Goal: Check status: Check status

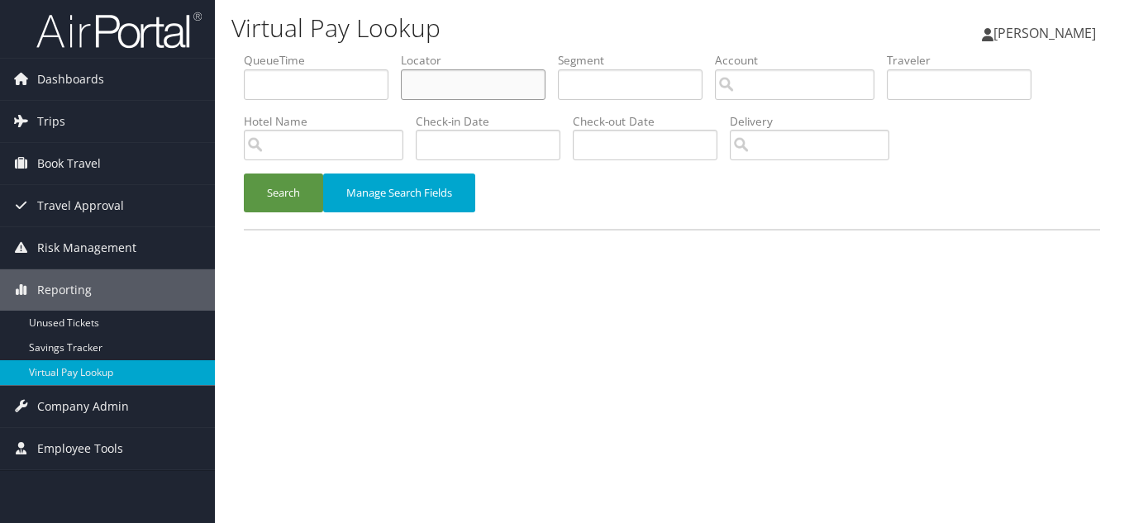
click at [466, 91] on input "text" at bounding box center [473, 84] width 145 height 31
paste input "MNKJVS"
click at [244, 173] on button "Search" at bounding box center [283, 192] width 79 height 39
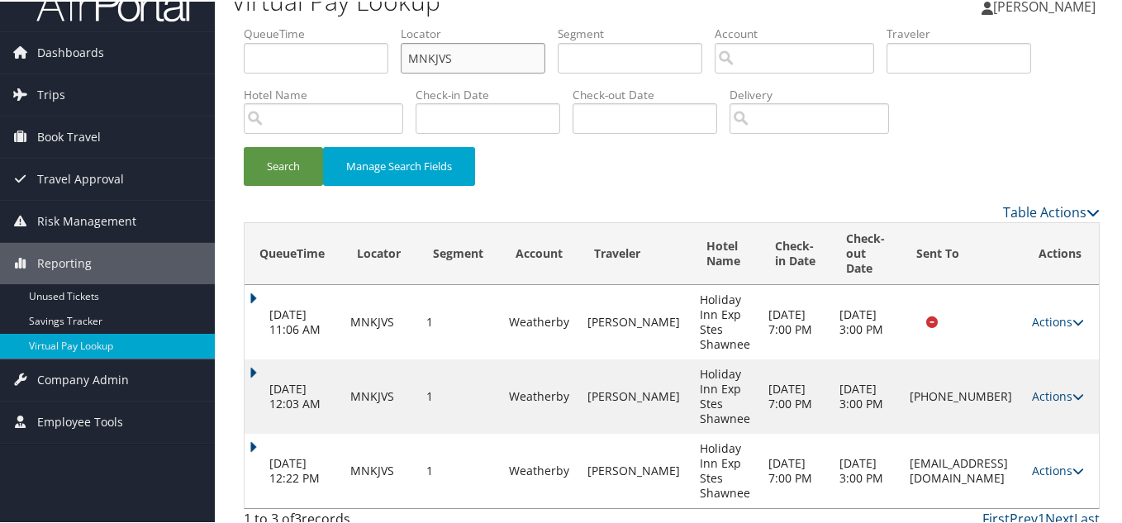
scroll to position [40, 0]
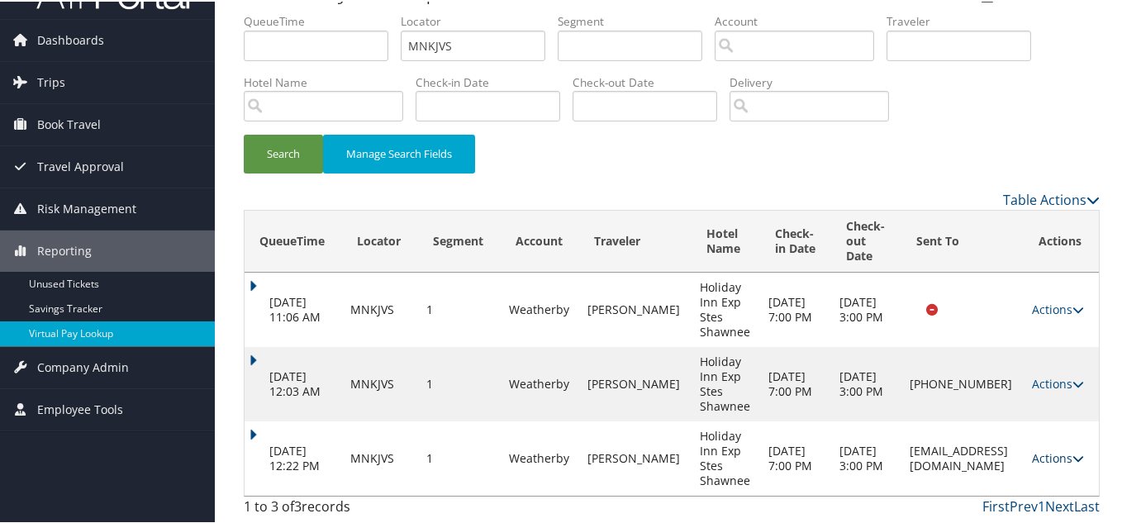
click at [1050, 453] on link "Actions" at bounding box center [1058, 457] width 52 height 16
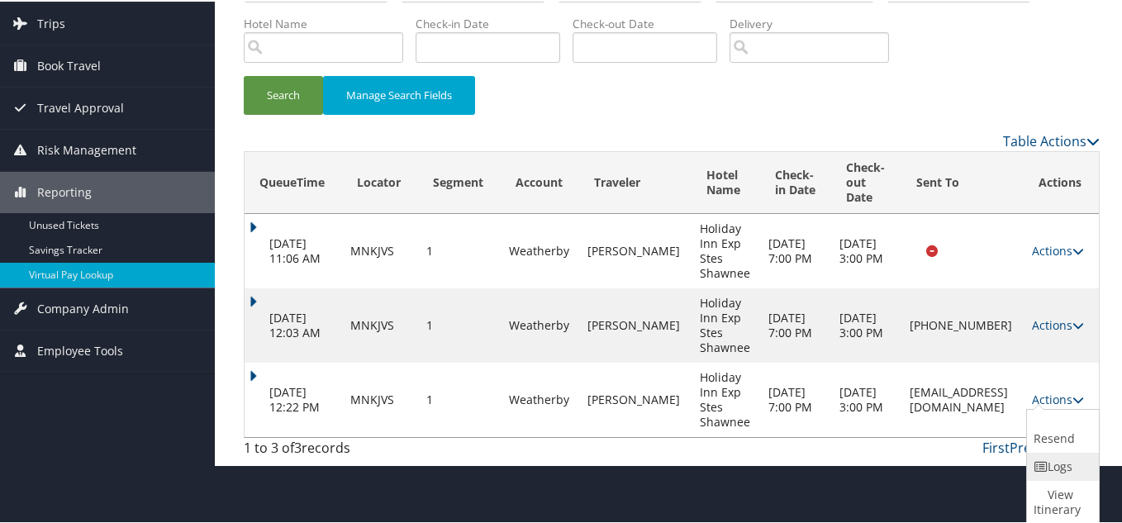
click at [1076, 467] on link "Logs" at bounding box center [1061, 465] width 68 height 28
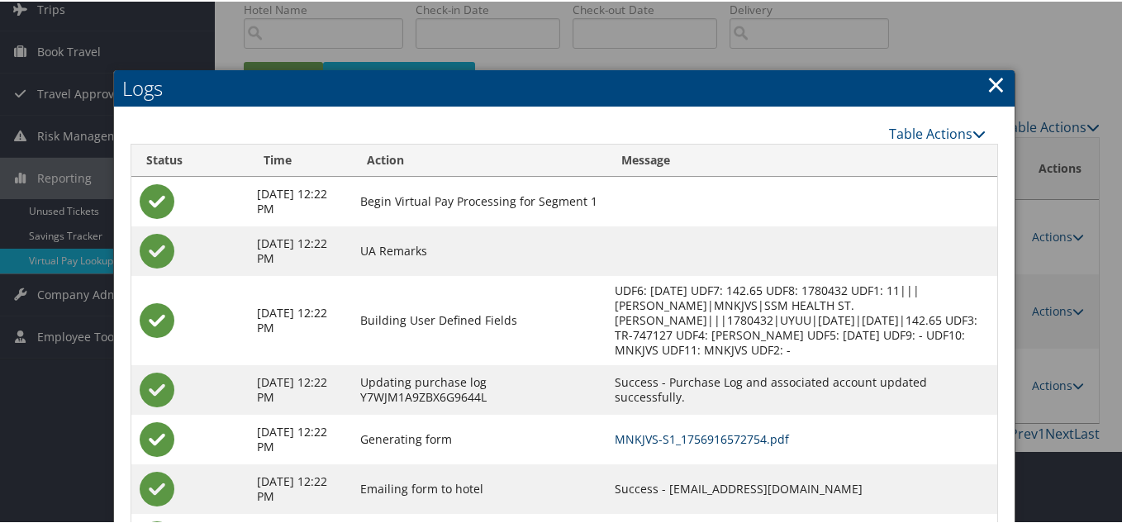
scroll to position [0, 0]
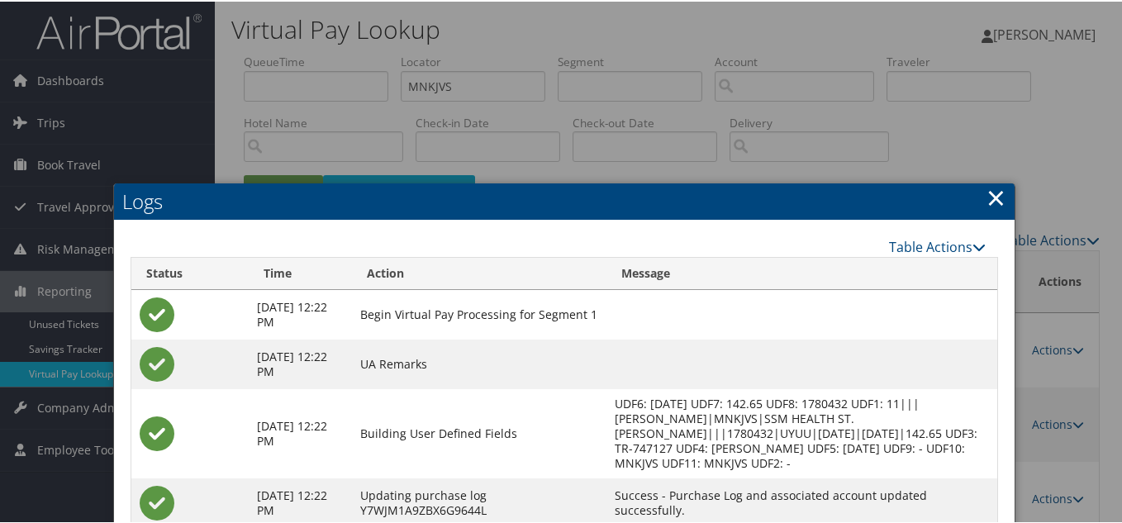
click at [989, 199] on link "×" at bounding box center [995, 195] width 19 height 33
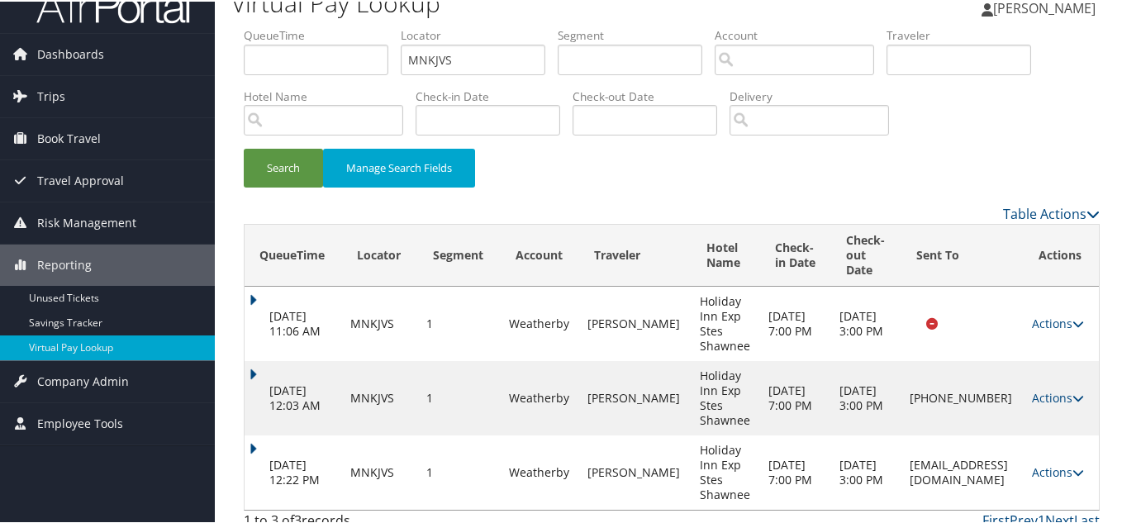
scroll to position [40, 0]
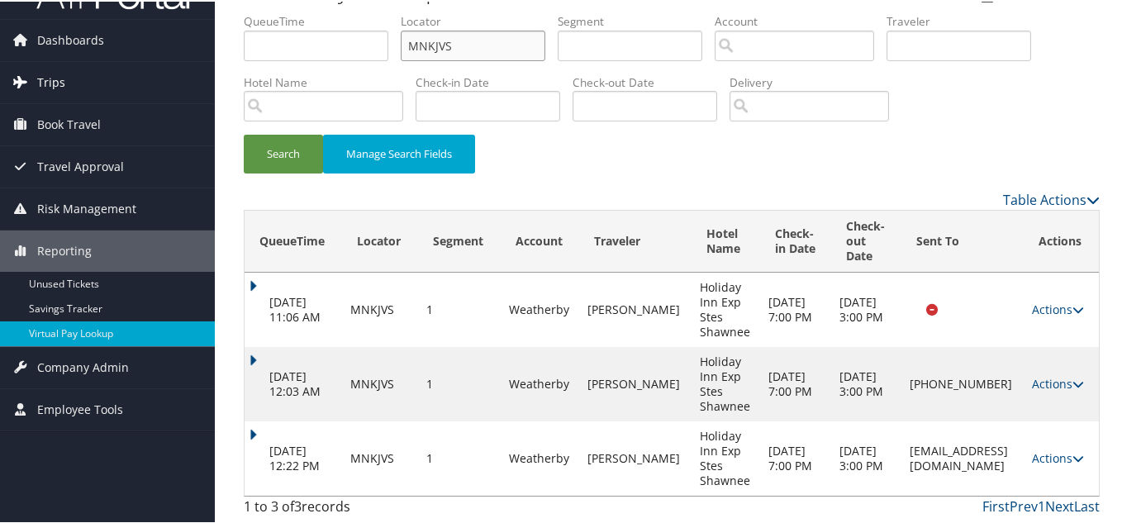
drag, startPoint x: 482, startPoint y: 45, endPoint x: 207, endPoint y: 80, distance: 278.1
click at [220, 78] on div "Virtual Pay Lookup [PERSON_NAME] [PERSON_NAME] My Settings Travel Agency Contac…" at bounding box center [672, 241] width 914 height 563
paste input "EOKPFT"
click at [244, 133] on button "Search" at bounding box center [283, 152] width 79 height 39
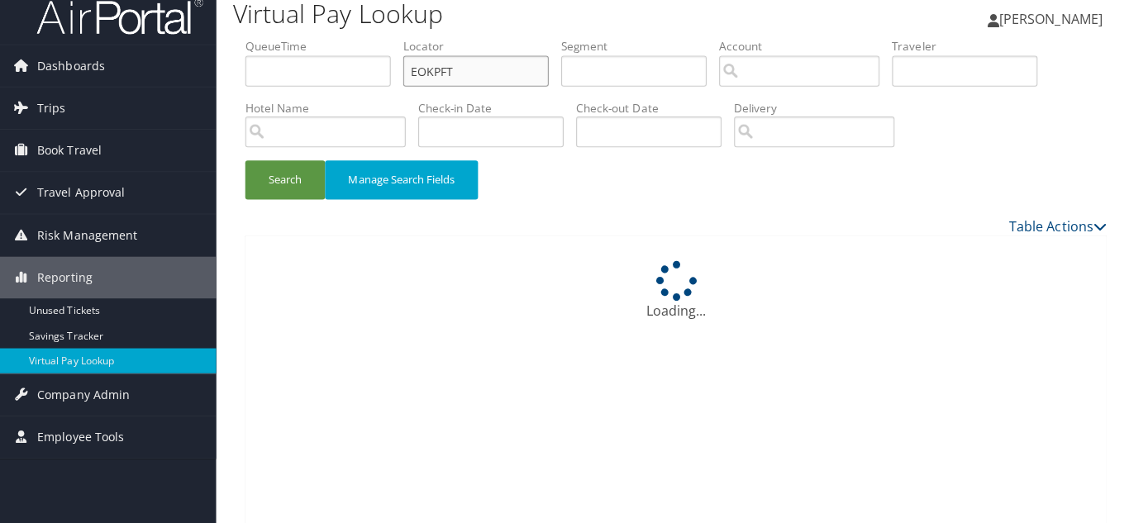
scroll to position [0, 0]
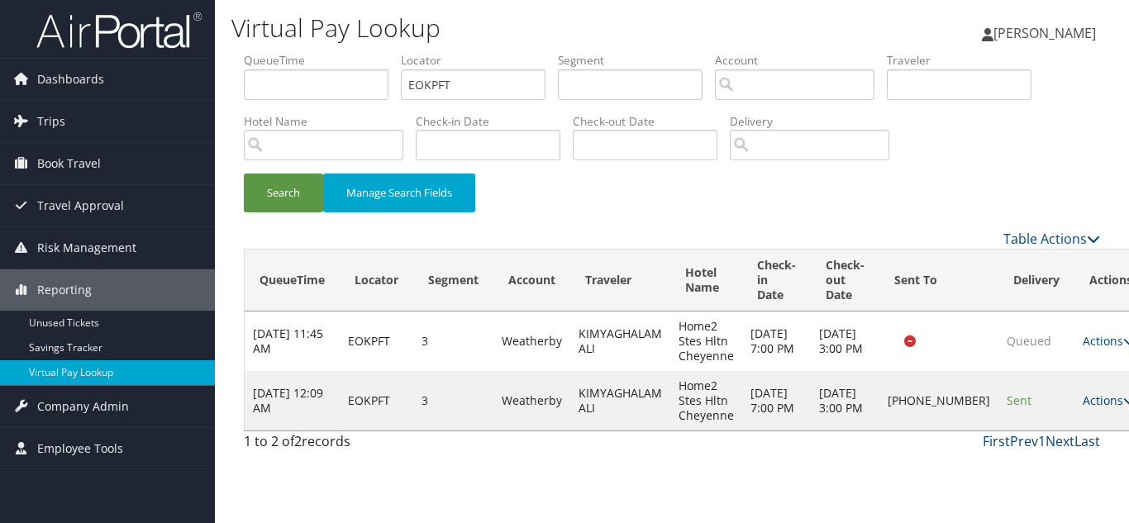
click at [1082, 402] on link "Actions" at bounding box center [1108, 400] width 52 height 16
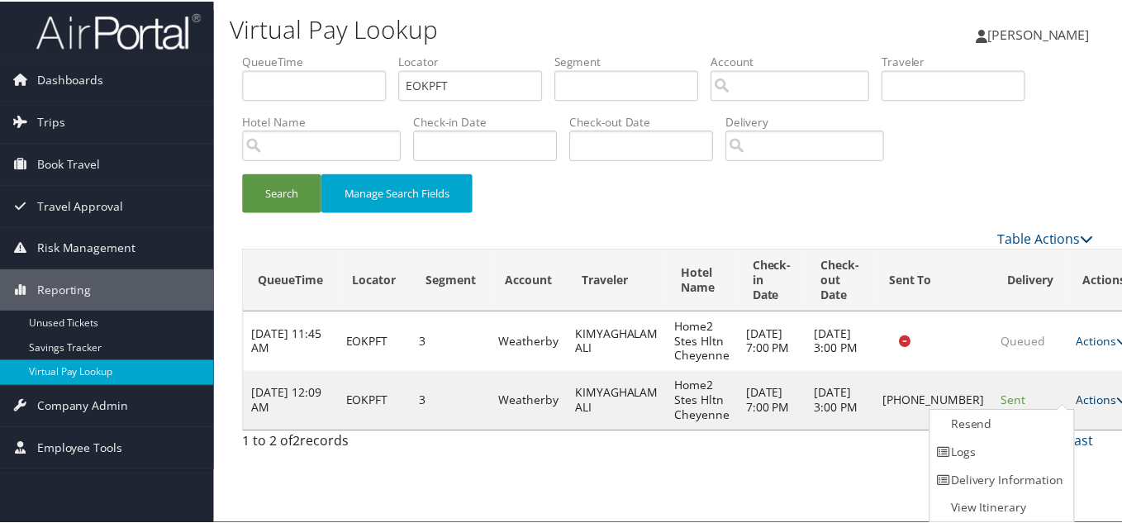
scroll to position [1, 0]
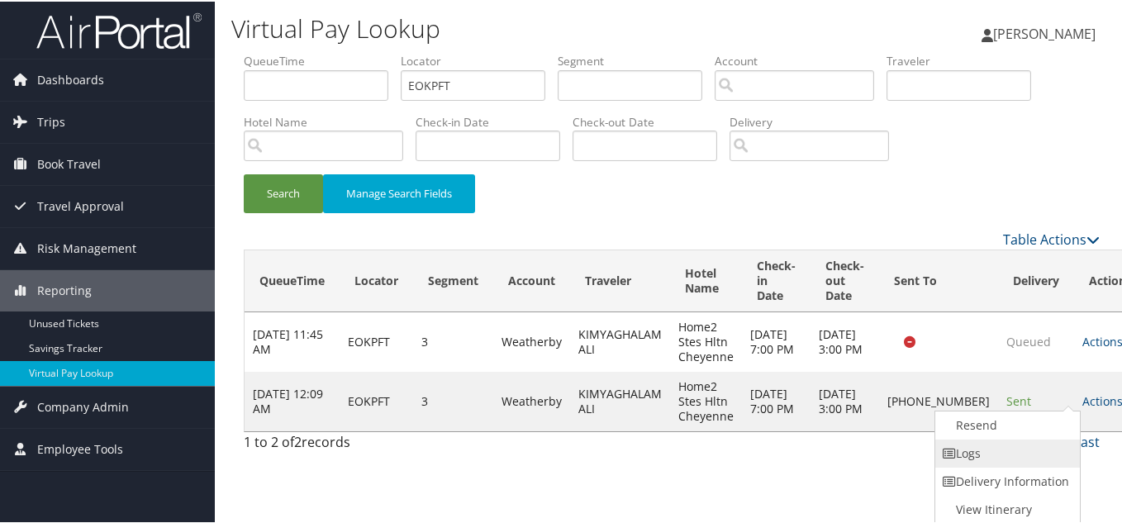
click at [1010, 448] on link "Logs" at bounding box center [1005, 452] width 141 height 28
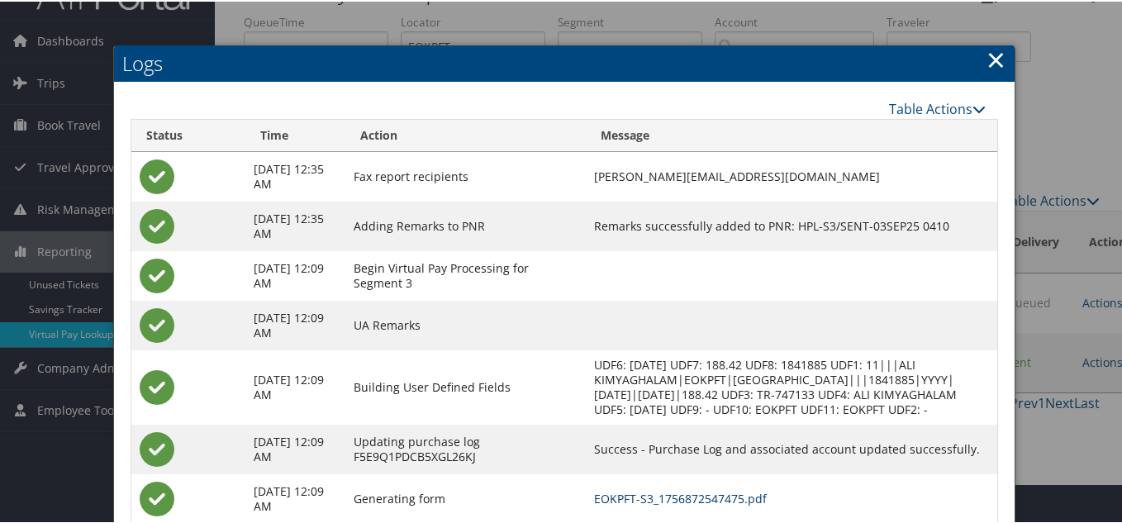
scroll to position [0, 0]
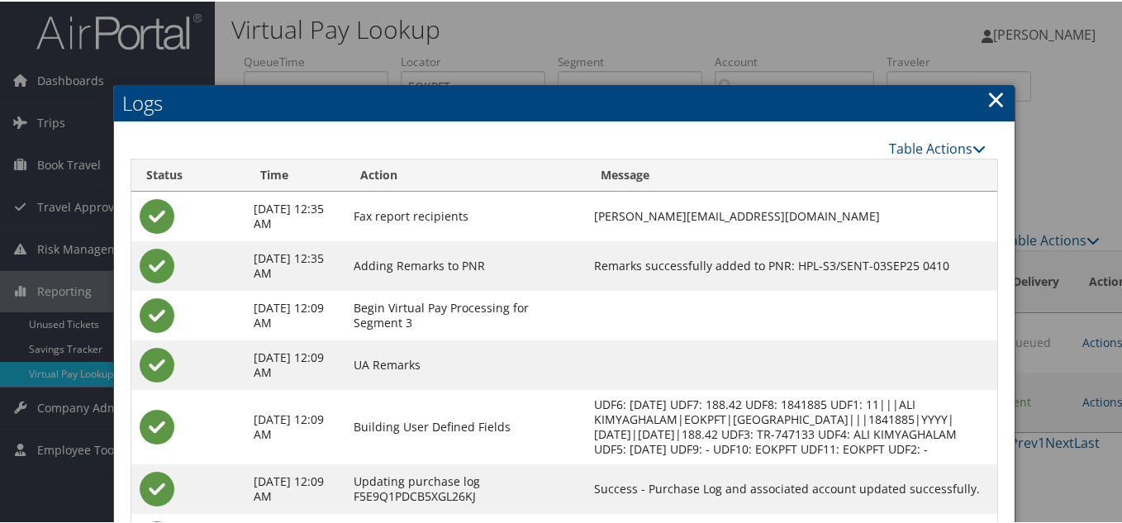
drag, startPoint x: 990, startPoint y: 94, endPoint x: 958, endPoint y: 100, distance: 32.7
click at [986, 94] on link "×" at bounding box center [995, 97] width 19 height 33
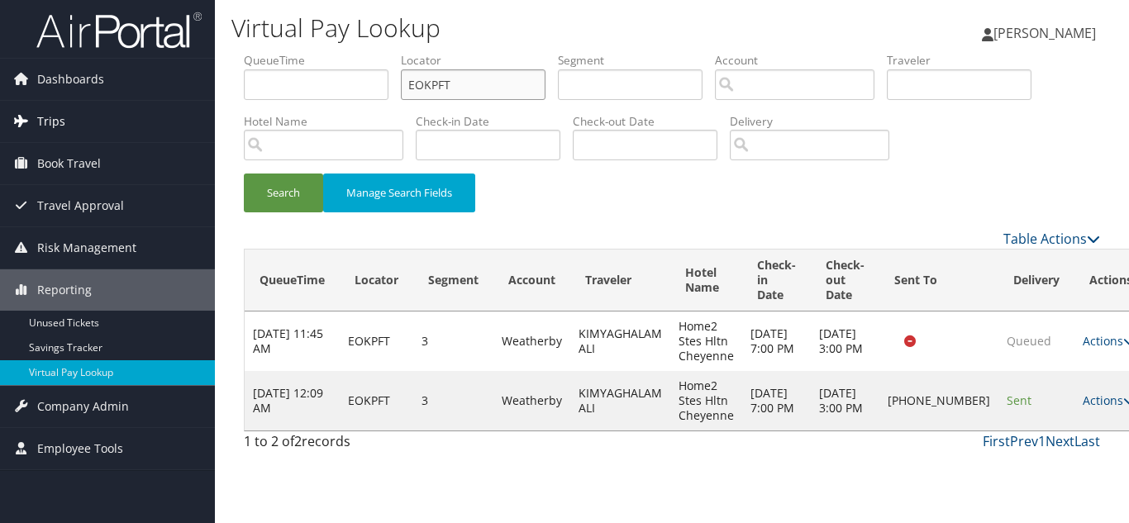
drag, startPoint x: 473, startPoint y: 85, endPoint x: 195, endPoint y: 121, distance: 280.8
click at [206, 119] on div "Dashboards AirPortal 360™ (Manager) My Travel Dashboard Trips Airtinerary® Look…" at bounding box center [564, 261] width 1129 height 523
paste input "FSQNNK"
click at [244, 173] on button "Search" at bounding box center [283, 192] width 79 height 39
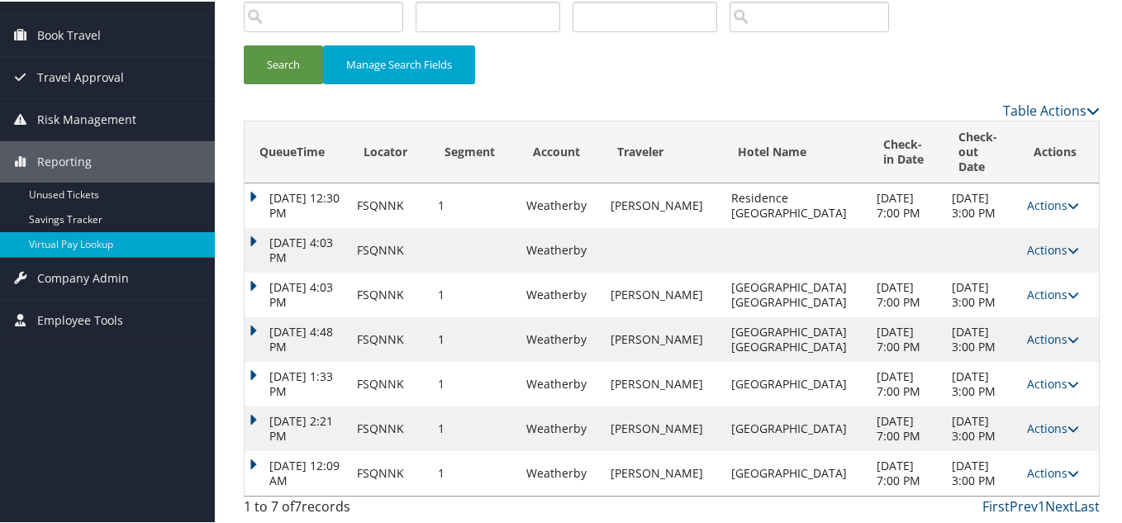
scroll to position [204, 0]
click at [1029, 463] on link "Actions" at bounding box center [1053, 471] width 52 height 16
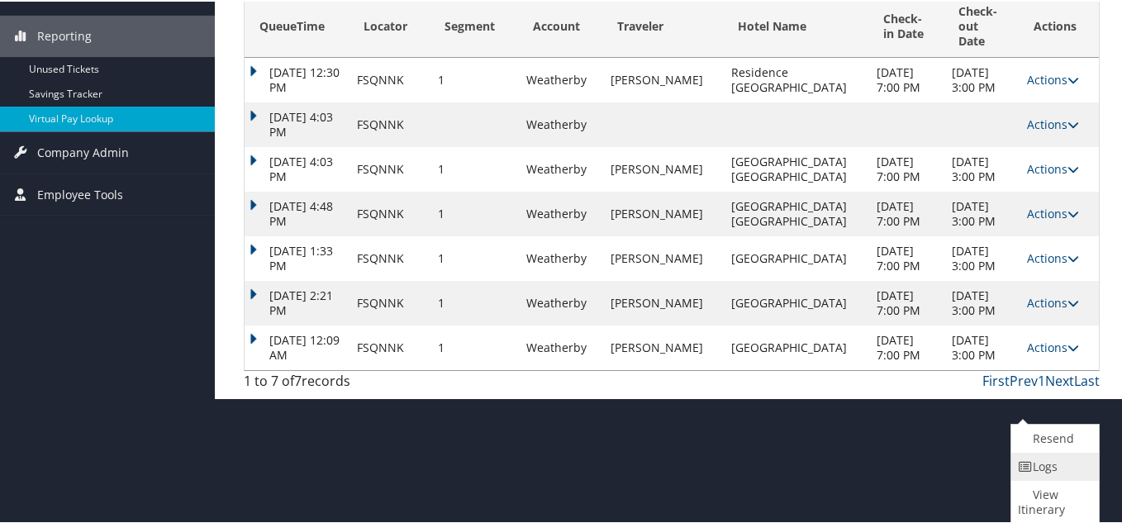
click at [1051, 464] on link "Logs" at bounding box center [1052, 465] width 83 height 28
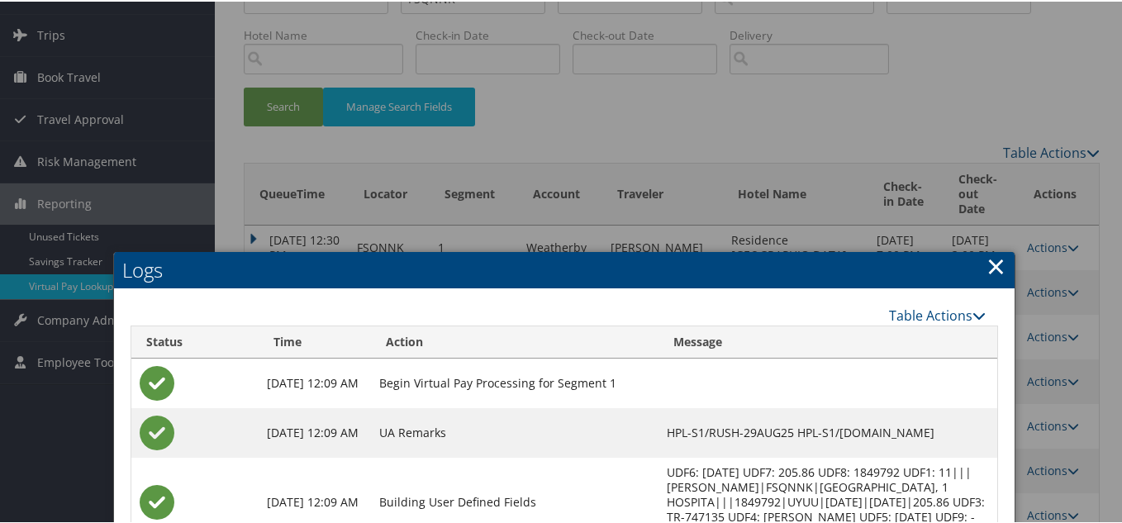
scroll to position [24, 0]
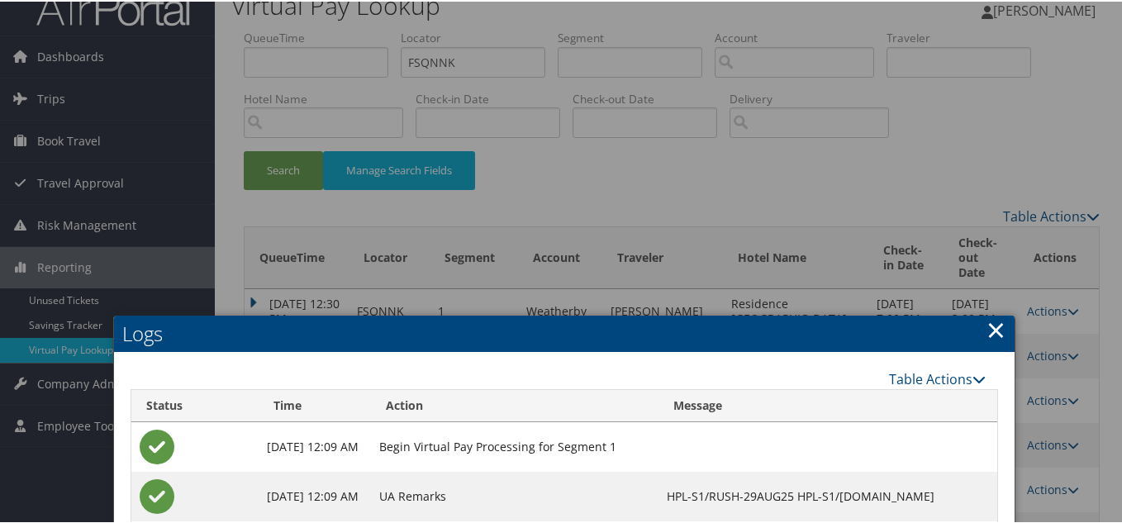
click at [993, 330] on link "×" at bounding box center [995, 327] width 19 height 33
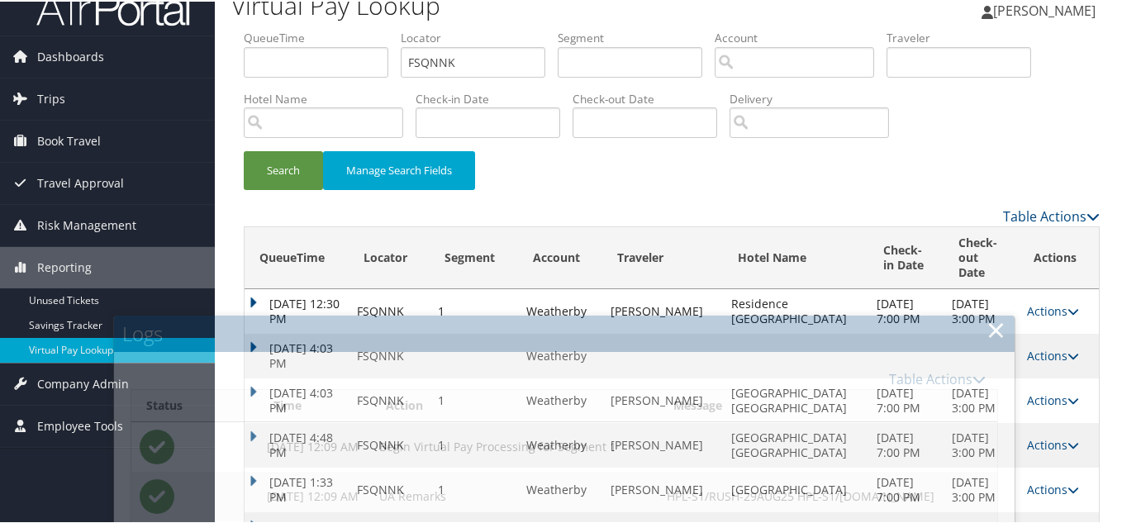
scroll to position [0, 0]
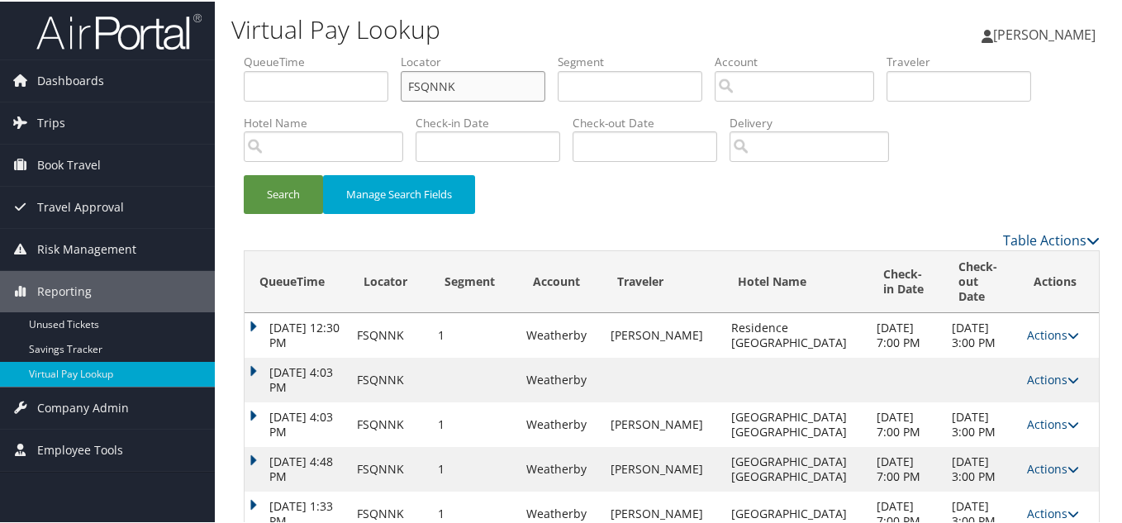
paste input "WMPLEX"
drag, startPoint x: 425, startPoint y: 90, endPoint x: 269, endPoint y: 113, distance: 157.8
click at [292, 52] on ul "QueueTime Locator FSQNNK Segment Account Traveler Hotel Name Check-in Date Chec…" at bounding box center [672, 52] width 856 height 0
click at [244, 173] on button "Search" at bounding box center [283, 192] width 79 height 39
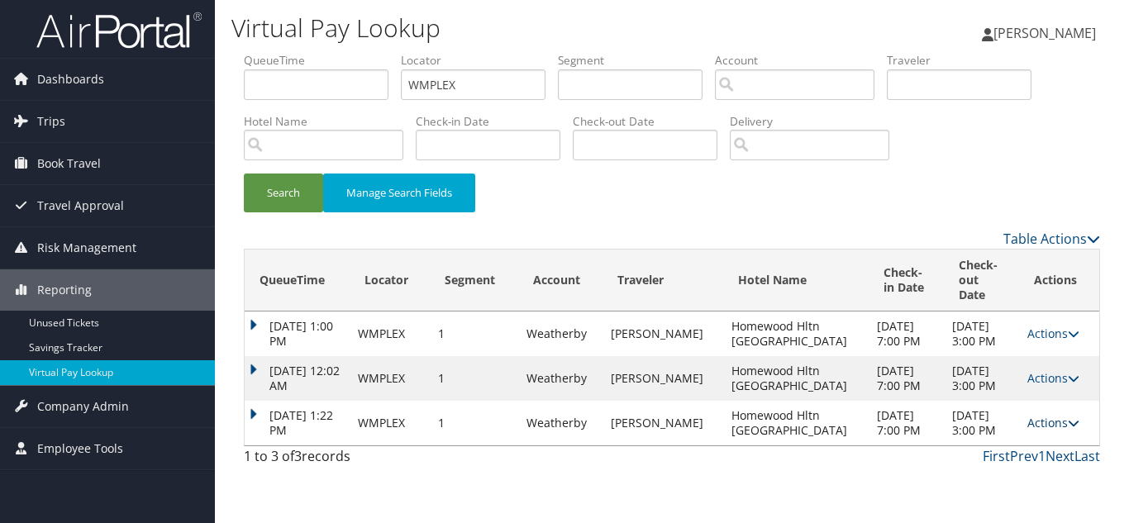
click at [1044, 415] on link "Actions" at bounding box center [1053, 423] width 52 height 16
click at [991, 466] on link "Logs" at bounding box center [1018, 460] width 104 height 28
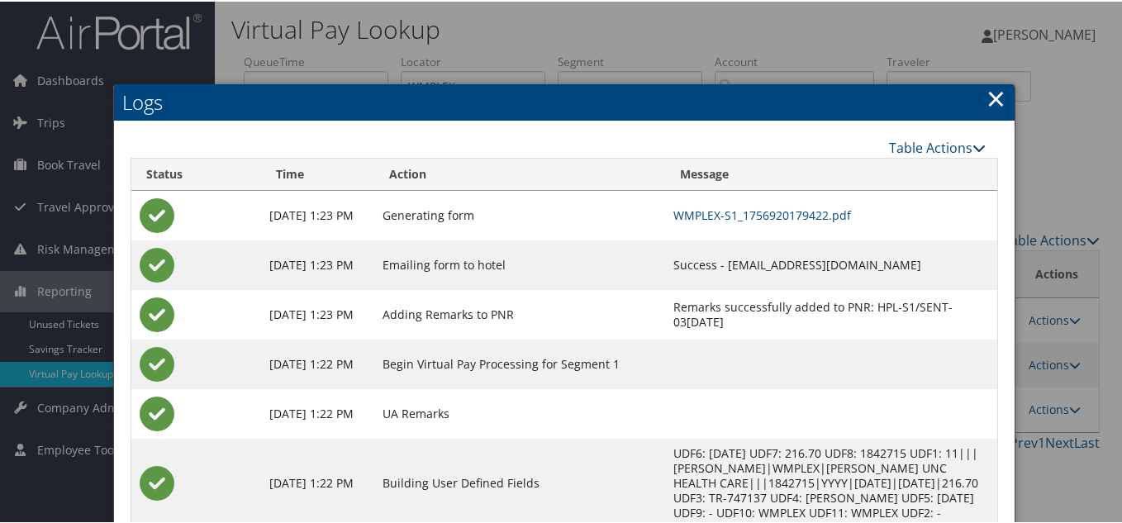
click at [992, 99] on link "×" at bounding box center [995, 96] width 19 height 33
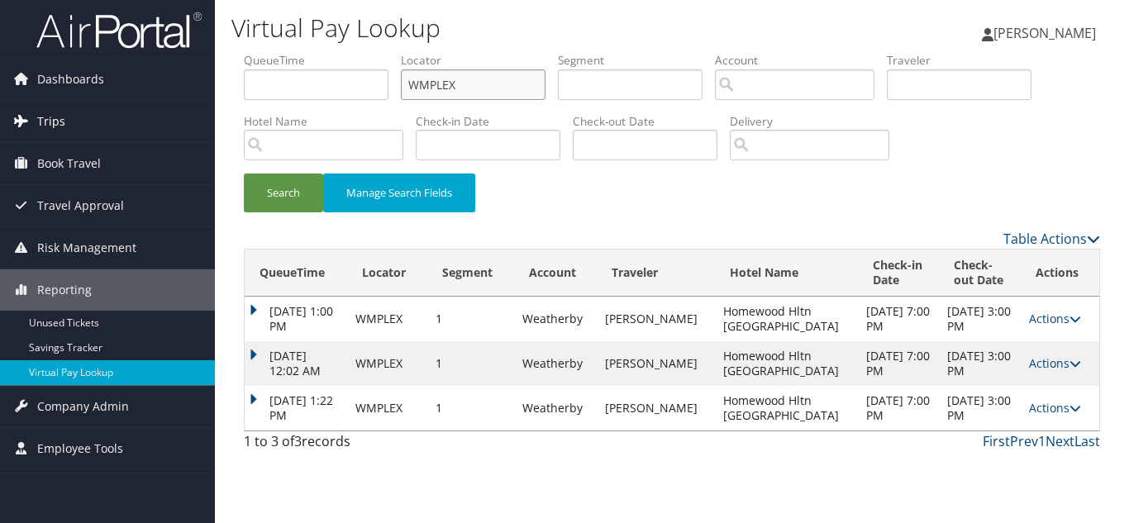
drag, startPoint x: 260, startPoint y: 102, endPoint x: 162, endPoint y: 110, distance: 98.7
click at [197, 102] on div "Dashboards AirPortal 360™ (Manager) My Travel Dashboard Trips Airtinerary® Look…" at bounding box center [564, 261] width 1129 height 523
paste input "OLAKMV"
click at [244, 173] on button "Search" at bounding box center [283, 192] width 79 height 39
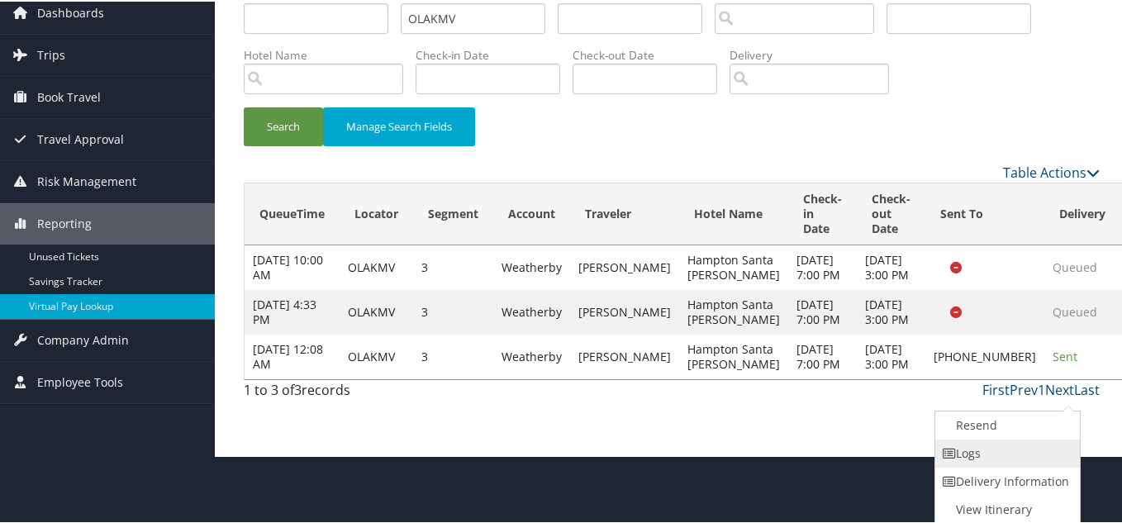
click at [990, 450] on link "Logs" at bounding box center [1005, 452] width 141 height 28
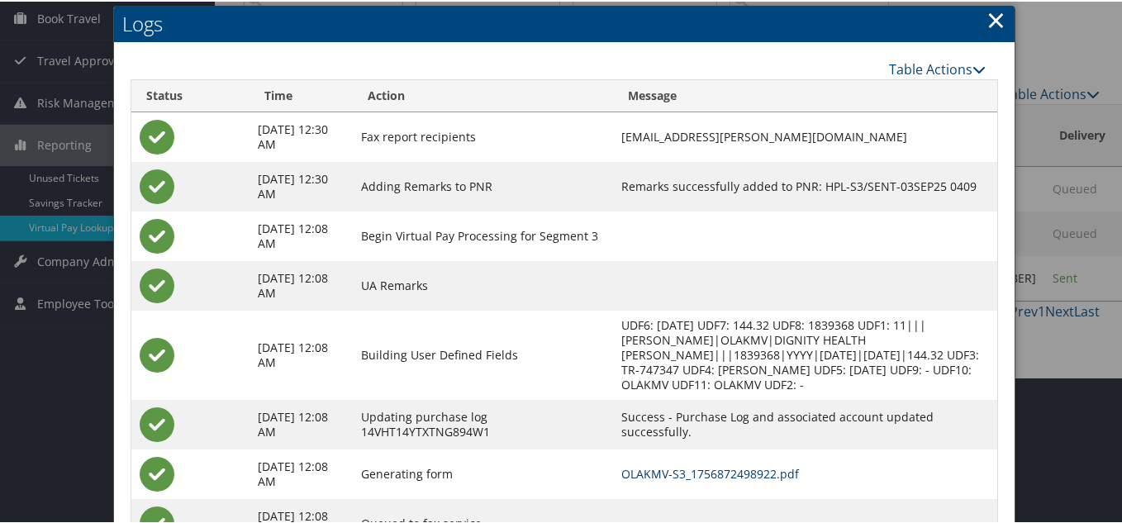
scroll to position [51, 0]
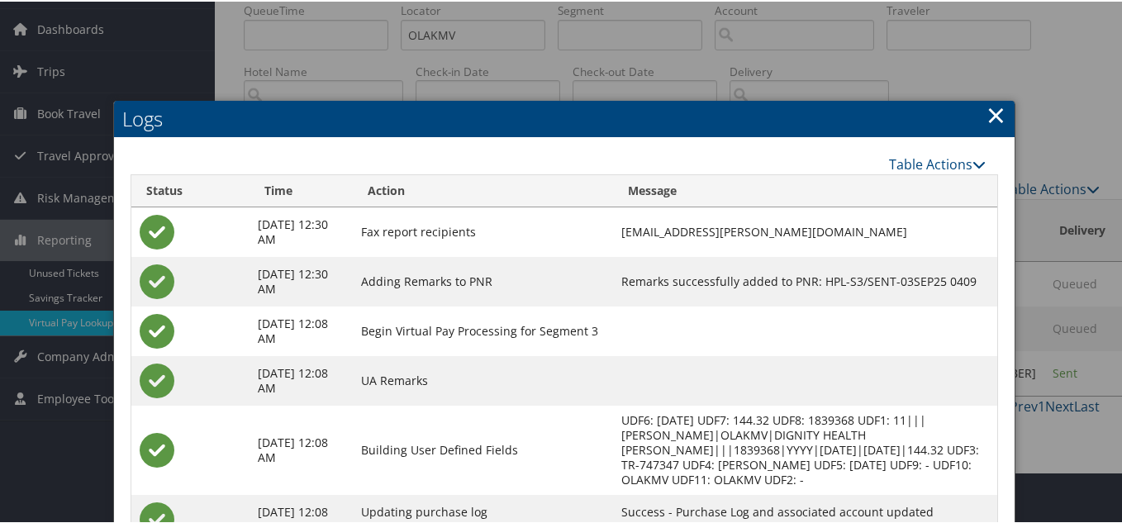
click at [991, 116] on link "×" at bounding box center [995, 113] width 19 height 33
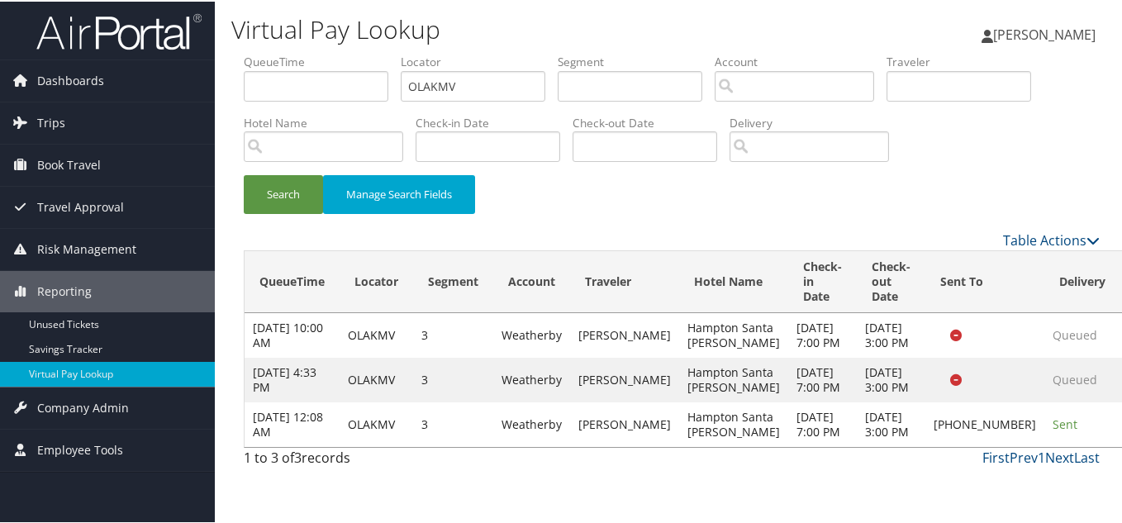
scroll to position [0, 0]
drag, startPoint x: 468, startPoint y: 86, endPoint x: 88, endPoint y: 97, distance: 379.4
click at [88, 97] on div "Dashboards AirPortal 360™ (Manager) My Travel Dashboard Trips Airtinerary® Look…" at bounding box center [564, 261] width 1129 height 523
paste input "NJPLBK"
click at [244, 173] on button "Search" at bounding box center [283, 192] width 79 height 39
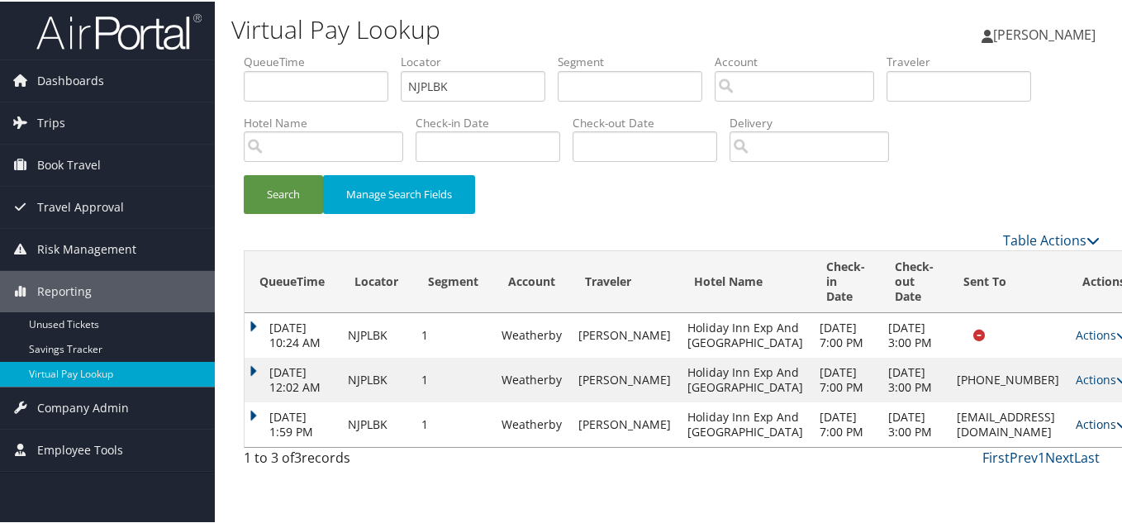
click at [1076, 430] on link "Actions" at bounding box center [1102, 423] width 52 height 16
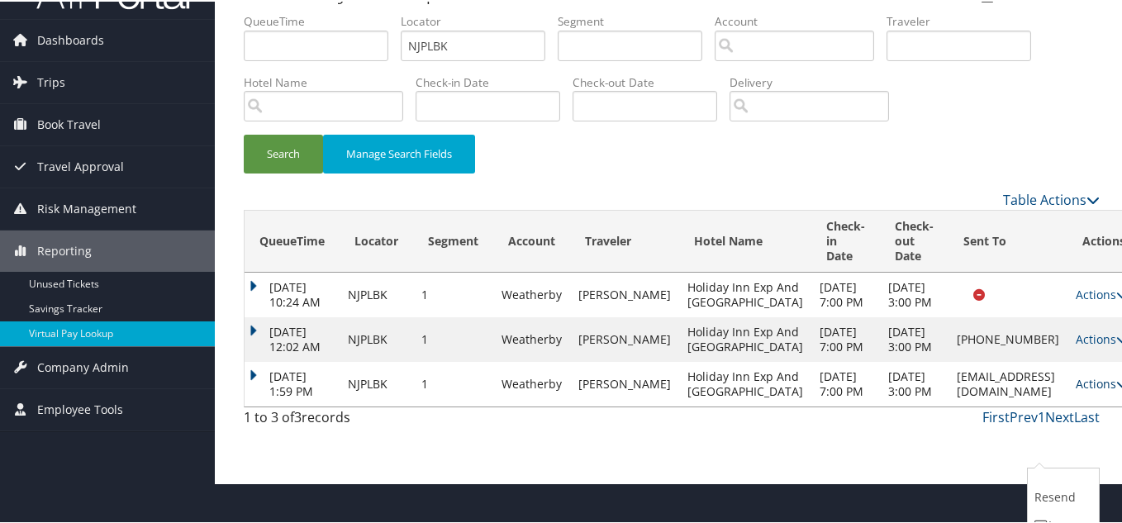
scroll to position [99, 0]
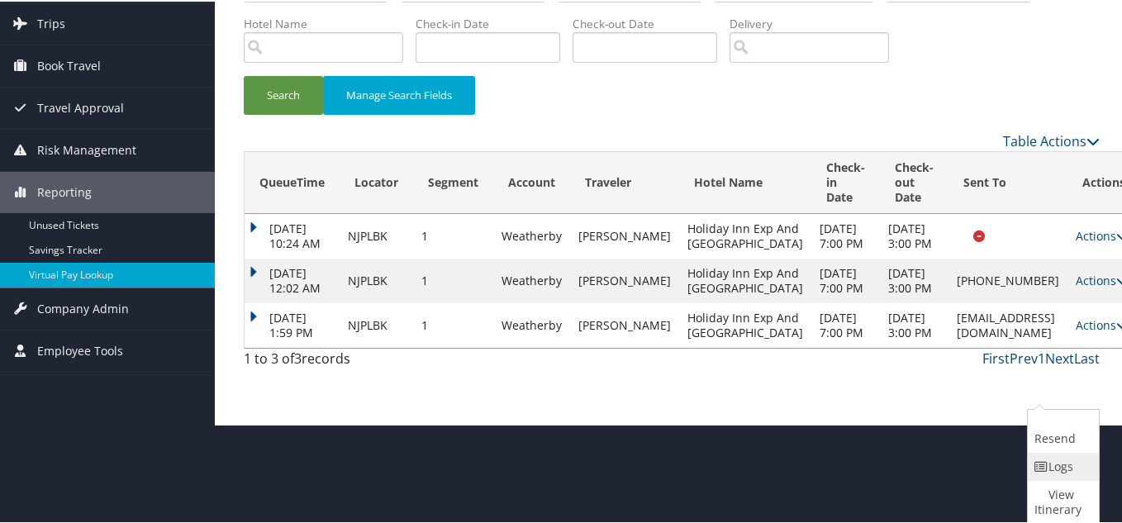
click at [1059, 459] on link "Logs" at bounding box center [1061, 465] width 67 height 28
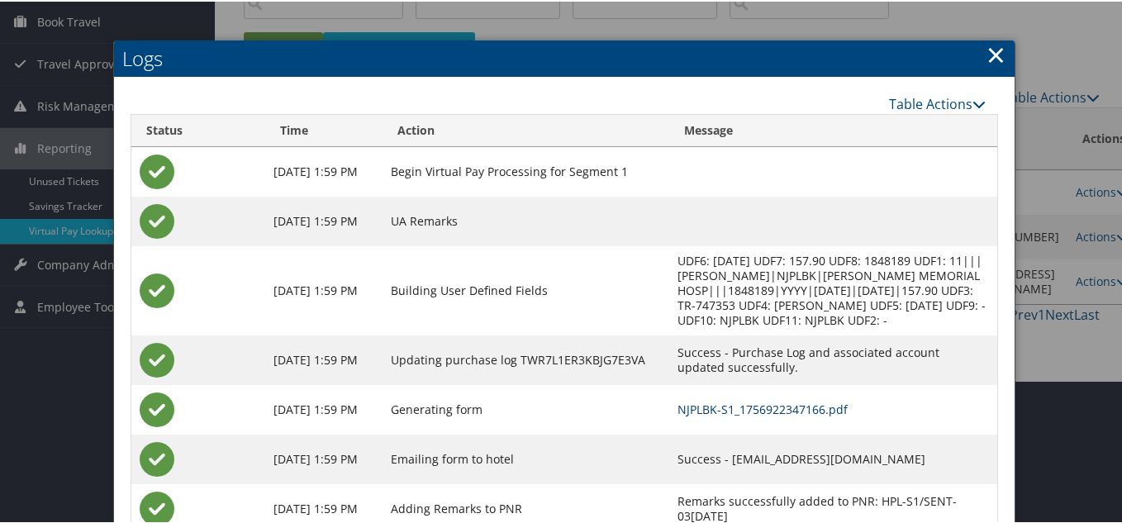
scroll to position [116, 0]
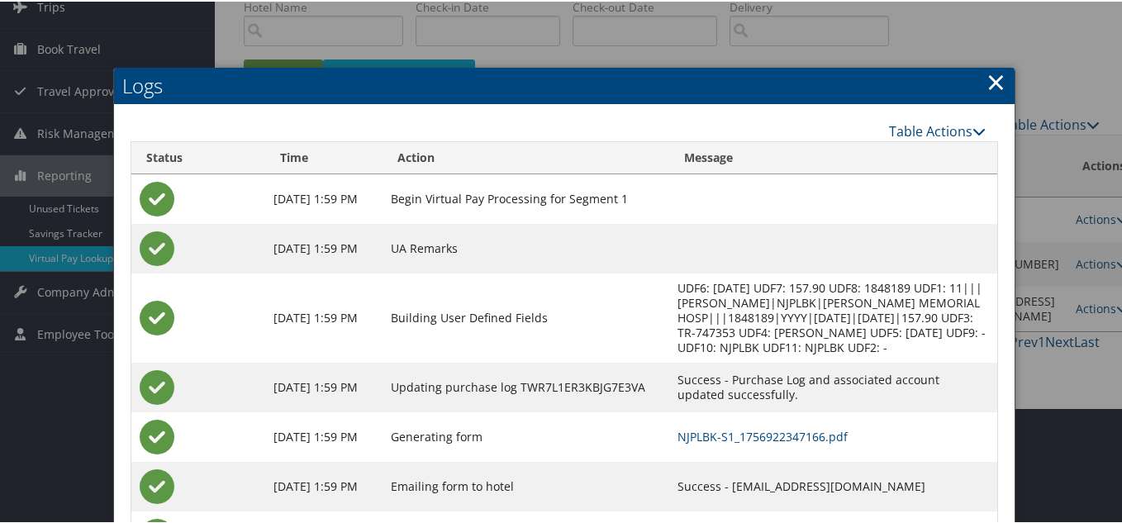
click at [990, 82] on link "×" at bounding box center [995, 80] width 19 height 33
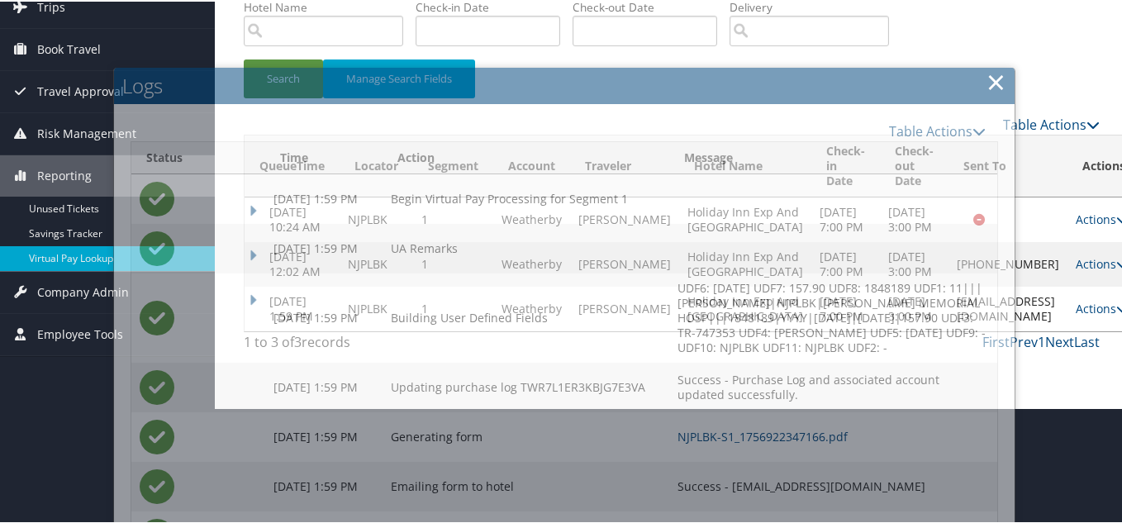
scroll to position [40, 0]
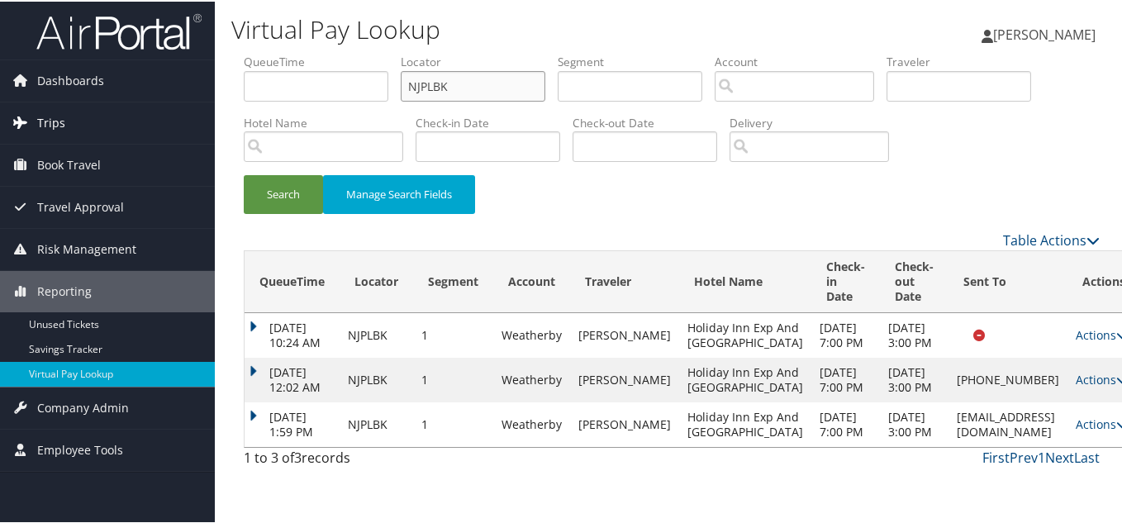
drag, startPoint x: 448, startPoint y: 47, endPoint x: 144, endPoint y: 97, distance: 308.2
click at [169, 88] on div "Dashboards AirPortal 360™ (Manager) My Travel Dashboard Trips Airtinerary® Look…" at bounding box center [564, 261] width 1129 height 523
paste input "YCFVJI"
click at [244, 173] on button "Search" at bounding box center [283, 192] width 79 height 39
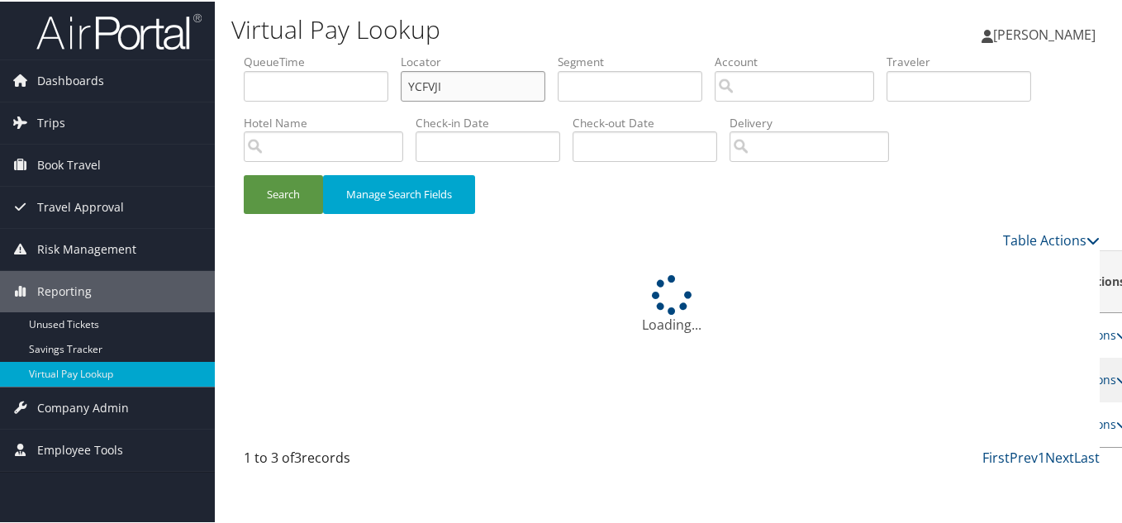
scroll to position [0, 0]
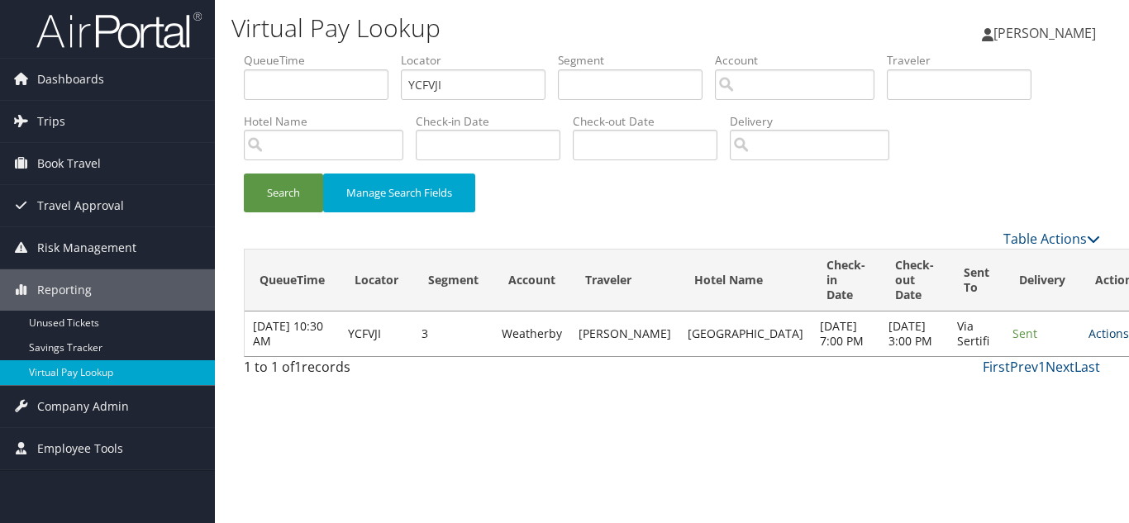
click at [1088, 341] on link "Actions" at bounding box center [1114, 334] width 52 height 16
click at [1030, 397] on link "Logs" at bounding box center [1031, 401] width 104 height 28
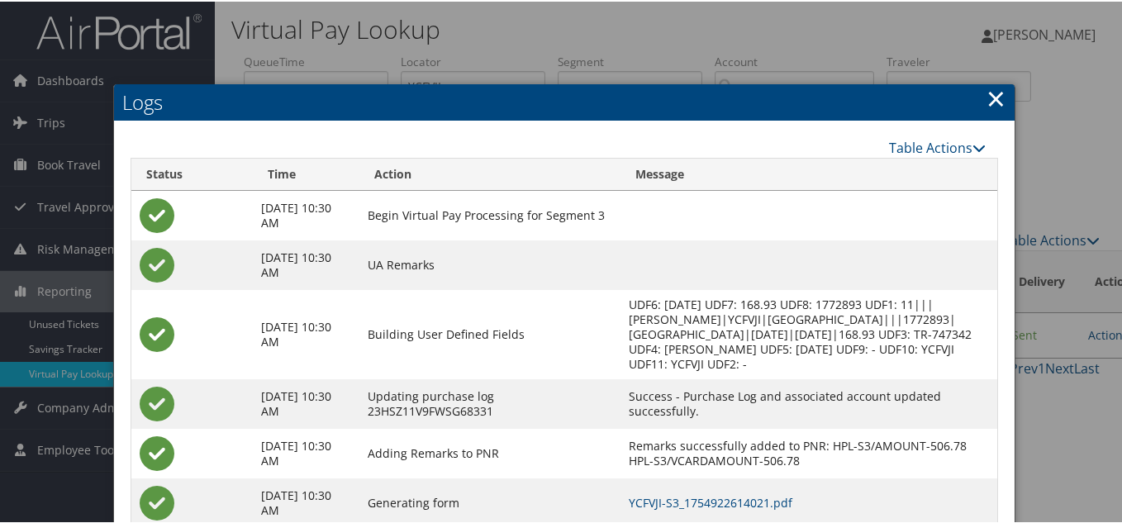
click at [992, 97] on link "×" at bounding box center [995, 96] width 19 height 33
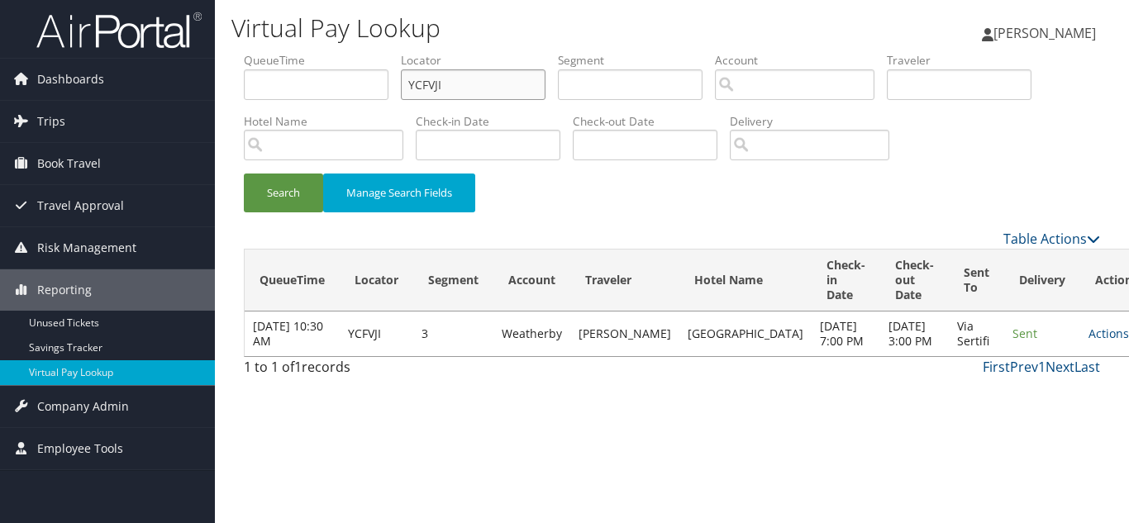
drag, startPoint x: 452, startPoint y: 72, endPoint x: 307, endPoint y: 88, distance: 145.4
click at [307, 52] on ul "QueueTime Locator YCFVJI Segment Account Traveler Hotel Name Check-in Date Chec…" at bounding box center [672, 52] width 856 height 0
click at [425, 93] on input "YCFVJI" at bounding box center [473, 84] width 145 height 31
click at [512, 105] on li "Locator YCFVJI" at bounding box center [479, 82] width 157 height 60
drag, startPoint x: 472, startPoint y: 90, endPoint x: 246, endPoint y: 122, distance: 227.8
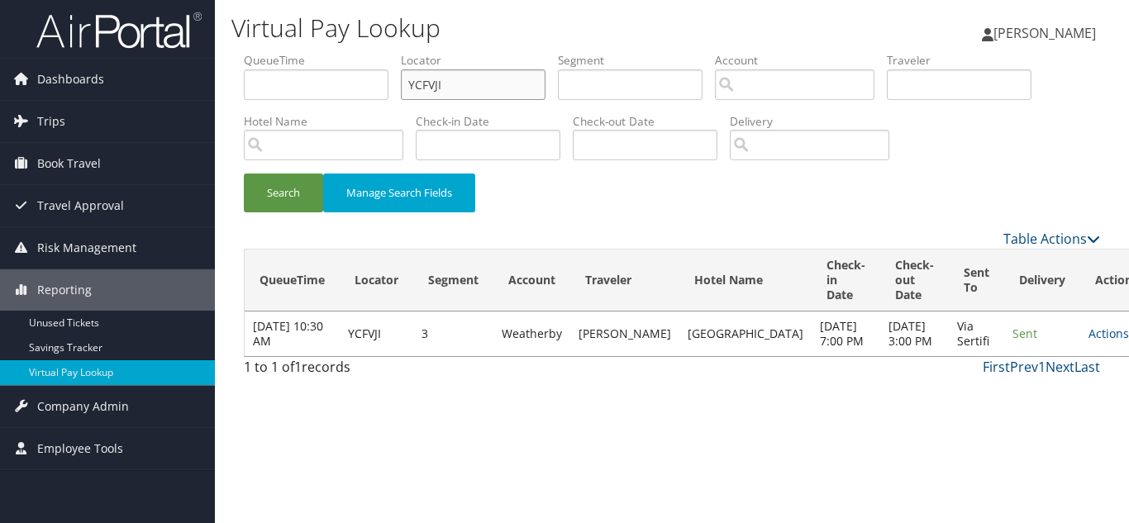
click at [269, 52] on ul "QueueTime Locator YCFVJI Segment Account Traveler Hotel Name Check-in Date Chec…" at bounding box center [672, 52] width 856 height 0
paste input "WEXTRC"
click at [244, 173] on button "Search" at bounding box center [283, 192] width 79 height 39
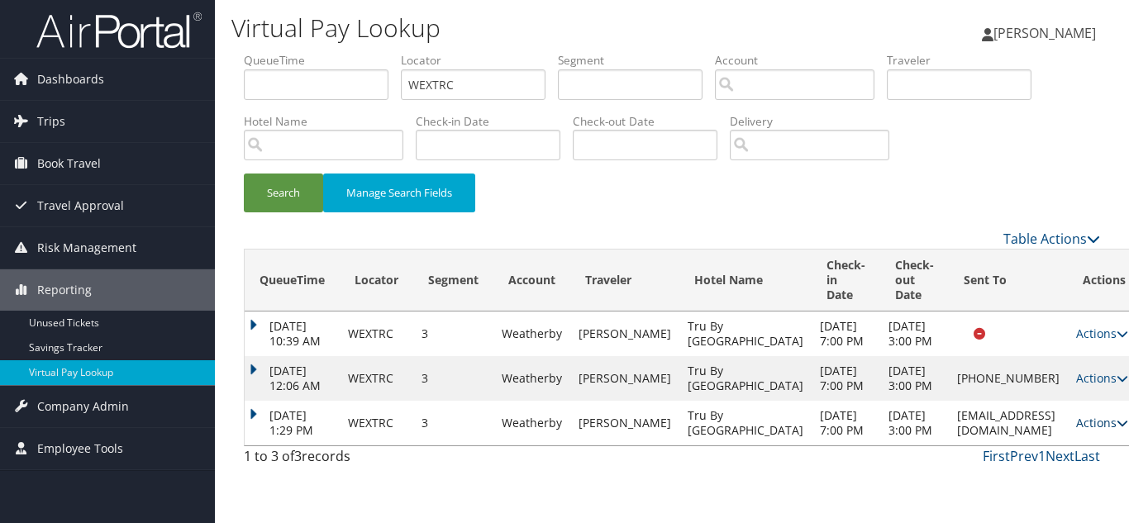
click at [1076, 430] on link "Actions" at bounding box center [1102, 423] width 52 height 16
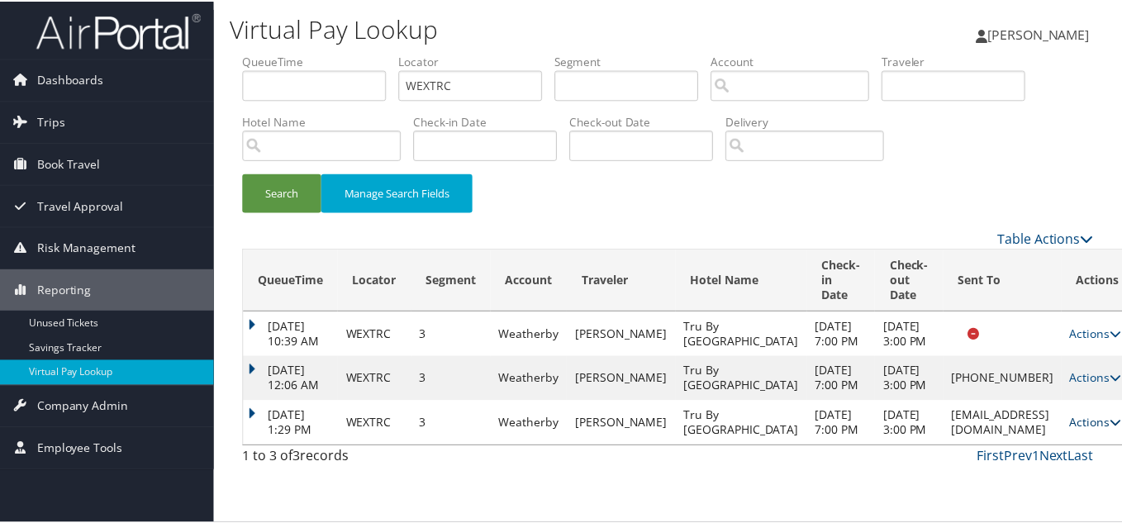
scroll to position [62, 0]
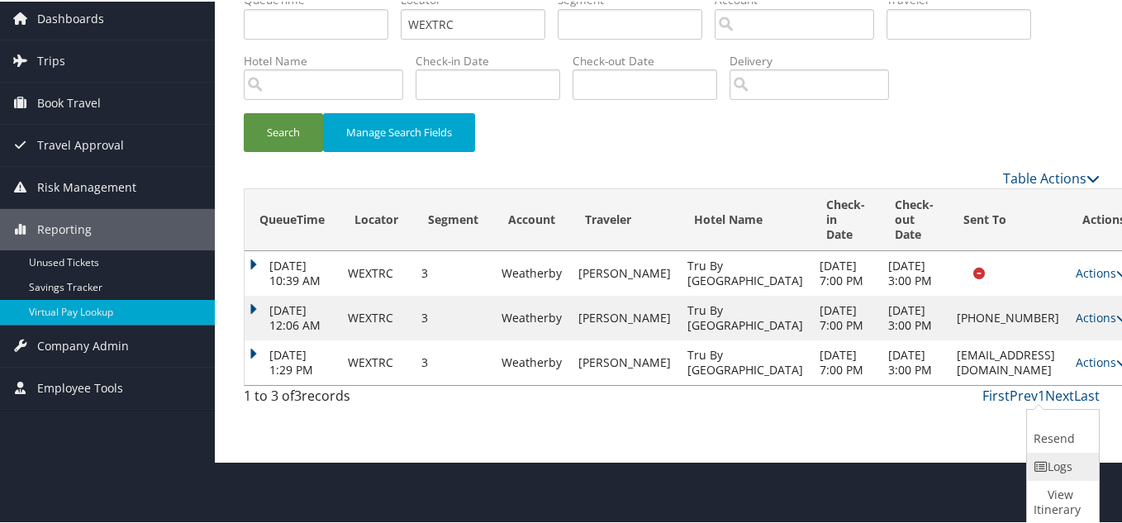
click at [1066, 471] on link "Logs" at bounding box center [1061, 465] width 68 height 28
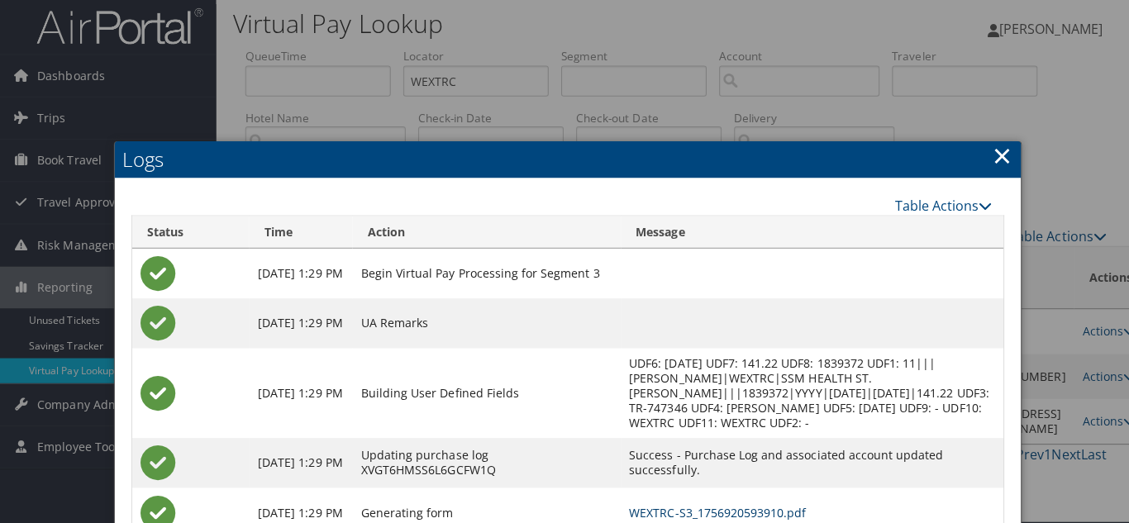
scroll to position [0, 0]
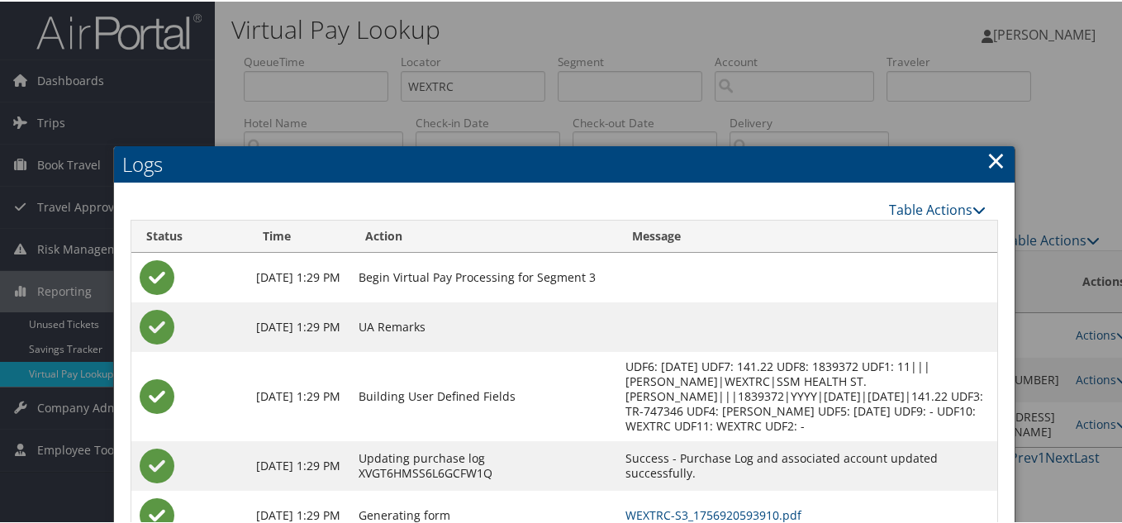
click at [986, 161] on link "×" at bounding box center [995, 158] width 19 height 33
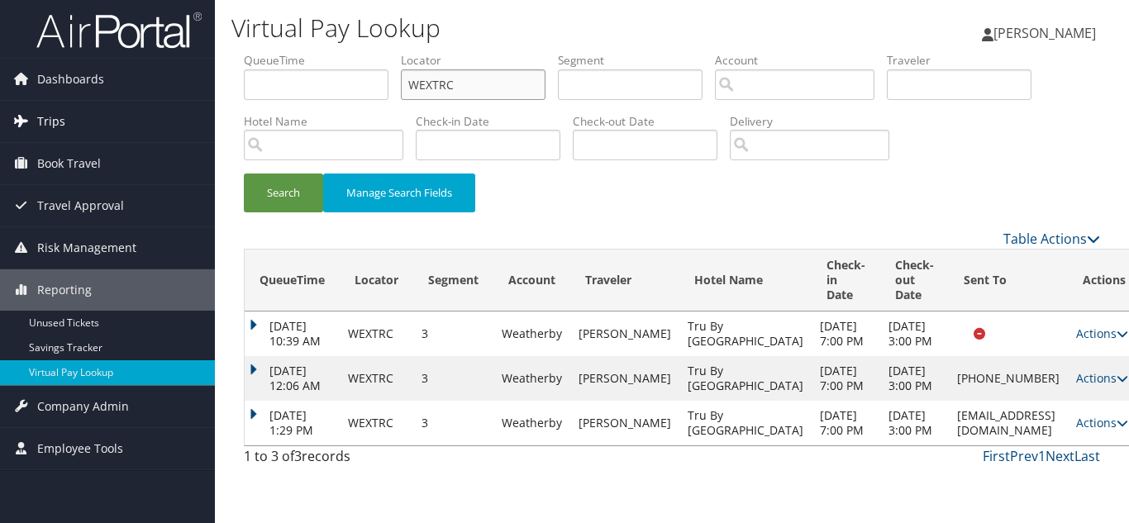
drag, startPoint x: 482, startPoint y: 84, endPoint x: 159, endPoint y: 118, distance: 324.8
click at [211, 104] on div "Dashboards AirPortal 360™ (Manager) My Travel Dashboard Trips Airtinerary® Look…" at bounding box center [564, 261] width 1129 height 523
paste input "QCCZON"
click at [244, 173] on button "Search" at bounding box center [283, 192] width 79 height 39
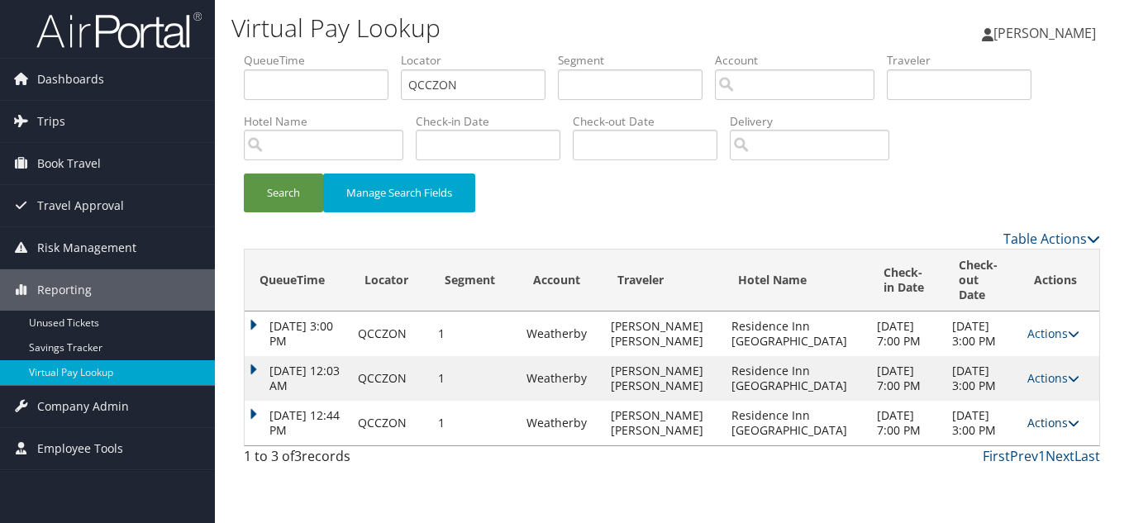
click at [1067, 430] on link "Actions" at bounding box center [1053, 423] width 52 height 16
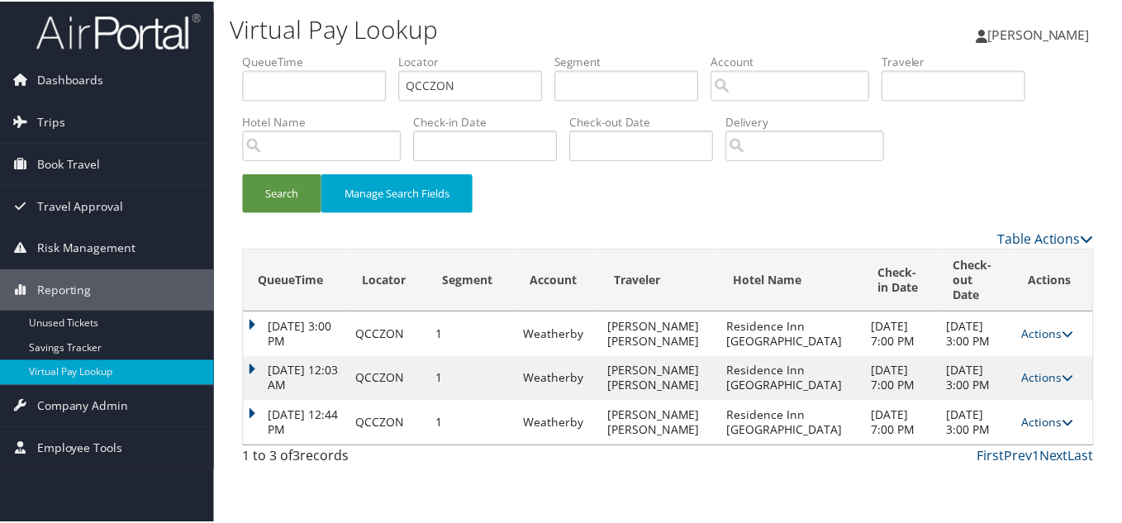
scroll to position [32, 0]
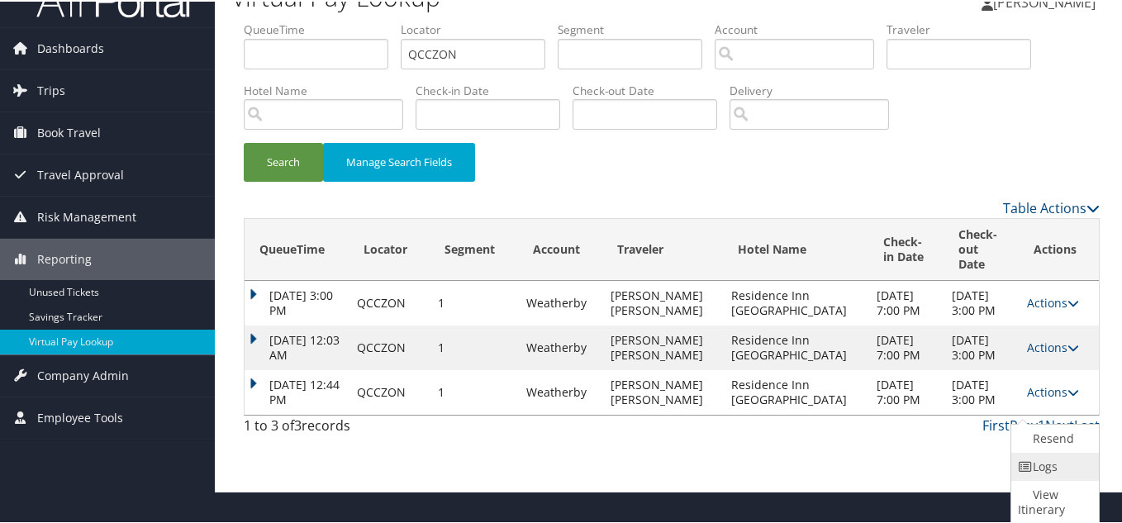
click at [1057, 467] on link "Logs" at bounding box center [1052, 465] width 83 height 28
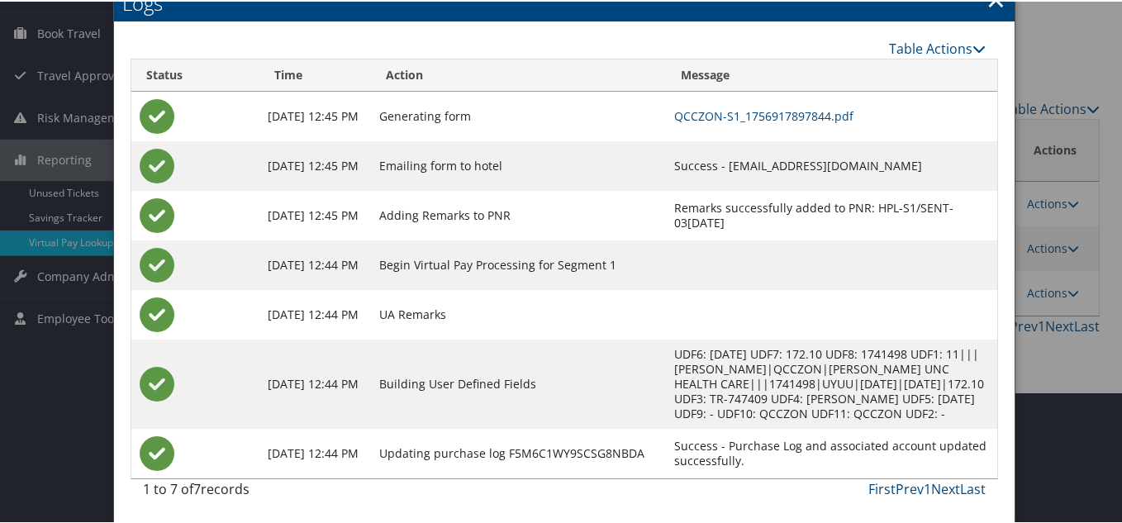
scroll to position [0, 0]
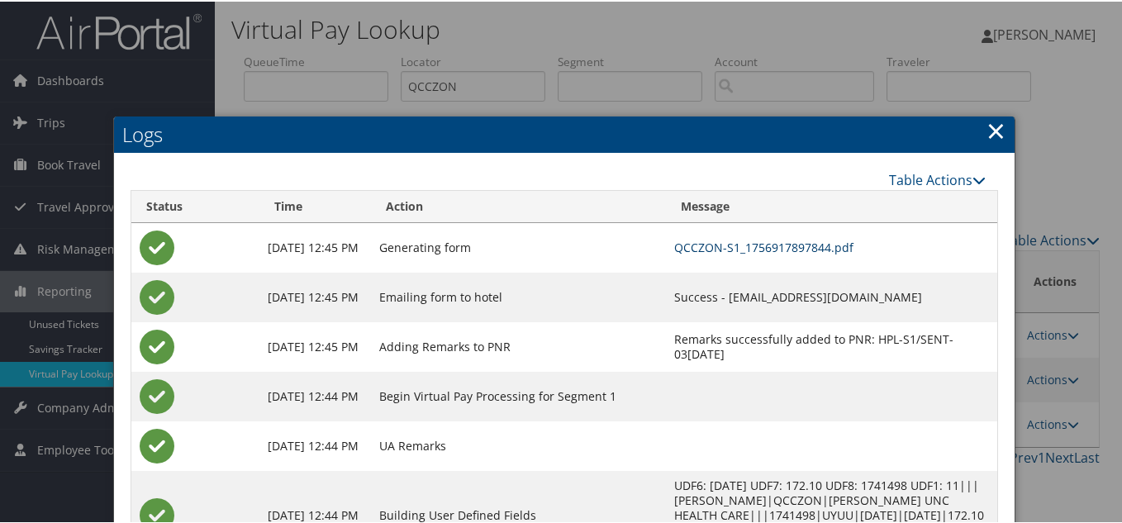
drag, startPoint x: 748, startPoint y: 248, endPoint x: 736, endPoint y: 233, distance: 18.8
click at [986, 141] on link "×" at bounding box center [995, 128] width 19 height 33
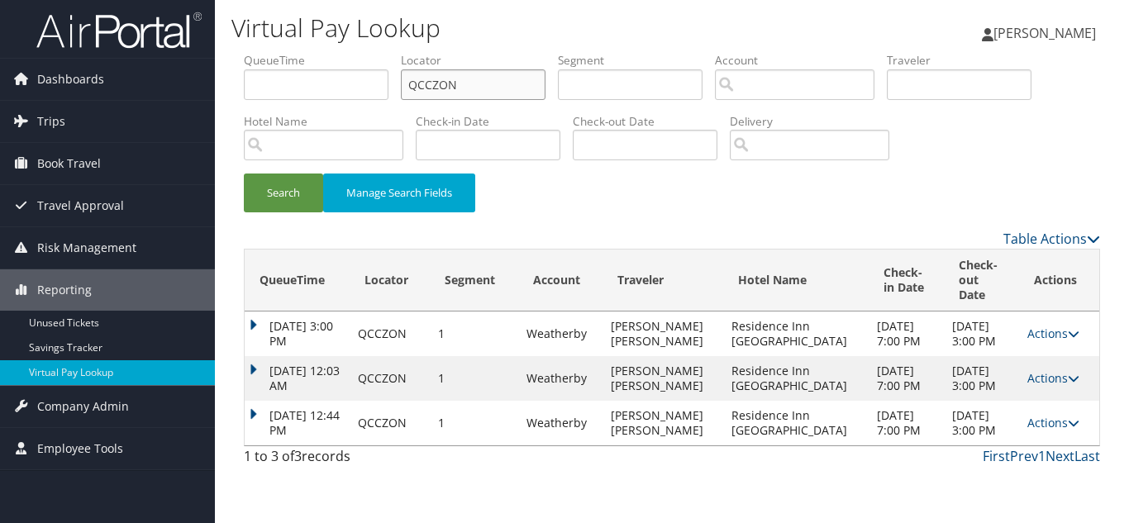
drag, startPoint x: 466, startPoint y: 83, endPoint x: 266, endPoint y: 93, distance: 200.1
click at [266, 52] on ul "QueueTime Locator QCCZON Segment Account Traveler Hotel Name Check-in Date Chec…" at bounding box center [672, 52] width 856 height 0
paste input "ODRFNH"
click at [244, 173] on button "Search" at bounding box center [283, 192] width 79 height 39
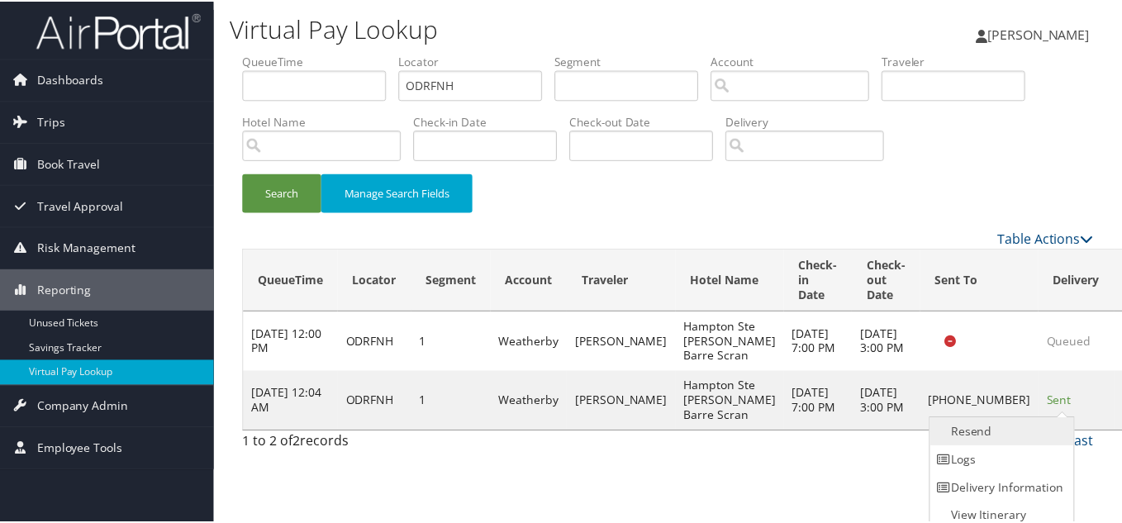
scroll to position [8, 0]
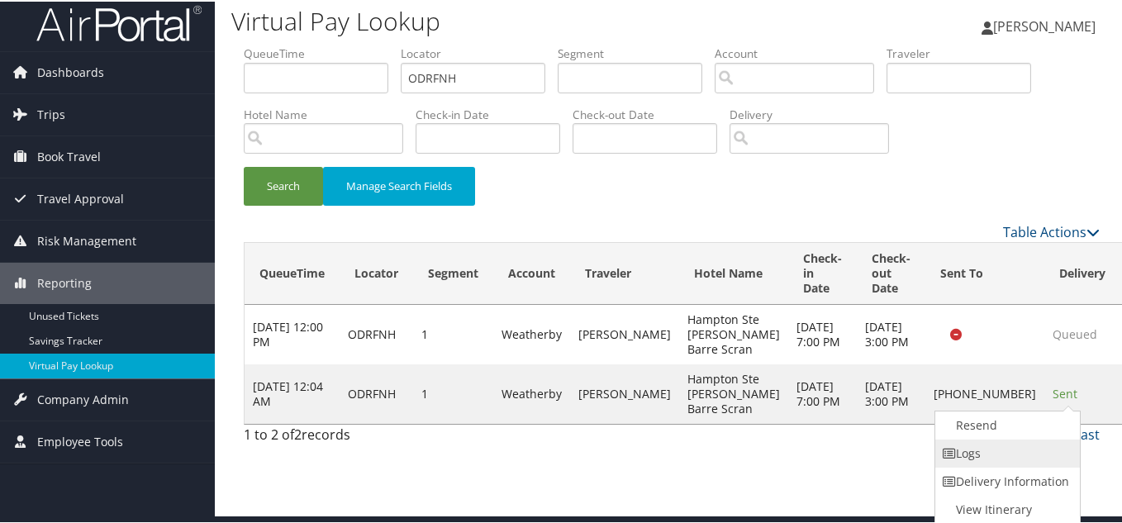
click at [1009, 454] on link "Logs" at bounding box center [1005, 452] width 141 height 28
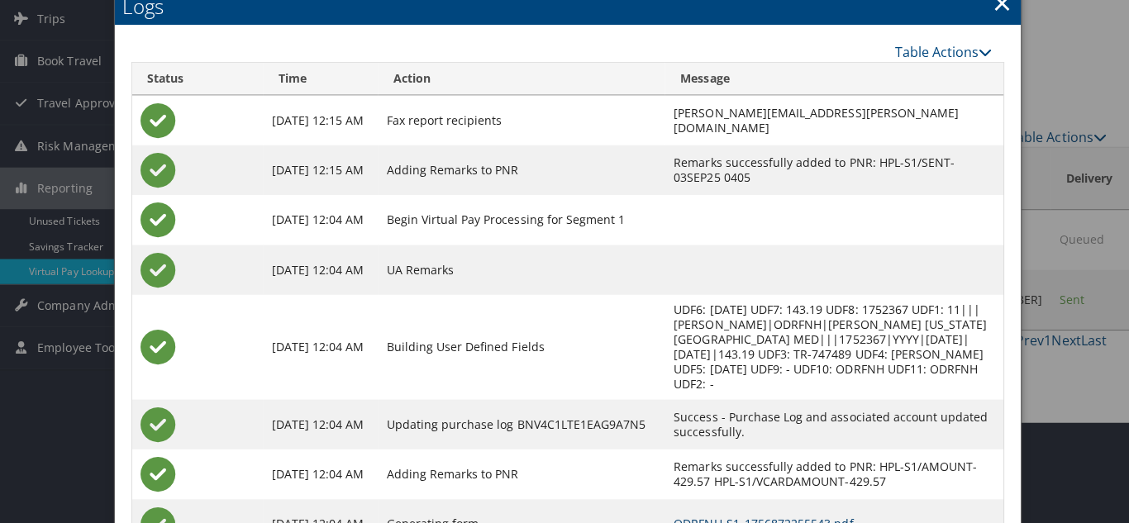
scroll to position [0, 0]
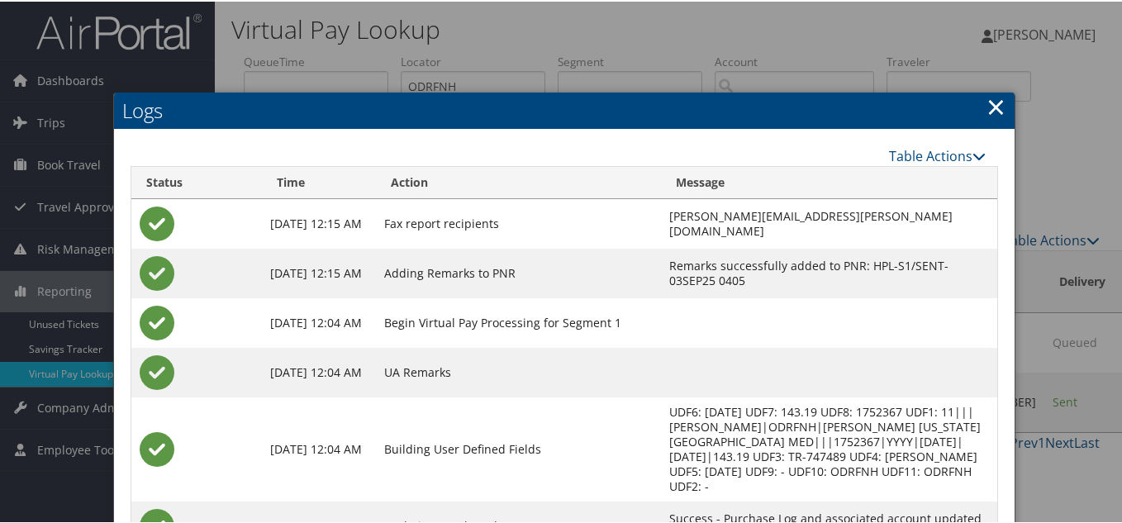
click at [986, 112] on link "×" at bounding box center [995, 104] width 19 height 33
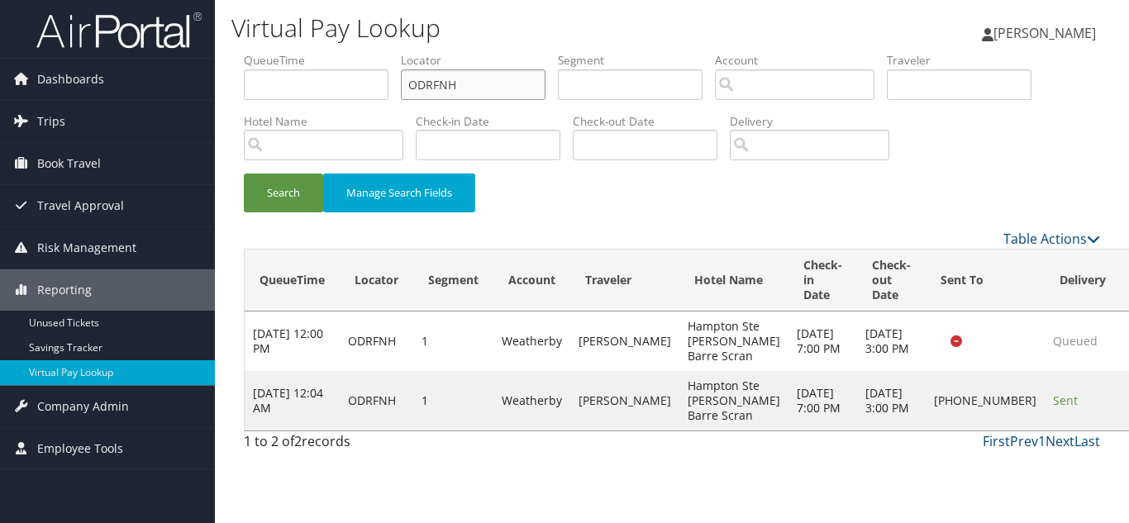
drag, startPoint x: 316, startPoint y: 86, endPoint x: 239, endPoint y: 96, distance: 78.3
click at [271, 52] on ul "QueueTime Locator ODRFNH Segment Account Traveler Hotel Name Check-in Date Chec…" at bounding box center [672, 52] width 856 height 0
paste input "GMJABC"
click at [244, 173] on button "Search" at bounding box center [283, 192] width 79 height 39
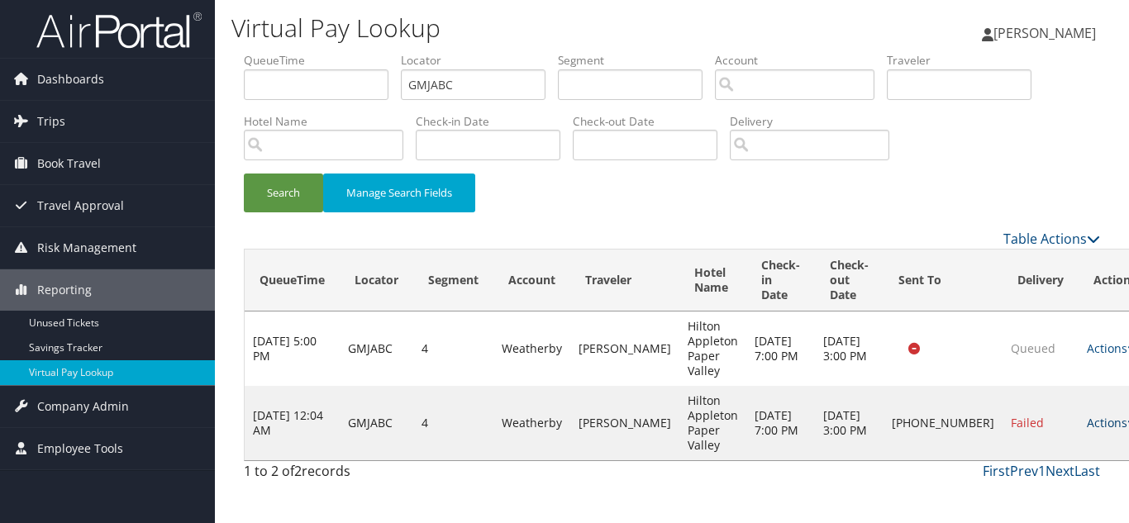
click at [1086, 417] on link "Actions" at bounding box center [1112, 423] width 52 height 16
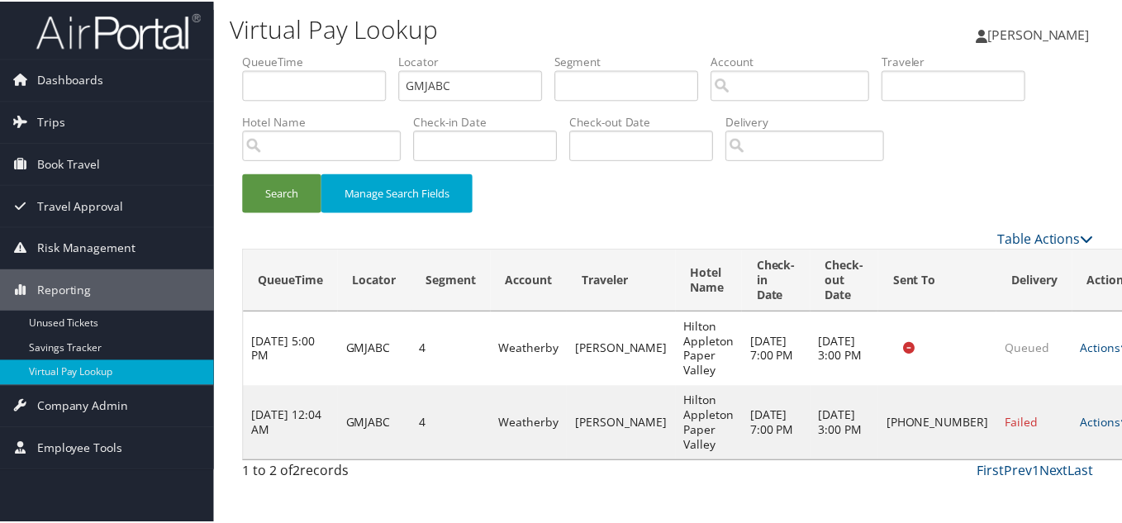
scroll to position [23, 0]
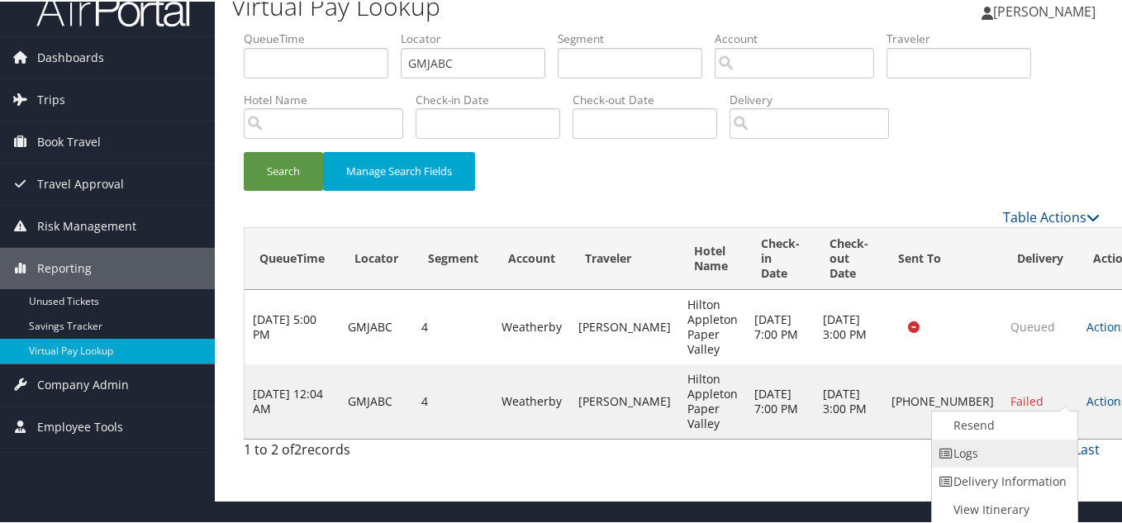
click at [1023, 450] on link "Logs" at bounding box center [1002, 452] width 141 height 28
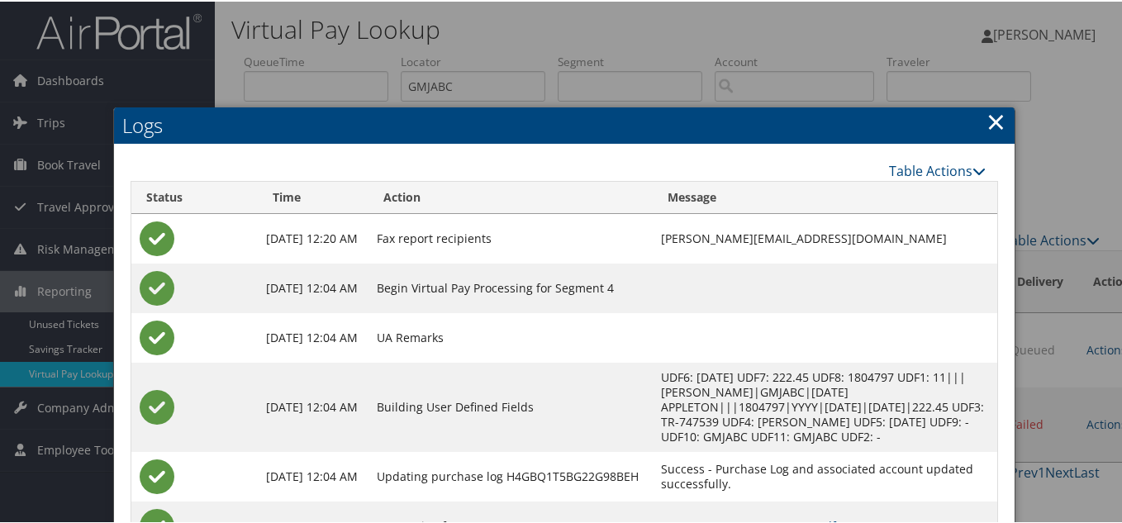
scroll to position [122, 0]
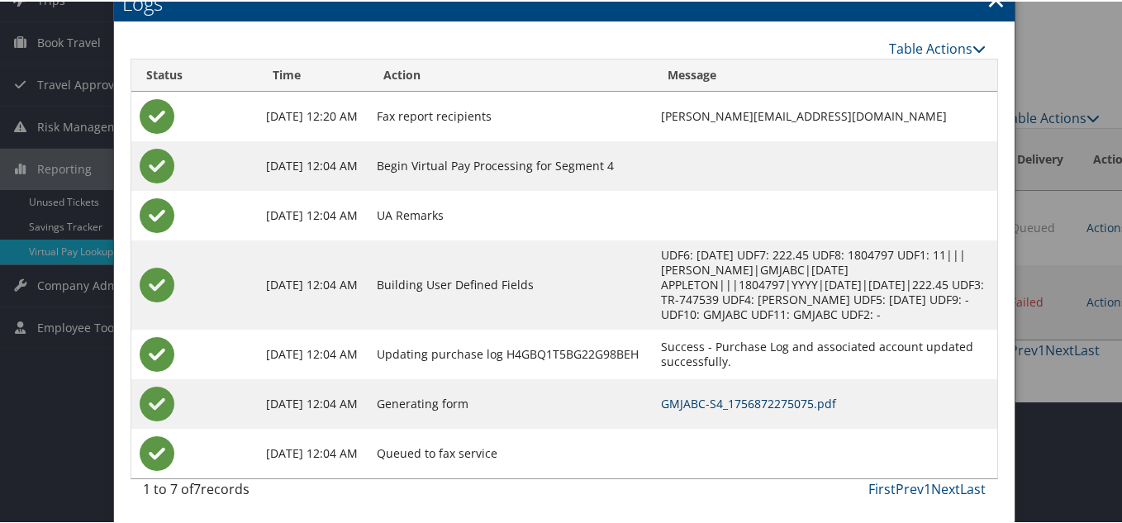
drag, startPoint x: 703, startPoint y: 402, endPoint x: 682, endPoint y: 397, distance: 21.2
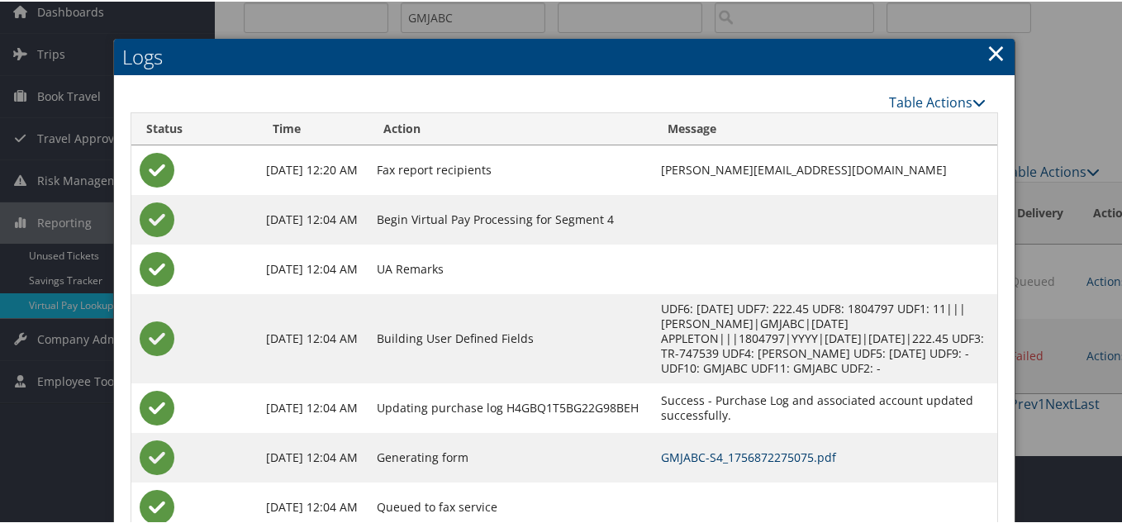
scroll to position [40, 0]
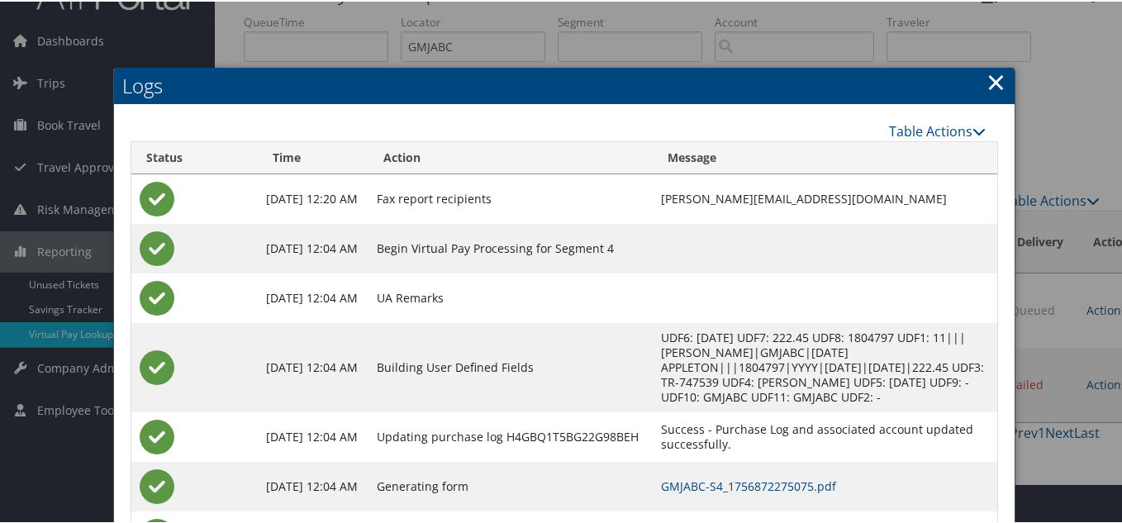
drag, startPoint x: 991, startPoint y: 72, endPoint x: 864, endPoint y: 123, distance: 137.2
click at [991, 73] on link "×" at bounding box center [995, 80] width 19 height 33
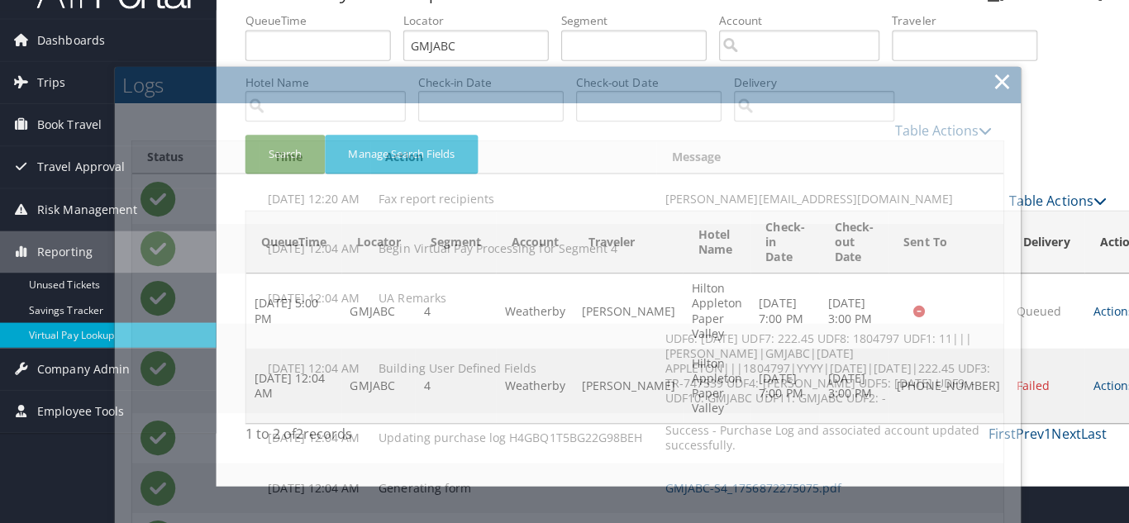
scroll to position [0, 0]
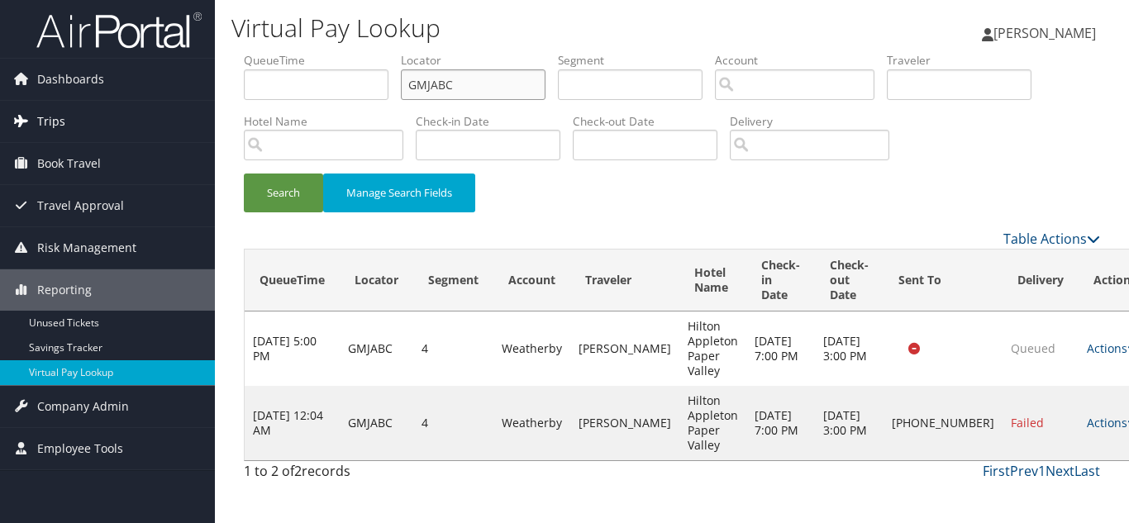
drag, startPoint x: 472, startPoint y: 88, endPoint x: 80, endPoint y: 125, distance: 393.4
click at [107, 120] on div "Dashboards AirPortal 360™ (Manager) My Travel Dashboard Trips Airtinerary® Look…" at bounding box center [564, 261] width 1129 height 523
paste input "MKSACG"
click at [244, 173] on button "Search" at bounding box center [283, 192] width 79 height 39
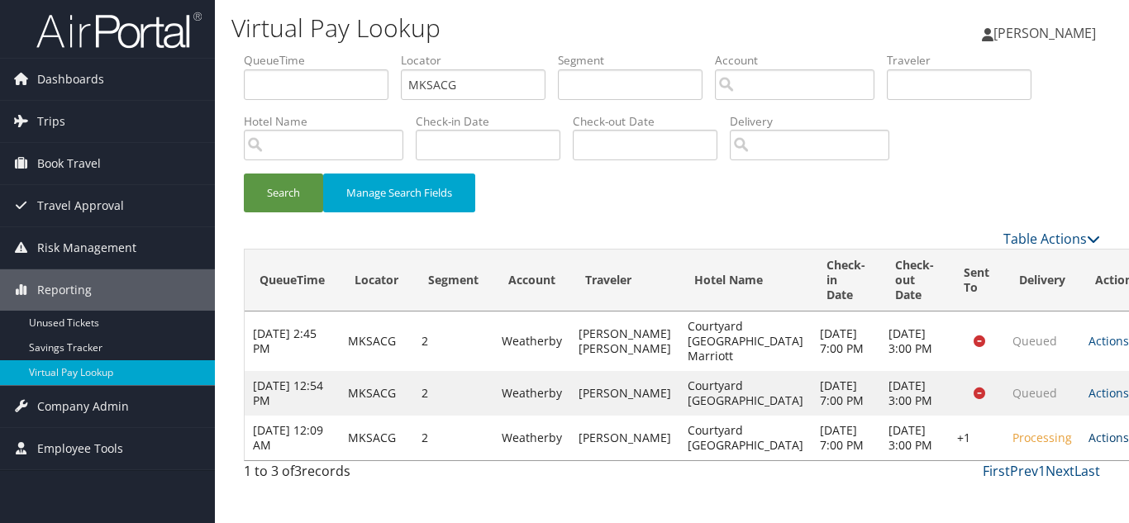
click at [1088, 445] on link "Actions" at bounding box center [1114, 438] width 52 height 16
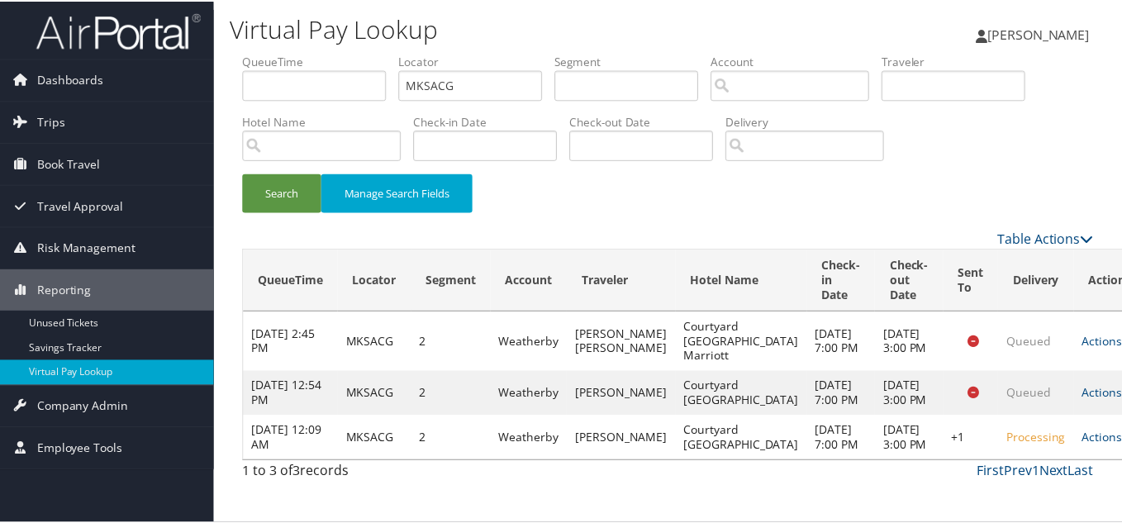
scroll to position [60, 0]
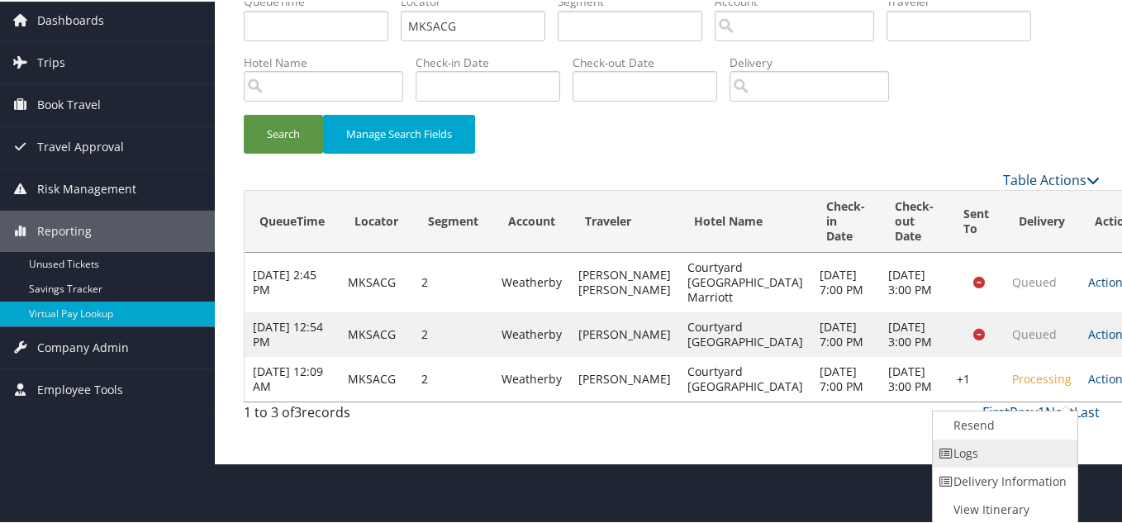
click at [990, 440] on link "Logs" at bounding box center [1003, 452] width 141 height 28
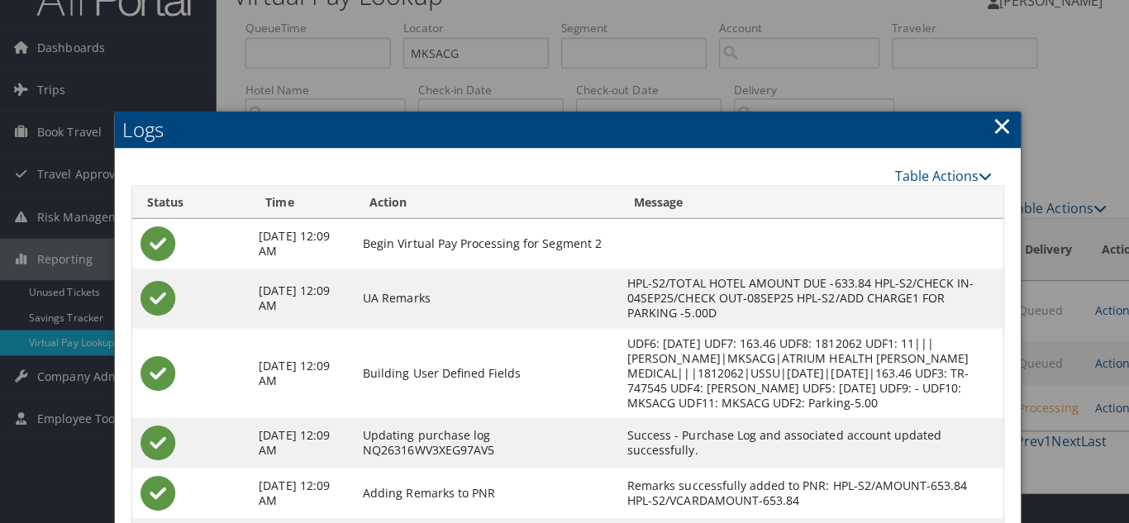
scroll to position [0, 0]
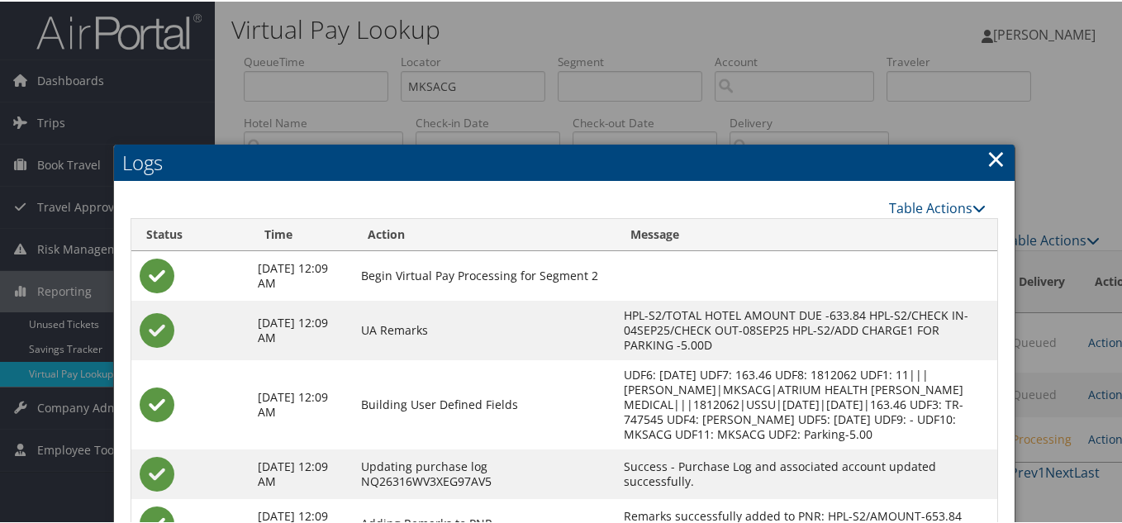
click at [988, 160] on link "×" at bounding box center [995, 156] width 19 height 33
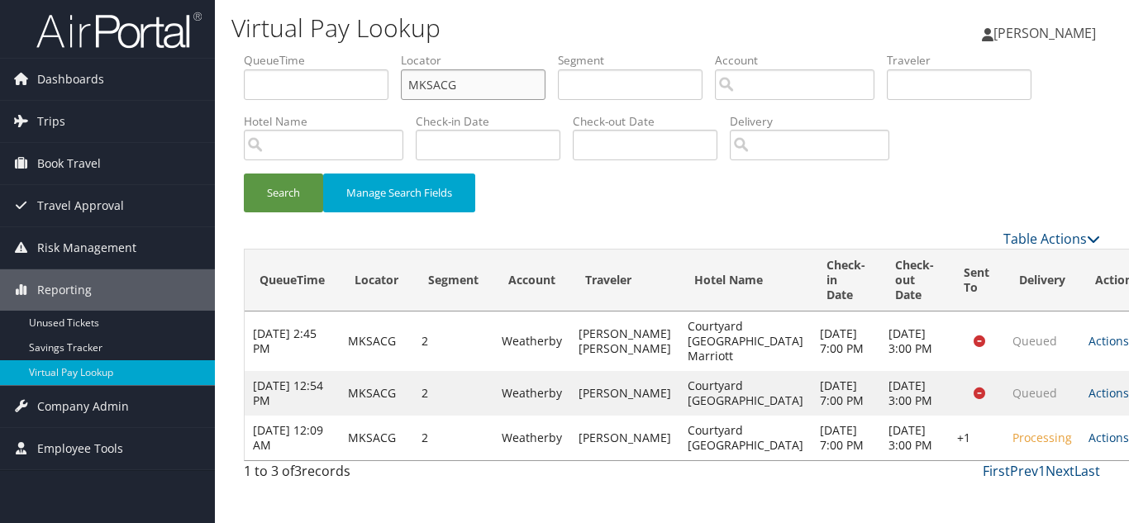
drag, startPoint x: 478, startPoint y: 82, endPoint x: 256, endPoint y: 117, distance: 225.1
click at [297, 52] on ul "QueueTime Locator MKSACG Segment Account Traveler Hotel Name Check-in Date Chec…" at bounding box center [672, 52] width 856 height 0
paste input "WGUVUC"
click at [244, 173] on button "Search" at bounding box center [283, 192] width 79 height 39
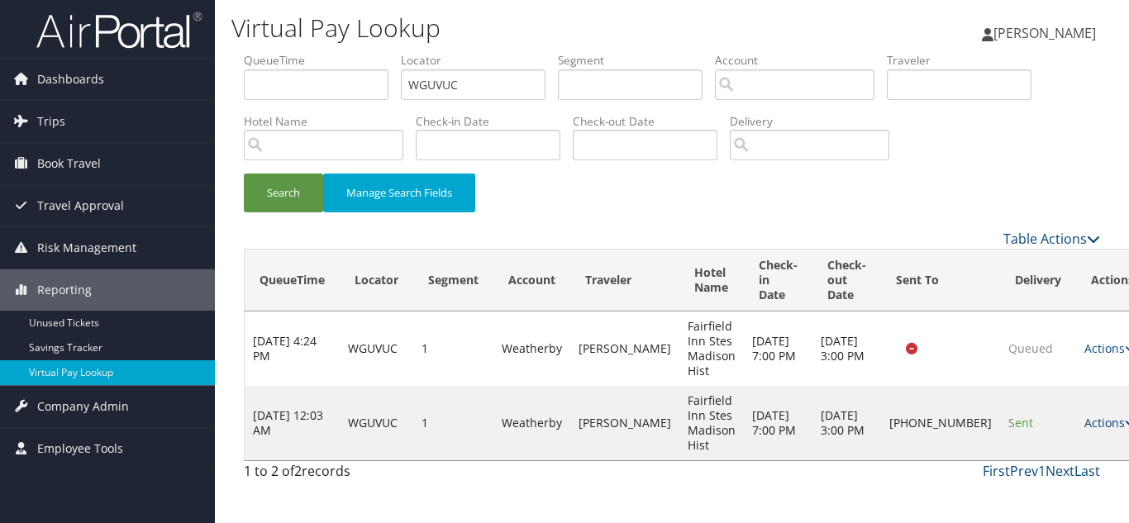
click at [1084, 425] on link "Actions" at bounding box center [1110, 423] width 52 height 16
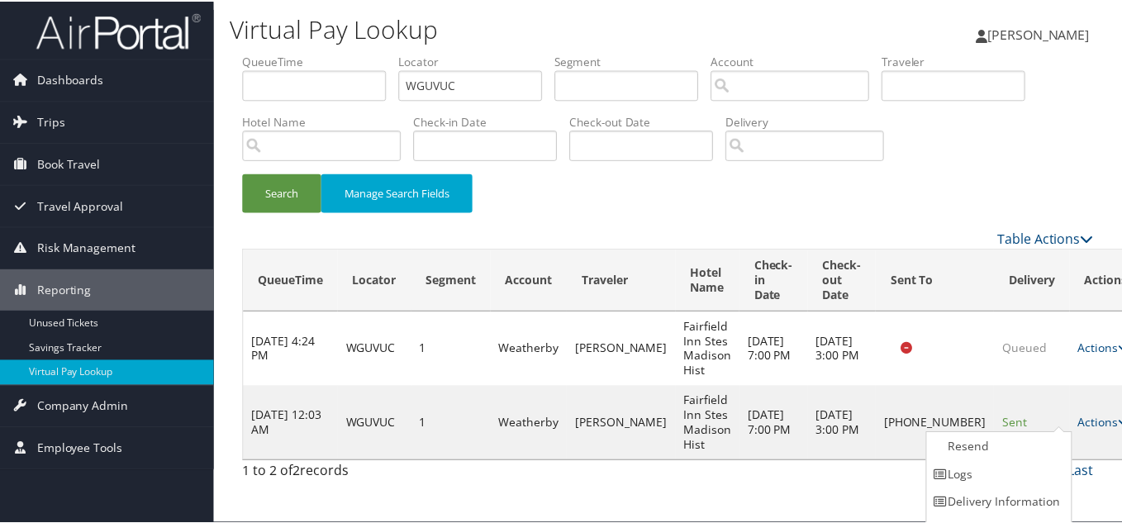
scroll to position [23, 0]
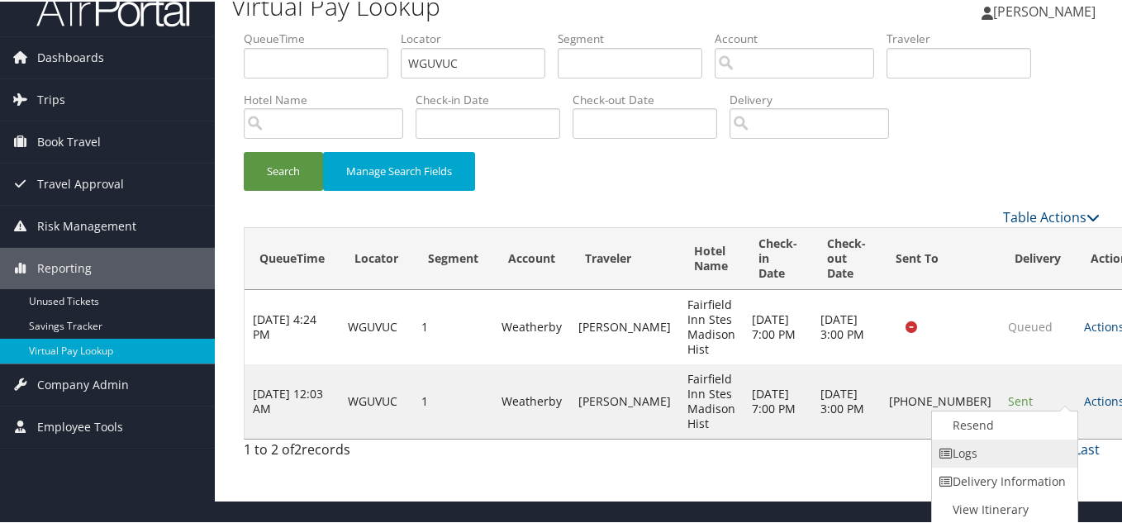
click at [986, 452] on link "Logs" at bounding box center [1002, 452] width 141 height 28
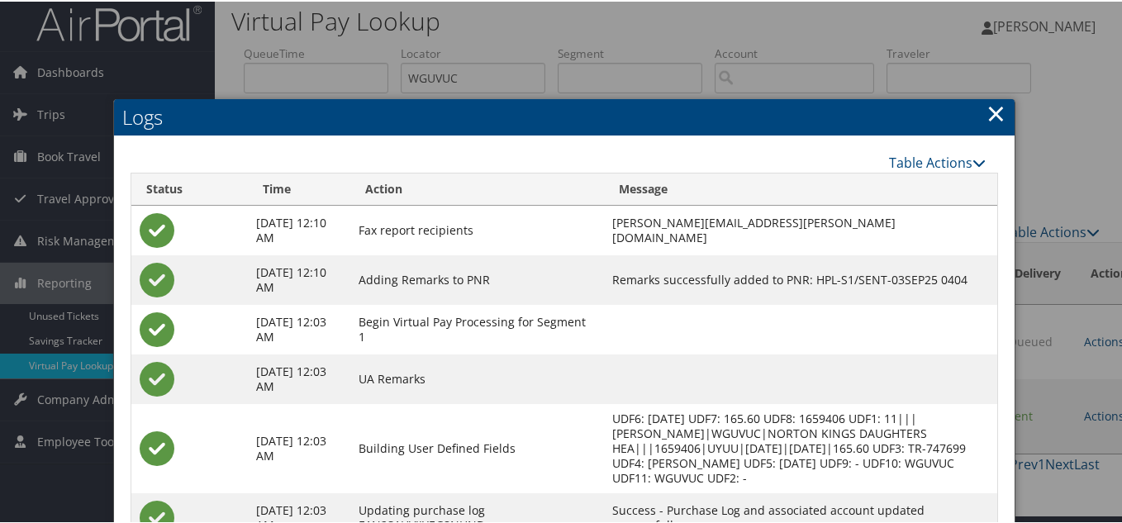
scroll to position [7, 0]
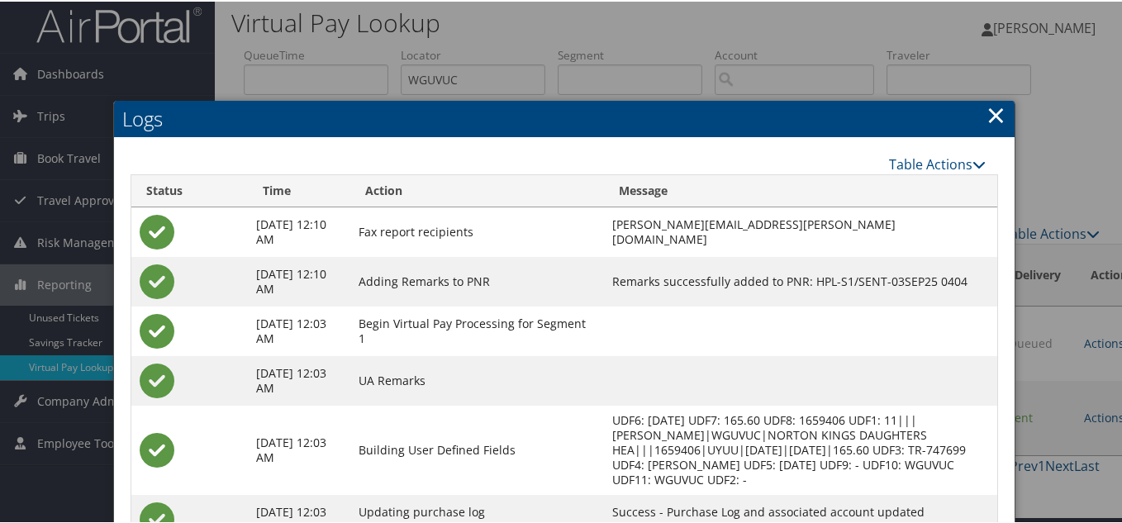
click at [986, 108] on link "×" at bounding box center [995, 113] width 19 height 33
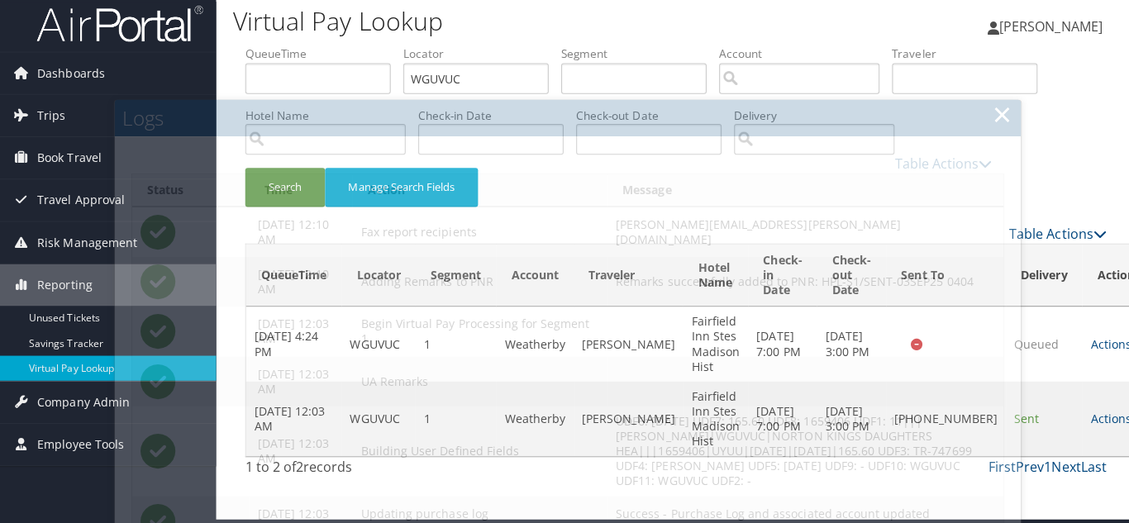
scroll to position [0, 0]
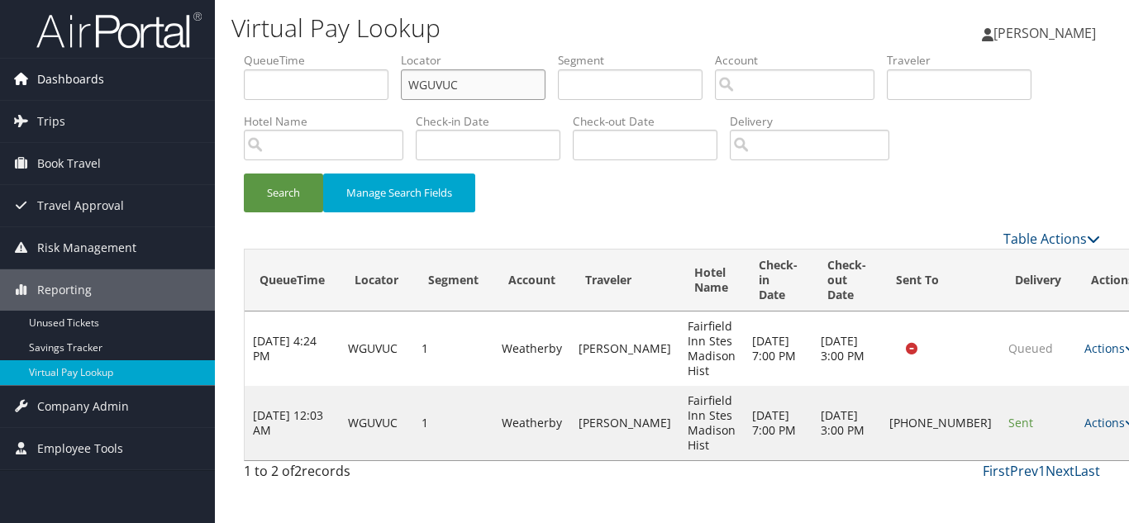
drag, startPoint x: 416, startPoint y: 86, endPoint x: 154, endPoint y: 91, distance: 261.1
click at [170, 88] on div "Dashboards AirPortal 360™ (Manager) My Travel Dashboard Trips Airtinerary® Look…" at bounding box center [564, 261] width 1129 height 523
paste input "NNWUZW"
click at [244, 173] on button "Search" at bounding box center [283, 192] width 79 height 39
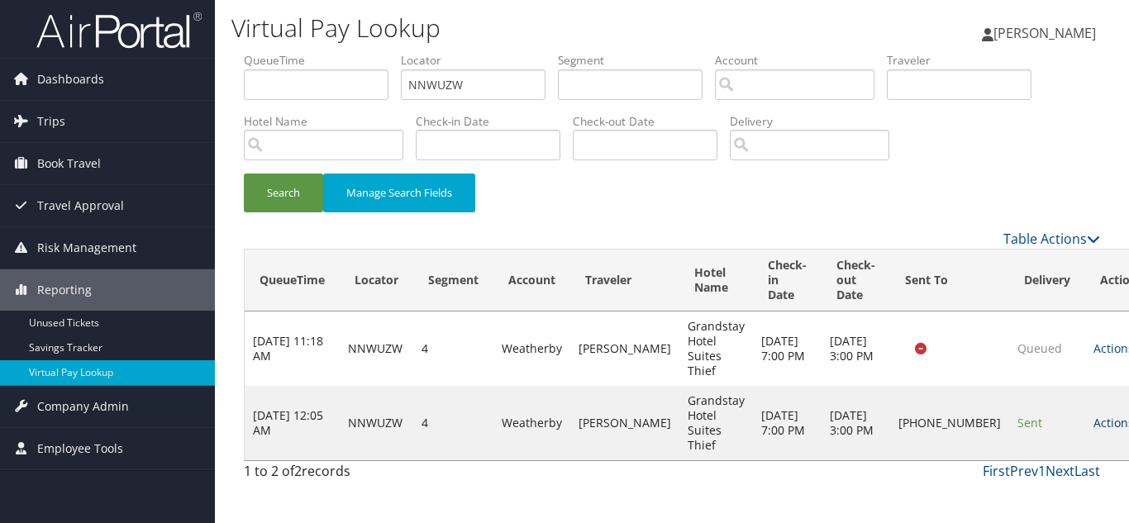
click at [1093, 418] on link "Actions" at bounding box center [1119, 423] width 52 height 16
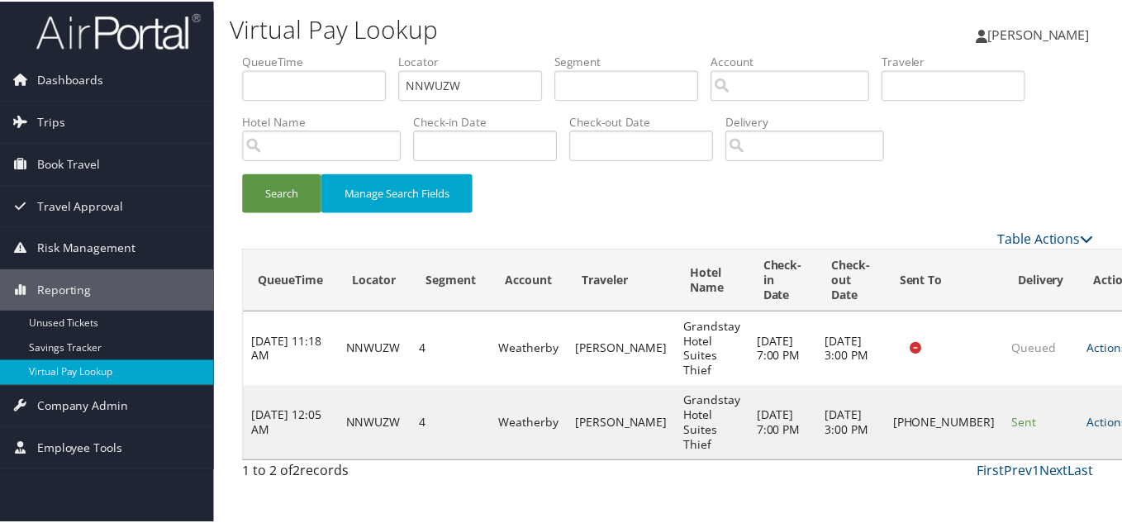
scroll to position [23, 0]
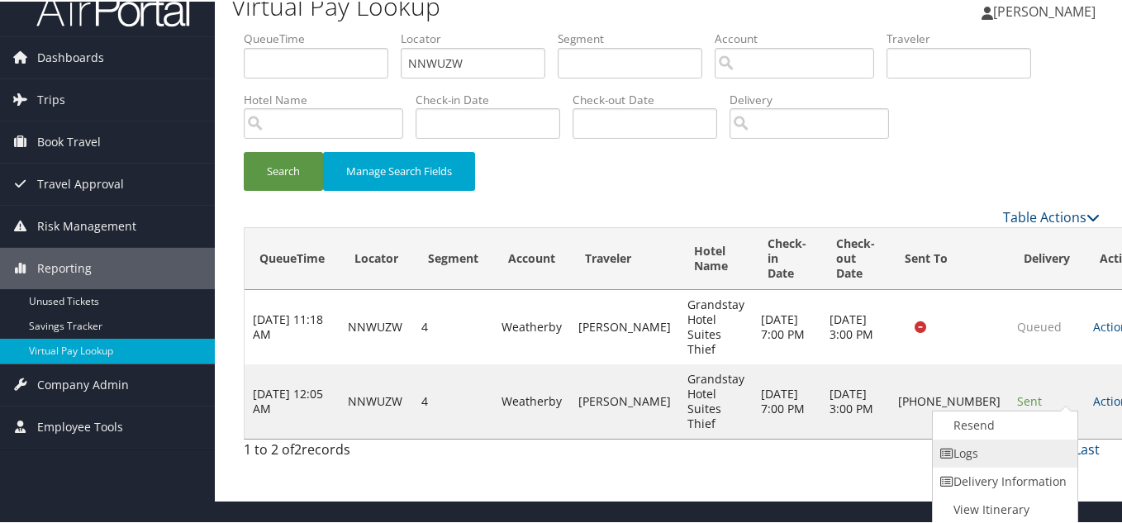
click at [976, 463] on link "Logs" at bounding box center [1003, 452] width 141 height 28
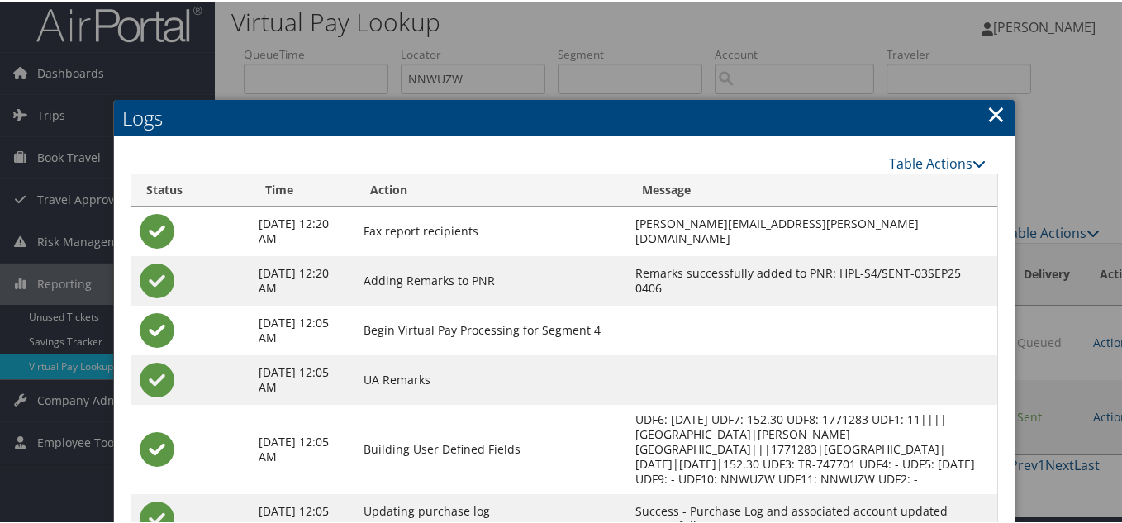
scroll to position [7, 0]
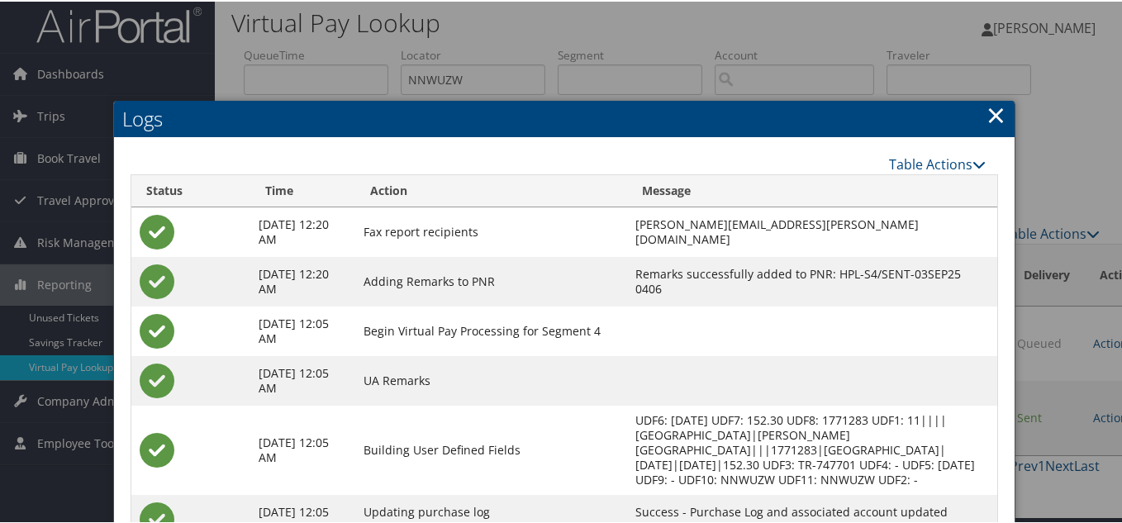
click at [996, 114] on link "×" at bounding box center [995, 113] width 19 height 33
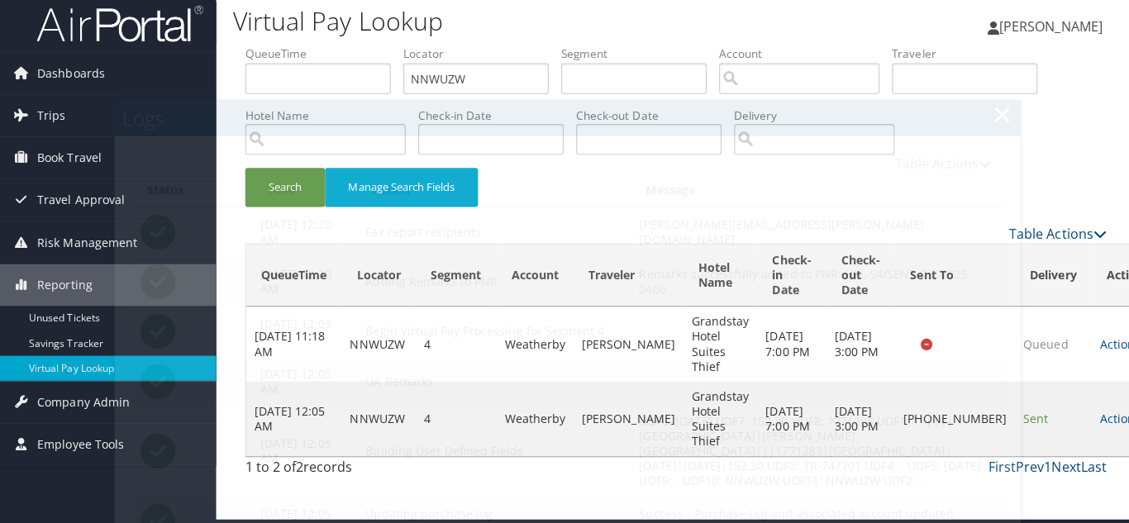
scroll to position [0, 0]
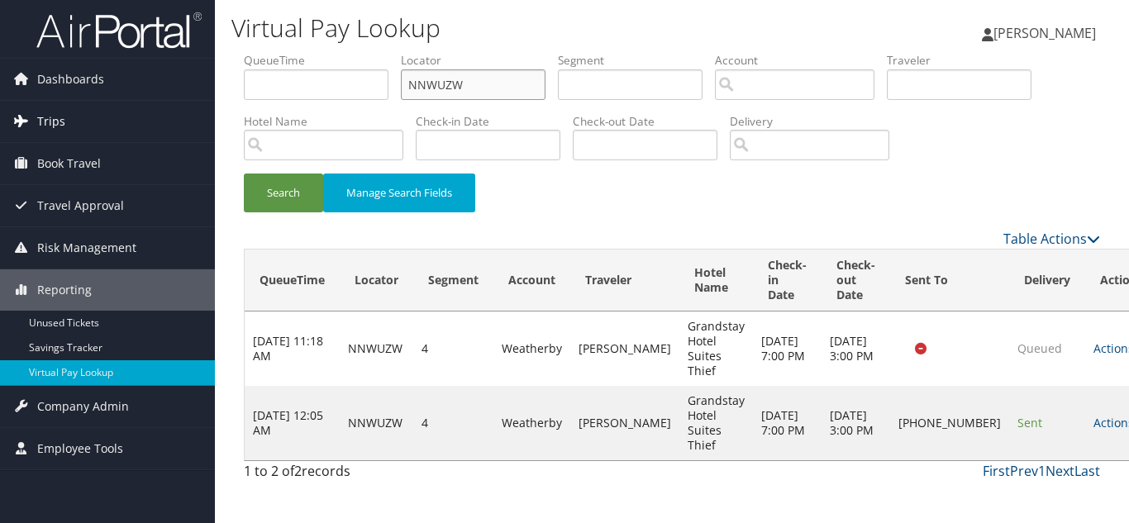
drag, startPoint x: 374, startPoint y: 97, endPoint x: 93, endPoint y: 126, distance: 282.4
click at [112, 125] on div "Dashboards AirPortal 360™ (Manager) My Travel Dashboard Trips Airtinerary® Look…" at bounding box center [564, 261] width 1129 height 523
paste input "IYKJCX"
click at [244, 173] on button "Search" at bounding box center [283, 192] width 79 height 39
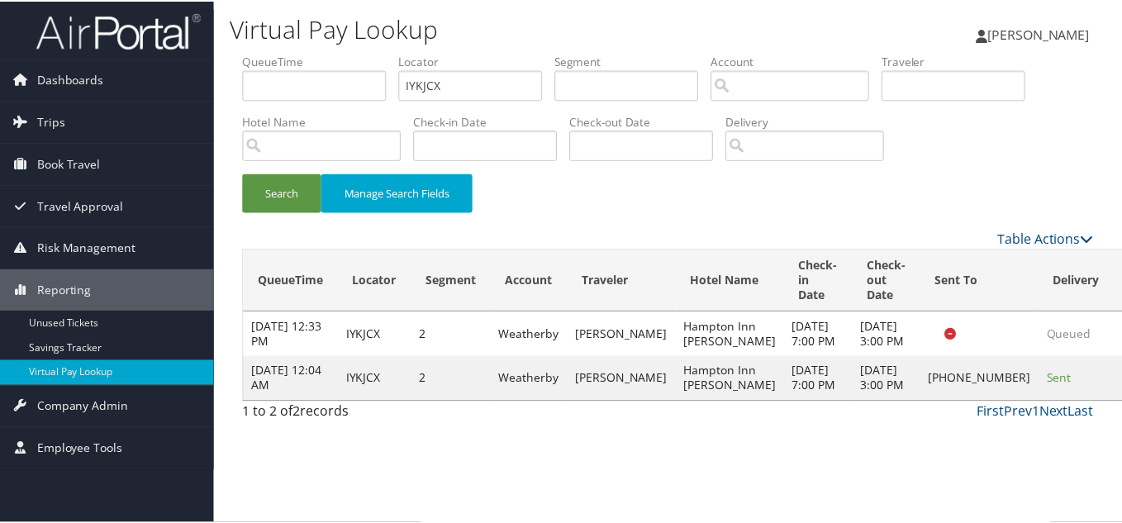
scroll to position [8, 0]
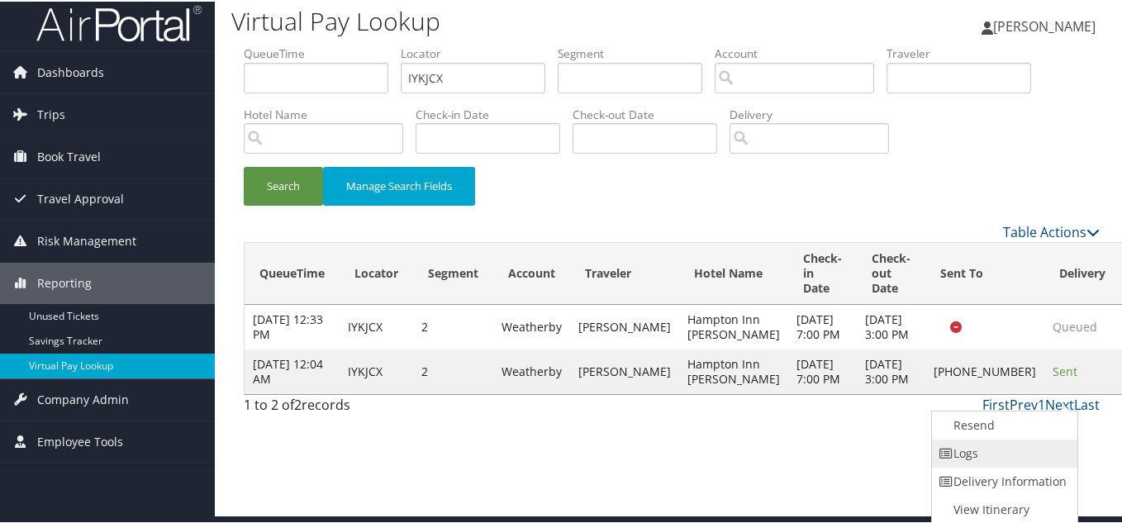
click at [1017, 455] on link "Logs" at bounding box center [1002, 452] width 141 height 28
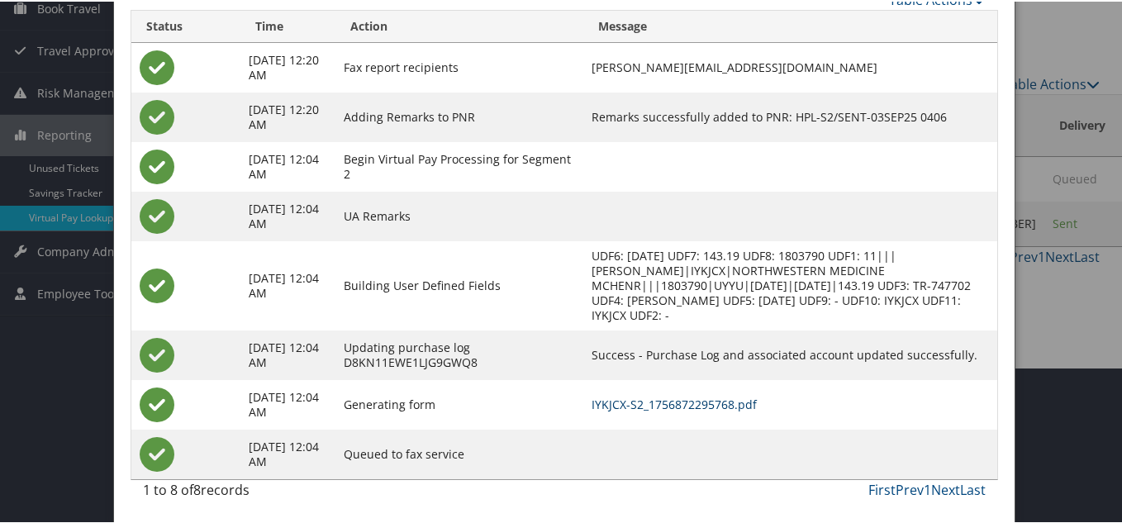
scroll to position [74, 0]
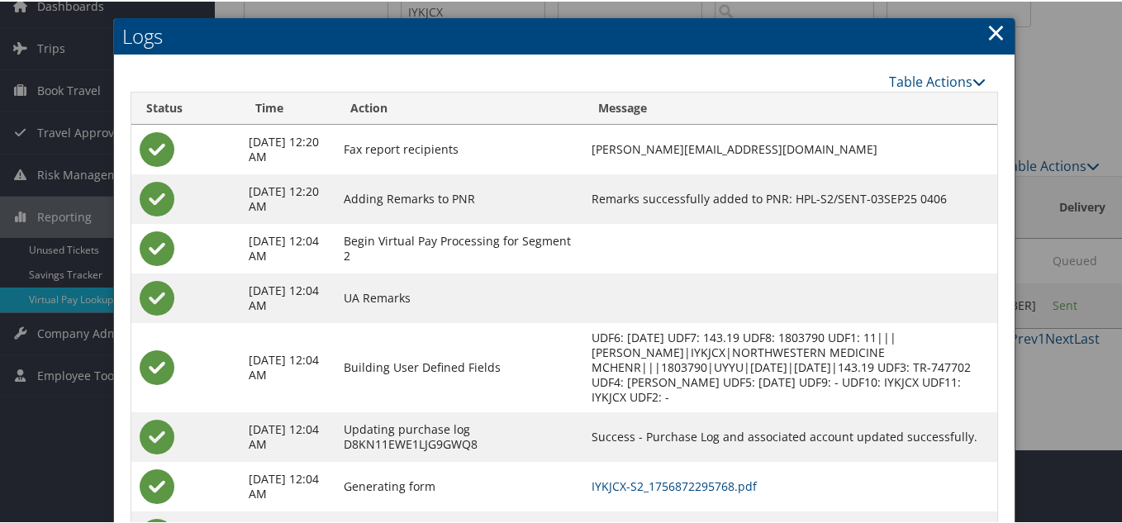
click at [993, 29] on link "×" at bounding box center [995, 30] width 19 height 33
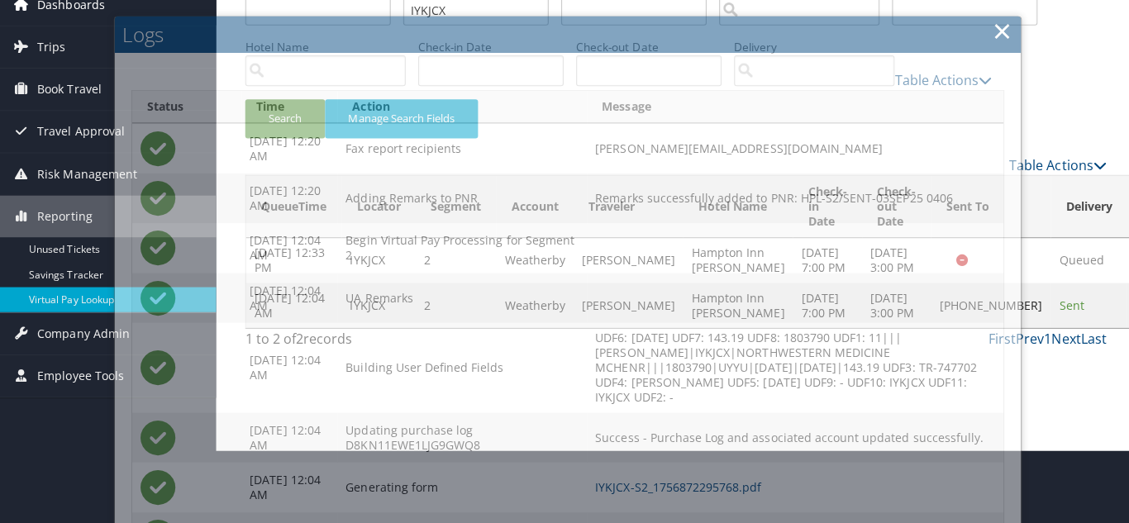
scroll to position [0, 0]
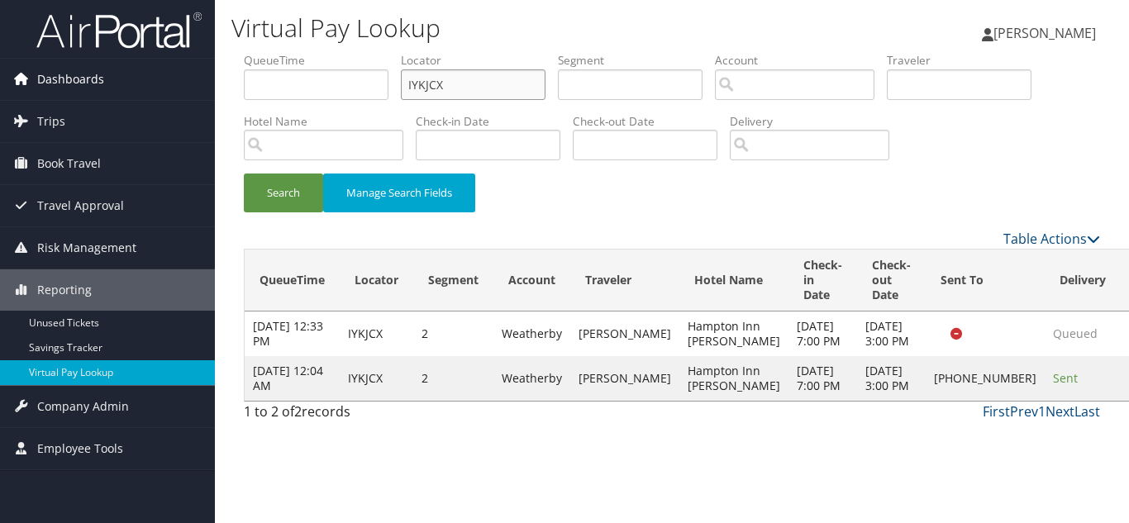
paste input "DPYEIM"
drag, startPoint x: 487, startPoint y: 80, endPoint x: 85, endPoint y: 60, distance: 402.0
click at [107, 55] on div "Dashboards AirPortal 360™ (Manager) My Travel Dashboard Trips Airtinerary® Look…" at bounding box center [564, 261] width 1129 height 523
click at [244, 173] on button "Search" at bounding box center [283, 192] width 79 height 39
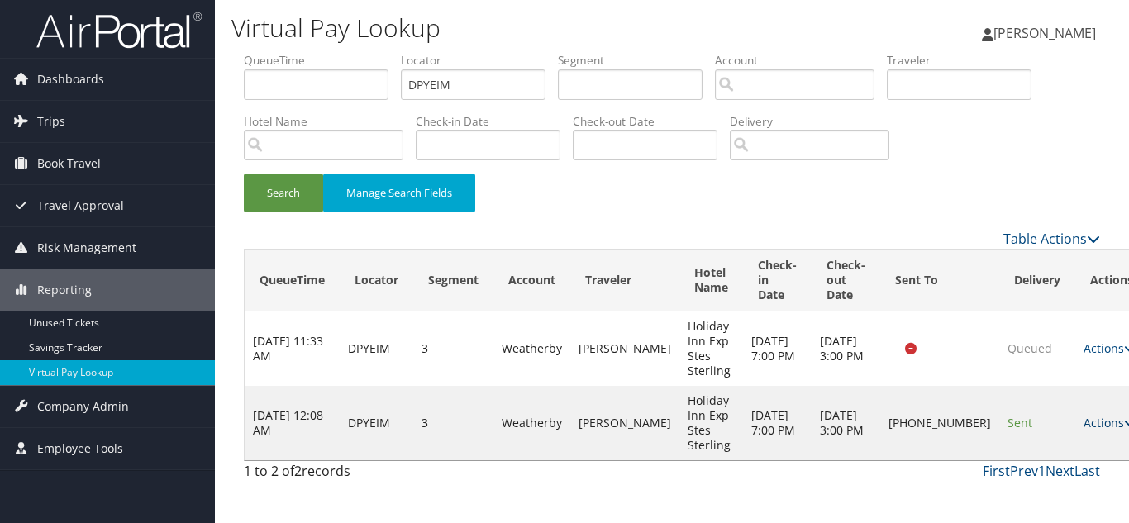
click at [1124, 427] on icon at bounding box center [1130, 423] width 12 height 12
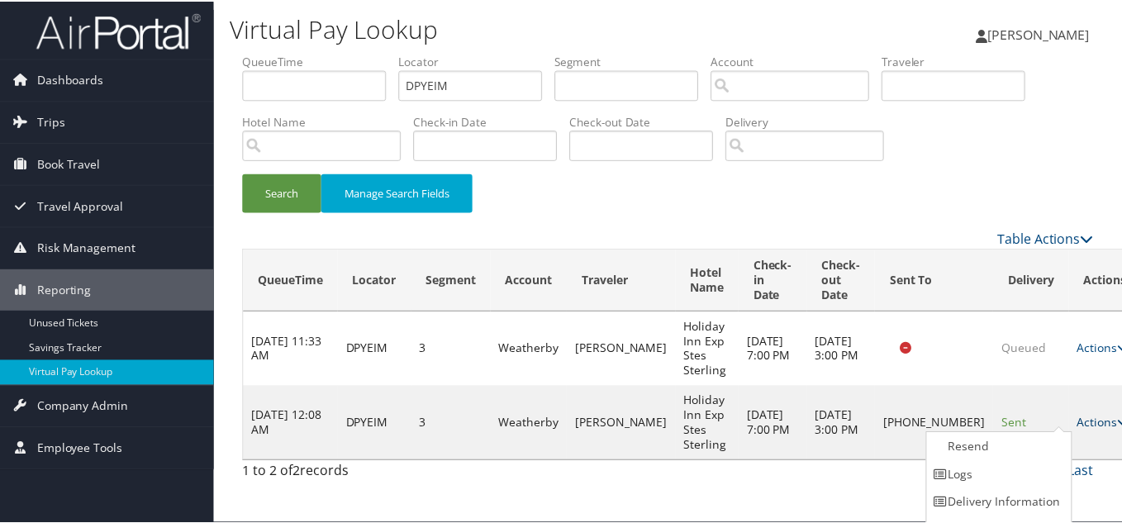
scroll to position [23, 0]
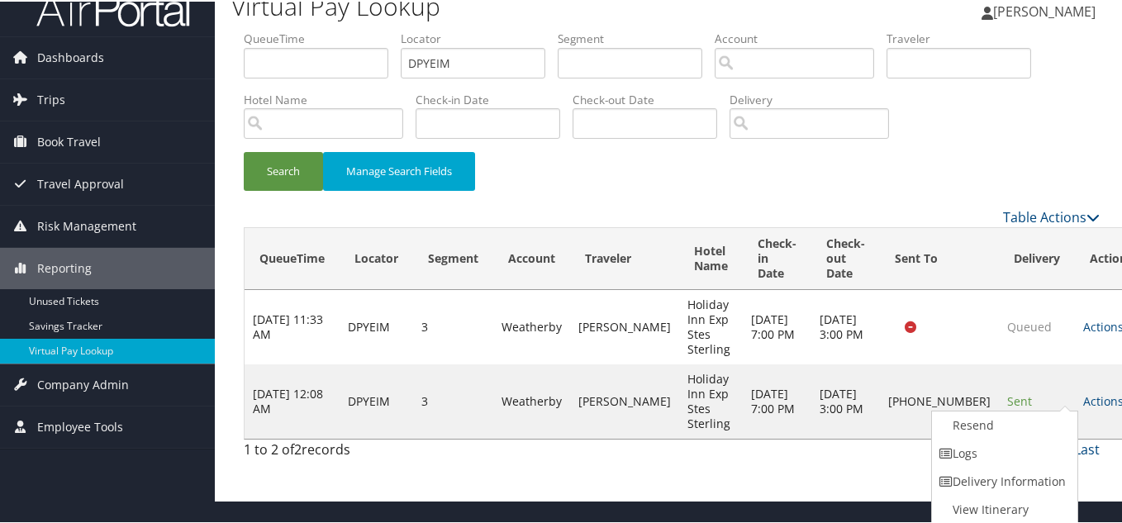
click at [1018, 445] on link "Logs" at bounding box center [1002, 452] width 141 height 28
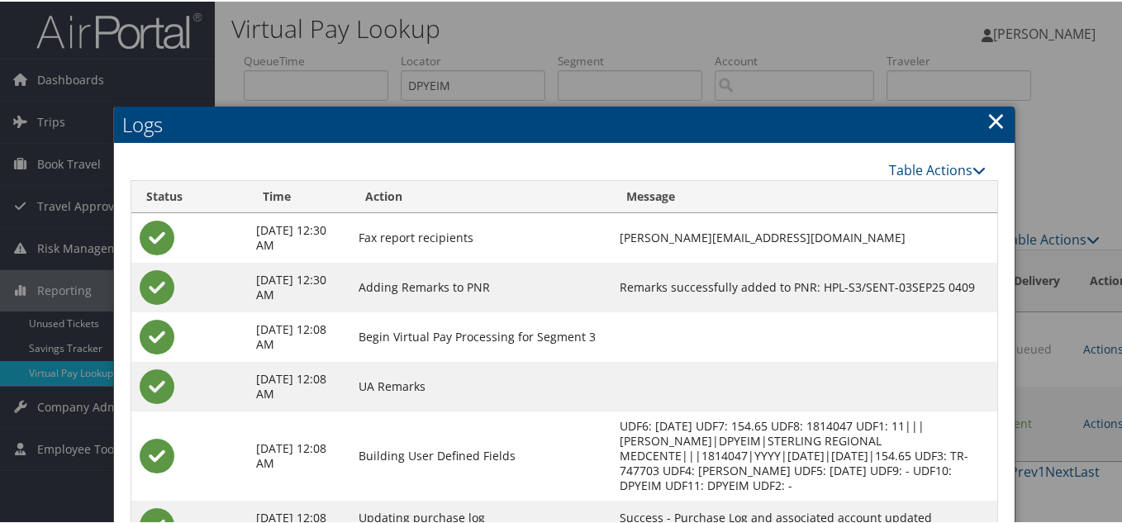
scroll to position [0, 0]
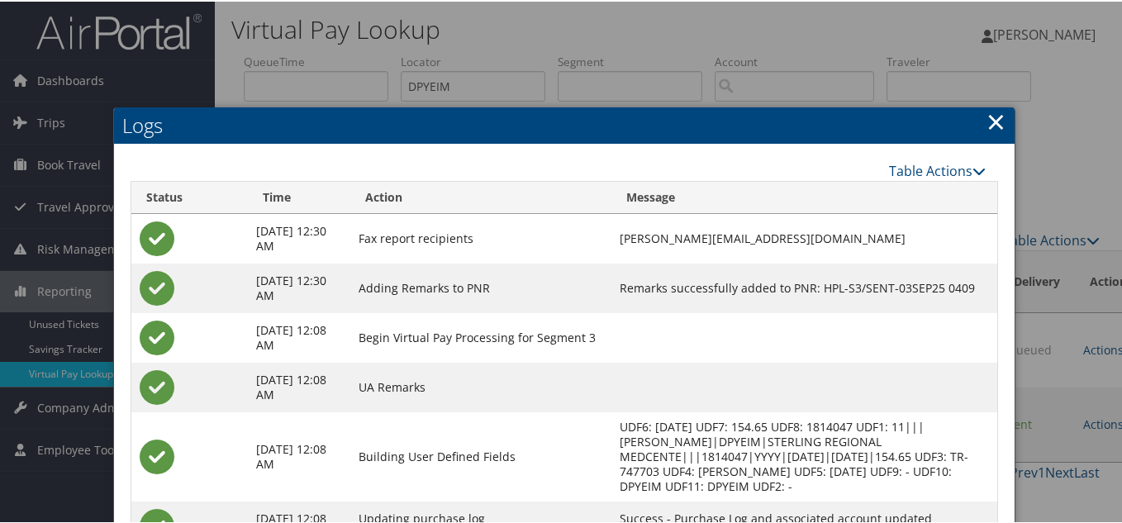
click at [987, 119] on link "×" at bounding box center [995, 119] width 19 height 33
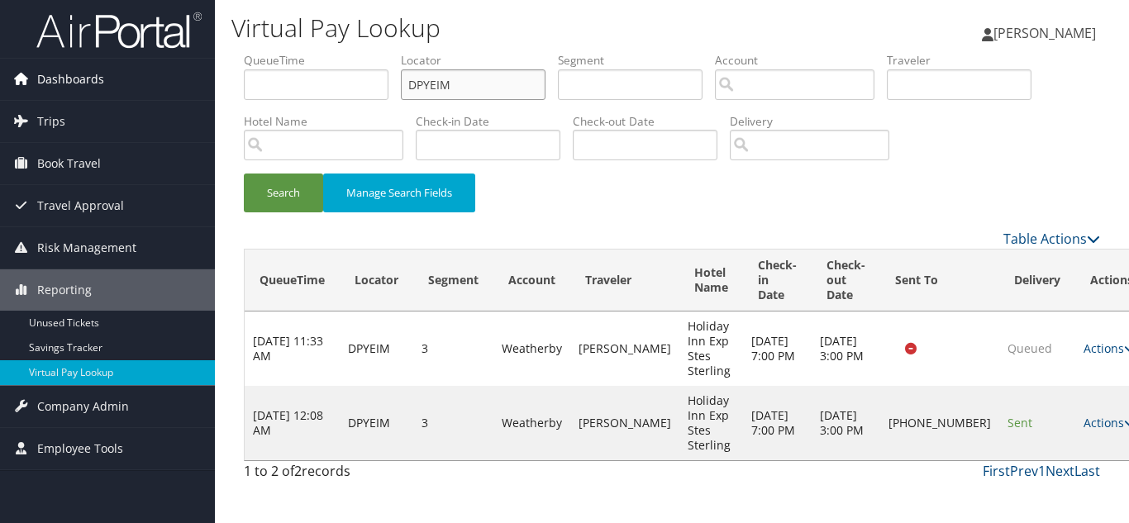
drag, startPoint x: 469, startPoint y: 91, endPoint x: 89, endPoint y: 90, distance: 380.0
click at [92, 90] on div "Dashboards AirPortal 360™ (Manager) My Travel Dashboard Trips Airtinerary® Look…" at bounding box center [564, 261] width 1129 height 523
paste input "MOXBTT"
click at [244, 173] on button "Search" at bounding box center [283, 192] width 79 height 39
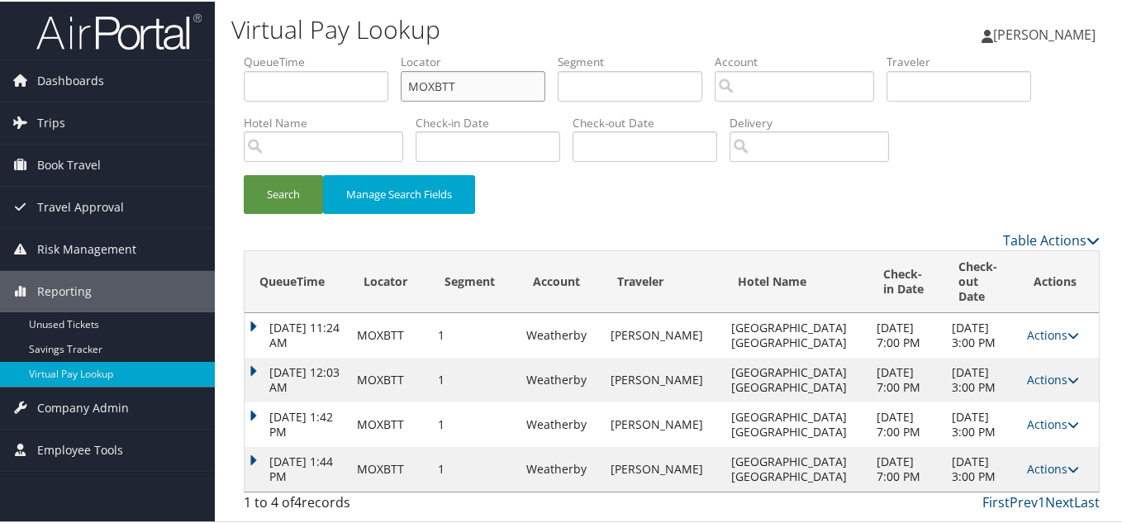
scroll to position [40, 0]
click at [1047, 463] on link "Actions" at bounding box center [1053, 467] width 52 height 16
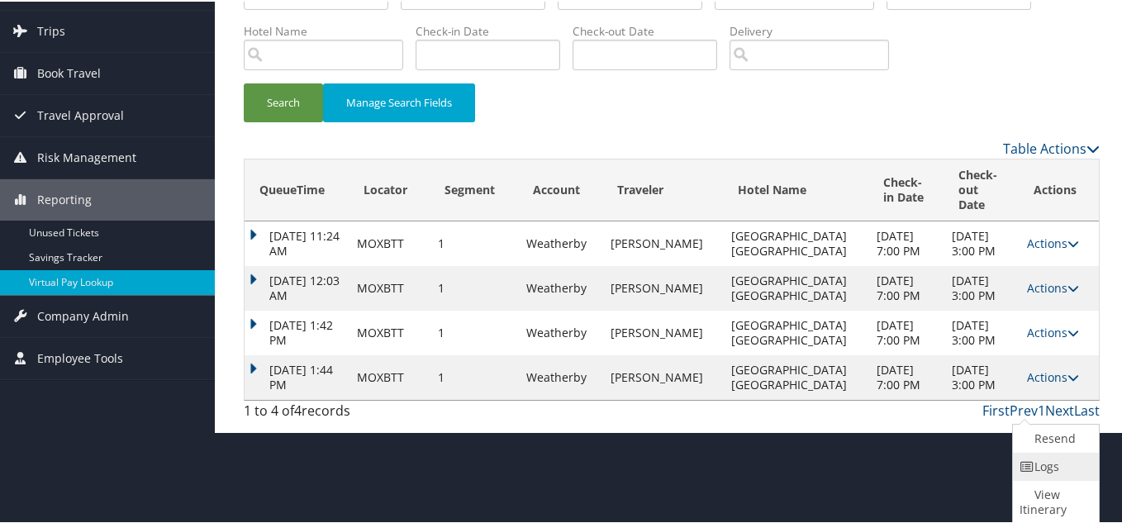
click at [1048, 467] on link "Logs" at bounding box center [1054, 465] width 82 height 28
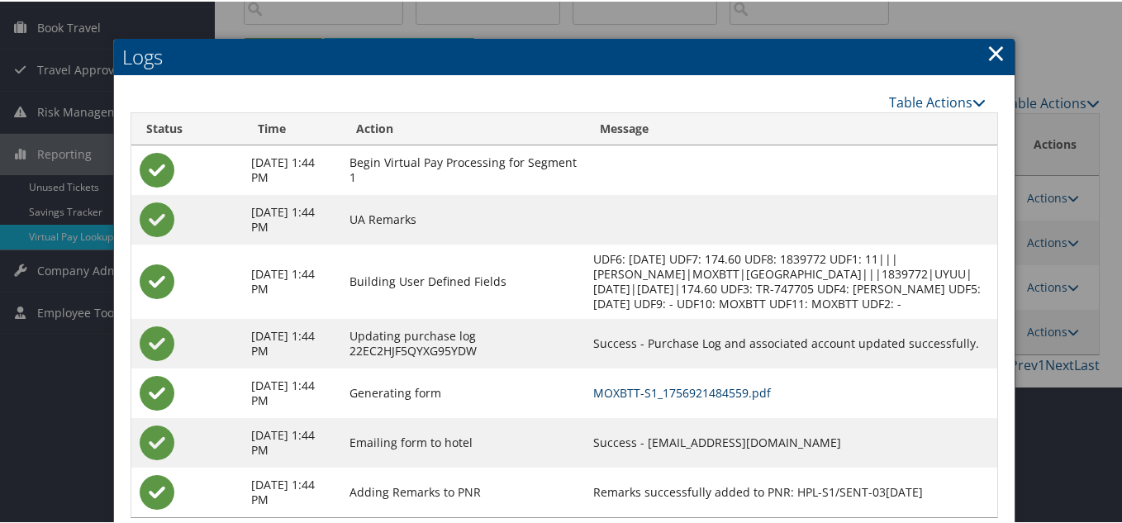
scroll to position [108, 0]
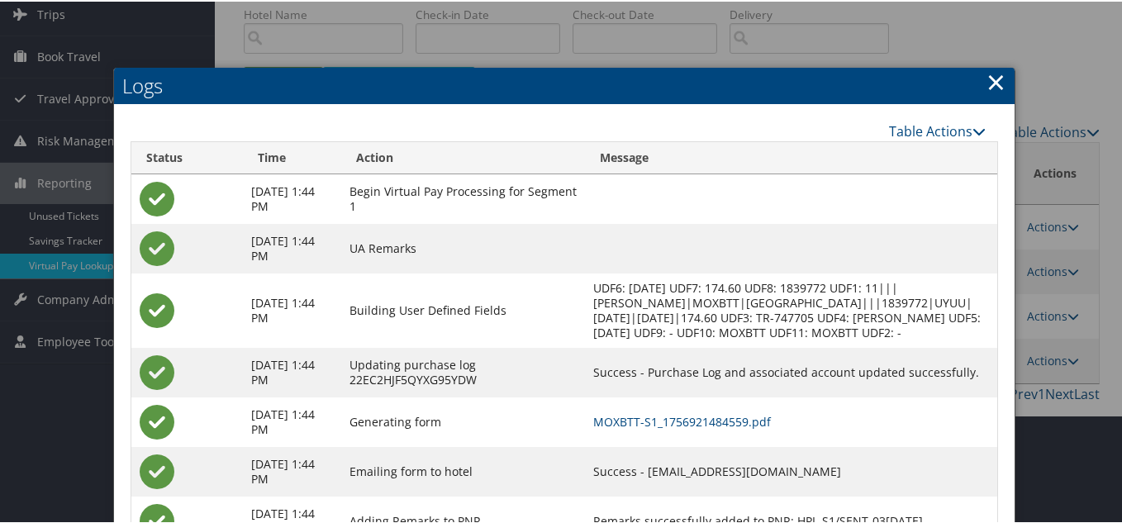
drag, startPoint x: 993, startPoint y: 83, endPoint x: 557, endPoint y: 172, distance: 445.2
click at [994, 88] on link "×" at bounding box center [995, 80] width 19 height 33
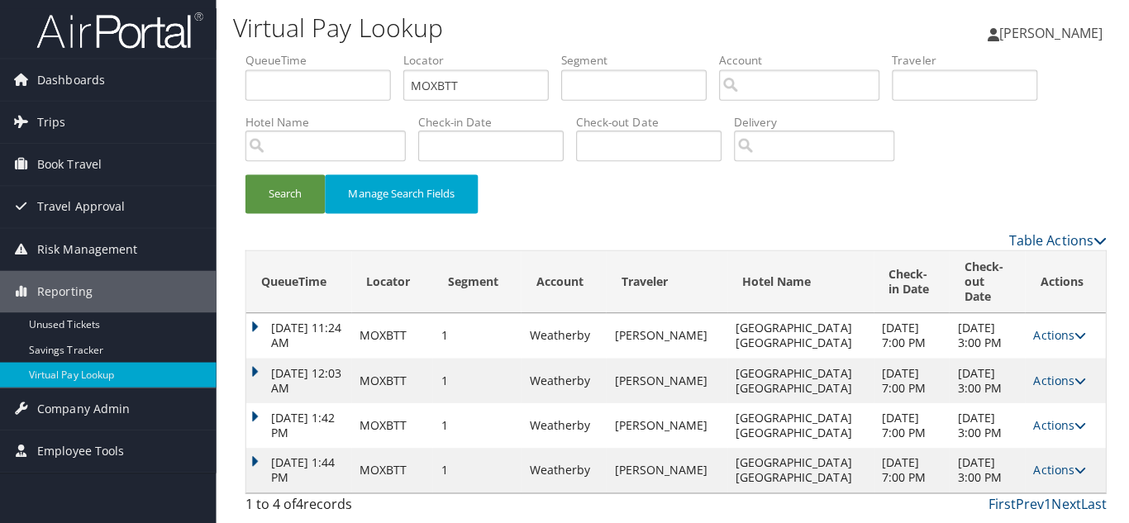
scroll to position [0, 0]
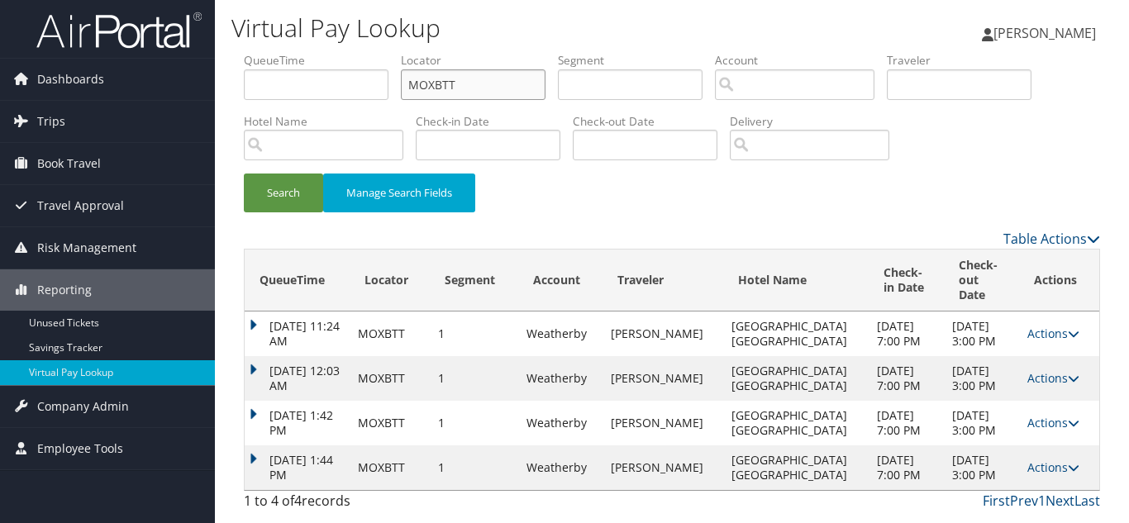
drag, startPoint x: 483, startPoint y: 88, endPoint x: 350, endPoint y: 73, distance: 133.9
click at [353, 52] on ul "QueueTime Locator MOXBTT Segment Account Traveler Hotel Name Check-in Date Chec…" at bounding box center [672, 52] width 856 height 0
paste input "SNUZFQ"
click at [244, 173] on button "Search" at bounding box center [283, 192] width 79 height 39
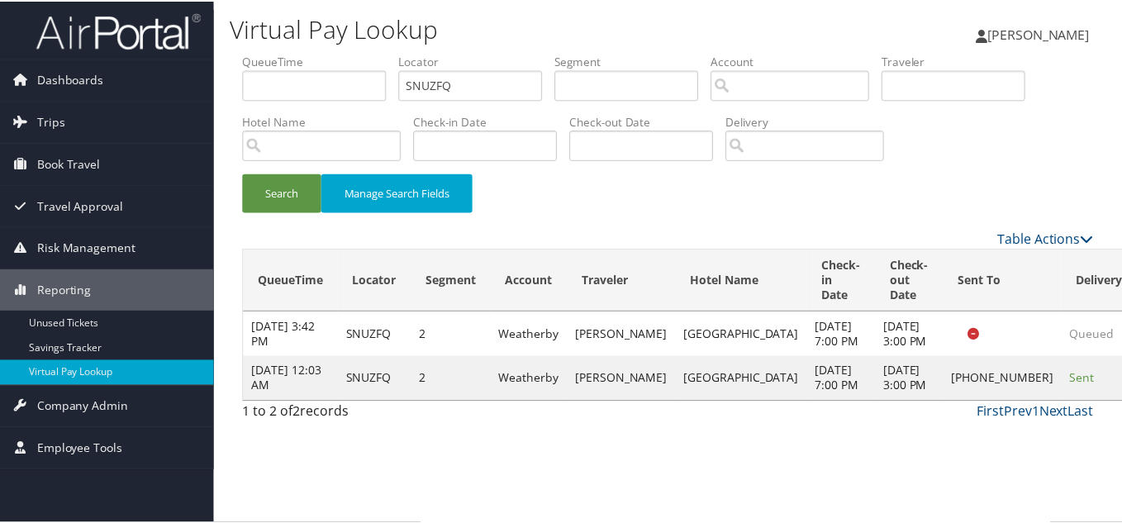
scroll to position [8, 0]
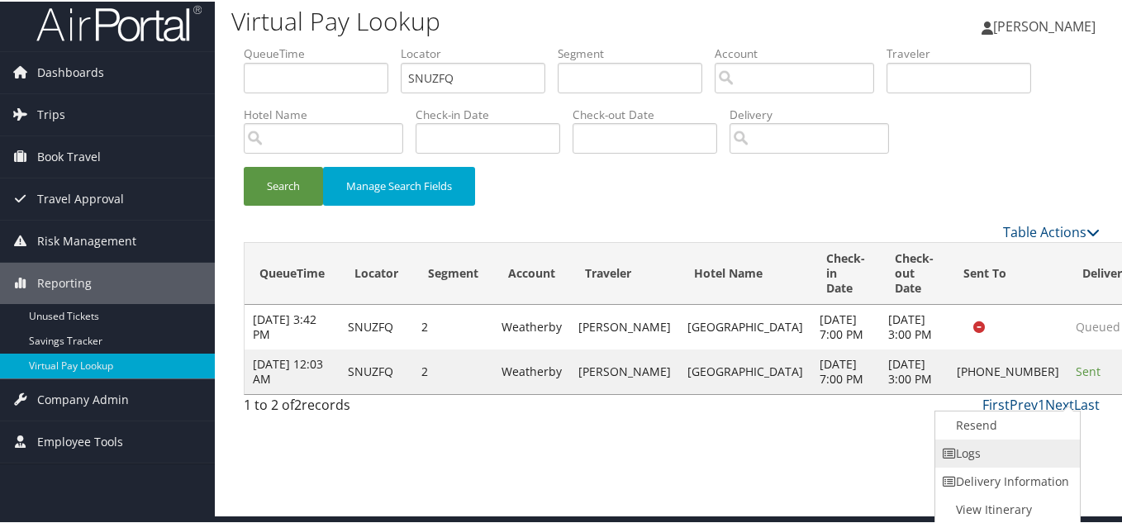
click at [1026, 450] on link "Logs" at bounding box center [1005, 452] width 141 height 28
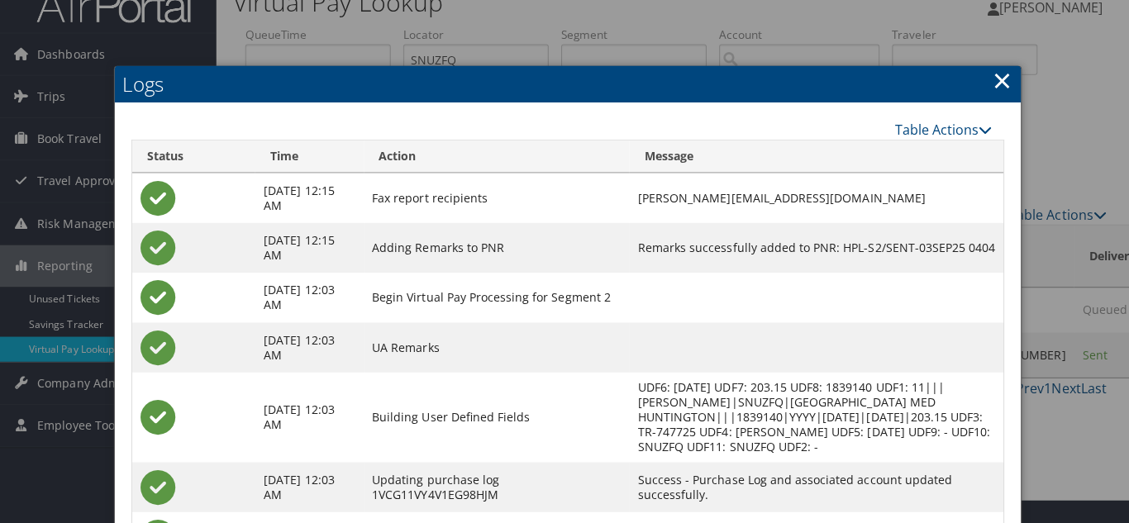
scroll to position [0, 0]
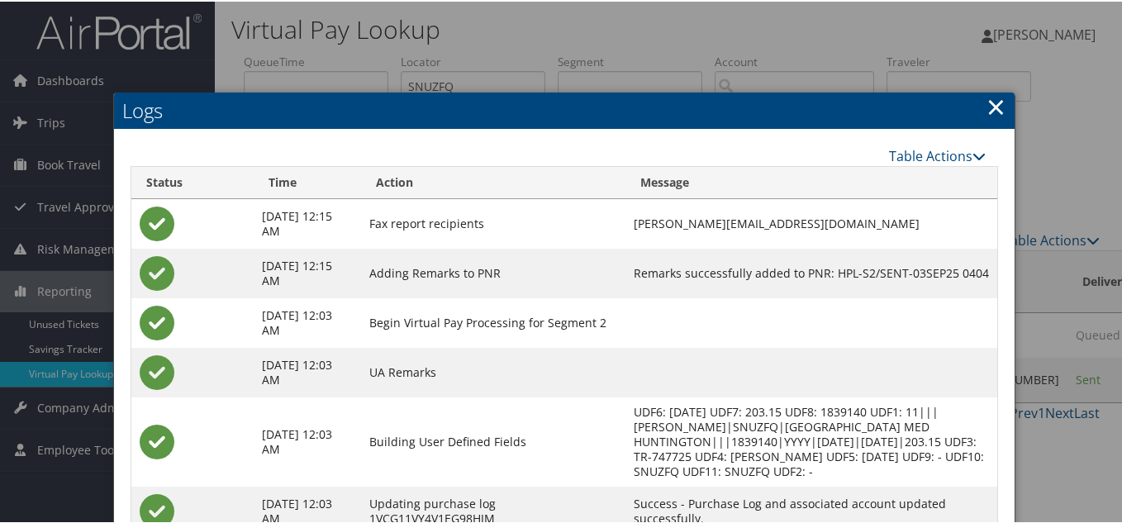
click at [986, 109] on link "×" at bounding box center [995, 104] width 19 height 33
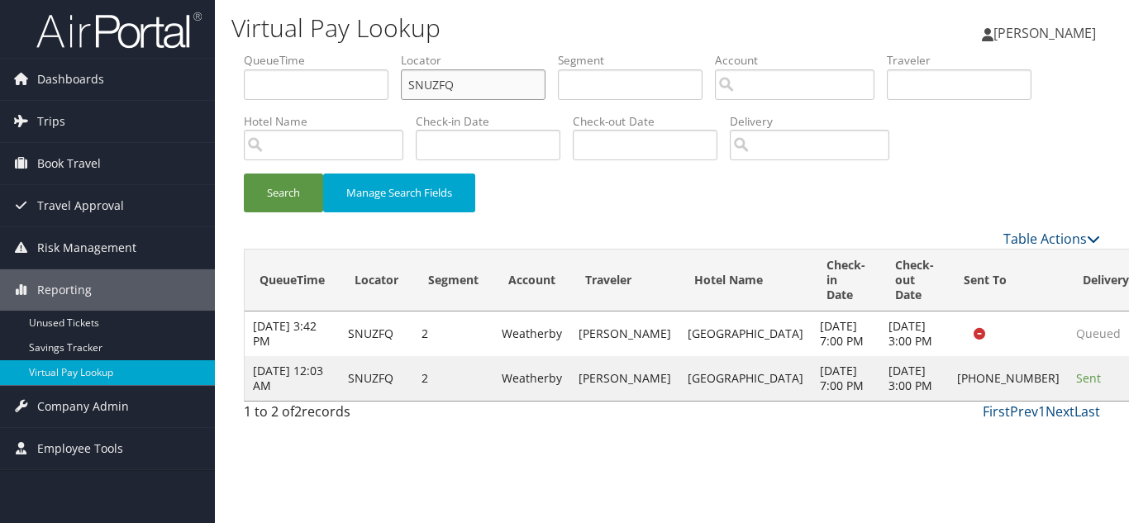
drag, startPoint x: 449, startPoint y: 90, endPoint x: 285, endPoint y: 94, distance: 164.5
click at [319, 52] on ul "QueueTime Locator SNUZFQ Segment Account Traveler Hotel Name Check-in Date Chec…" at bounding box center [672, 52] width 856 height 0
paste input "JSCNN"
click at [244, 173] on button "Search" at bounding box center [283, 192] width 79 height 39
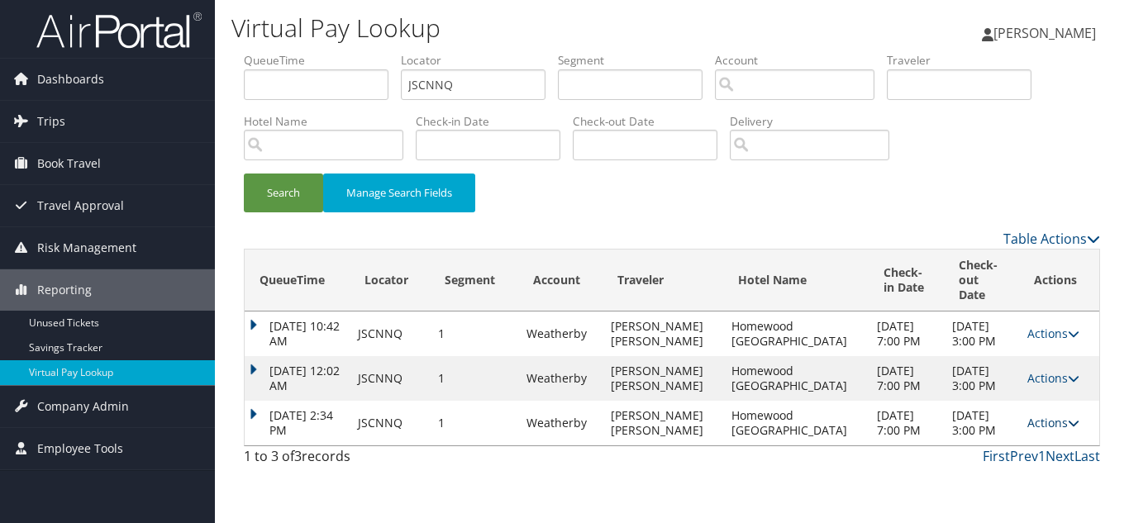
click at [1050, 430] on link "Actions" at bounding box center [1053, 423] width 52 height 16
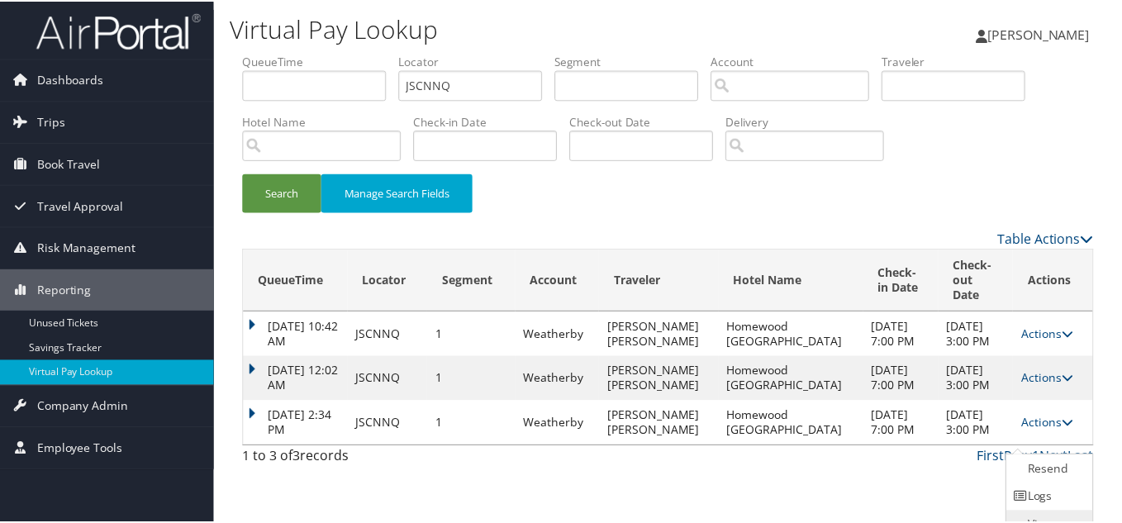
scroll to position [32, 0]
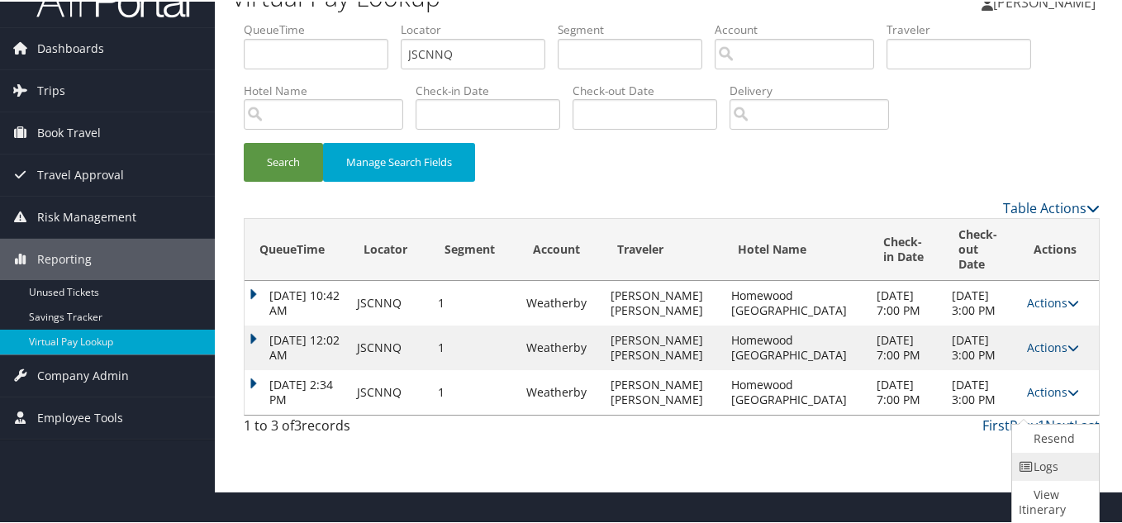
click at [1043, 466] on link "Logs" at bounding box center [1053, 465] width 83 height 28
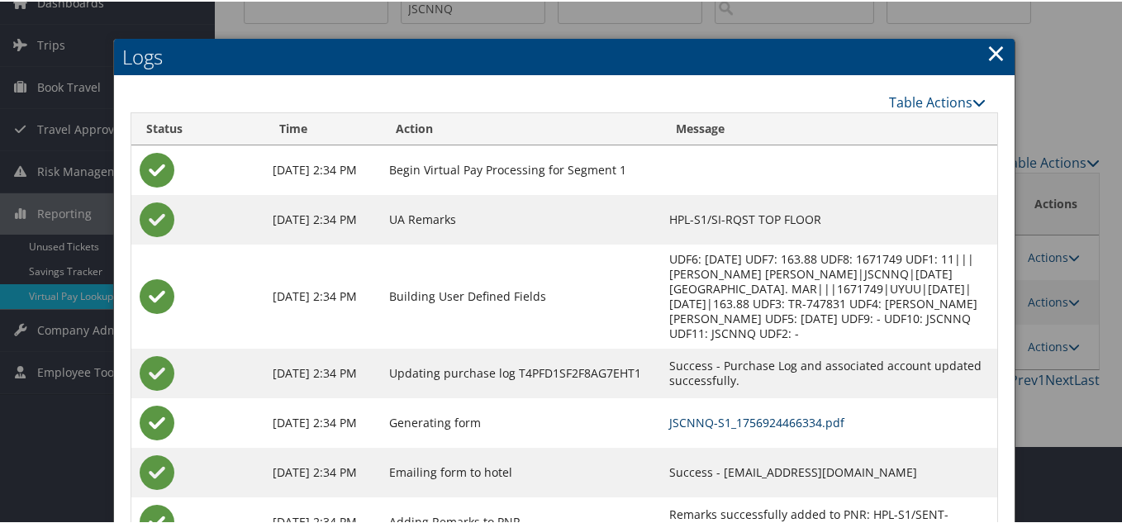
scroll to position [49, 0]
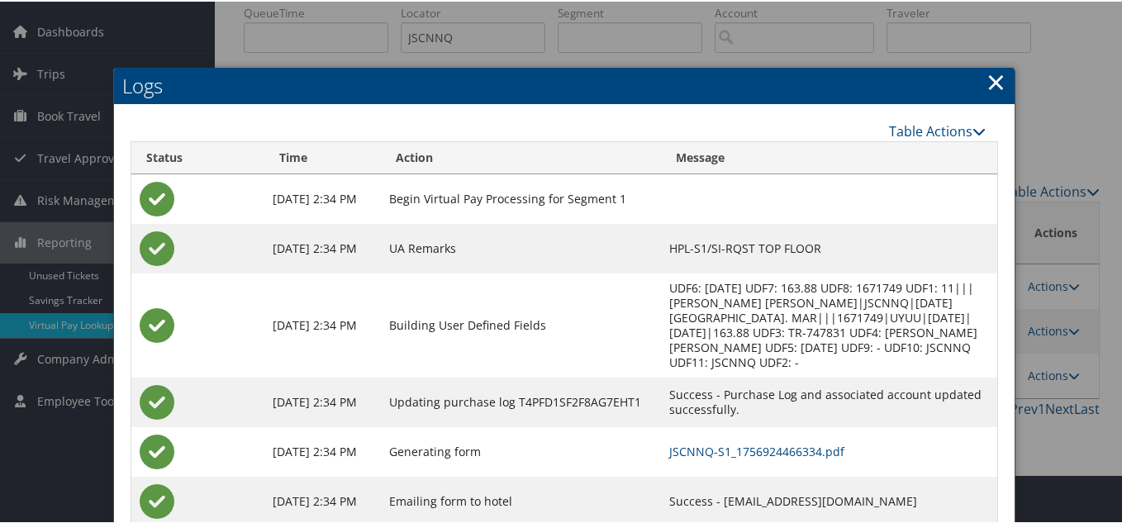
click at [995, 86] on link "×" at bounding box center [995, 80] width 19 height 33
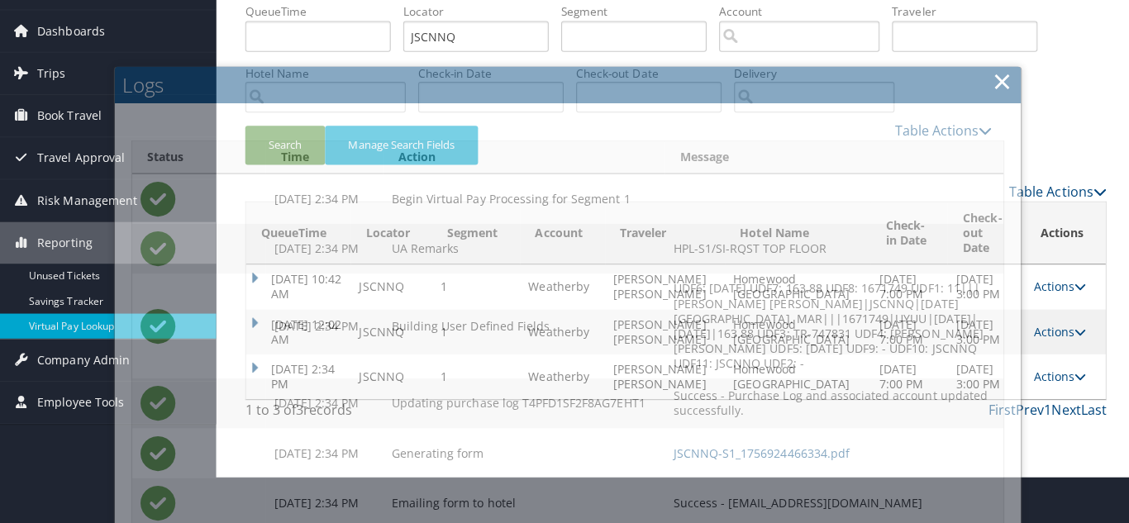
scroll to position [0, 0]
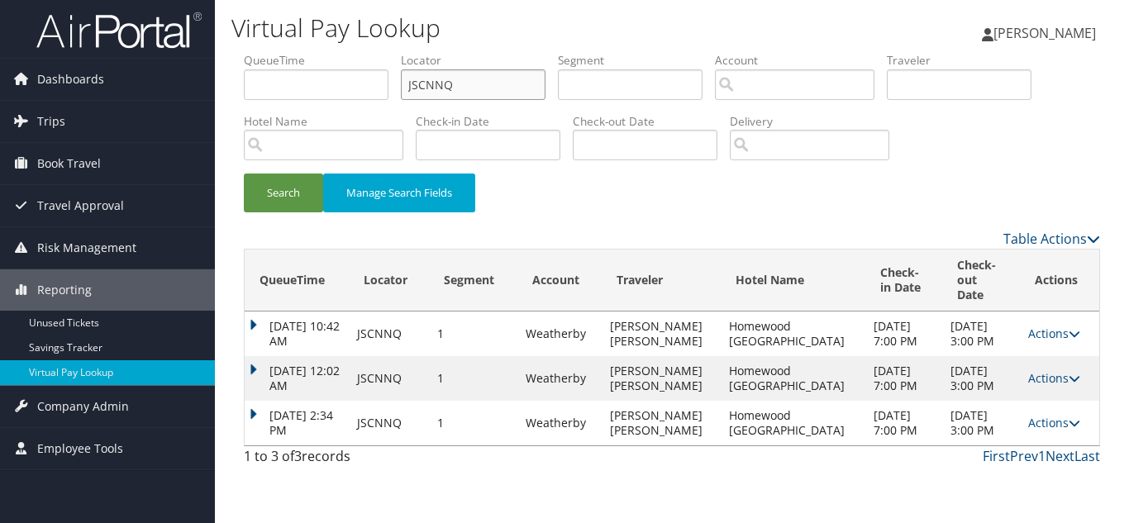
drag, startPoint x: 319, startPoint y: 83, endPoint x: 231, endPoint y: 87, distance: 87.6
click at [273, 52] on ul "QueueTime Locator JSCNNQ Segment Account Traveler Hotel Name Check-in Date Chec…" at bounding box center [672, 52] width 856 height 0
paste input "MFKXTB"
click at [244, 173] on button "Search" at bounding box center [283, 192] width 79 height 39
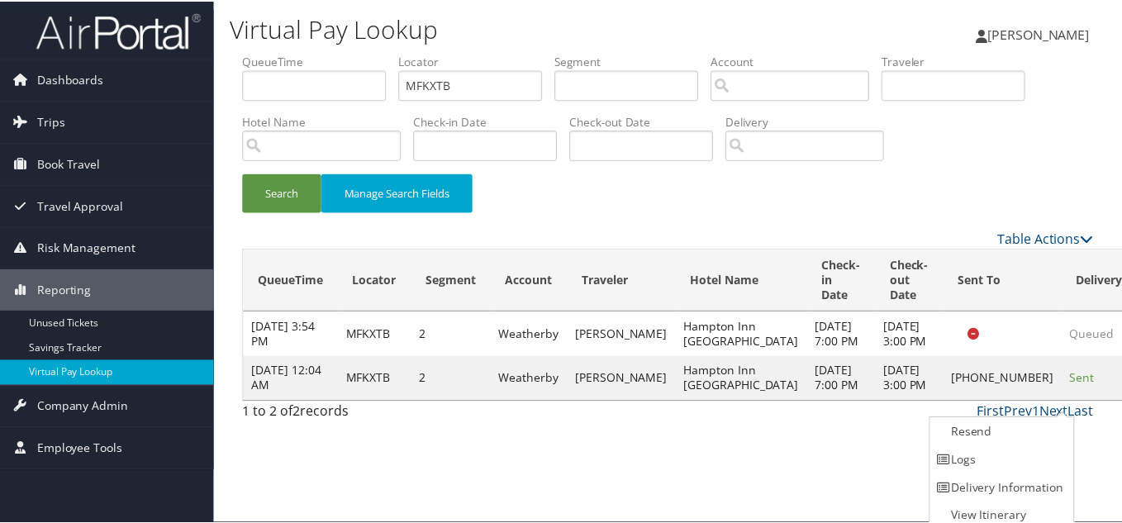
scroll to position [8, 0]
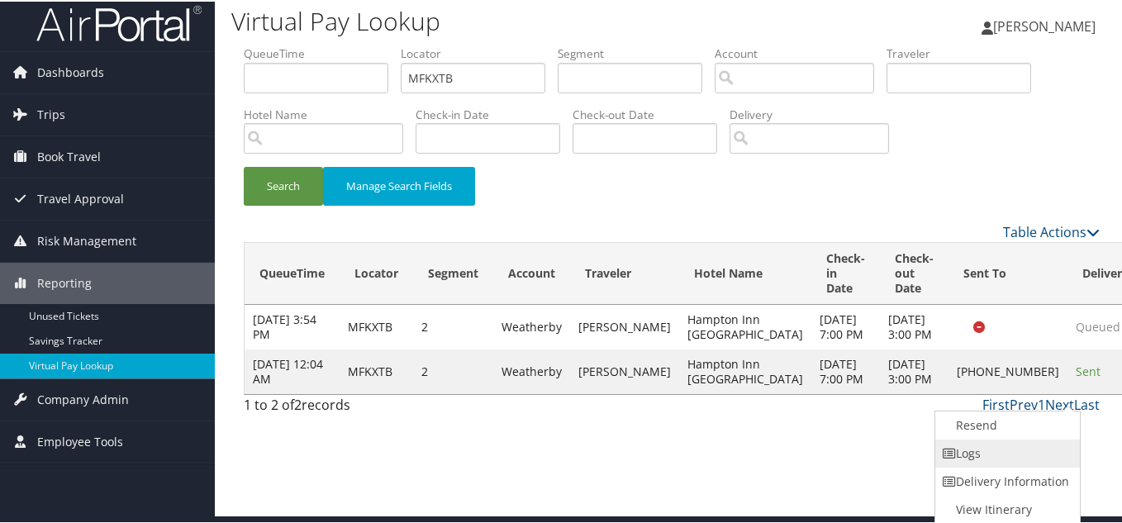
click at [994, 454] on link "Logs" at bounding box center [1005, 452] width 141 height 28
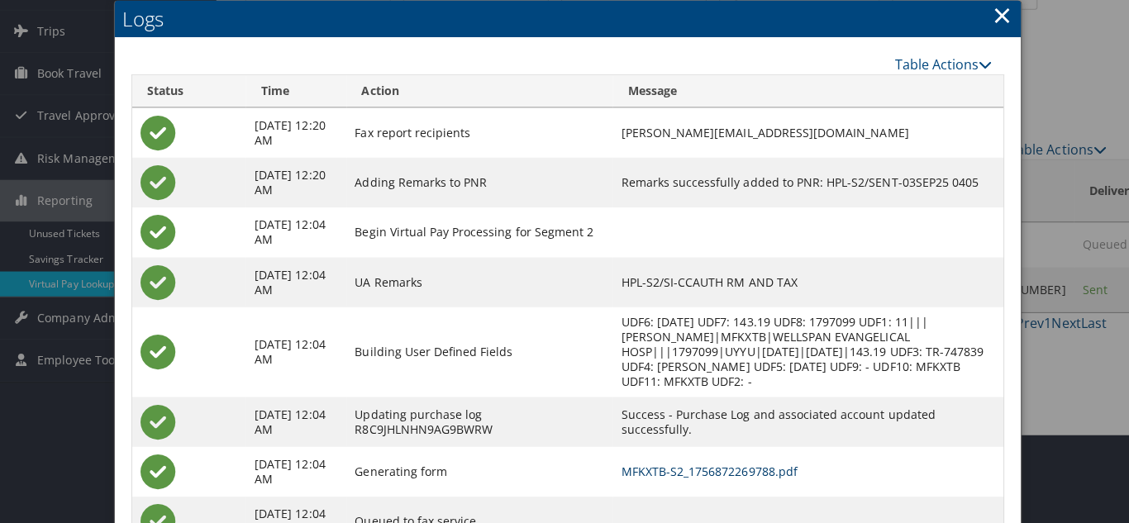
scroll to position [0, 0]
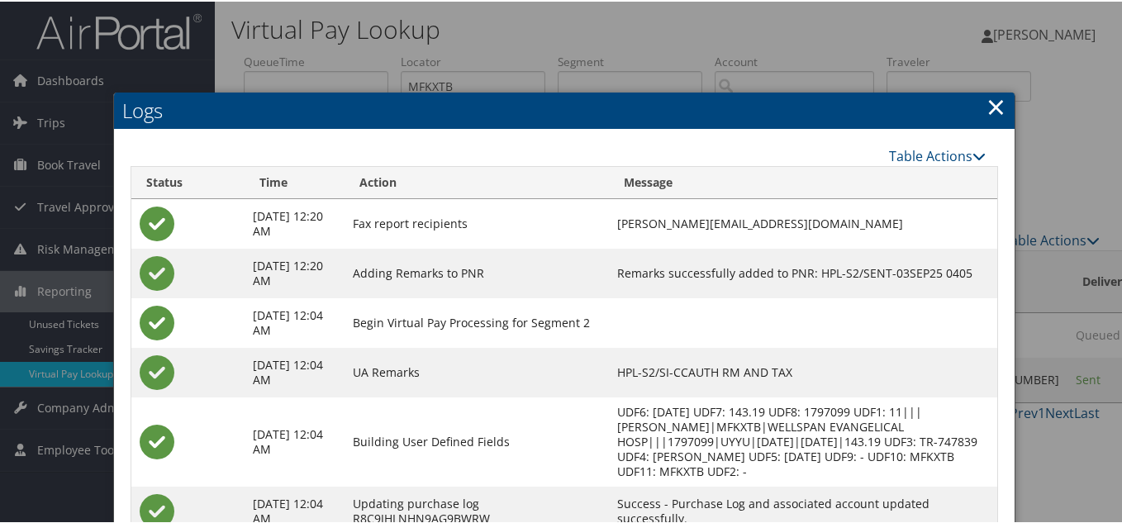
click at [996, 109] on link "×" at bounding box center [995, 104] width 19 height 33
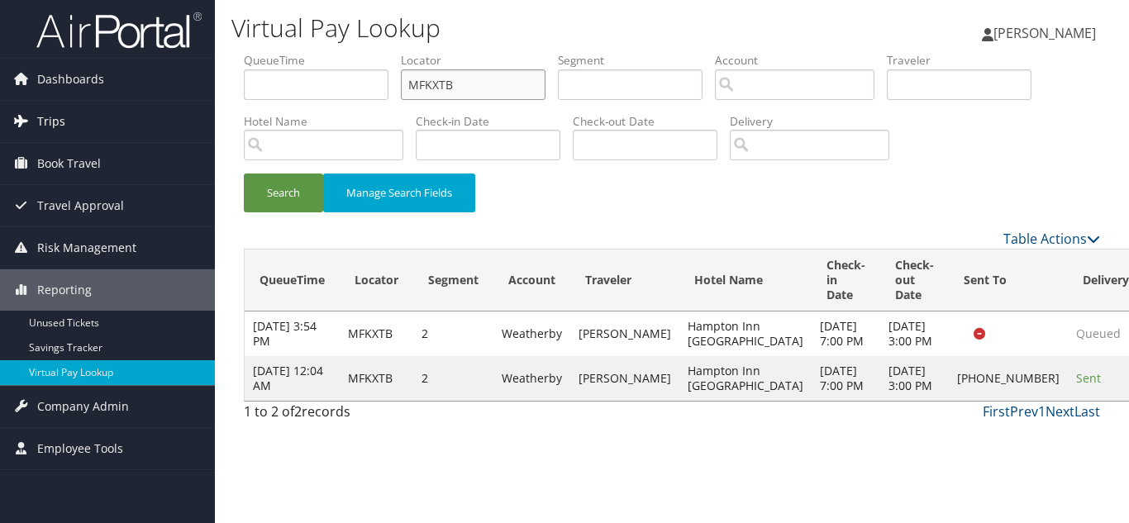
drag, startPoint x: 511, startPoint y: 88, endPoint x: 55, endPoint y: 102, distance: 456.3
click at [82, 95] on div "Dashboards AirPortal 360™ (Manager) My Travel Dashboard Trips Airtinerary® Look…" at bounding box center [564, 261] width 1129 height 523
paste input "KBJFIV"
click at [244, 173] on button "Search" at bounding box center [283, 192] width 79 height 39
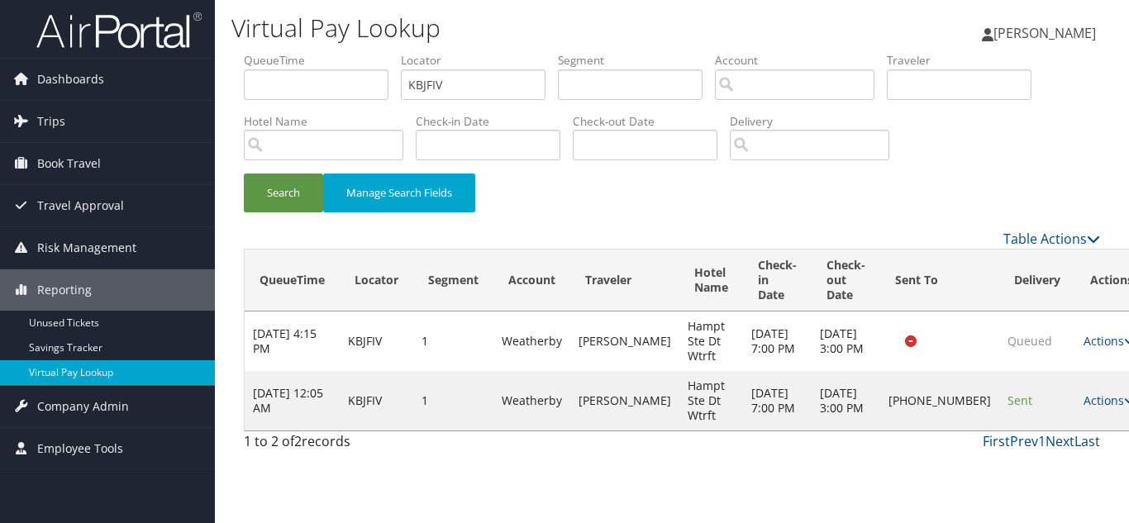
click at [971, 206] on div "Search Manage Search Fields" at bounding box center [671, 200] width 881 height 55
click at [1083, 407] on link "Actions" at bounding box center [1109, 400] width 52 height 16
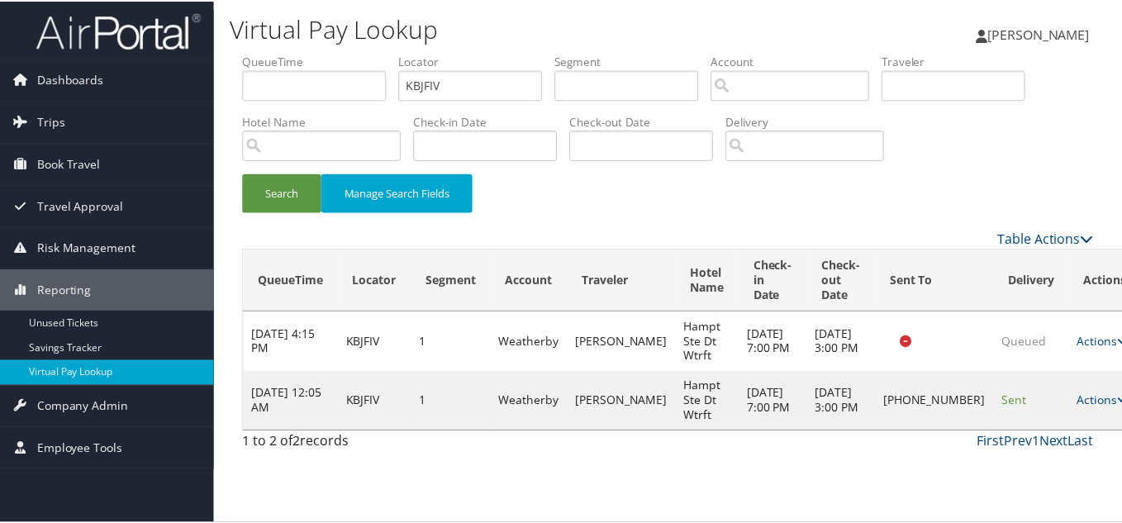
scroll to position [8, 0]
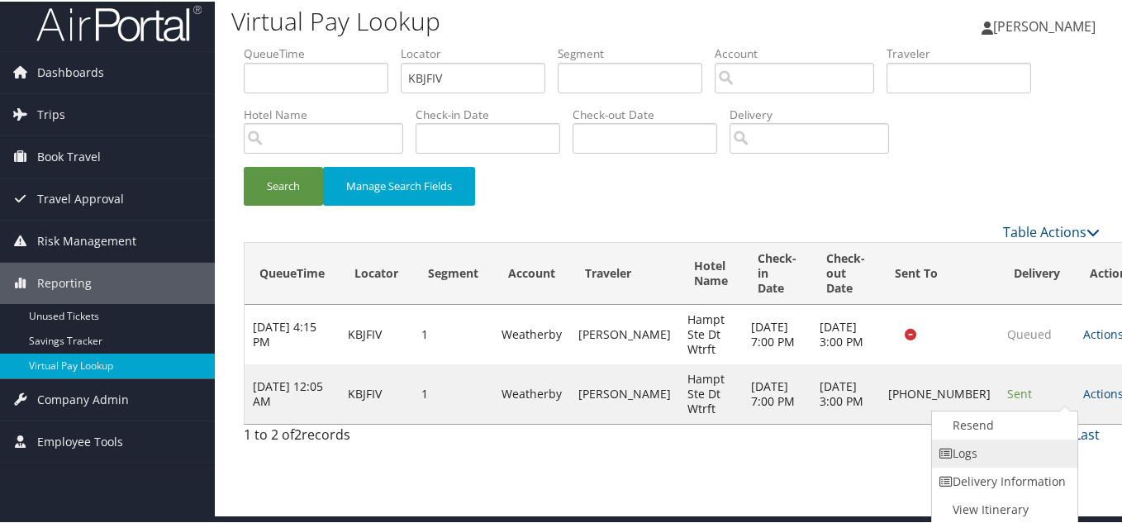
click at [1015, 442] on link "Logs" at bounding box center [1002, 452] width 141 height 28
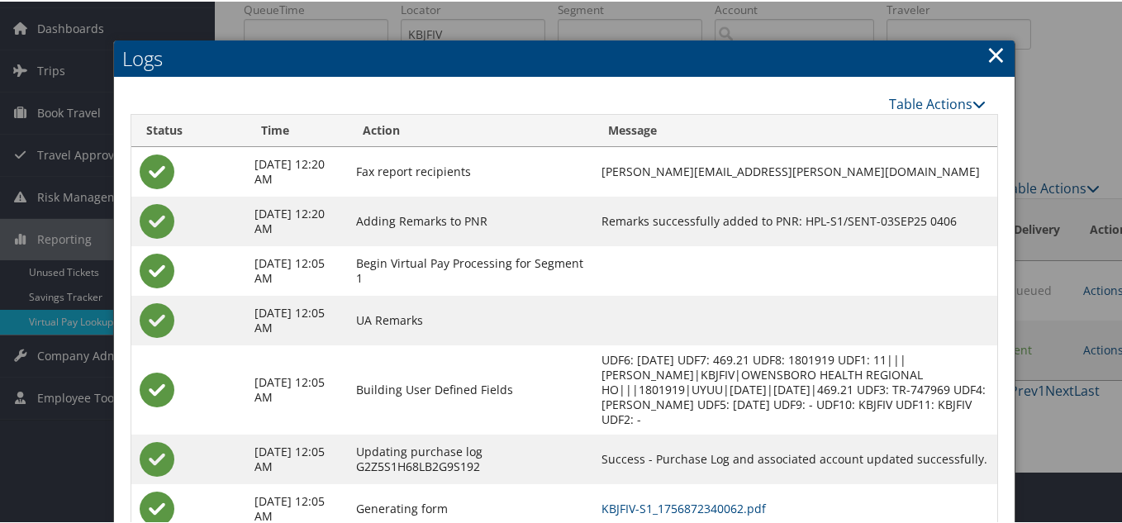
scroll to position [157, 0]
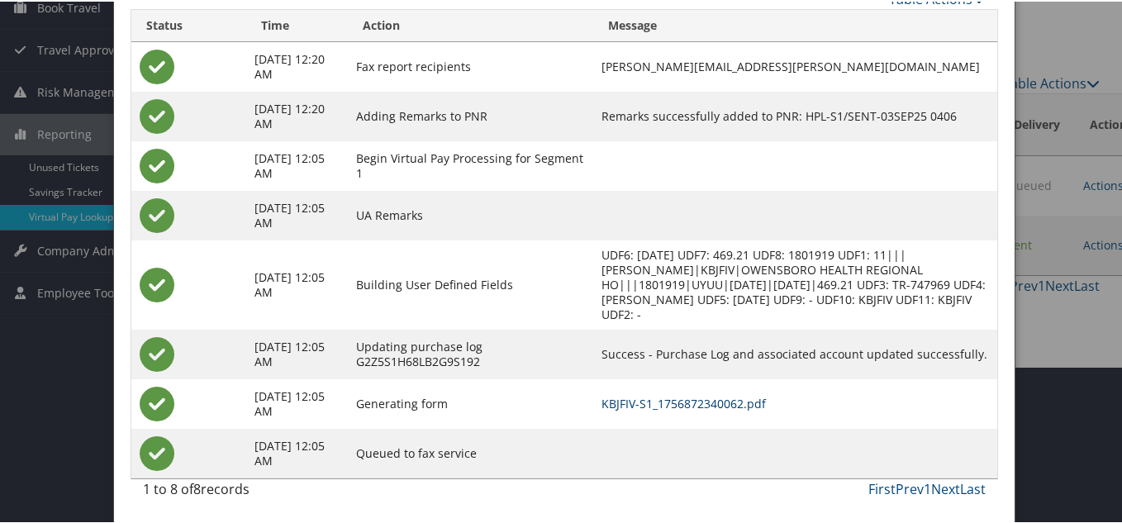
drag, startPoint x: 684, startPoint y: 406, endPoint x: 650, endPoint y: 365, distance: 53.4
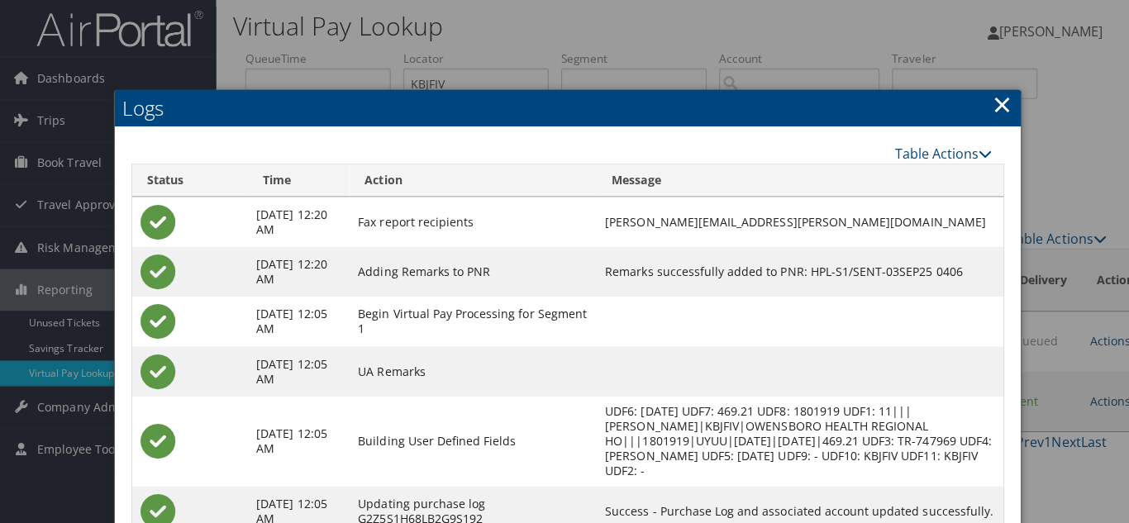
scroll to position [0, 0]
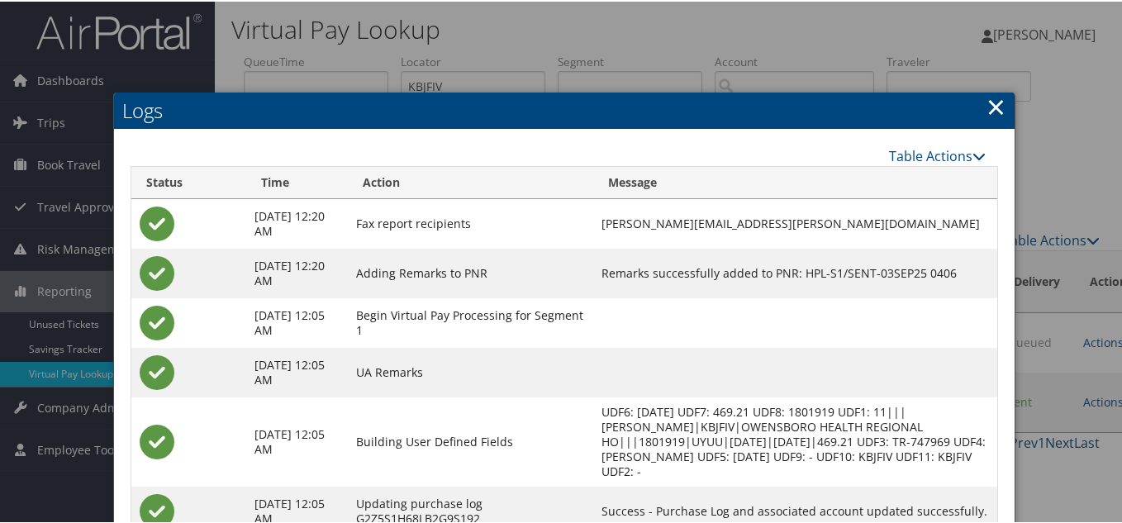
click at [989, 107] on link "×" at bounding box center [995, 104] width 19 height 33
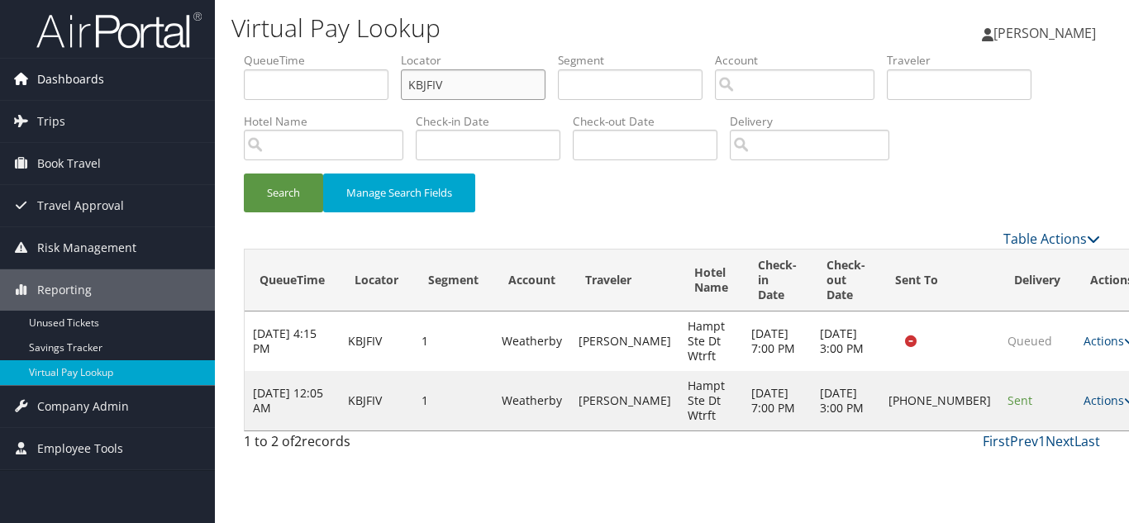
drag, startPoint x: 481, startPoint y: 81, endPoint x: 99, endPoint y: 80, distance: 381.7
click at [115, 74] on div "Dashboards AirPortal 360™ (Manager) My Travel Dashboard Trips Airtinerary® Look…" at bounding box center [564, 261] width 1129 height 523
paste input "LODYVK"
click at [244, 173] on button "Search" at bounding box center [283, 192] width 79 height 39
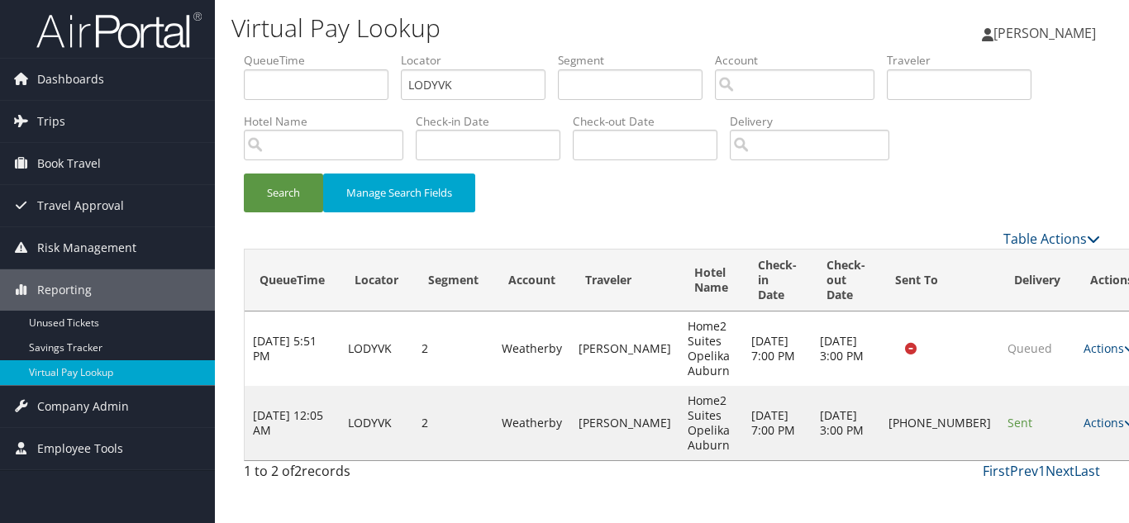
click at [1083, 424] on link "Actions" at bounding box center [1109, 423] width 52 height 16
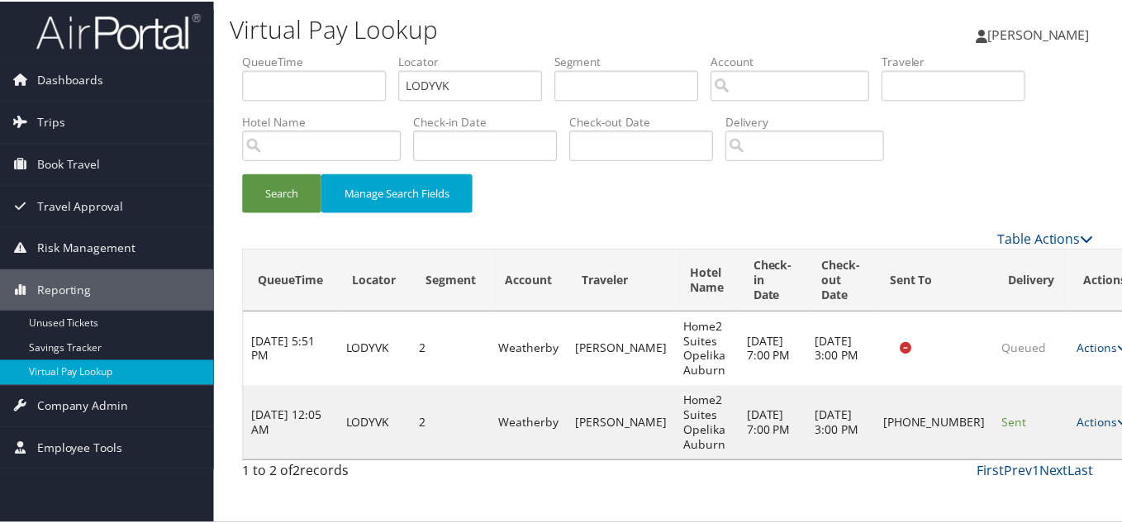
scroll to position [23, 0]
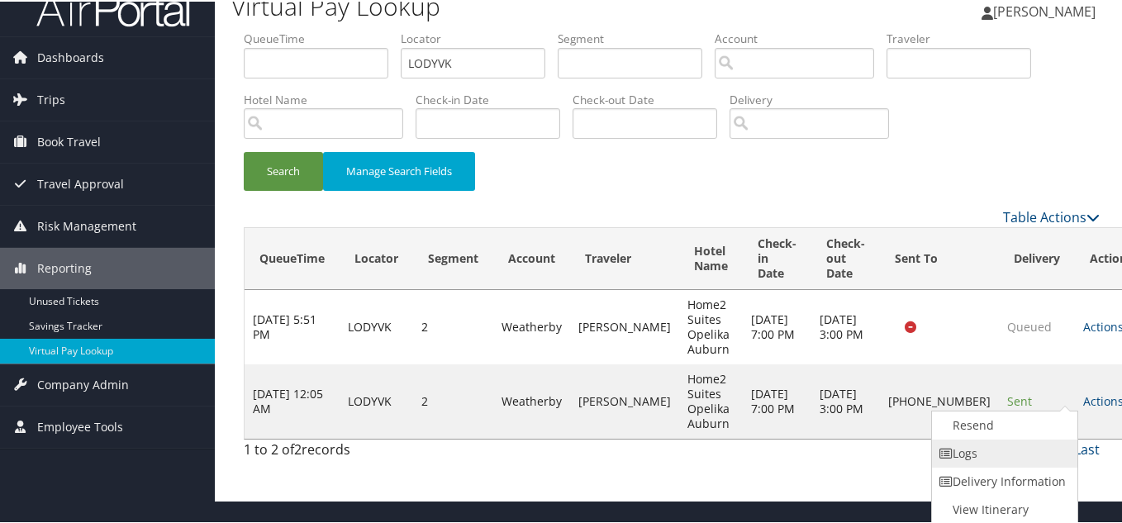
click at [1034, 455] on link "Logs" at bounding box center [1002, 452] width 141 height 28
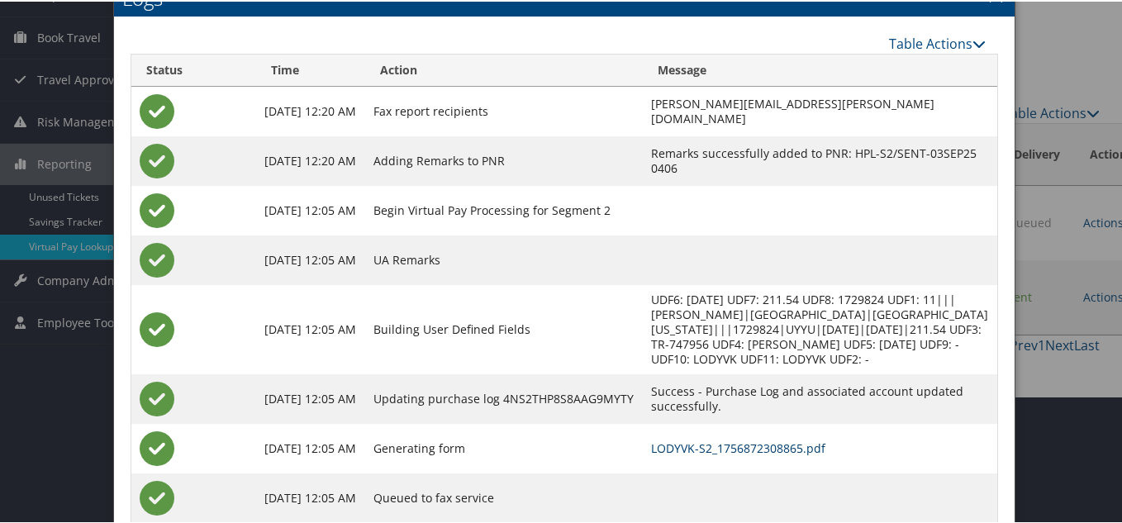
scroll to position [89, 0]
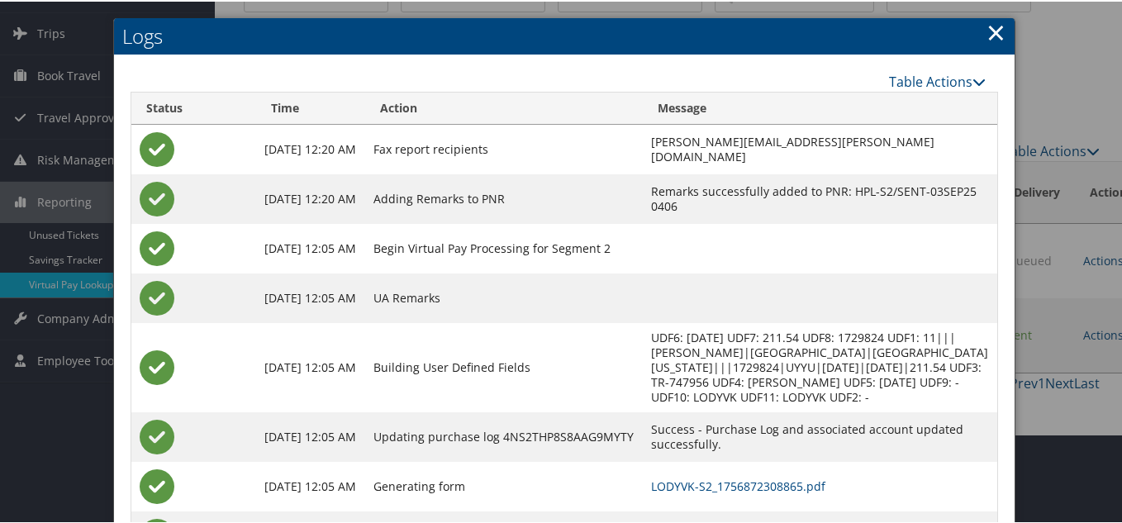
click at [993, 34] on link "×" at bounding box center [995, 30] width 19 height 33
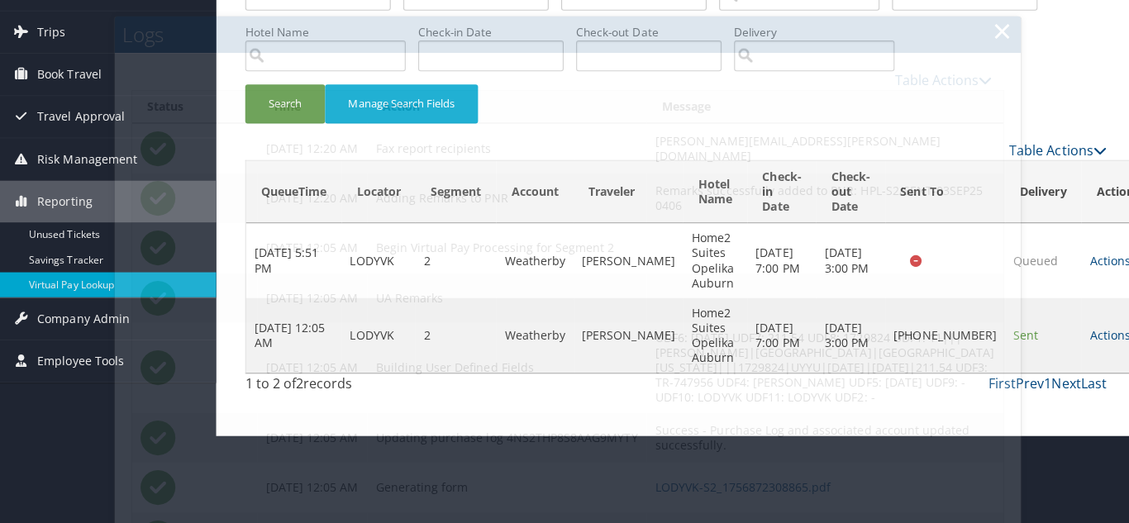
scroll to position [0, 0]
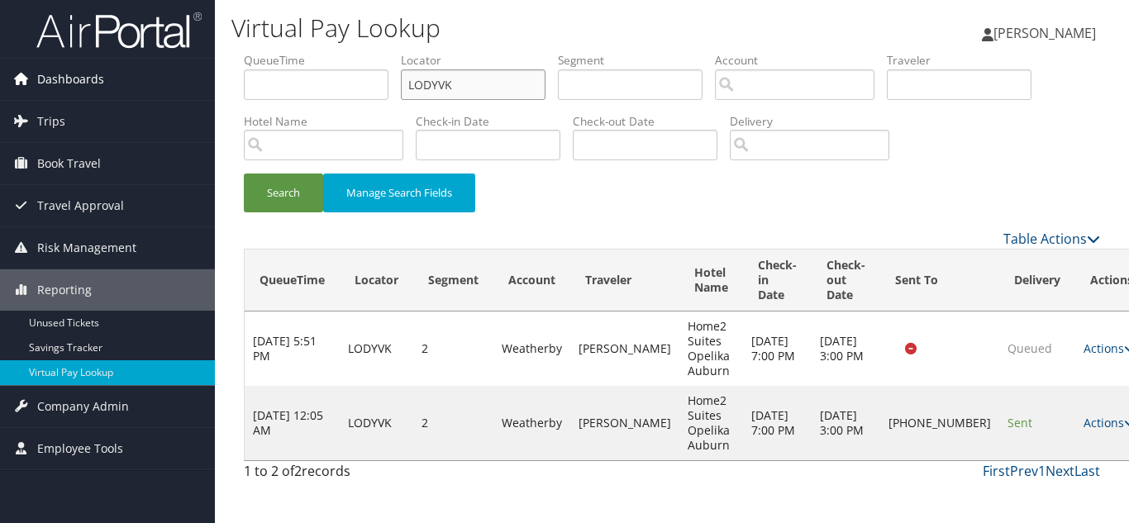
drag, startPoint x: 345, startPoint y: 83, endPoint x: 168, endPoint y: 89, distance: 176.9
click at [211, 83] on div "Dashboards AirPortal 360™ (Manager) My Travel Dashboard Trips Airtinerary® Look…" at bounding box center [564, 261] width 1129 height 523
paste input "NDCFEZ"
click at [244, 173] on button "Search" at bounding box center [283, 192] width 79 height 39
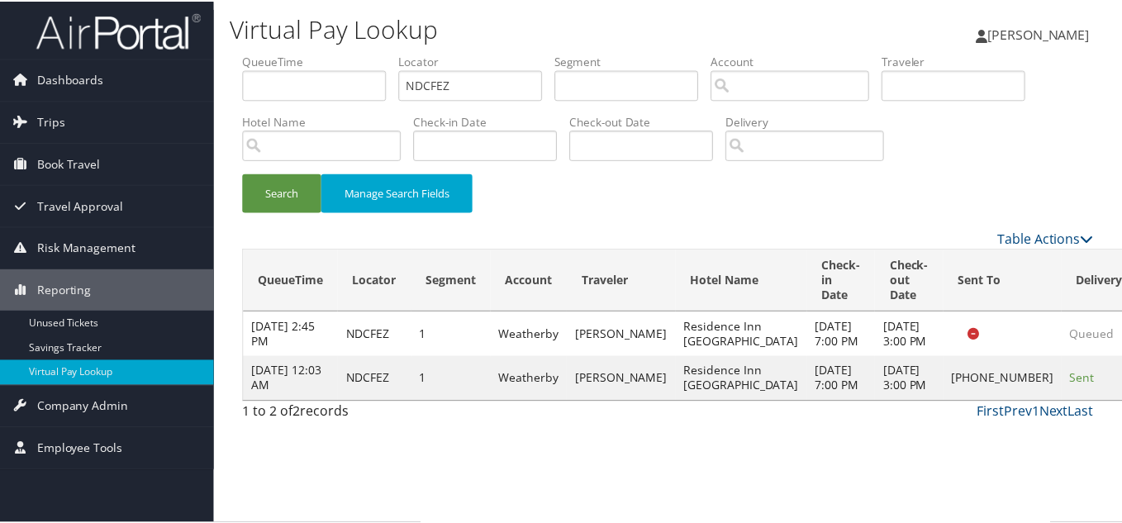
scroll to position [8, 0]
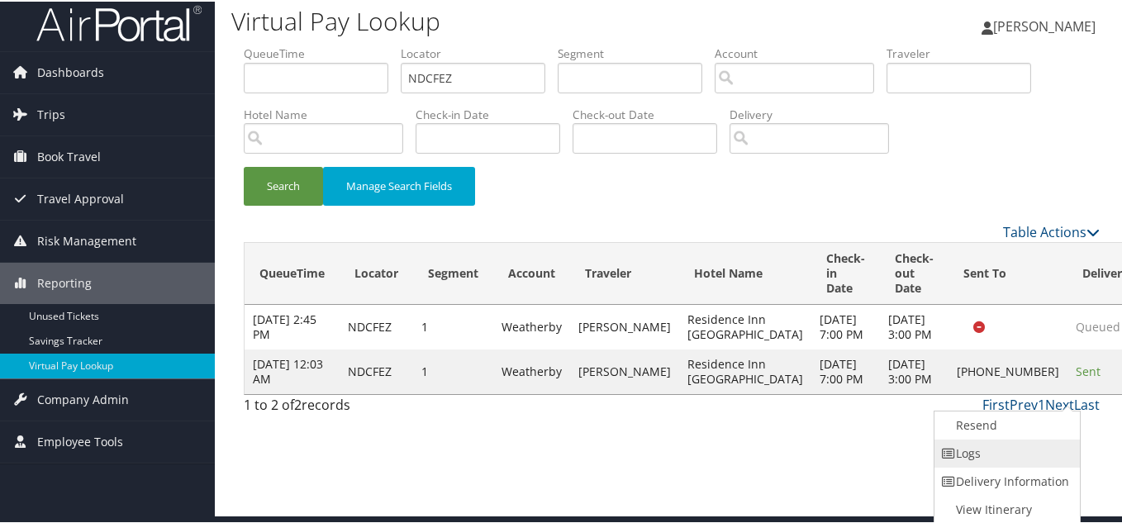
click at [991, 446] on link "Logs" at bounding box center [1004, 452] width 141 height 28
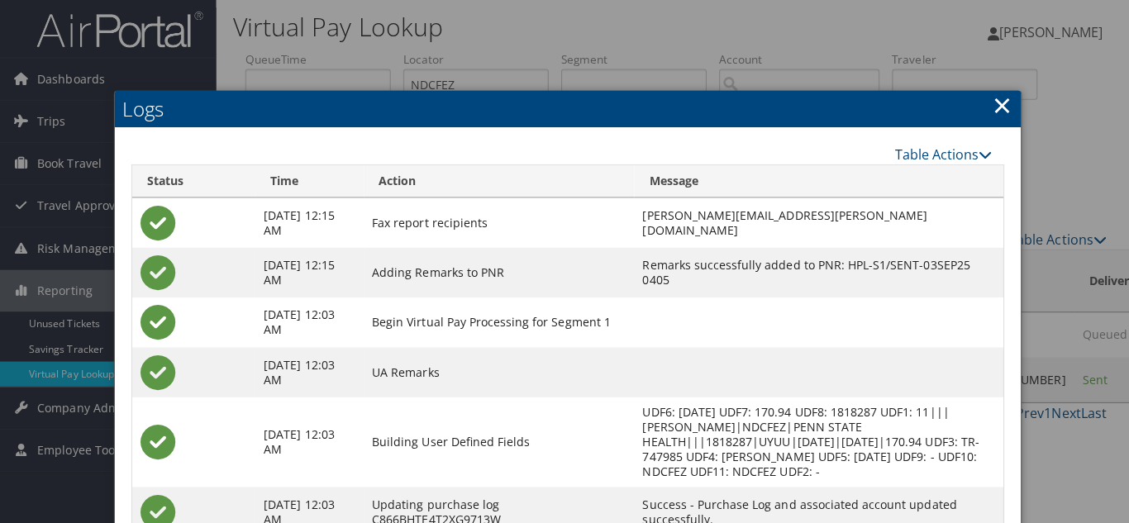
scroll to position [0, 0]
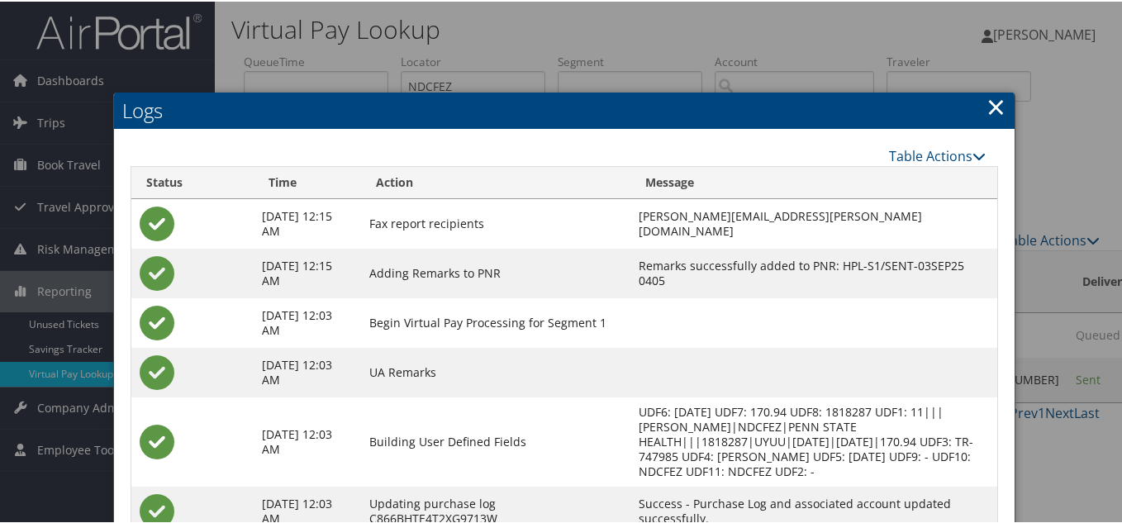
click at [994, 105] on link "×" at bounding box center [995, 104] width 19 height 33
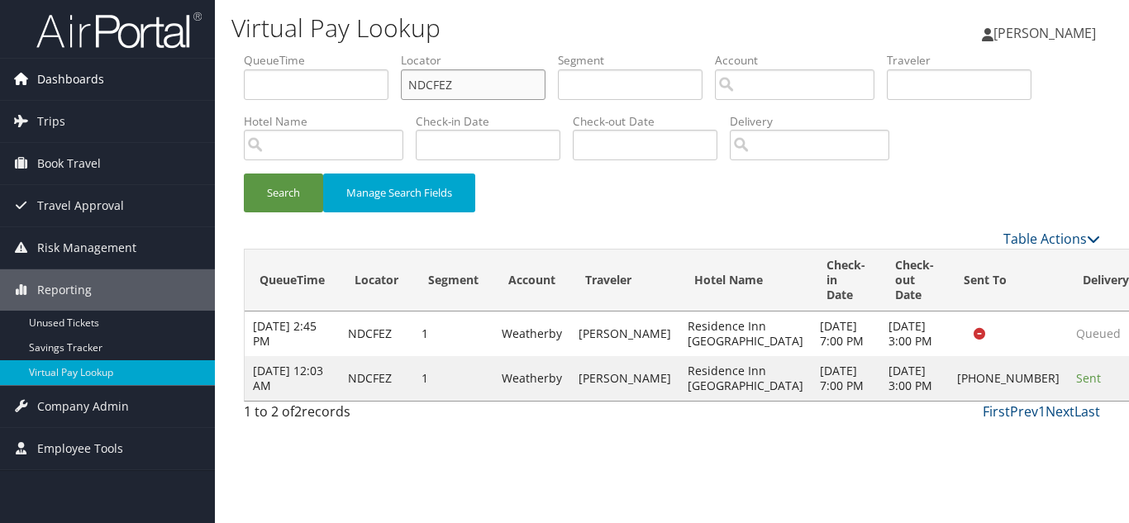
drag, startPoint x: 485, startPoint y: 79, endPoint x: 160, endPoint y: 79, distance: 324.7
click at [160, 79] on div "Dashboards AirPortal 360™ (Manager) My Travel Dashboard Trips Airtinerary® Look…" at bounding box center [564, 261] width 1129 height 523
paste input "BJZIQ"
click at [244, 173] on button "Search" at bounding box center [283, 192] width 79 height 39
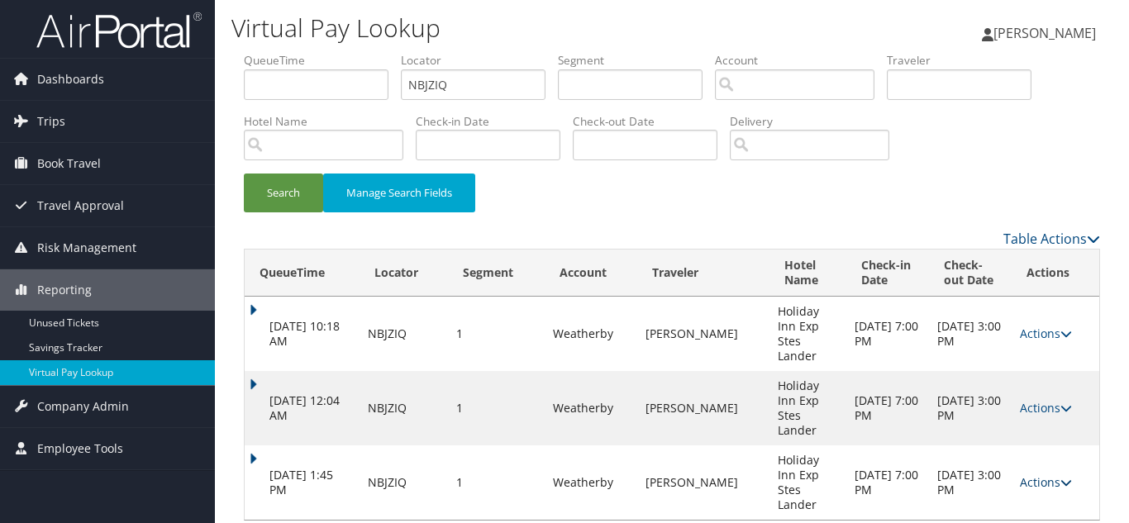
click at [1037, 474] on link "Actions" at bounding box center [1045, 482] width 52 height 16
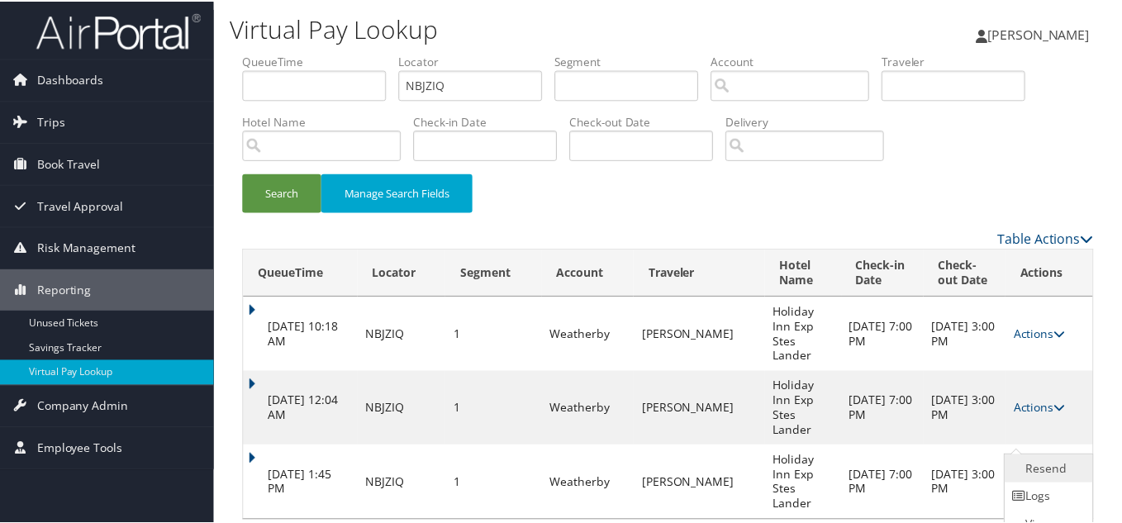
scroll to position [32, 0]
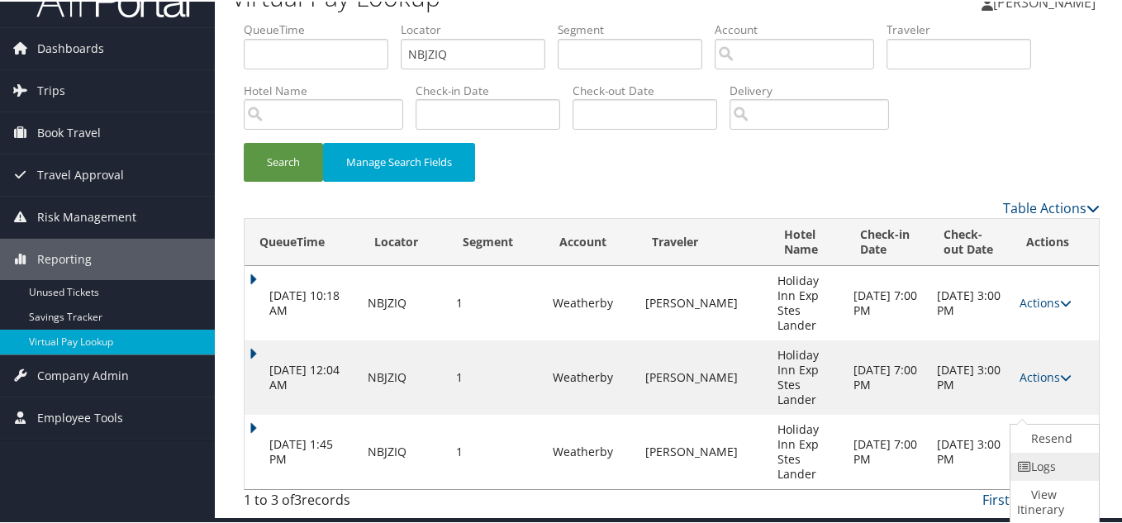
click at [1057, 470] on link "Logs" at bounding box center [1052, 465] width 84 height 28
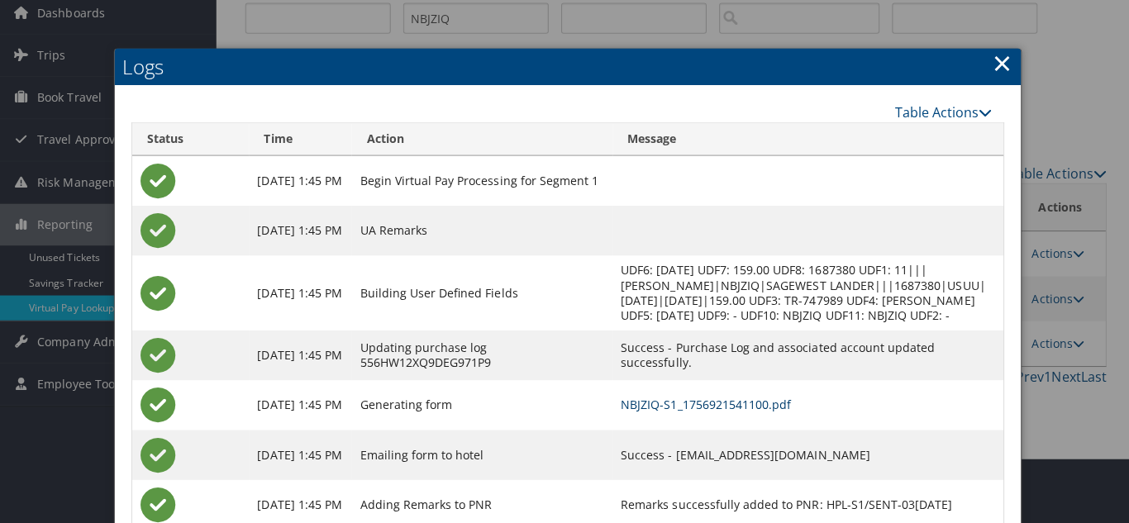
scroll to position [0, 0]
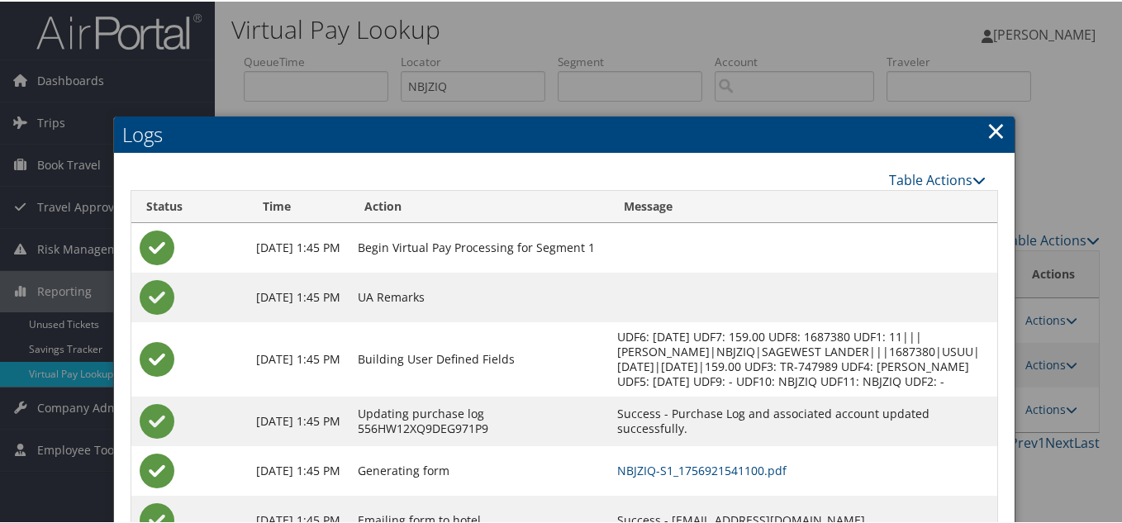
drag, startPoint x: 987, startPoint y: 127, endPoint x: 967, endPoint y: 145, distance: 27.0
click at [987, 127] on link "×" at bounding box center [995, 128] width 19 height 33
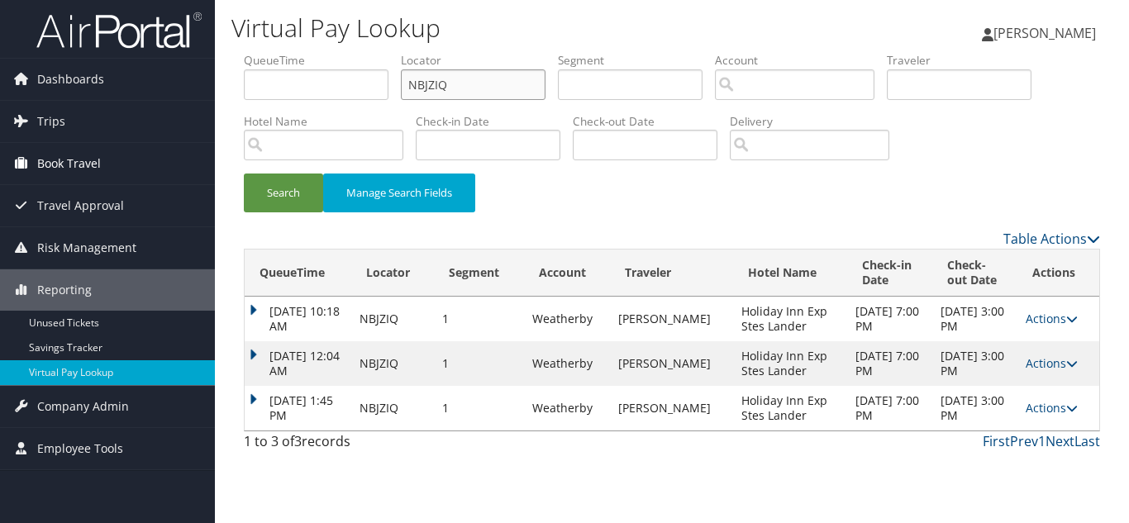
drag, startPoint x: 290, startPoint y: 122, endPoint x: 0, endPoint y: 162, distance: 292.7
click at [0, 162] on div "Dashboards AirPortal 360™ (Manager) My Travel Dashboard Trips Airtinerary® Look…" at bounding box center [564, 261] width 1129 height 523
paste input "SQBLEO"
click at [244, 173] on button "Search" at bounding box center [283, 192] width 79 height 39
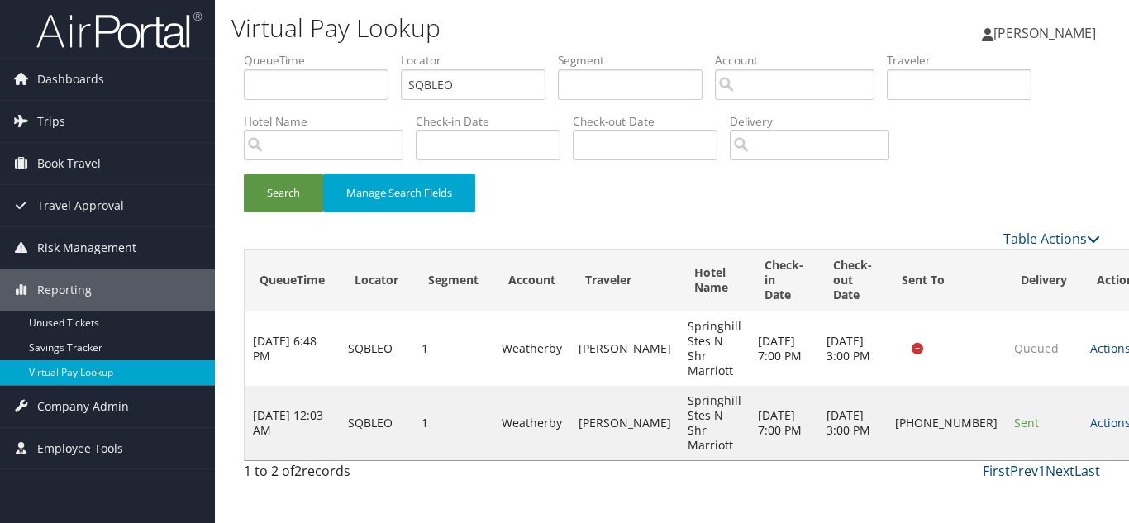
click at [817, 203] on div "Search Manage Search Fields" at bounding box center [671, 200] width 881 height 55
click at [1090, 415] on link "Actions" at bounding box center [1116, 423] width 52 height 16
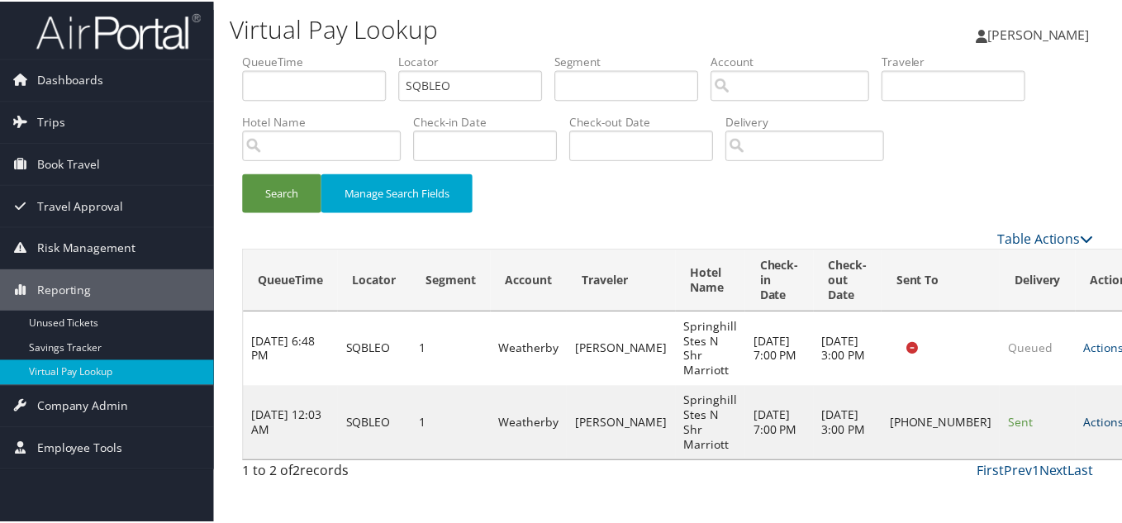
scroll to position [8, 0]
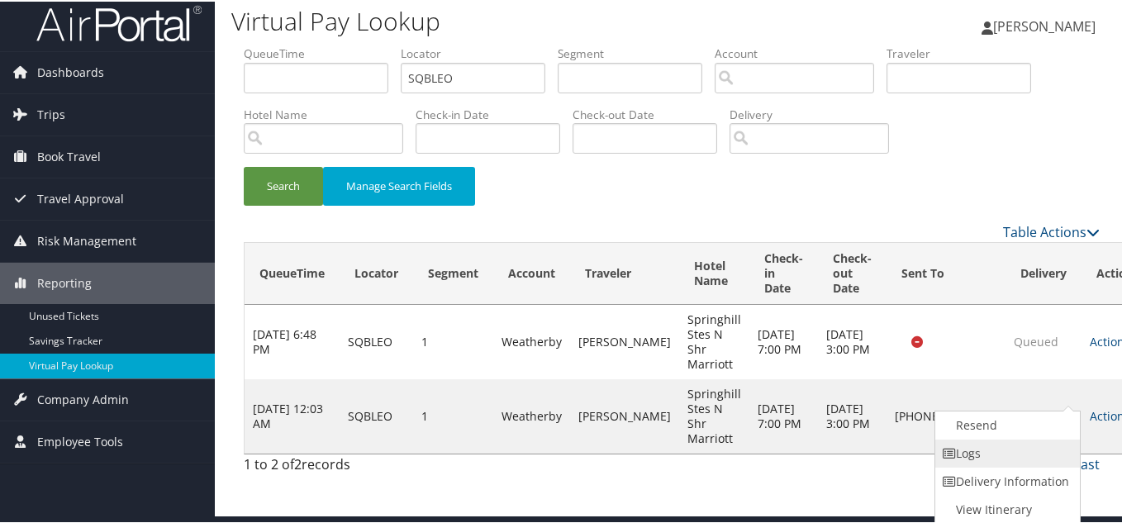
click at [1002, 444] on link "Logs" at bounding box center [1005, 452] width 141 height 28
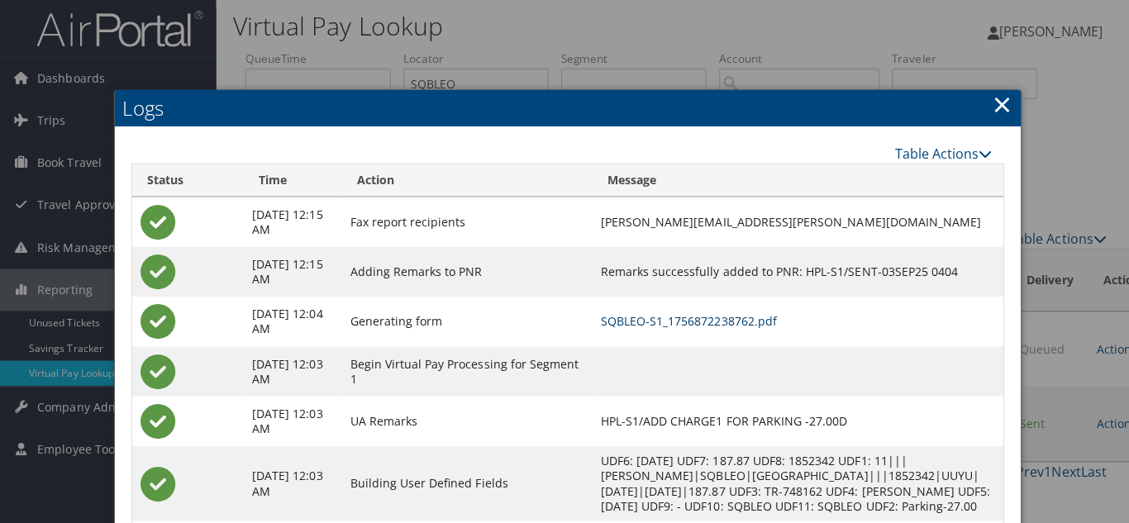
scroll to position [0, 0]
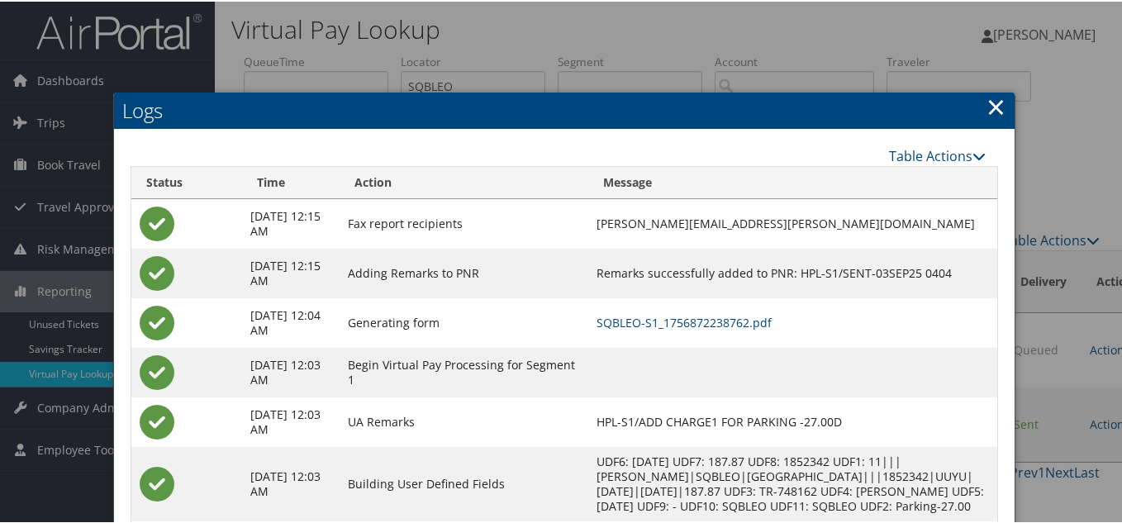
click at [986, 104] on link "×" at bounding box center [995, 104] width 19 height 33
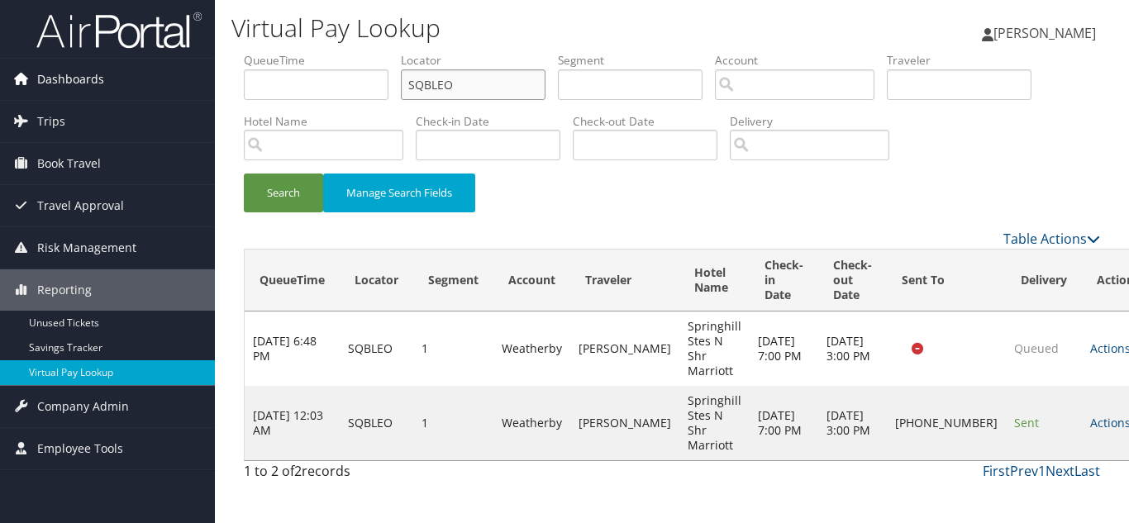
drag, startPoint x: 220, startPoint y: 89, endPoint x: 102, endPoint y: 89, distance: 117.3
click at [103, 89] on div "Dashboards AirPortal 360™ (Manager) My Travel Dashboard Trips Airtinerary® Look…" at bounding box center [564, 261] width 1129 height 523
paste input "OZABCJ"
click at [244, 173] on button "Search" at bounding box center [283, 192] width 79 height 39
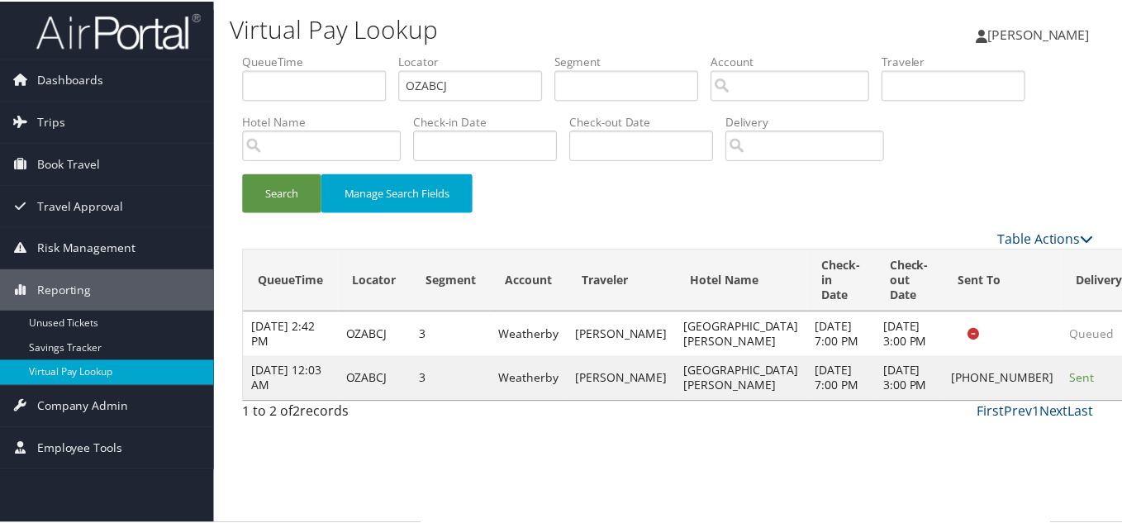
scroll to position [8, 0]
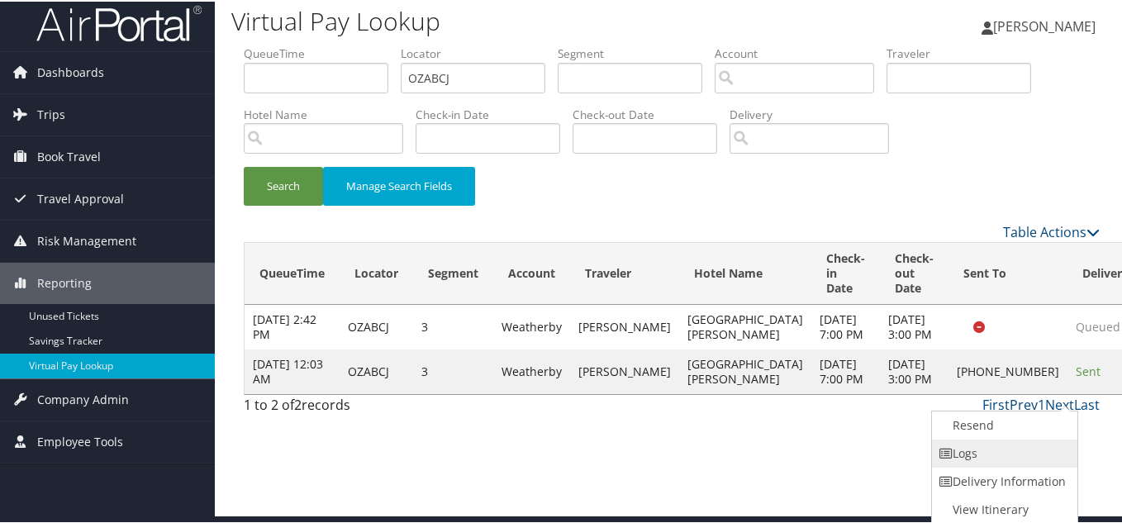
click at [977, 458] on link "Logs" at bounding box center [1002, 452] width 141 height 28
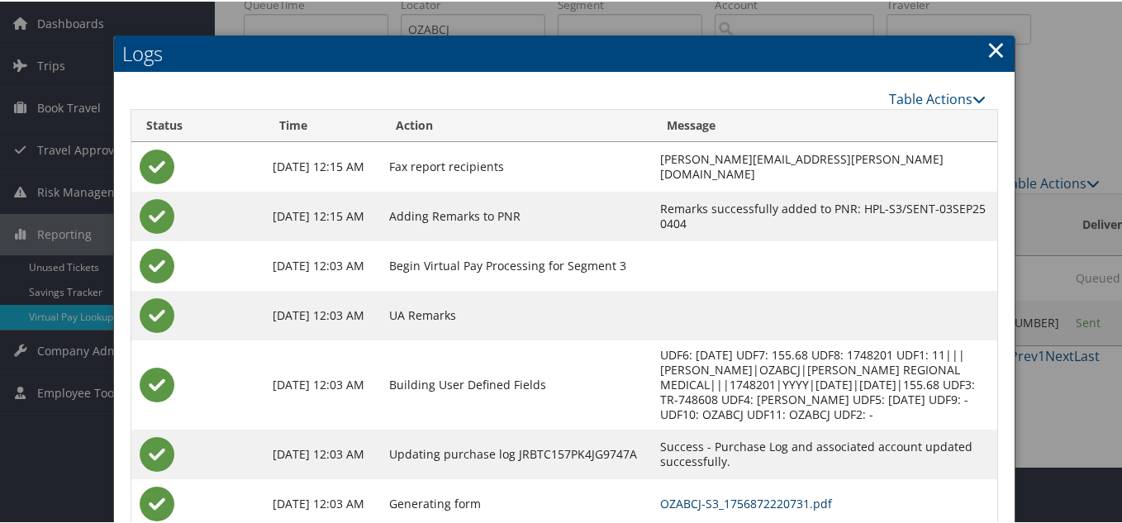
scroll to position [0, 0]
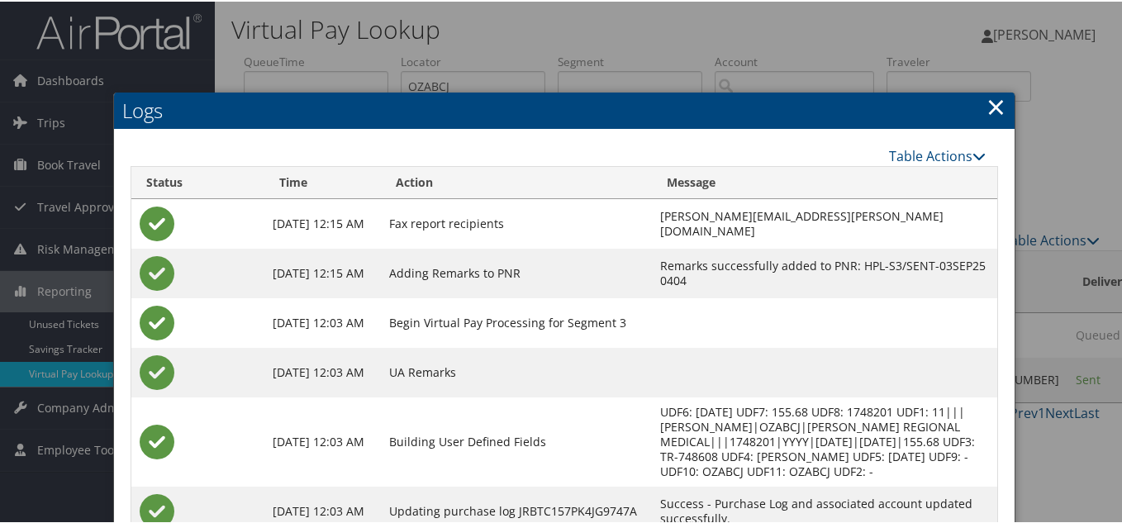
click at [991, 103] on link "×" at bounding box center [995, 104] width 19 height 33
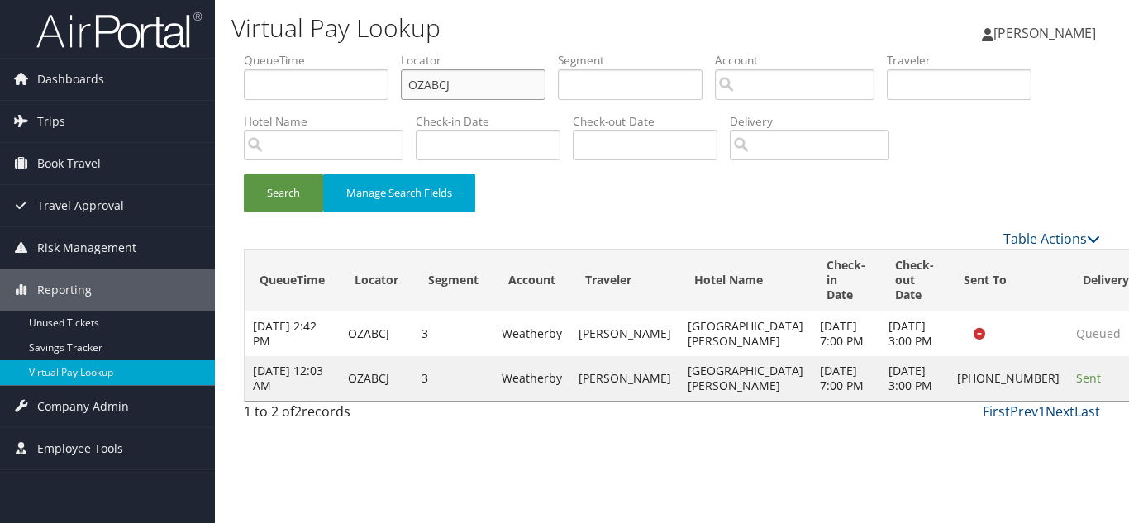
drag, startPoint x: 265, startPoint y: 70, endPoint x: 226, endPoint y: 69, distance: 38.9
click at [231, 69] on div "Virtual Pay Lookup [PERSON_NAME] [PERSON_NAME] My Settings Travel Agency Contac…" at bounding box center [672, 261] width 914 height 523
paste input "UWVI"
click at [244, 173] on button "Search" at bounding box center [283, 192] width 79 height 39
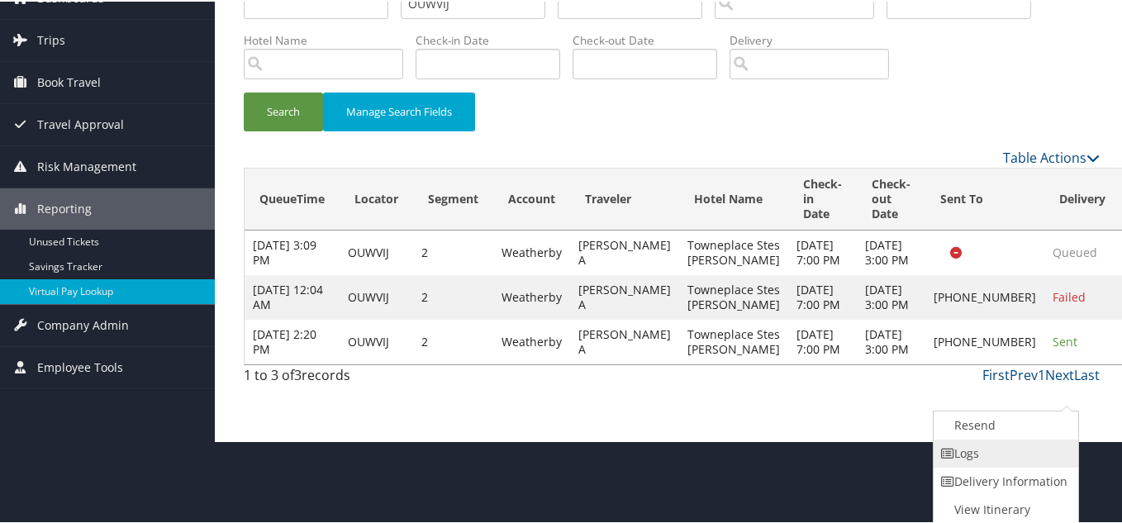
click at [981, 446] on link "Logs" at bounding box center [1004, 452] width 141 height 28
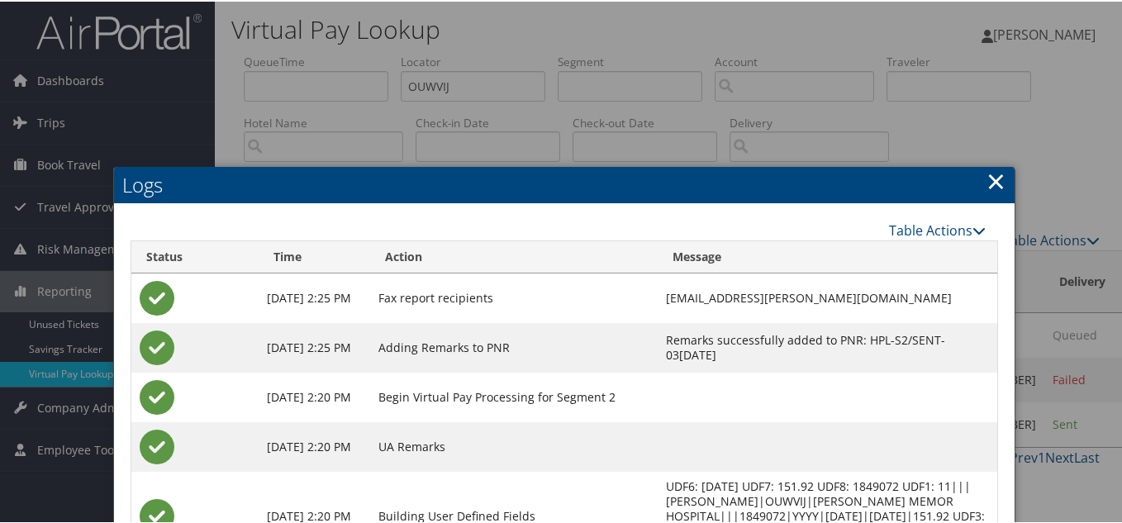
click at [992, 179] on link "×" at bounding box center [995, 179] width 19 height 33
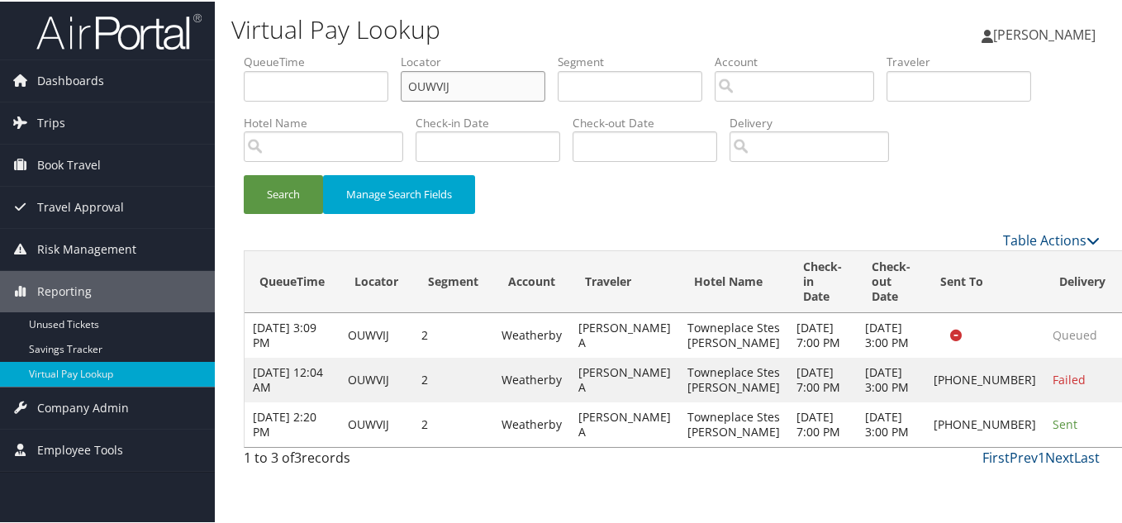
drag, startPoint x: 463, startPoint y: 95, endPoint x: 240, endPoint y: 55, distance: 227.5
click at [244, 55] on form "QueueTime Locator OUWVIJ Segment Account Traveler Hotel Name Check-in Date Chec…" at bounding box center [672, 140] width 856 height 177
paste input "GTWCIK"
click at [244, 173] on button "Search" at bounding box center [283, 192] width 79 height 39
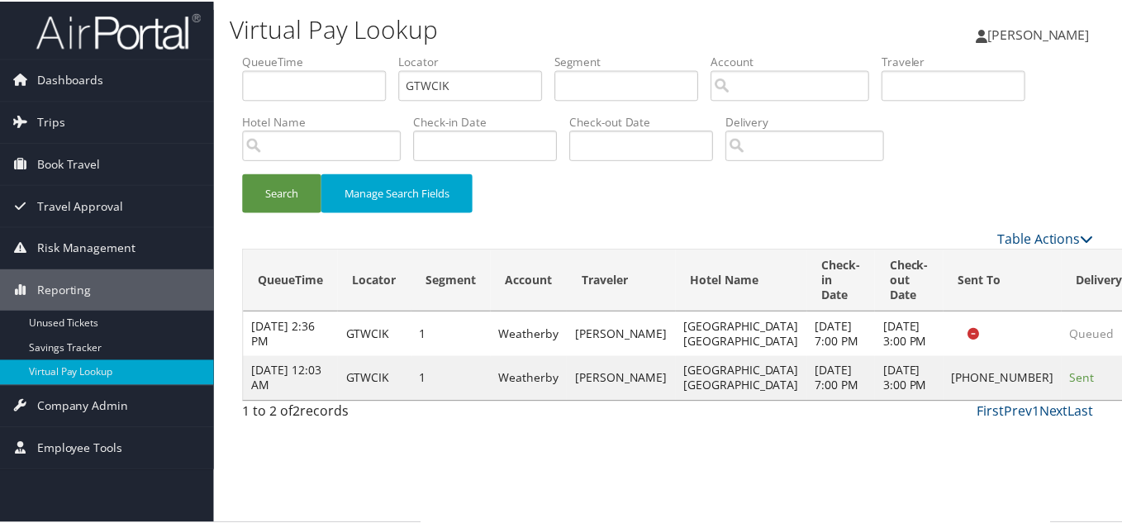
scroll to position [8, 0]
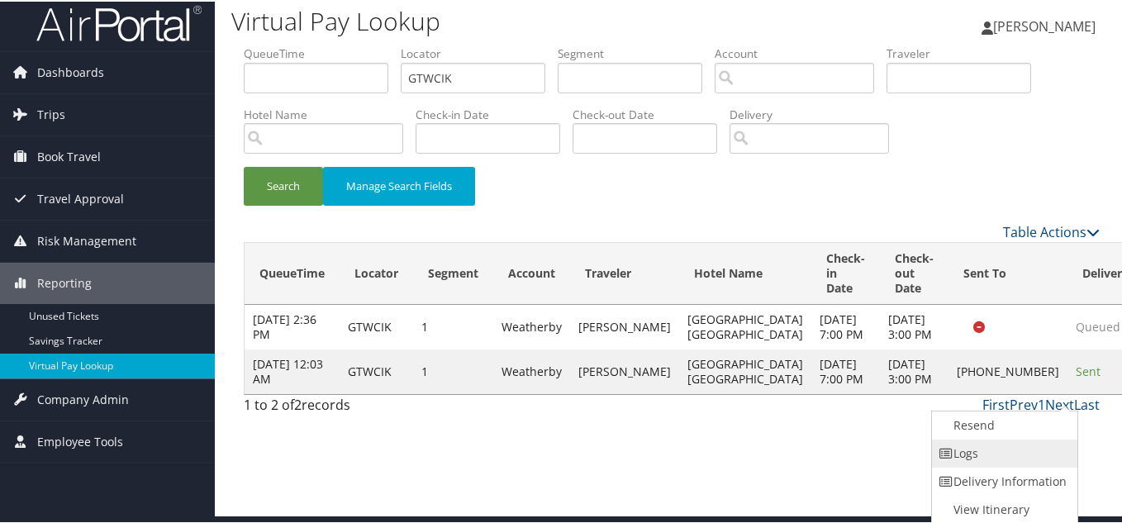
click at [1030, 446] on link "Logs" at bounding box center [1002, 452] width 141 height 28
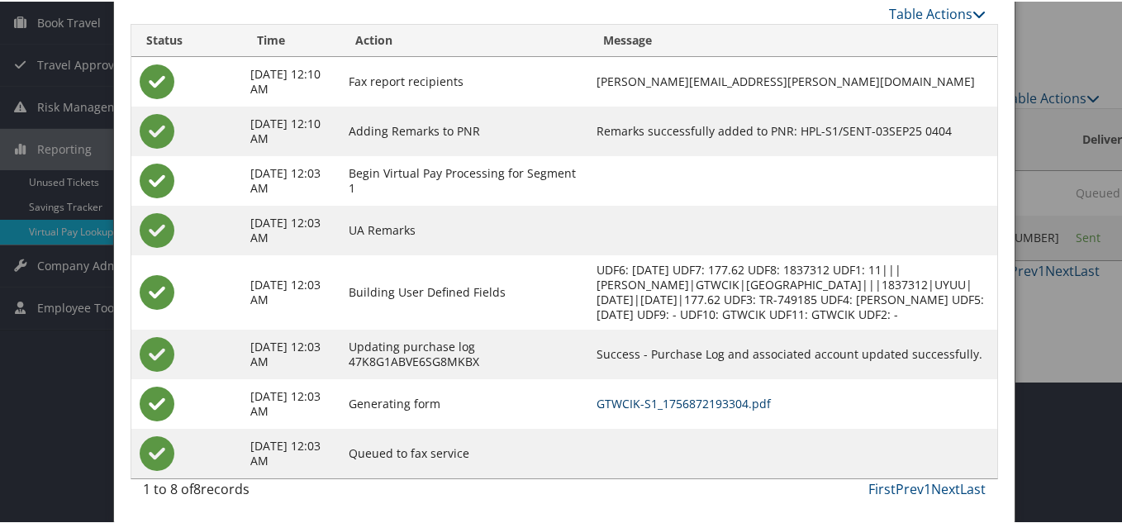
scroll to position [0, 0]
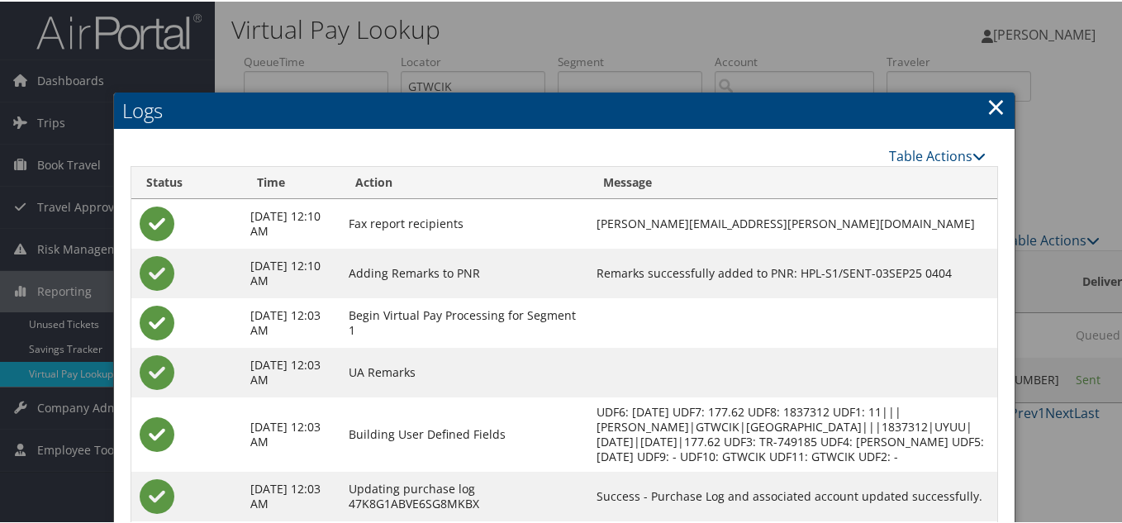
drag, startPoint x: 993, startPoint y: 112, endPoint x: 847, endPoint y: 159, distance: 153.6
click at [961, 126] on div "Logs Table Actions Loading... Status Time Action Message [DATE] 12:10 AM Fax re…" at bounding box center [564, 378] width 903 height 574
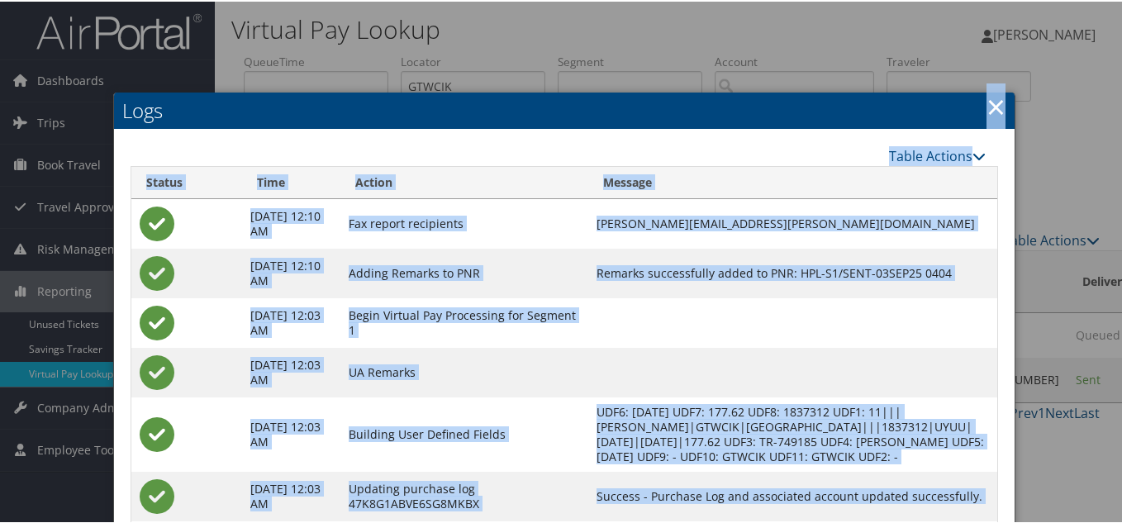
click at [973, 107] on h2 "Logs" at bounding box center [564, 109] width 901 height 36
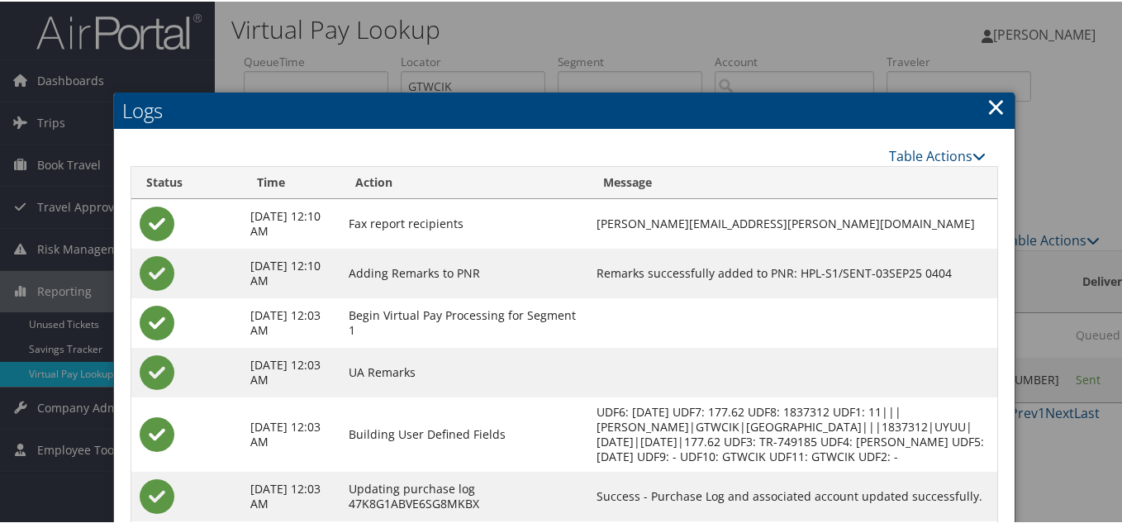
click at [991, 107] on link "×" at bounding box center [995, 104] width 19 height 33
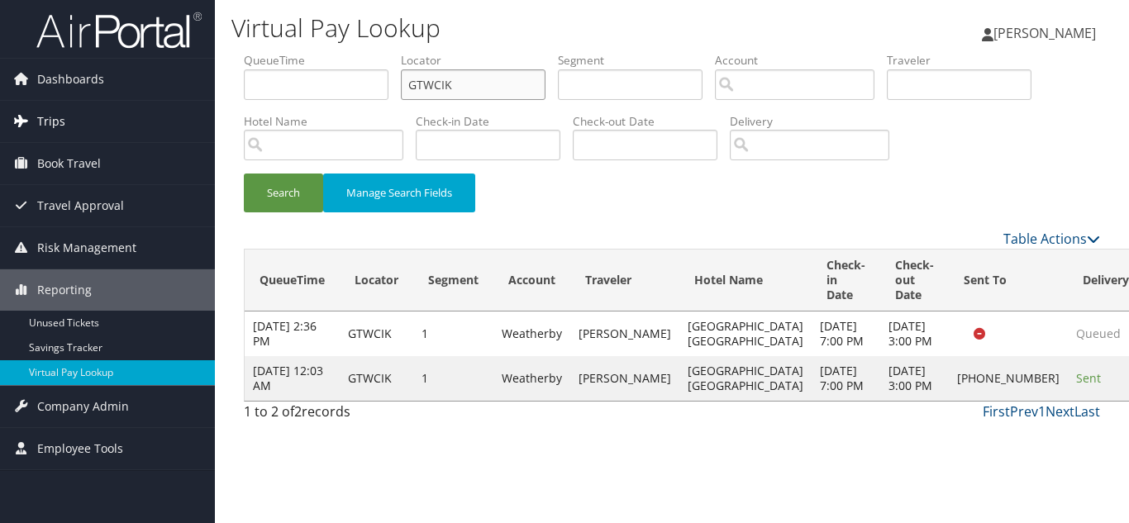
drag, startPoint x: 412, startPoint y: 97, endPoint x: 176, endPoint y: 113, distance: 236.8
click at [220, 103] on div "Virtual Pay Lookup [PERSON_NAME] [PERSON_NAME] My Settings Travel Agency Contac…" at bounding box center [672, 261] width 914 height 523
paste input "LJQOFE"
click at [244, 173] on button "Search" at bounding box center [283, 192] width 79 height 39
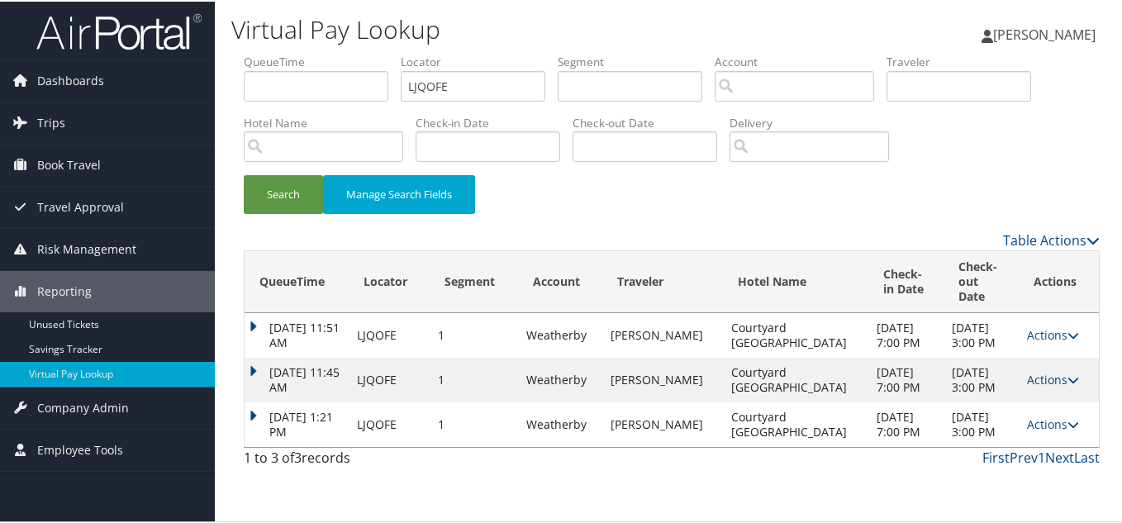
click at [694, 223] on div "Search Manage Search Fields" at bounding box center [671, 200] width 881 height 55
click at [1034, 430] on link "Actions" at bounding box center [1053, 423] width 52 height 16
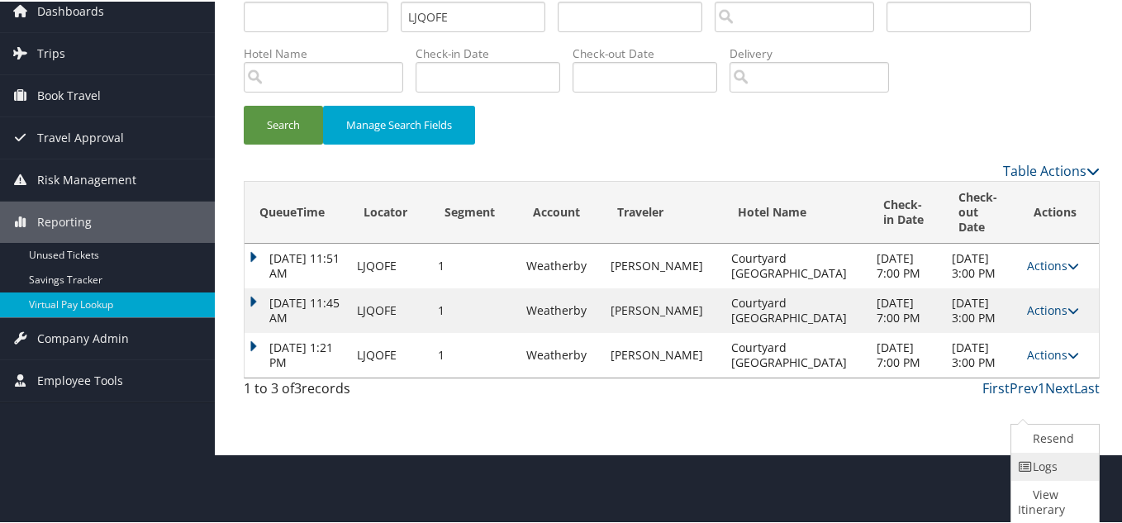
click at [1058, 473] on link "Logs" at bounding box center [1052, 465] width 83 height 28
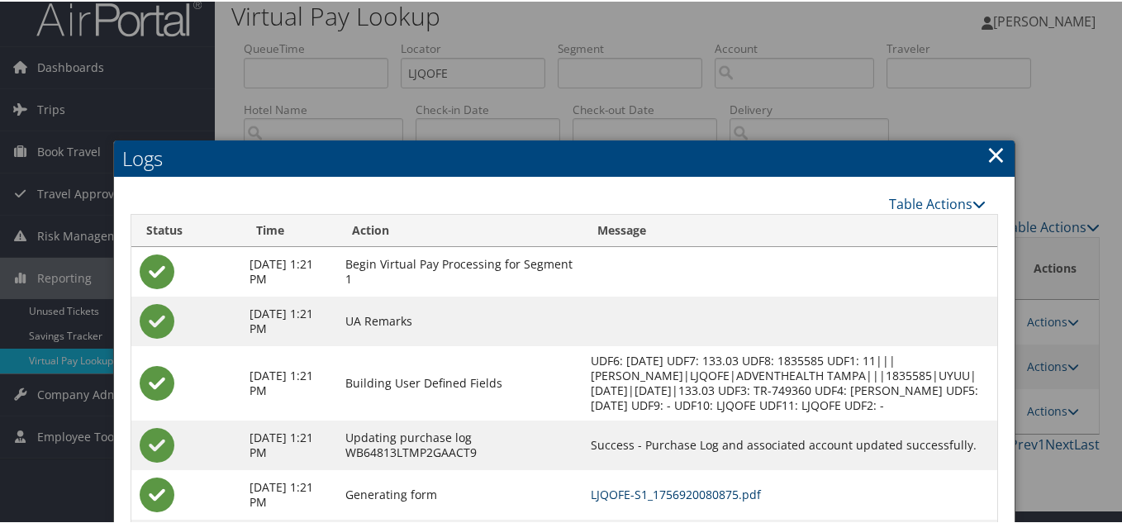
scroll to position [0, 0]
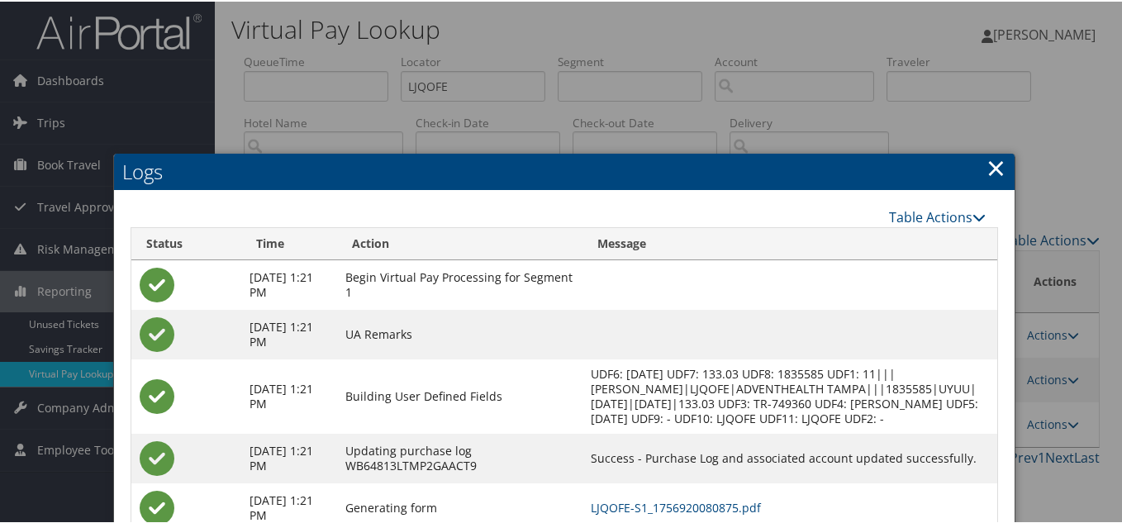
click at [996, 167] on link "×" at bounding box center [995, 166] width 19 height 33
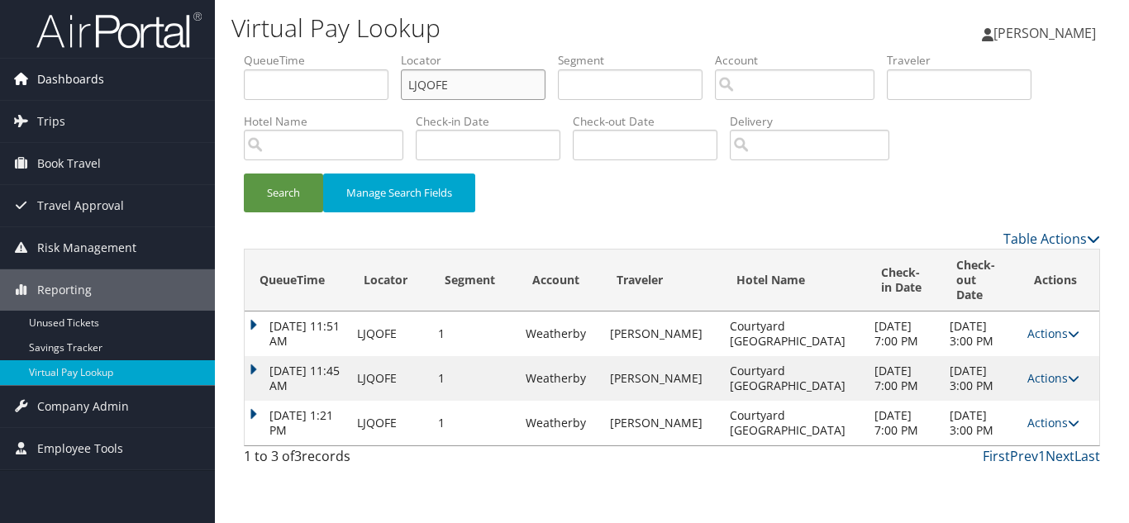
drag, startPoint x: 384, startPoint y: 90, endPoint x: 53, endPoint y: 73, distance: 331.7
click at [74, 73] on div "Dashboards AirPortal 360™ (Manager) My Travel Dashboard Trips Airtinerary® Look…" at bounding box center [564, 261] width 1129 height 523
paste input "ABLLVX"
click at [244, 173] on button "Search" at bounding box center [283, 192] width 79 height 39
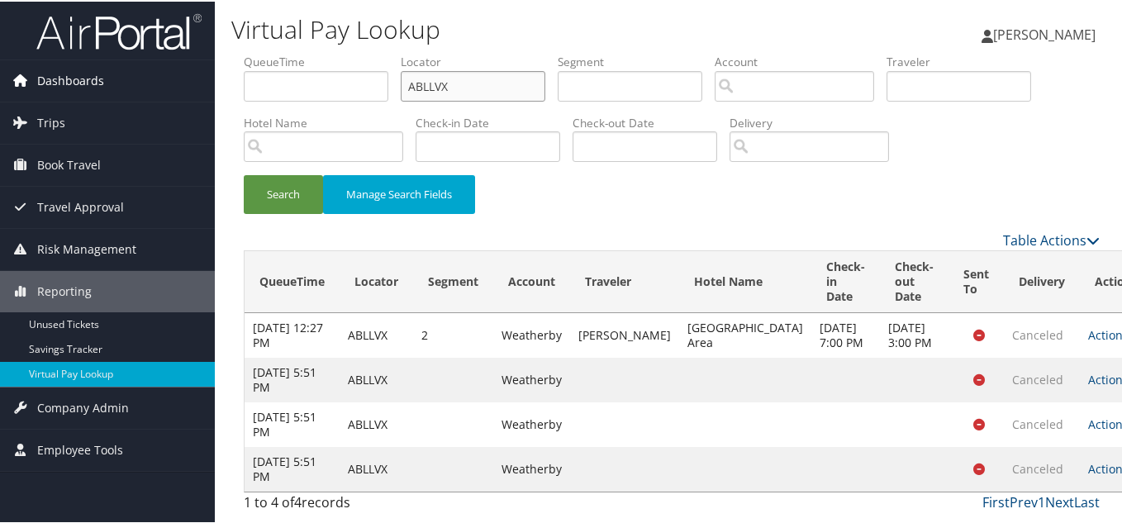
drag, startPoint x: 473, startPoint y: 90, endPoint x: 129, endPoint y: 98, distance: 343.8
click at [155, 90] on div "Dashboards AirPortal 360™ (Manager) My Travel Dashboard Trips Airtinerary® Look…" at bounding box center [564, 261] width 1129 height 523
paste input "GDDKVW"
click at [244, 173] on button "Search" at bounding box center [283, 192] width 79 height 39
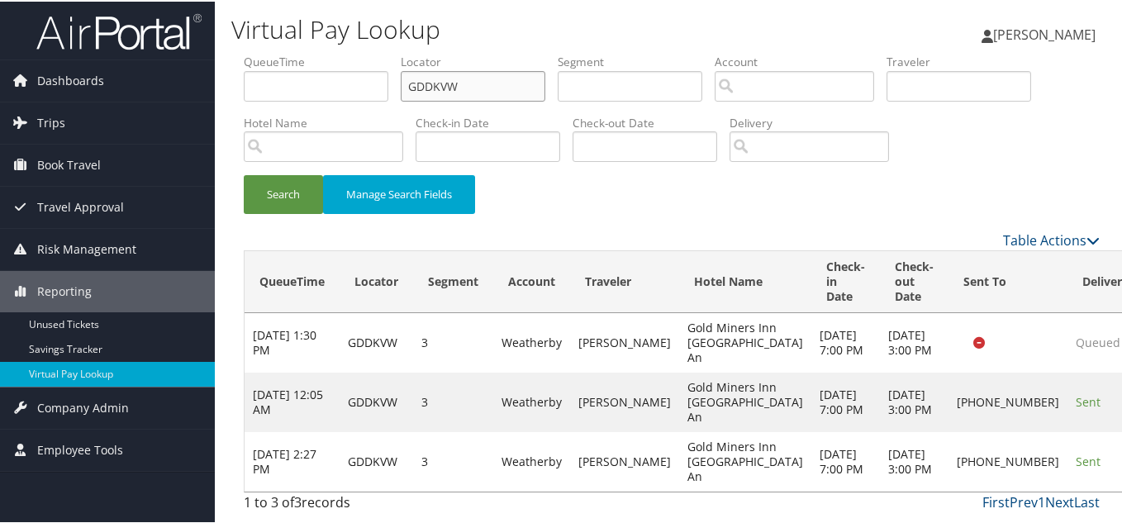
scroll to position [26, 0]
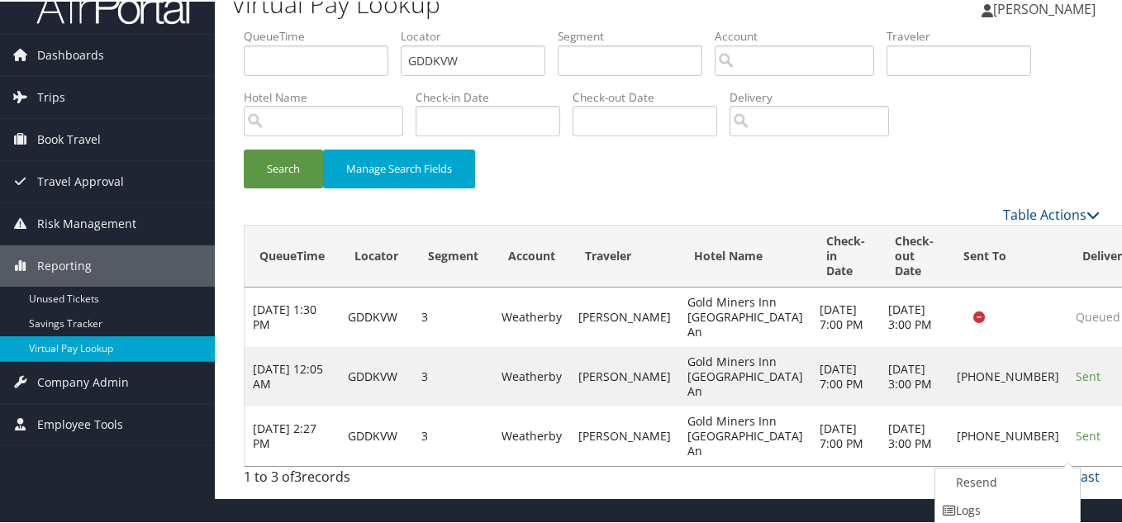
scroll to position [83, 0]
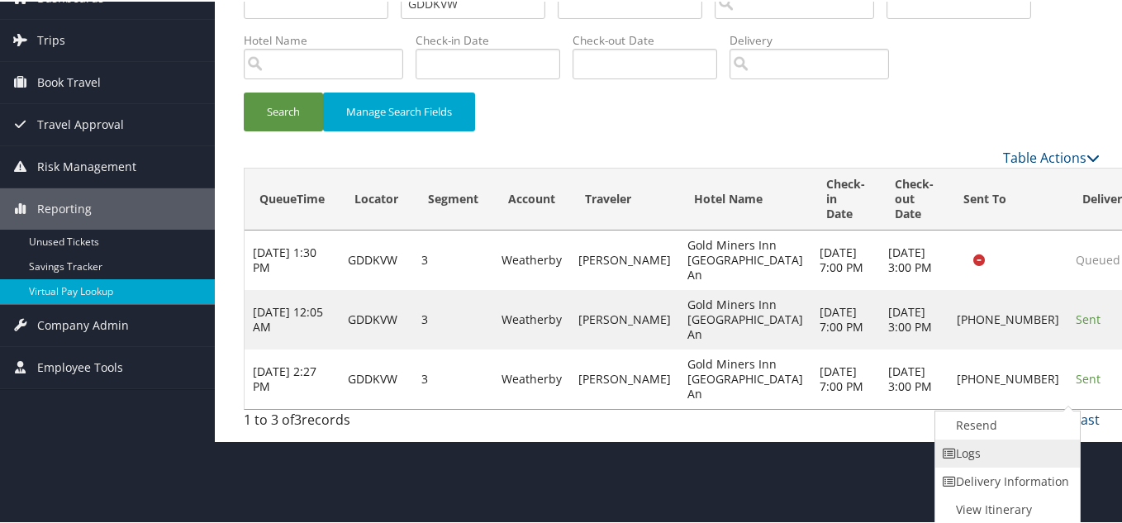
click at [982, 455] on link "Logs" at bounding box center [1005, 452] width 141 height 28
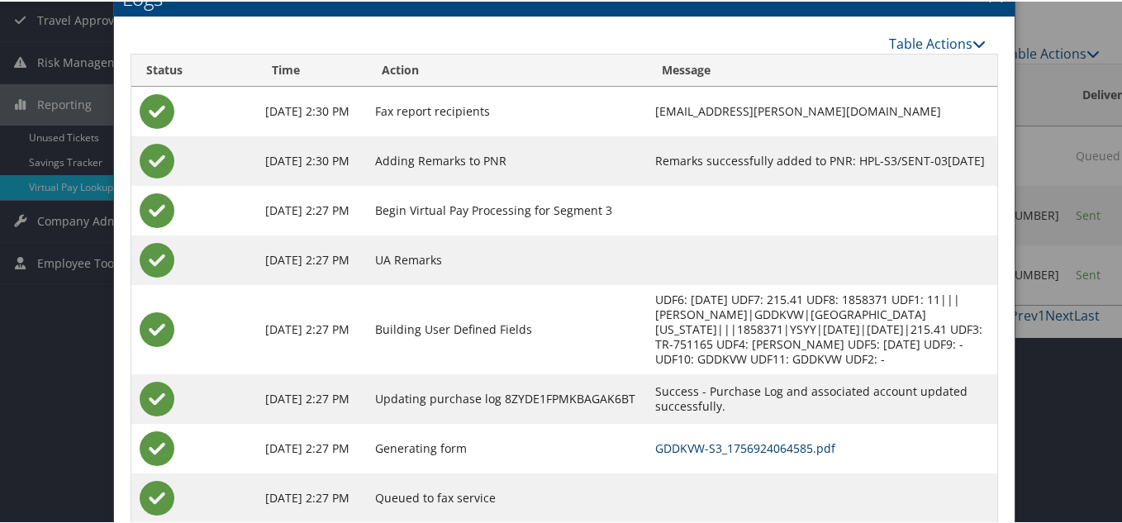
scroll to position [0, 0]
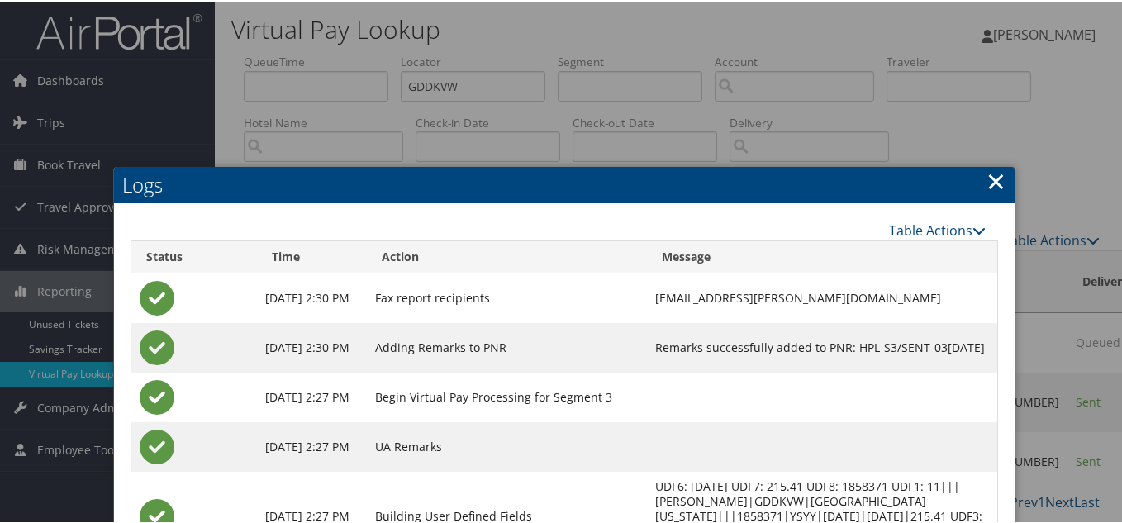
click at [996, 181] on link "×" at bounding box center [995, 179] width 19 height 33
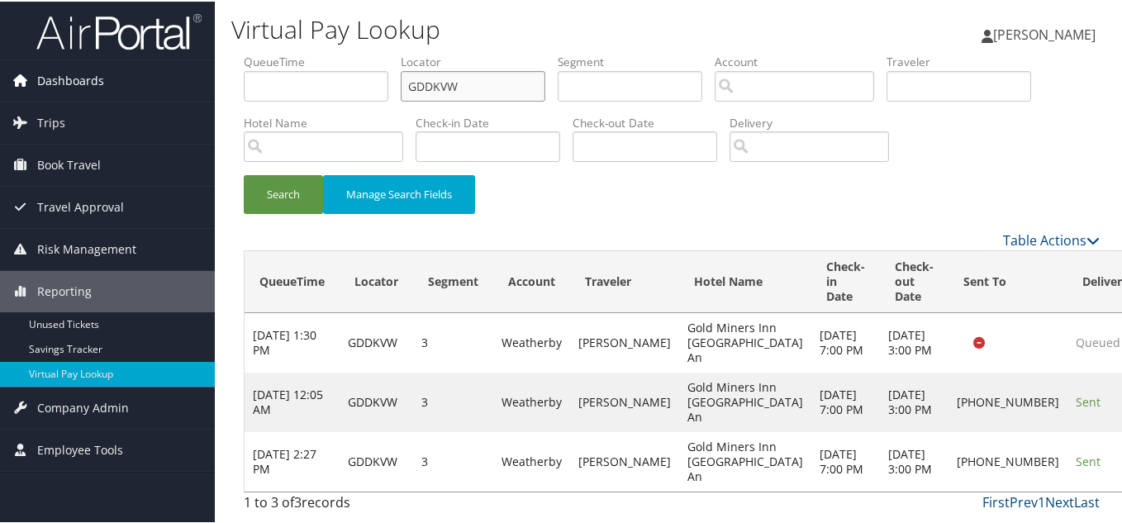
drag, startPoint x: 441, startPoint y: 90, endPoint x: 195, endPoint y: 88, distance: 246.2
click at [222, 83] on div "Virtual Pay Lookup [PERSON_NAME] [PERSON_NAME] My Settings Travel Agency Contac…" at bounding box center [672, 261] width 914 height 523
paste input "MDZEDP"
click at [244, 173] on button "Search" at bounding box center [283, 192] width 79 height 39
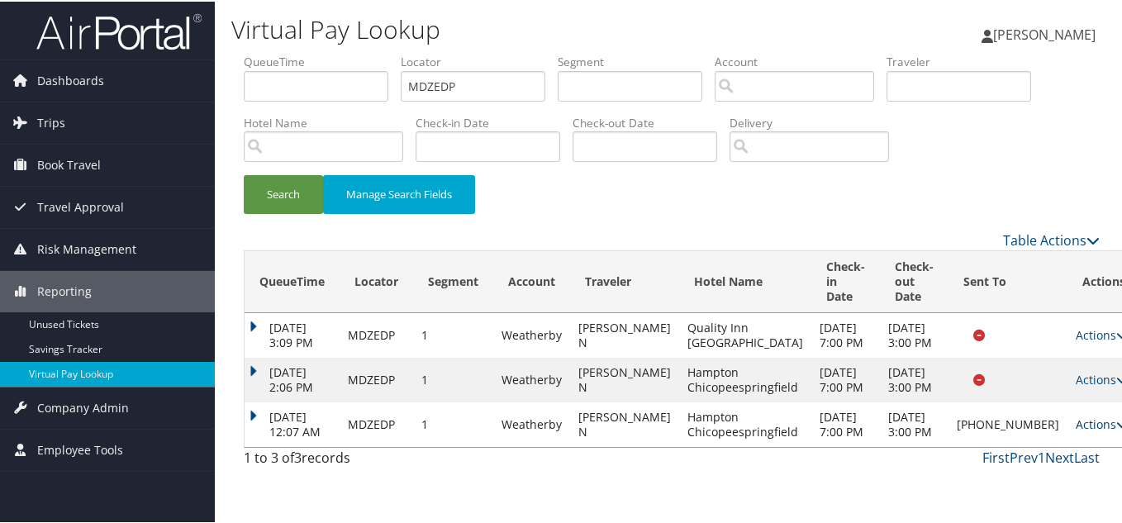
click at [1076, 430] on link "Actions" at bounding box center [1102, 423] width 52 height 16
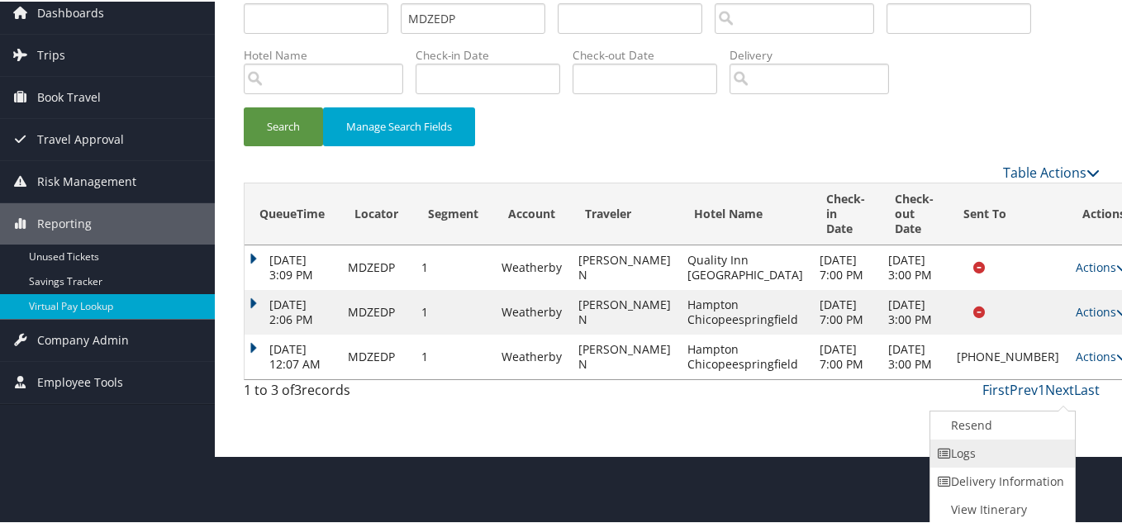
click at [986, 451] on link "Logs" at bounding box center [1000, 452] width 141 height 28
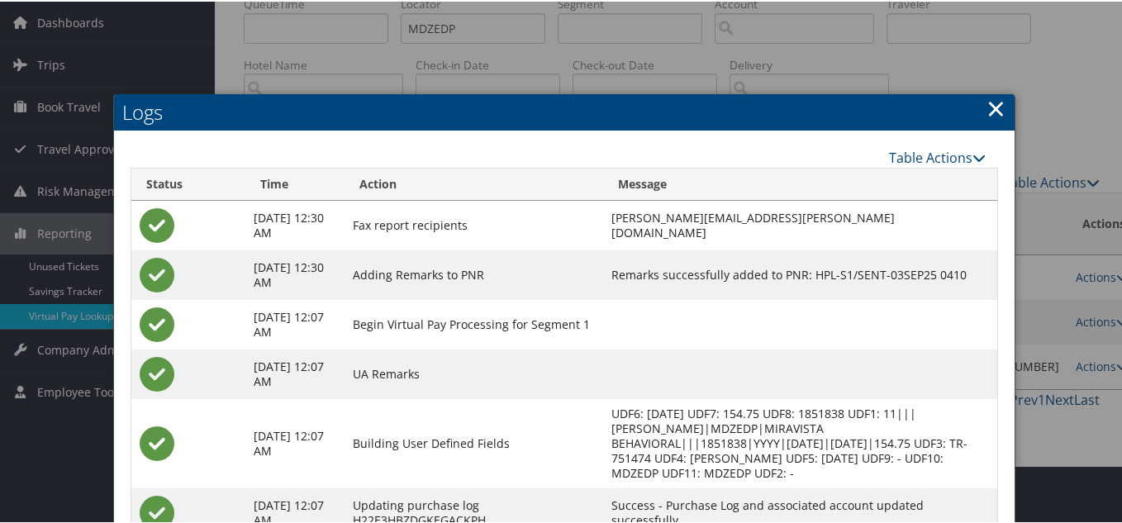
scroll to position [51, 0]
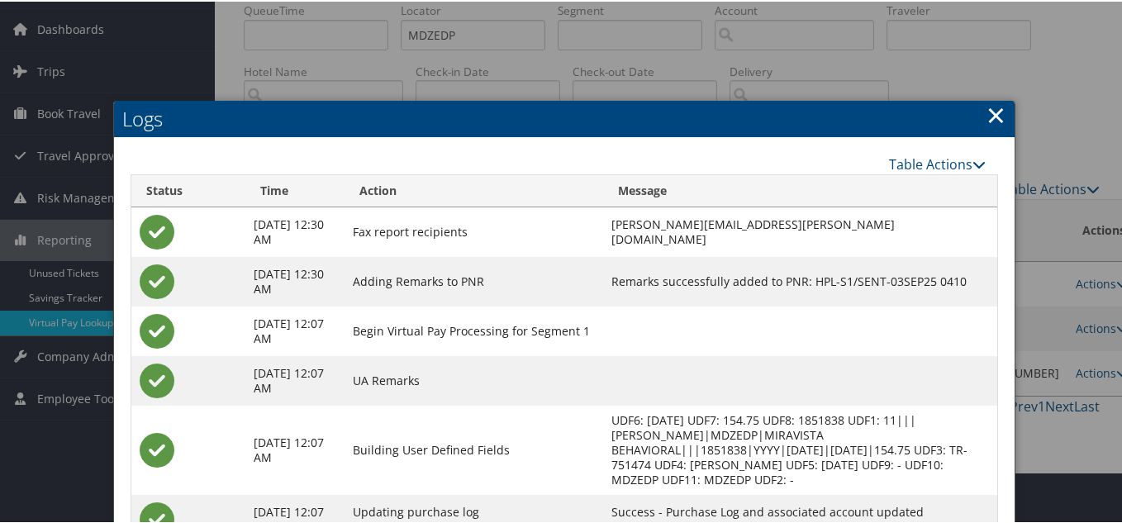
click at [999, 115] on link "×" at bounding box center [995, 113] width 19 height 33
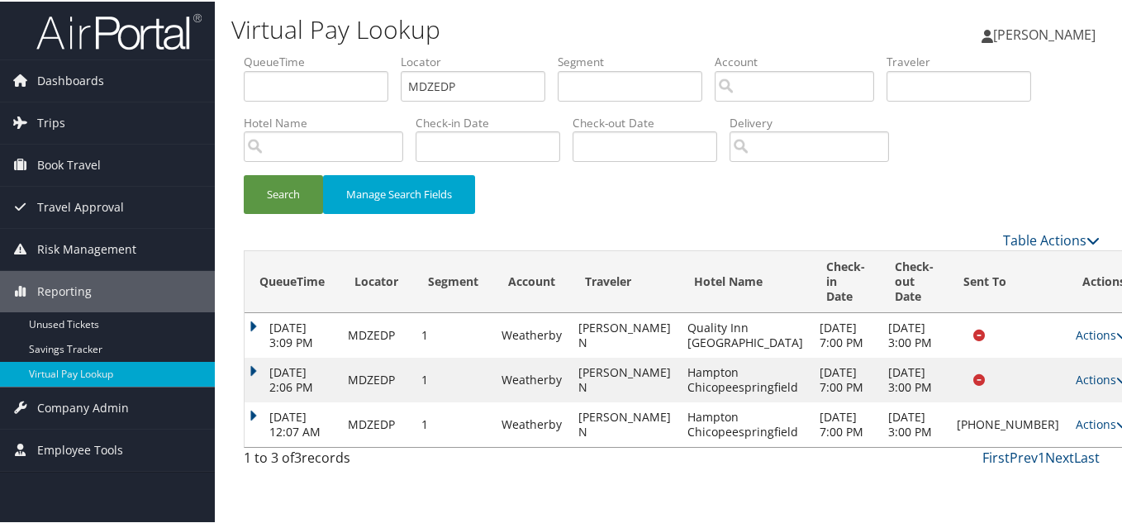
scroll to position [11, 0]
drag, startPoint x: 416, startPoint y: 75, endPoint x: 215, endPoint y: 80, distance: 201.6
click at [215, 80] on div "Virtual Pay Lookup [PERSON_NAME] [PERSON_NAME] My Settings Travel Agency Contac…" at bounding box center [672, 261] width 914 height 523
paste input "LEIRDY"
click at [244, 173] on button "Search" at bounding box center [283, 192] width 79 height 39
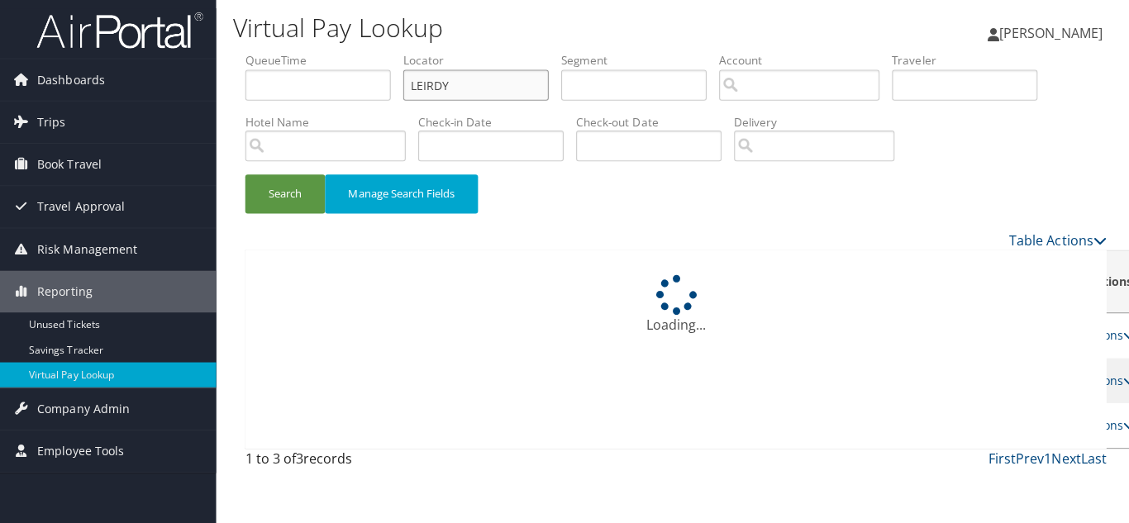
scroll to position [0, 0]
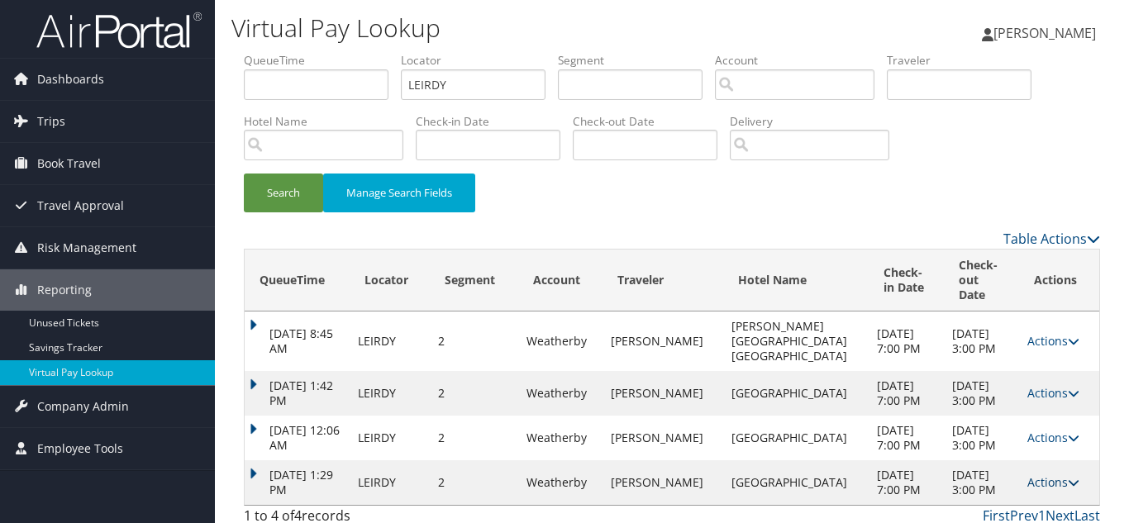
click at [1041, 474] on link "Actions" at bounding box center [1053, 482] width 52 height 16
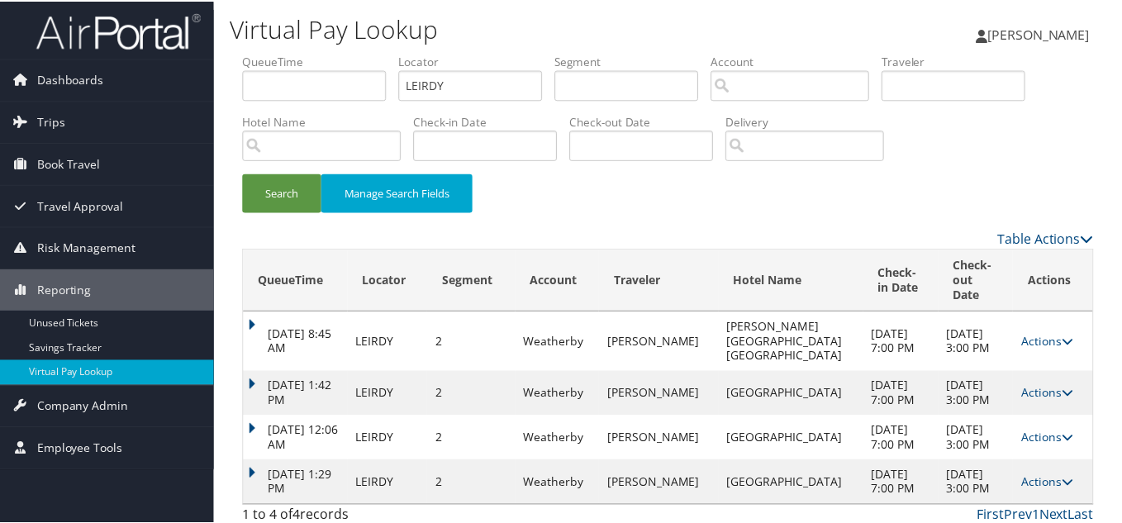
scroll to position [40, 0]
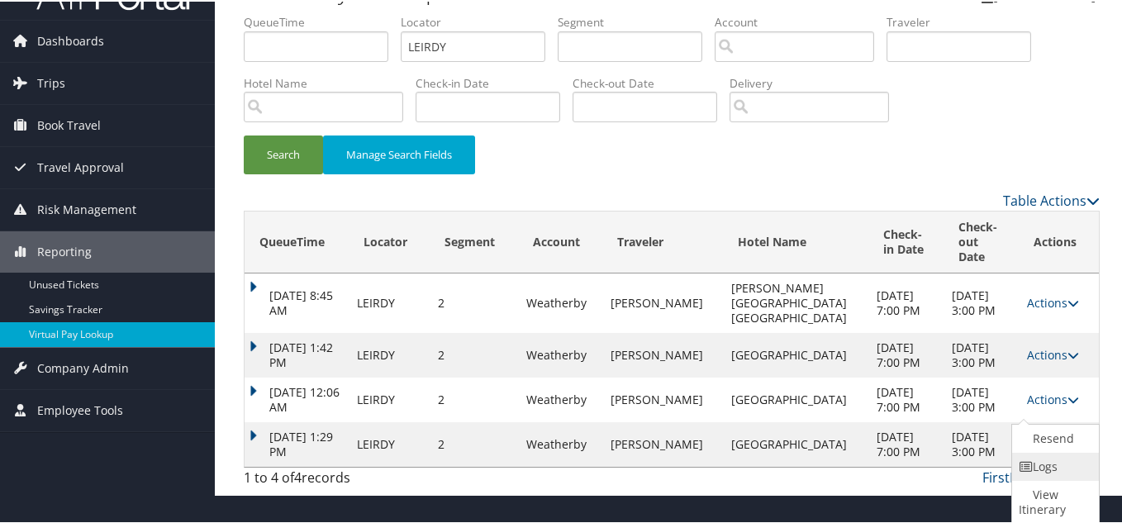
click at [1035, 462] on link "Logs" at bounding box center [1053, 465] width 83 height 28
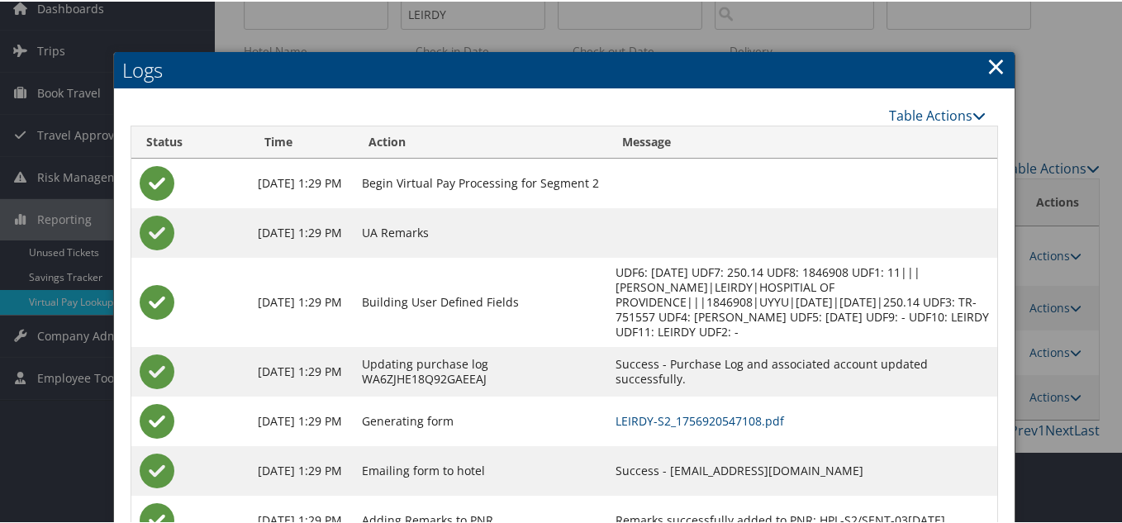
scroll to position [124, 0]
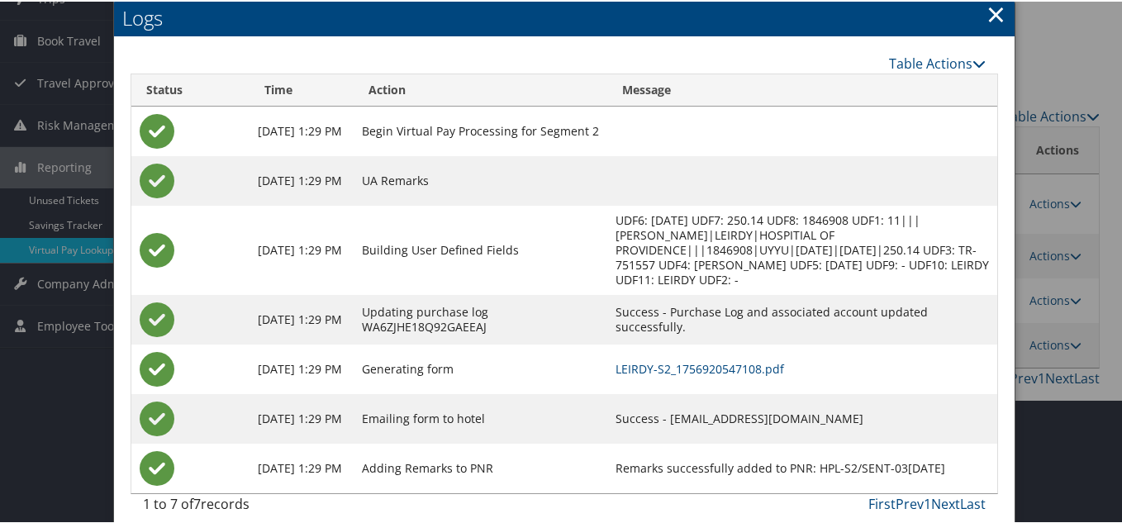
click at [991, 17] on link "×" at bounding box center [995, 12] width 19 height 33
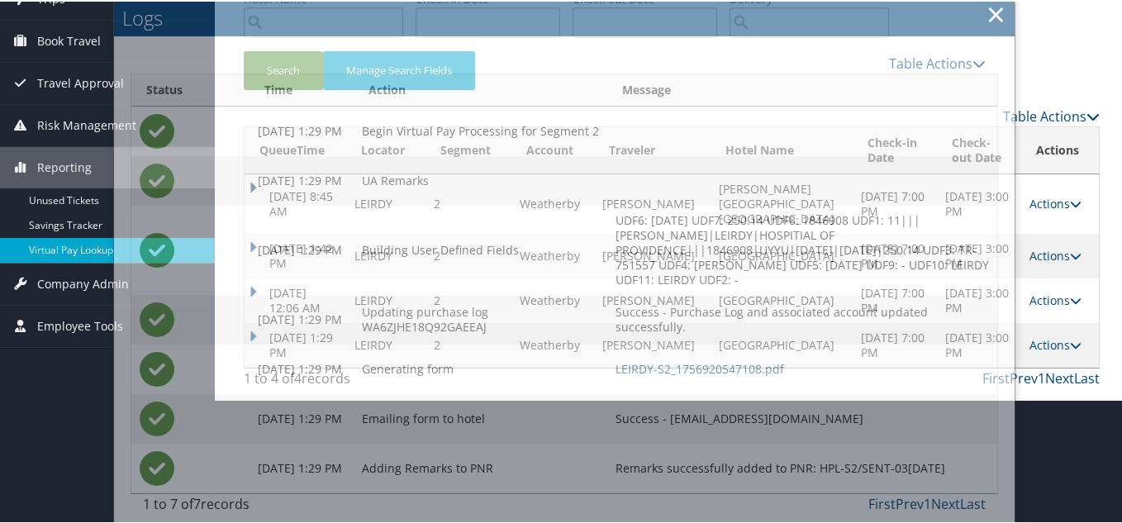
scroll to position [0, 0]
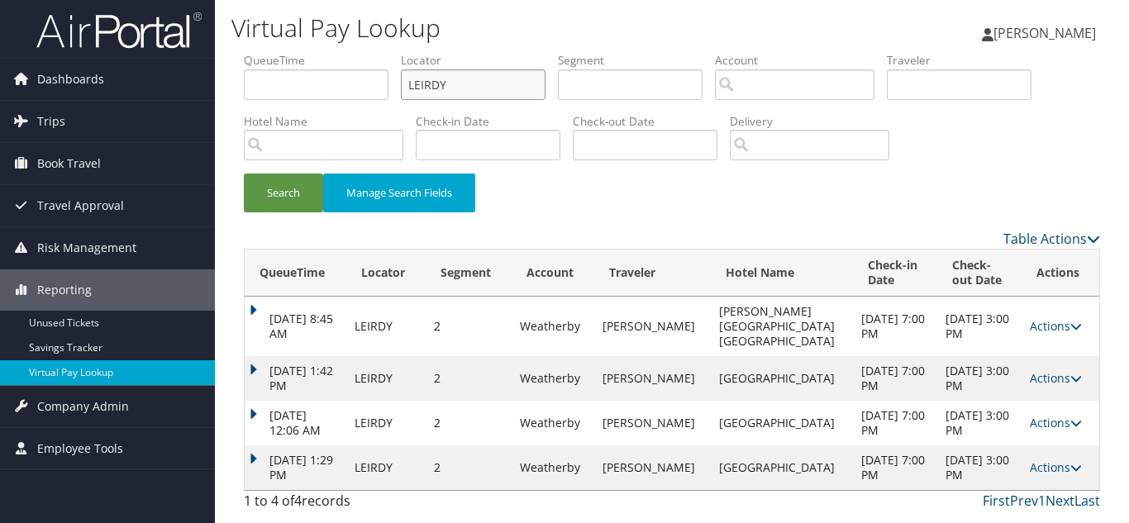
drag, startPoint x: 482, startPoint y: 80, endPoint x: 253, endPoint y: 80, distance: 228.8
click at [255, 52] on ul "QueueTime Locator LEIRDY Segment Account Traveler Hotel Name Check-in Date Chec…" at bounding box center [672, 52] width 856 height 0
paste input "NUOZZK"
click at [244, 173] on button "Search" at bounding box center [283, 192] width 79 height 39
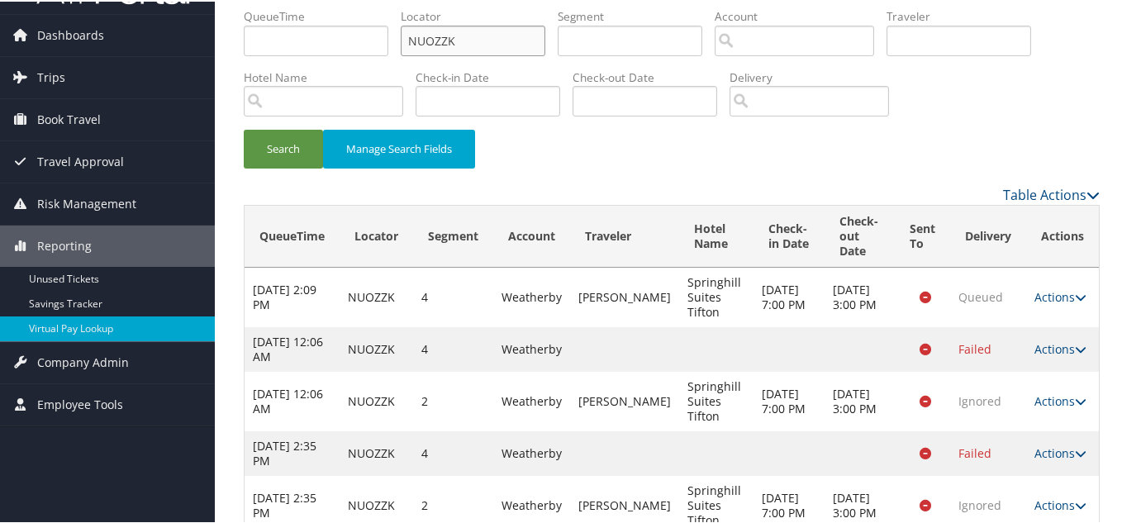
scroll to position [85, 0]
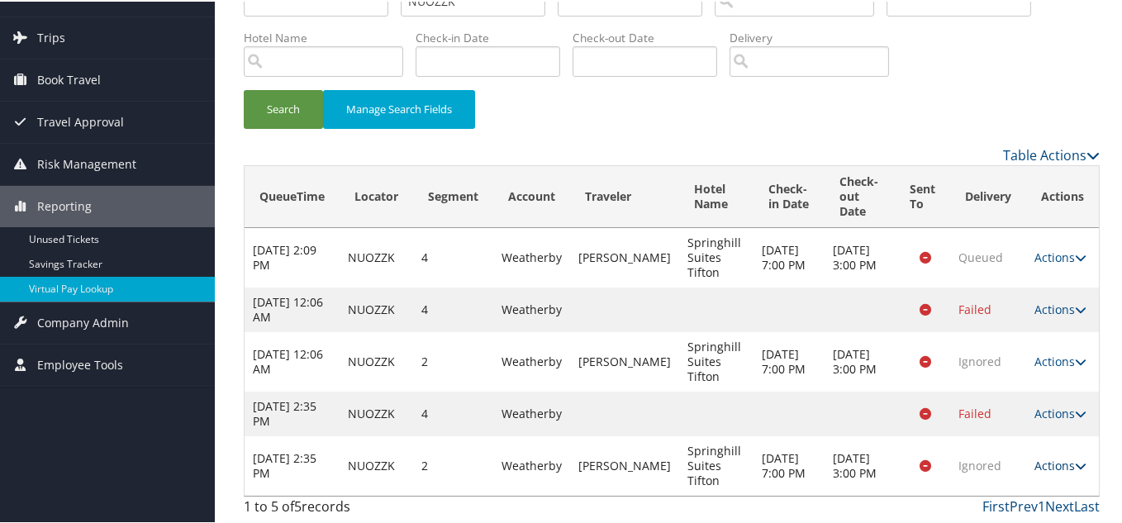
click at [1052, 462] on link "Actions" at bounding box center [1060, 464] width 52 height 16
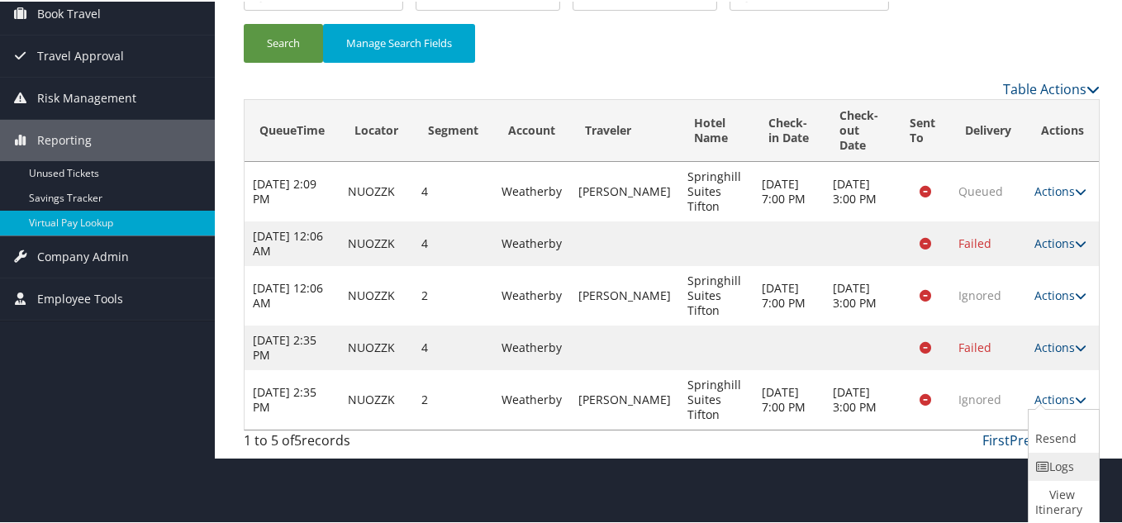
click at [1060, 469] on link "Logs" at bounding box center [1062, 465] width 66 height 28
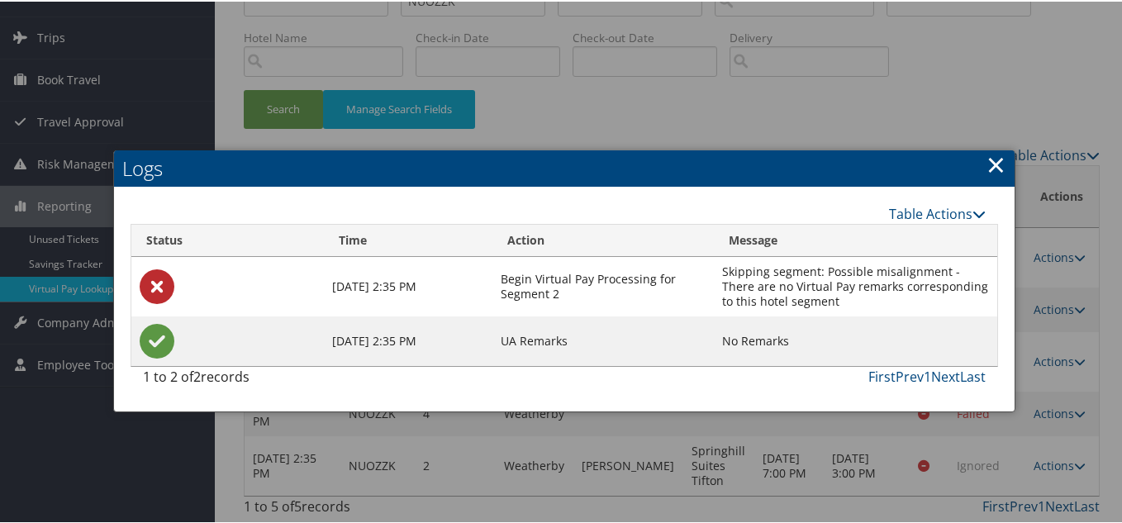
click at [992, 162] on link "×" at bounding box center [995, 162] width 19 height 33
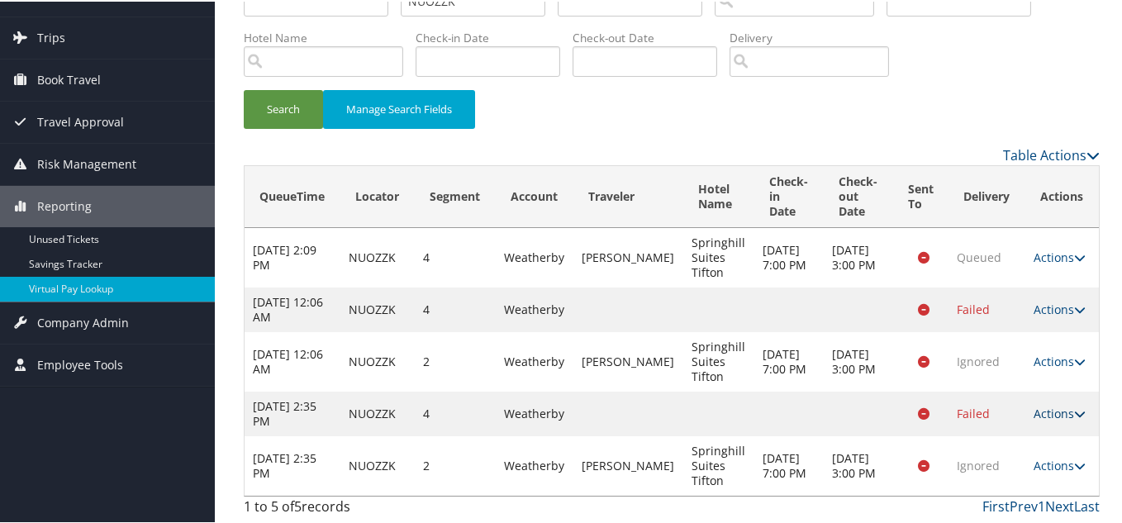
click at [1062, 406] on link "Actions" at bounding box center [1060, 412] width 52 height 16
click at [1053, 468] on link "Logs" at bounding box center [1059, 464] width 69 height 28
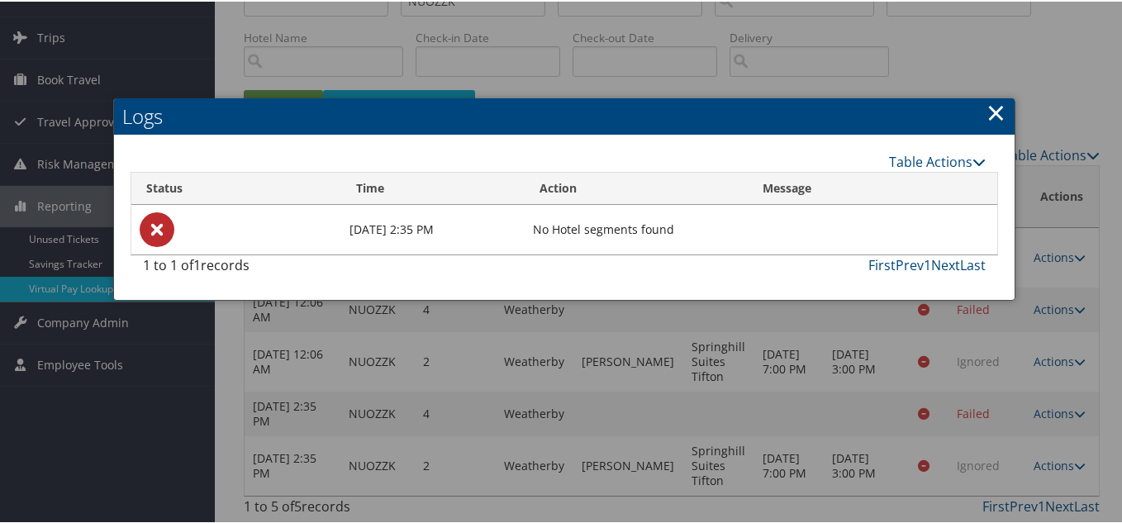
click at [990, 107] on link "×" at bounding box center [995, 110] width 19 height 33
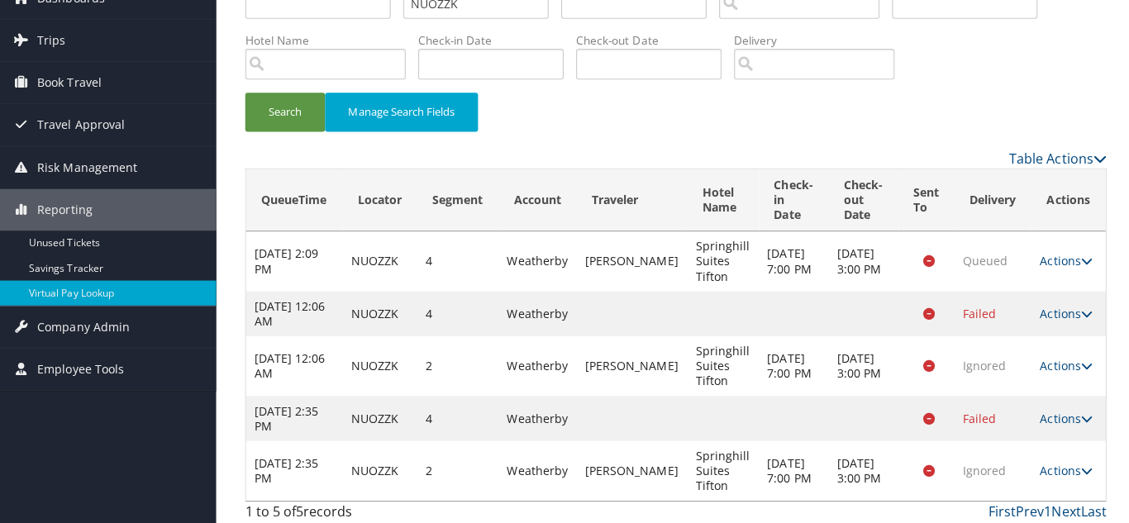
scroll to position [0, 0]
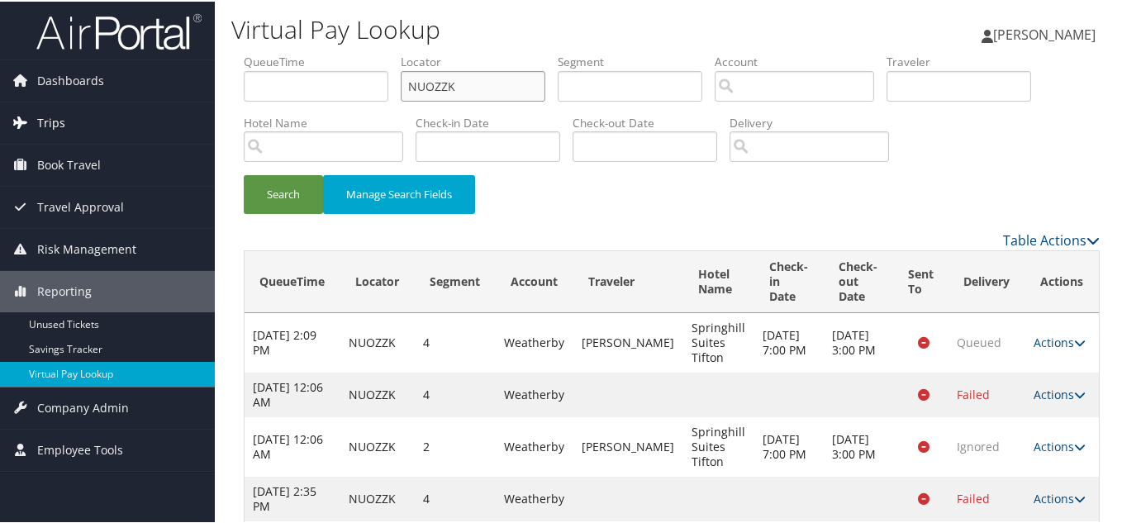
drag, startPoint x: 202, startPoint y: 102, endPoint x: 145, endPoint y: 107, distance: 58.0
click at [154, 103] on div "Dashboards AirPortal 360™ (Manager) My Travel Dashboard Trips Airtinerary® Look…" at bounding box center [564, 304] width 1129 height 608
paste input "OPAMPL"
click at [244, 173] on button "Search" at bounding box center [283, 192] width 79 height 39
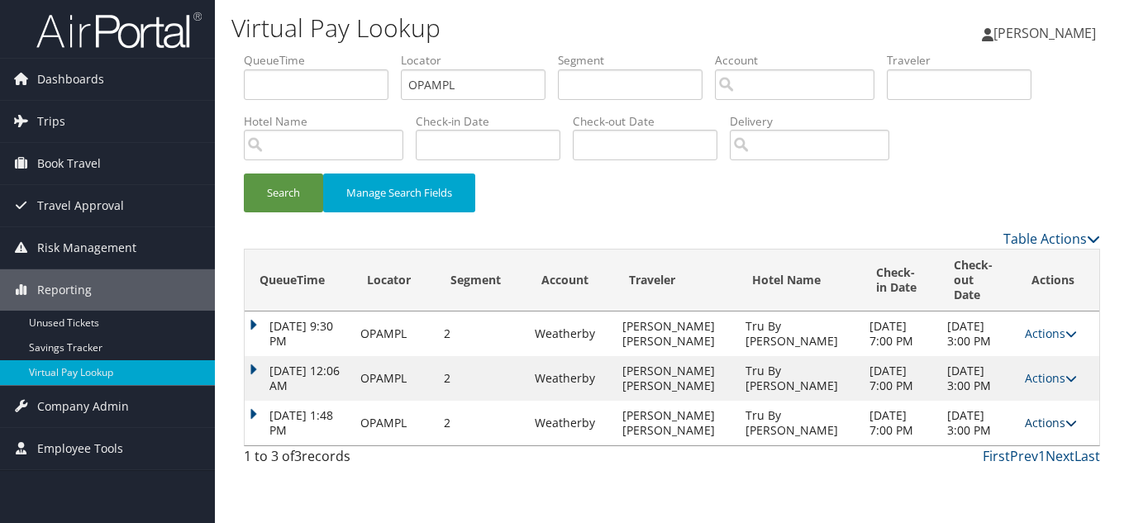
click at [1055, 430] on link "Actions" at bounding box center [1050, 423] width 52 height 16
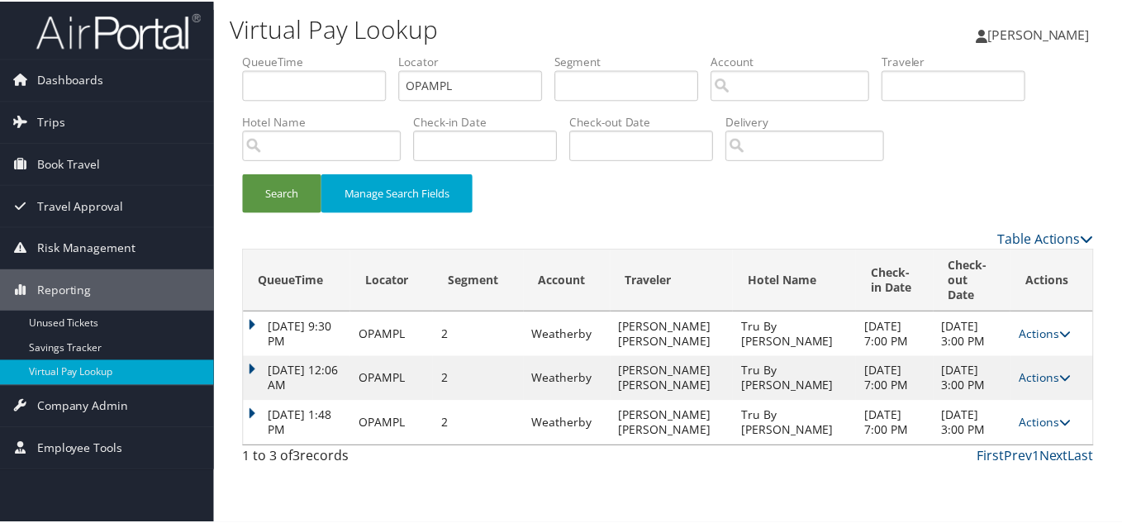
scroll to position [32, 0]
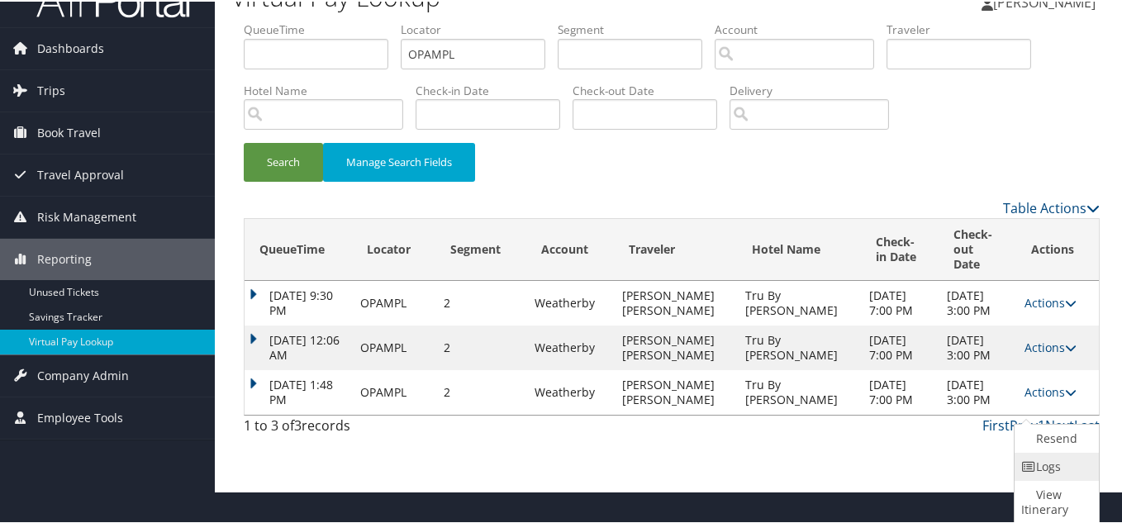
click at [1059, 468] on link "Logs" at bounding box center [1055, 465] width 80 height 28
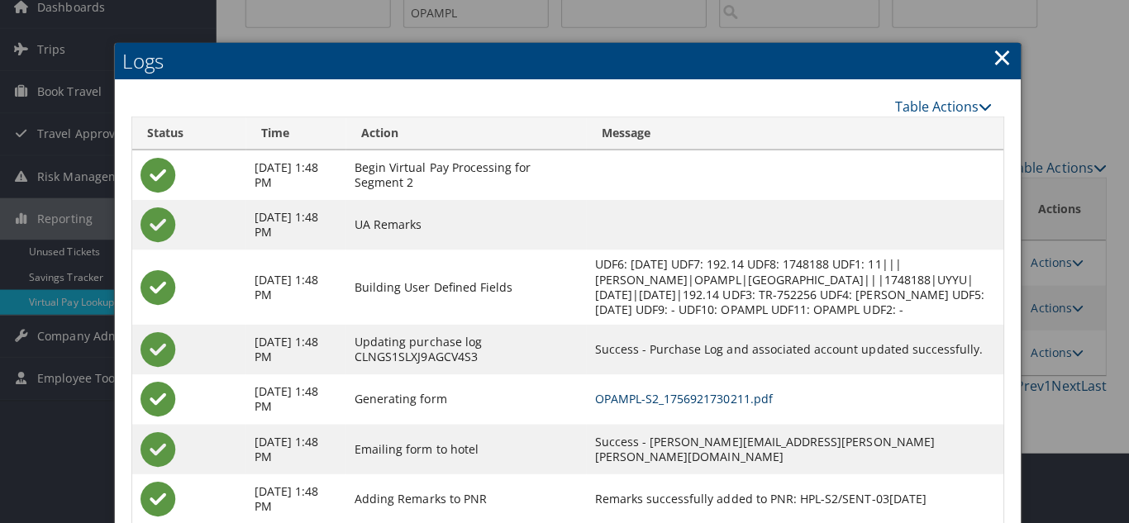
scroll to position [0, 0]
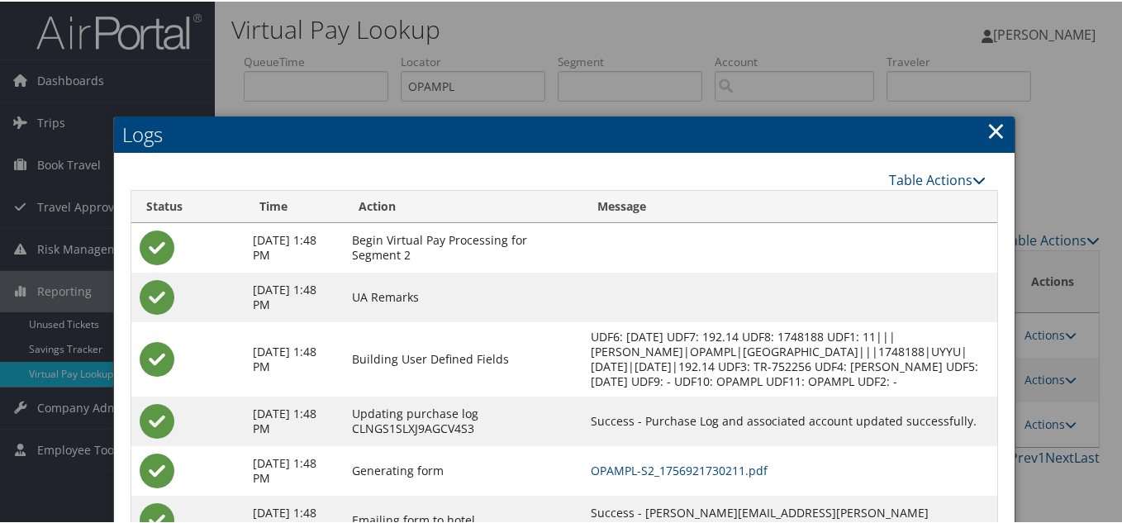
drag, startPoint x: 994, startPoint y: 127, endPoint x: 994, endPoint y: 141, distance: 14.0
click at [994, 128] on link "×" at bounding box center [995, 128] width 19 height 33
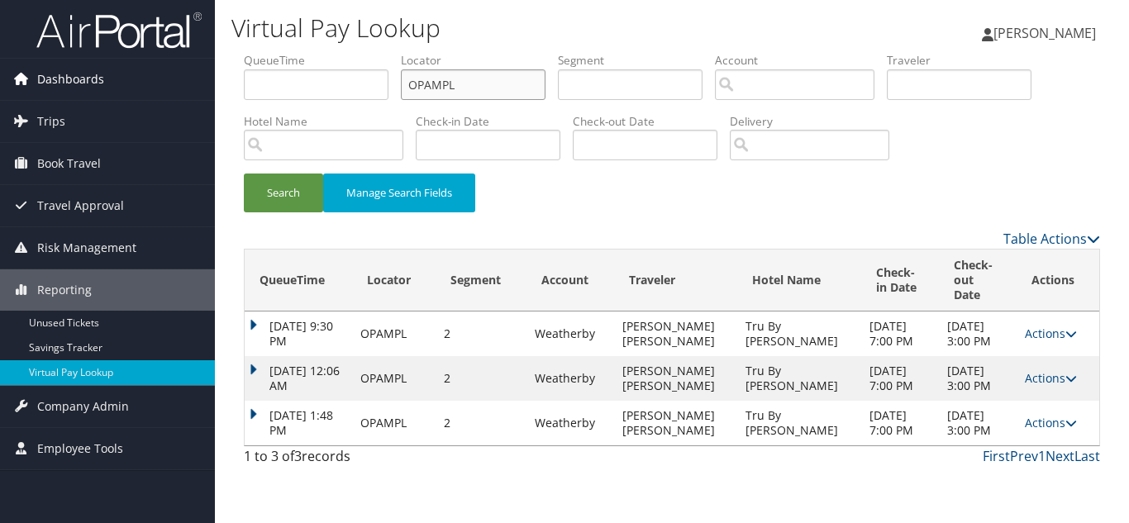
drag, startPoint x: 485, startPoint y: 82, endPoint x: 131, endPoint y: 83, distance: 353.6
click at [135, 83] on div "Dashboards AirPortal 360™ (Manager) My Travel Dashboard Trips Airtinerary® Look…" at bounding box center [564, 261] width 1129 height 523
paste input "GZDYPT"
click at [244, 173] on button "Search" at bounding box center [283, 192] width 79 height 39
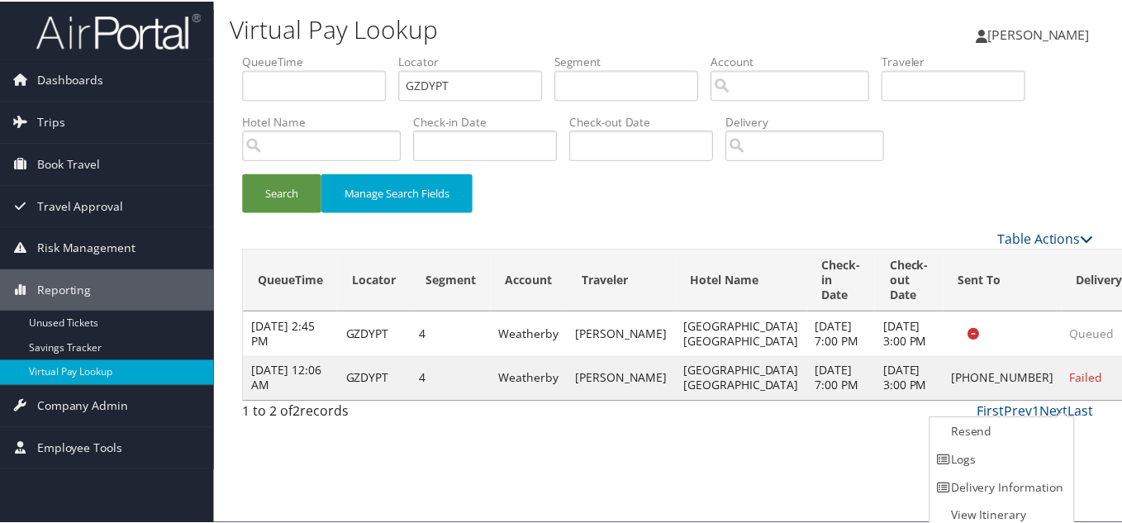
scroll to position [8, 0]
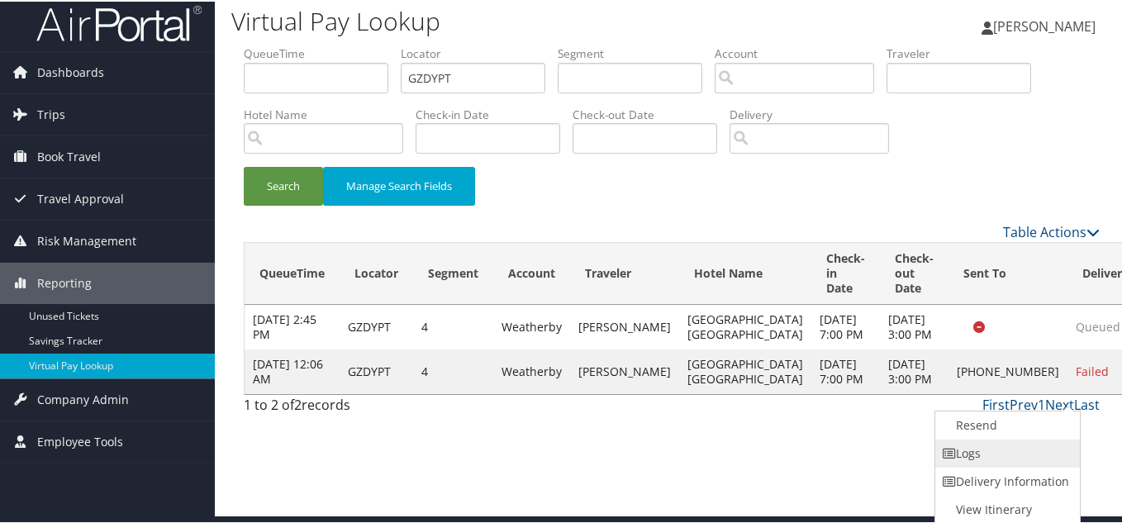
click at [1015, 444] on link "Logs" at bounding box center [1005, 452] width 141 height 28
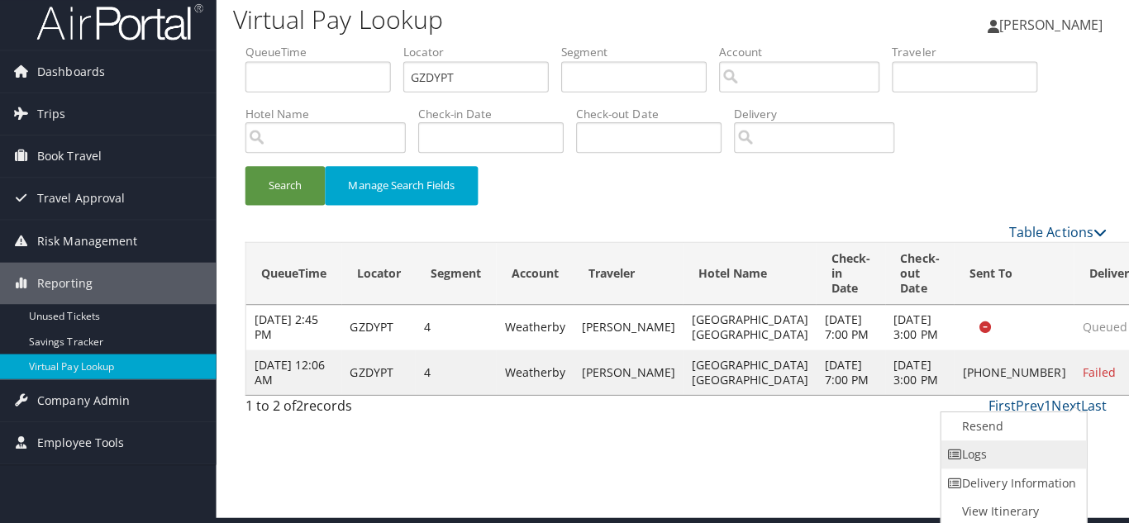
scroll to position [0, 0]
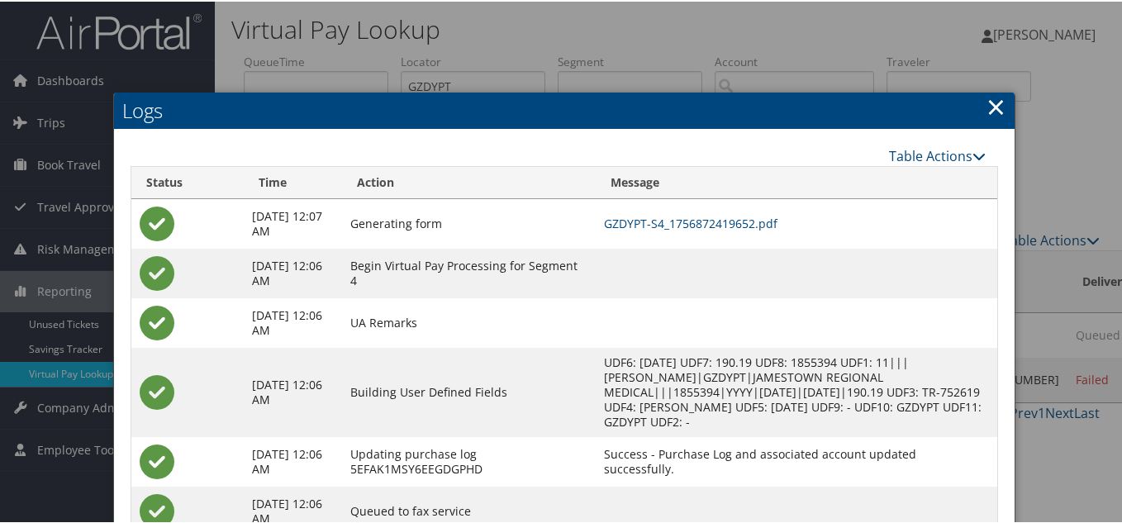
click at [986, 105] on link "×" at bounding box center [995, 104] width 19 height 33
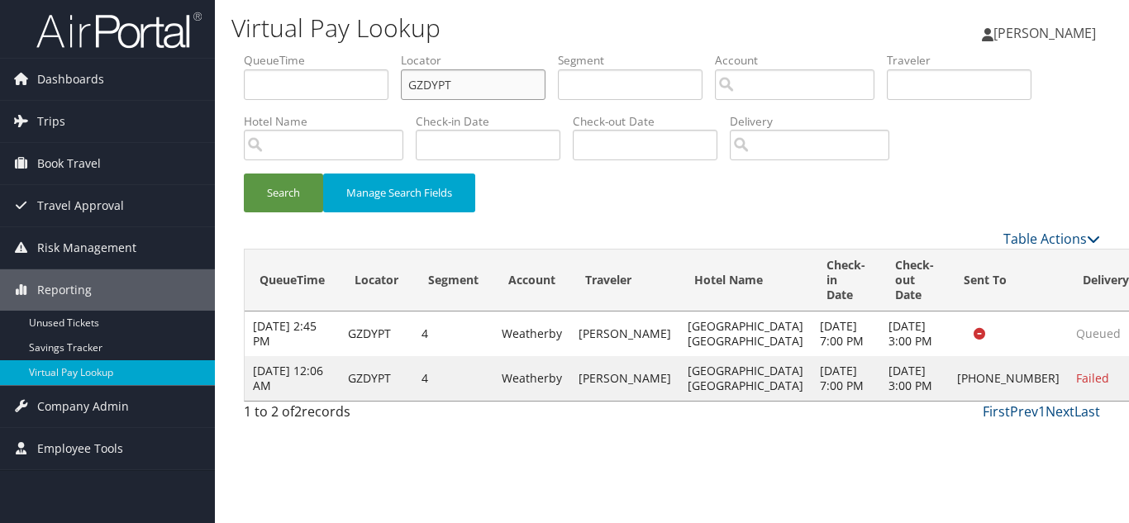
click at [244, 91] on form "QueueTime Locator GZDYPT Segment Account Traveler Hotel Name Check-in Date Chec…" at bounding box center [672, 140] width 856 height 177
paste input "WLRFZO"
click at [244, 173] on button "Search" at bounding box center [283, 192] width 79 height 39
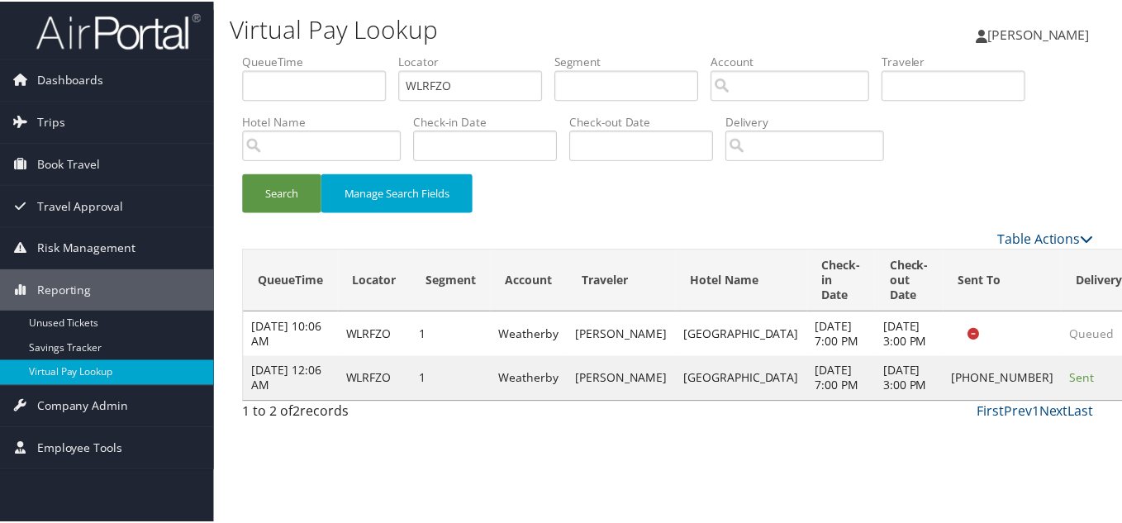
scroll to position [23, 0]
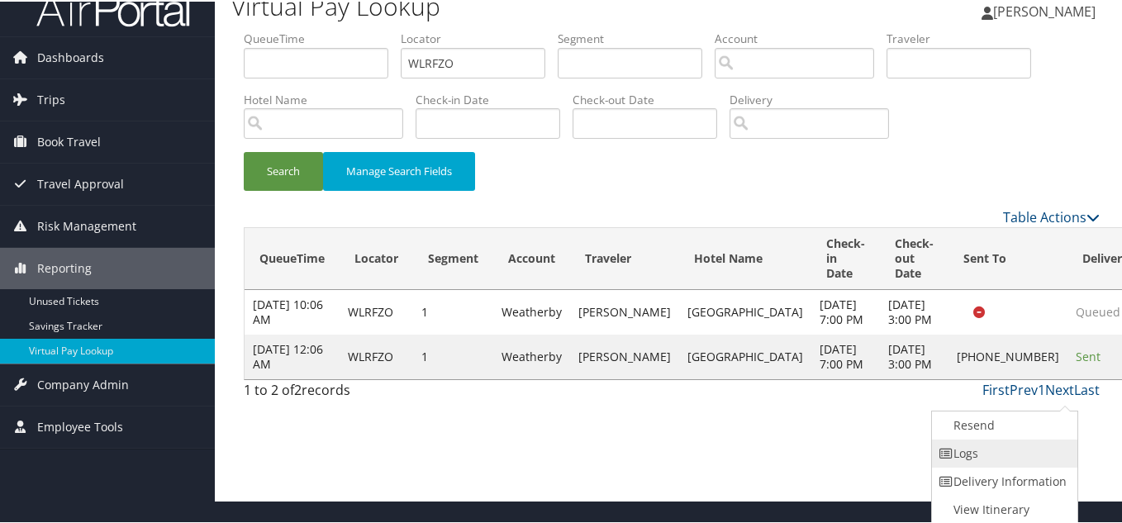
click at [973, 454] on link "Logs" at bounding box center [1002, 452] width 141 height 28
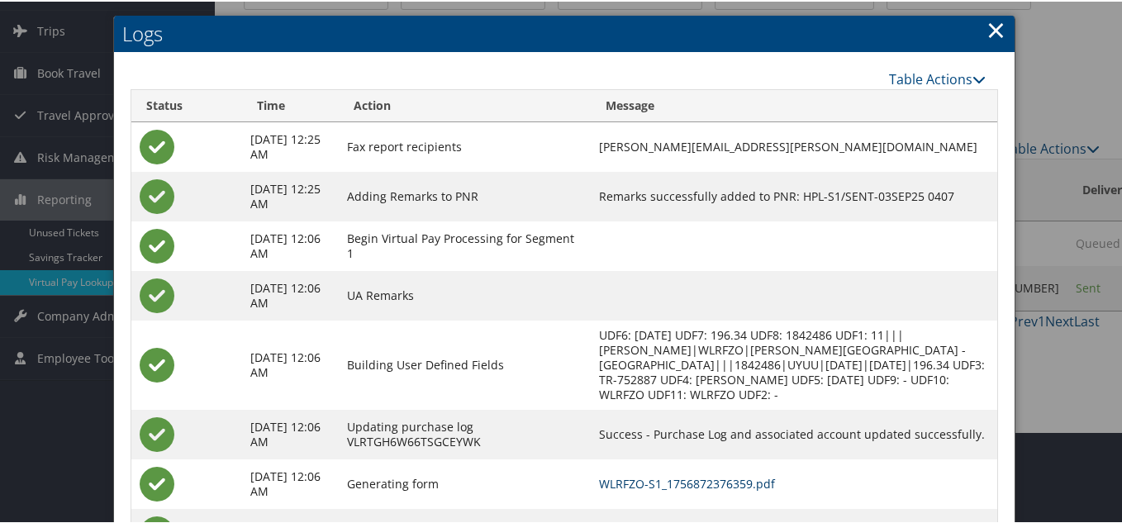
scroll to position [0, 0]
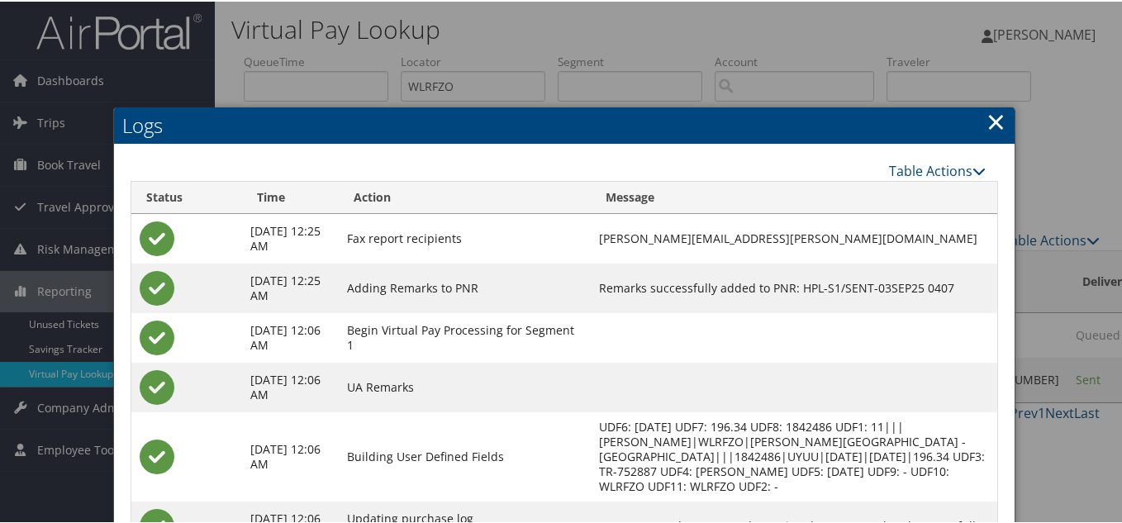
click at [986, 126] on link "×" at bounding box center [995, 119] width 19 height 33
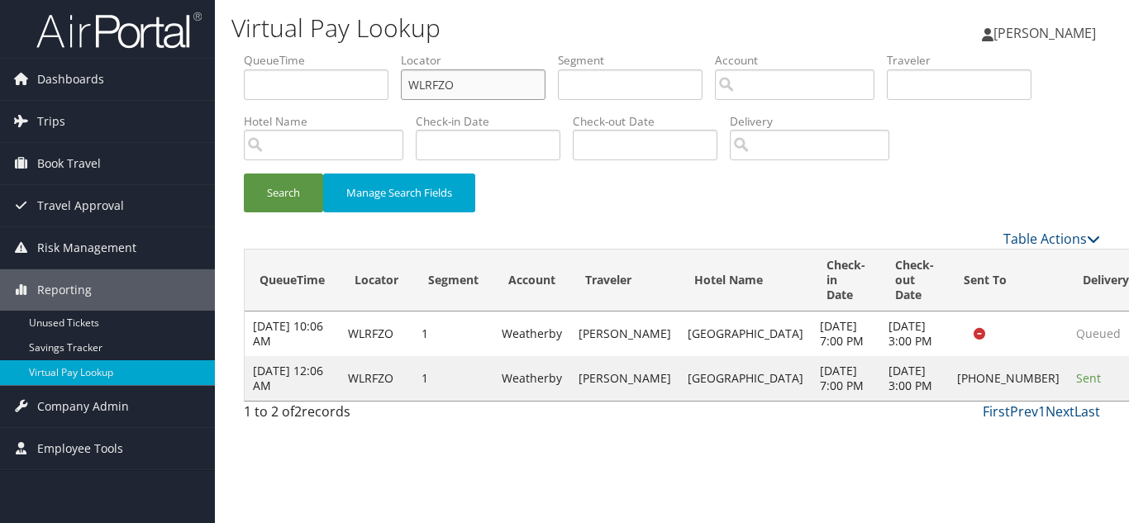
drag, startPoint x: 469, startPoint y: 82, endPoint x: 283, endPoint y: 97, distance: 187.4
click at [283, 52] on ul "QueueTime Locator WLRFZO Segment Account Traveler Hotel Name Check-in Date Chec…" at bounding box center [672, 52] width 856 height 0
paste input "HGTDOP"
click at [244, 173] on button "Search" at bounding box center [283, 192] width 79 height 39
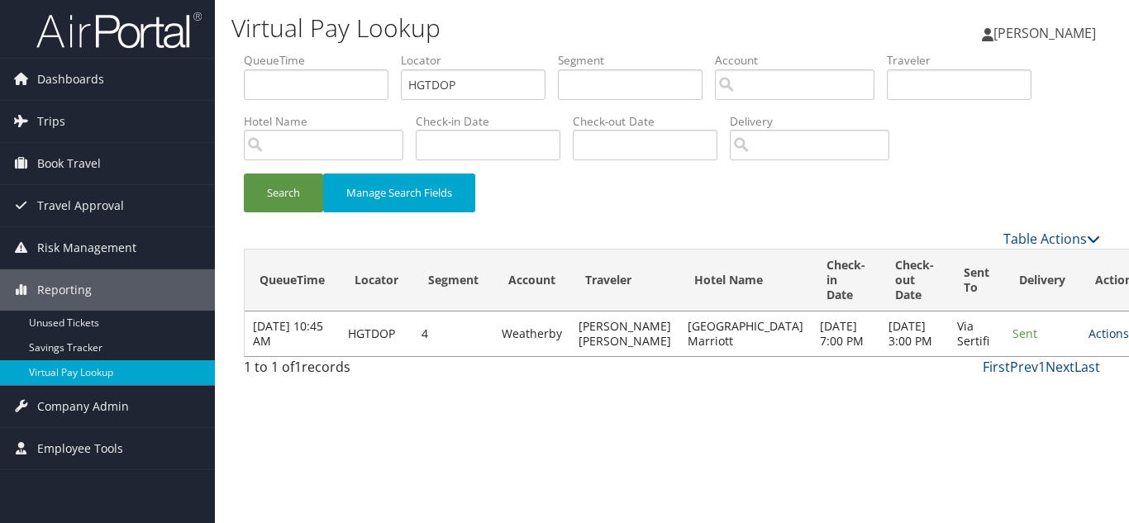
click at [1088, 341] on link "Actions" at bounding box center [1114, 334] width 52 height 16
click at [1022, 404] on link "Logs" at bounding box center [1028, 401] width 104 height 28
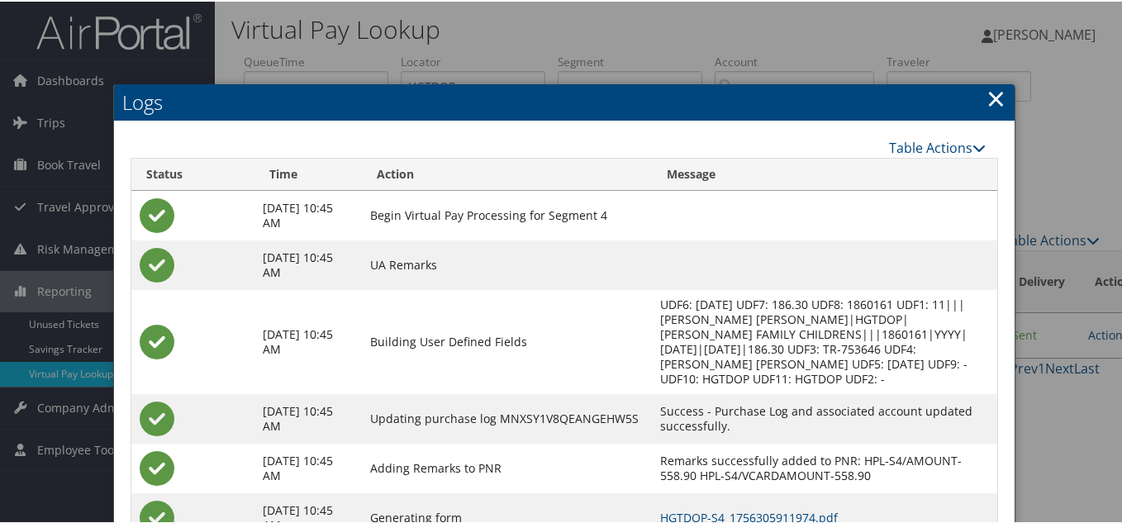
click at [991, 101] on link "×" at bounding box center [995, 96] width 19 height 33
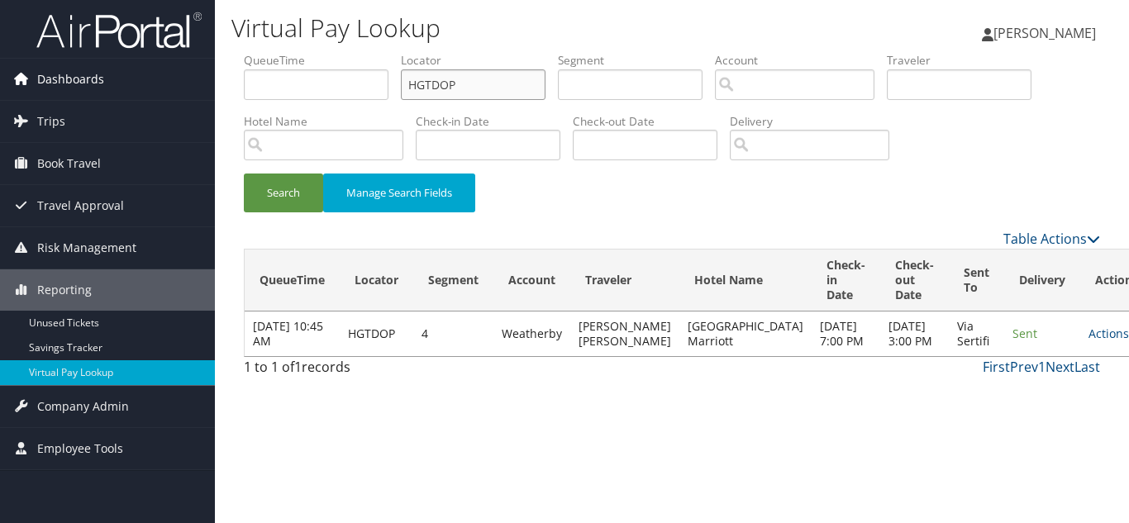
drag, startPoint x: 480, startPoint y: 87, endPoint x: 211, endPoint y: 90, distance: 269.4
click at [216, 88] on div "Virtual Pay Lookup [PERSON_NAME] [PERSON_NAME] My Settings Travel Agency Contac…" at bounding box center [672, 261] width 914 height 523
paste input "FDTCZC"
click at [244, 173] on button "Search" at bounding box center [283, 192] width 79 height 39
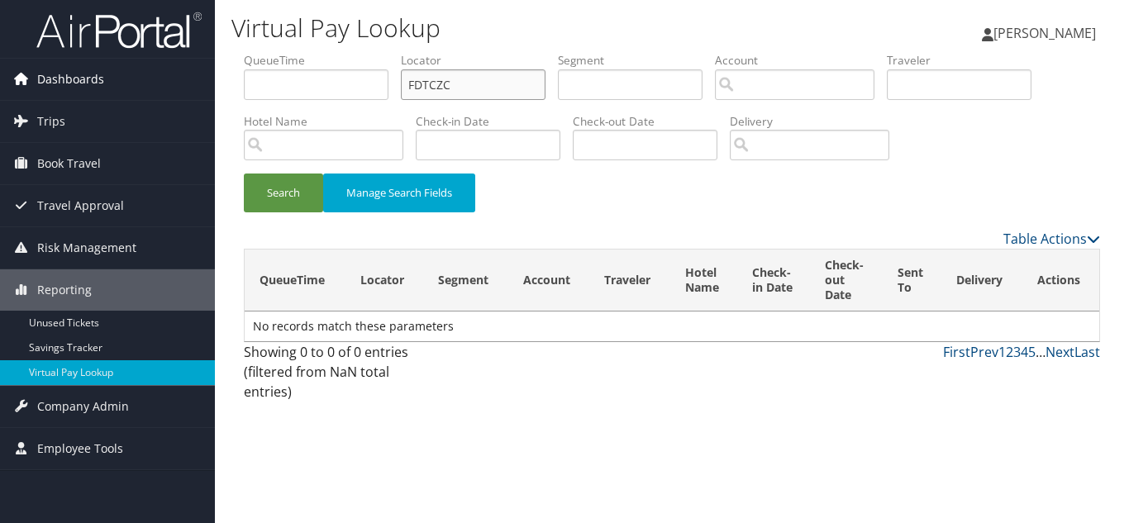
click at [244, 173] on button "Search" at bounding box center [283, 192] width 79 height 39
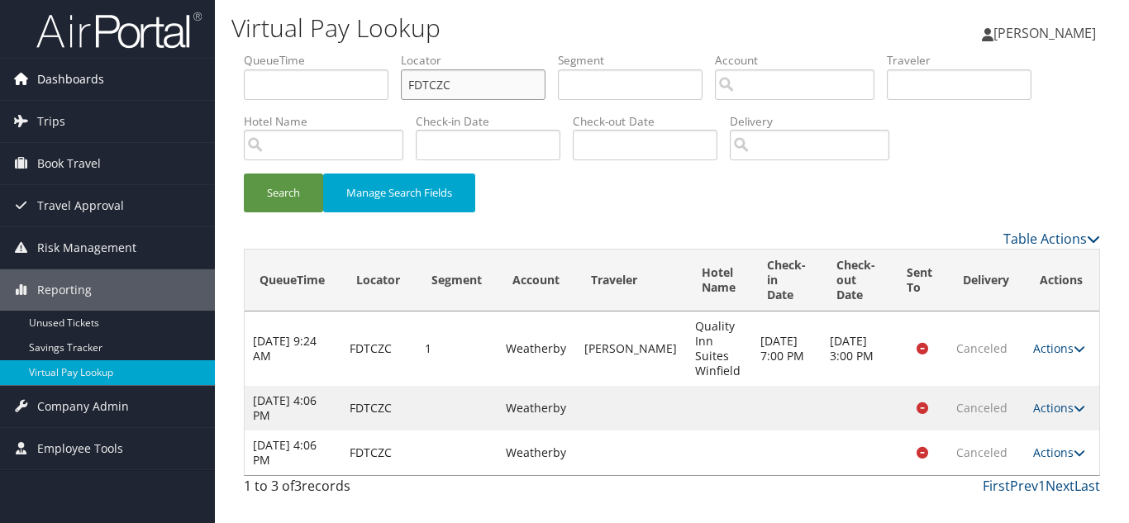
drag, startPoint x: 472, startPoint y: 90, endPoint x: 71, endPoint y: 59, distance: 401.9
click at [76, 59] on div "Dashboards AirPortal 360™ (Manager) My Travel Dashboard Trips Airtinerary® Look…" at bounding box center [564, 261] width 1129 height 523
paste input "UONYKO"
click at [244, 173] on button "Search" at bounding box center [283, 192] width 79 height 39
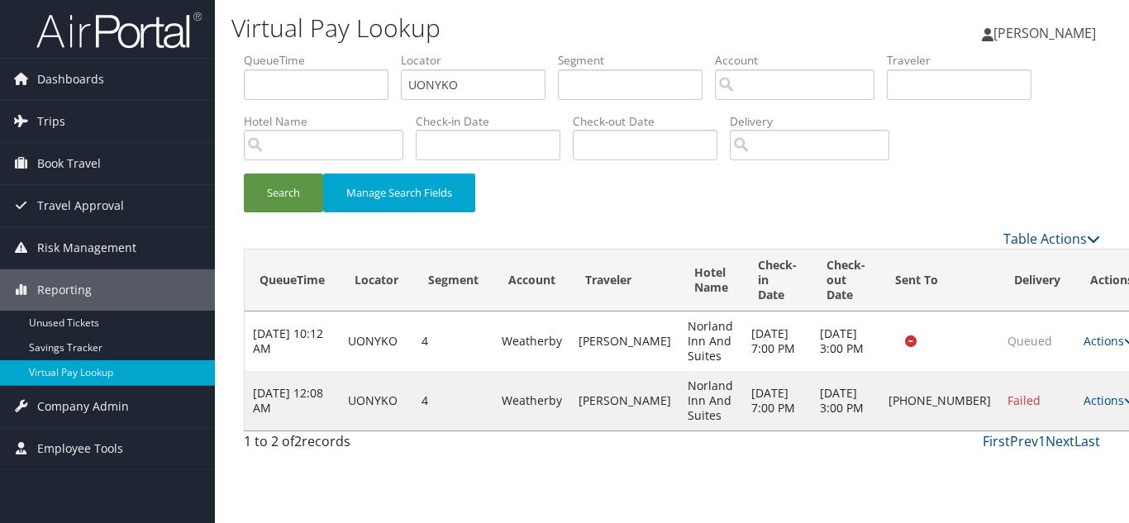
click at [1083, 408] on link "Actions" at bounding box center [1109, 400] width 52 height 16
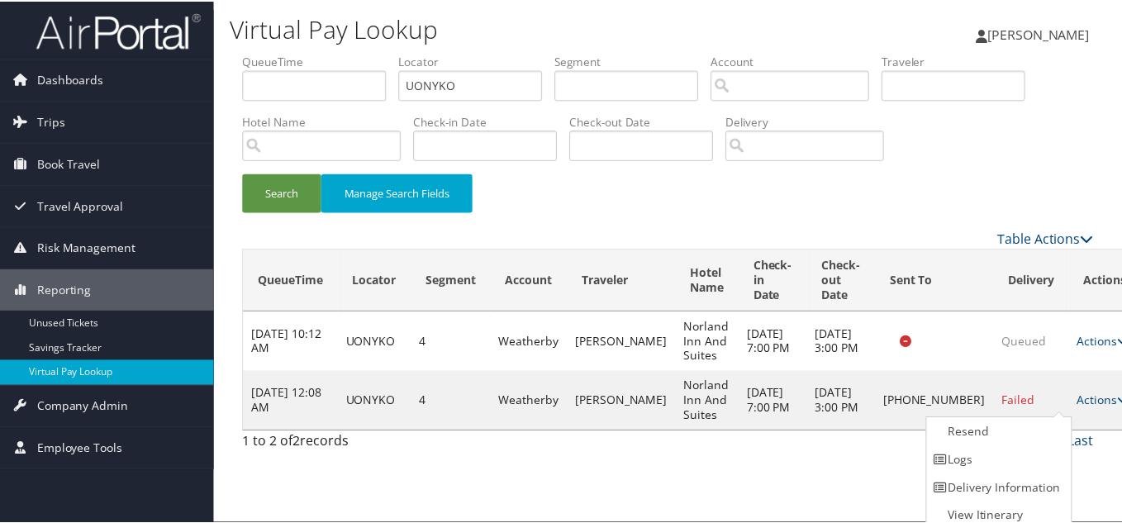
scroll to position [8, 0]
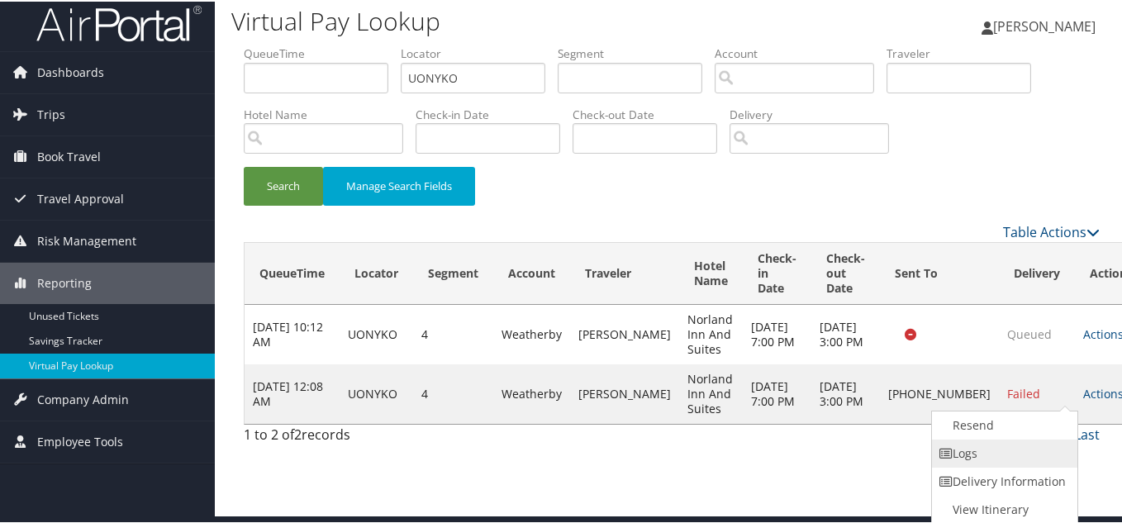
click at [1030, 449] on link "Logs" at bounding box center [1002, 452] width 141 height 28
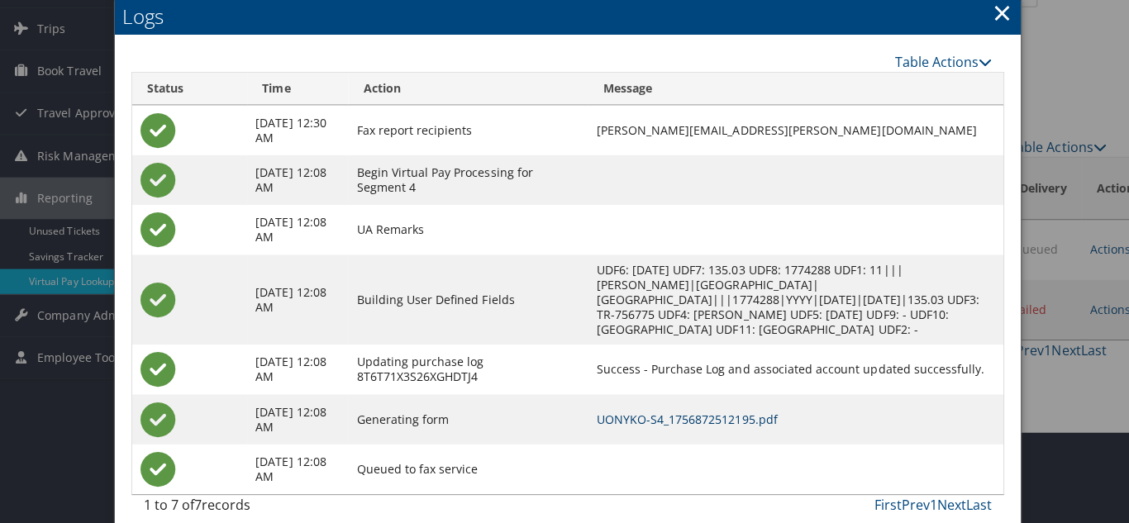
scroll to position [0, 0]
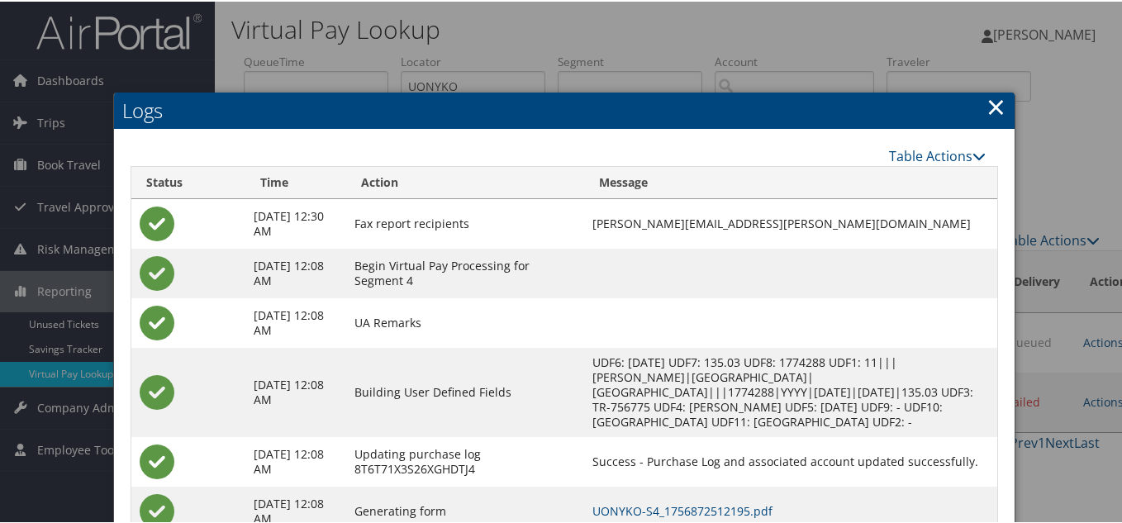
click at [990, 98] on link "×" at bounding box center [995, 104] width 19 height 33
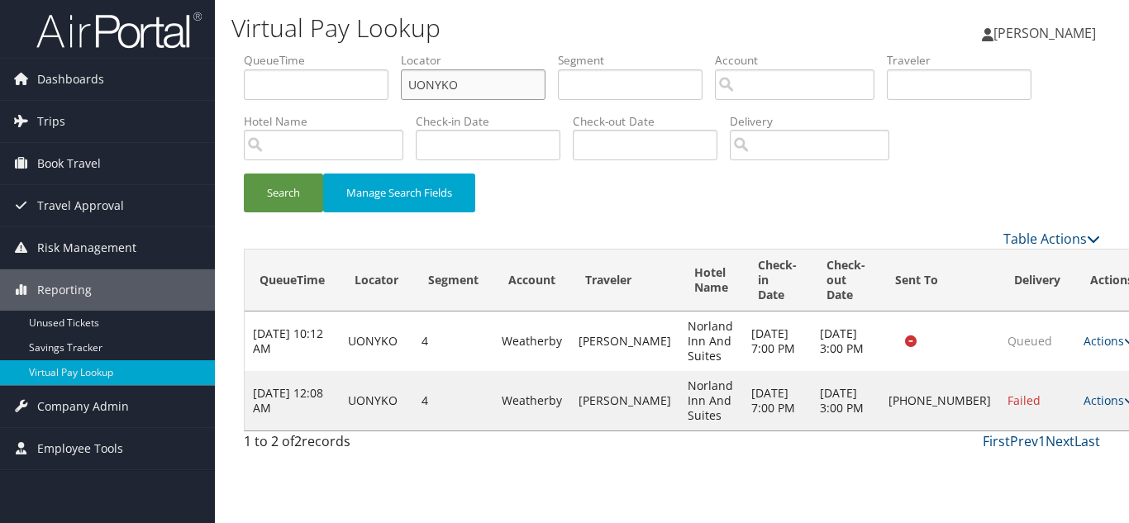
drag, startPoint x: 486, startPoint y: 86, endPoint x: 242, endPoint y: 90, distance: 243.8
click at [249, 52] on ul "QueueTime Locator UONYKO Segment Account Traveler Hotel Name Check-in Date Chec…" at bounding box center [672, 52] width 856 height 0
paste input "ARSGGT"
click at [244, 173] on button "Search" at bounding box center [283, 192] width 79 height 39
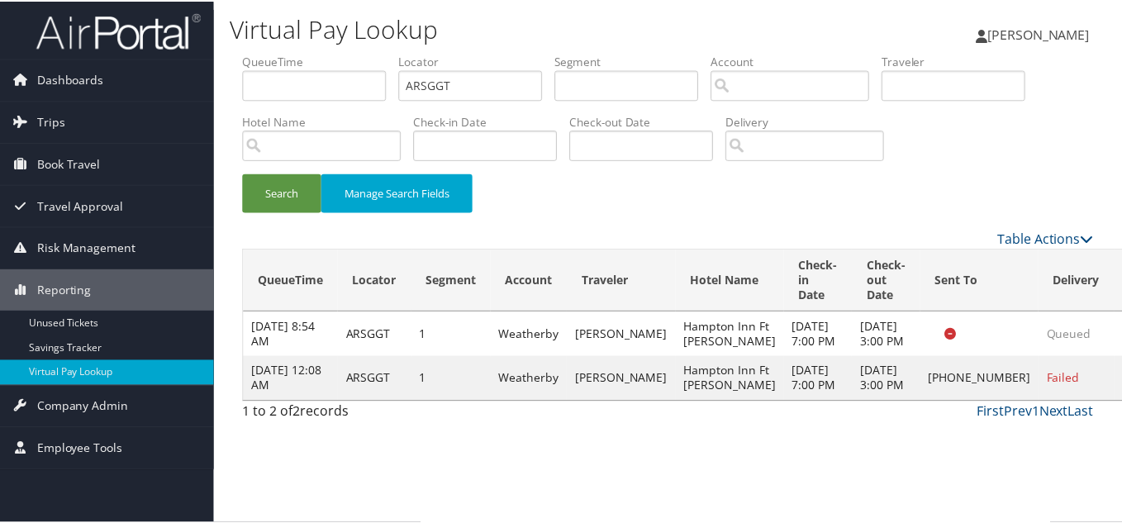
scroll to position [8, 0]
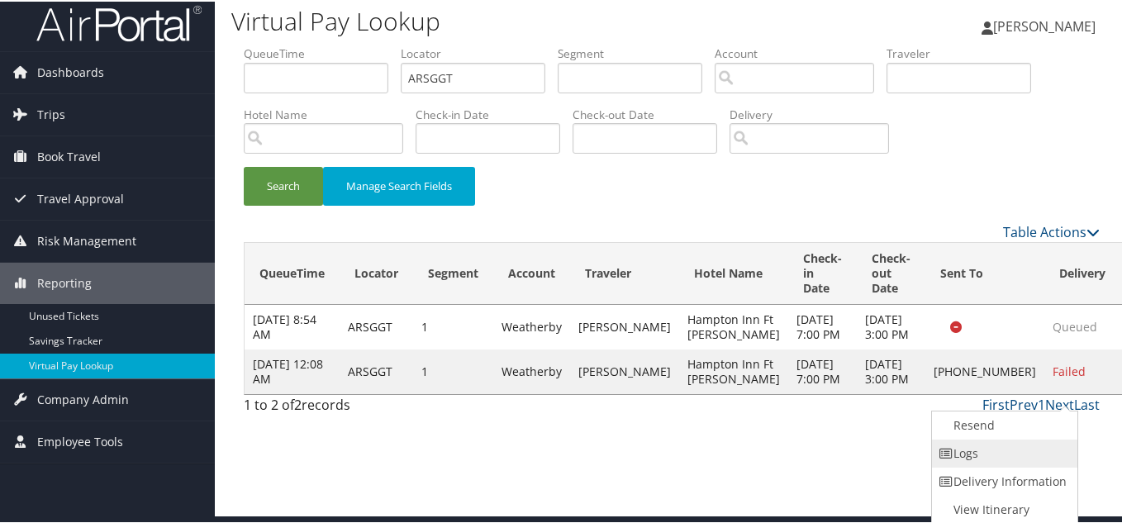
click at [1000, 445] on link "Logs" at bounding box center [1002, 452] width 141 height 28
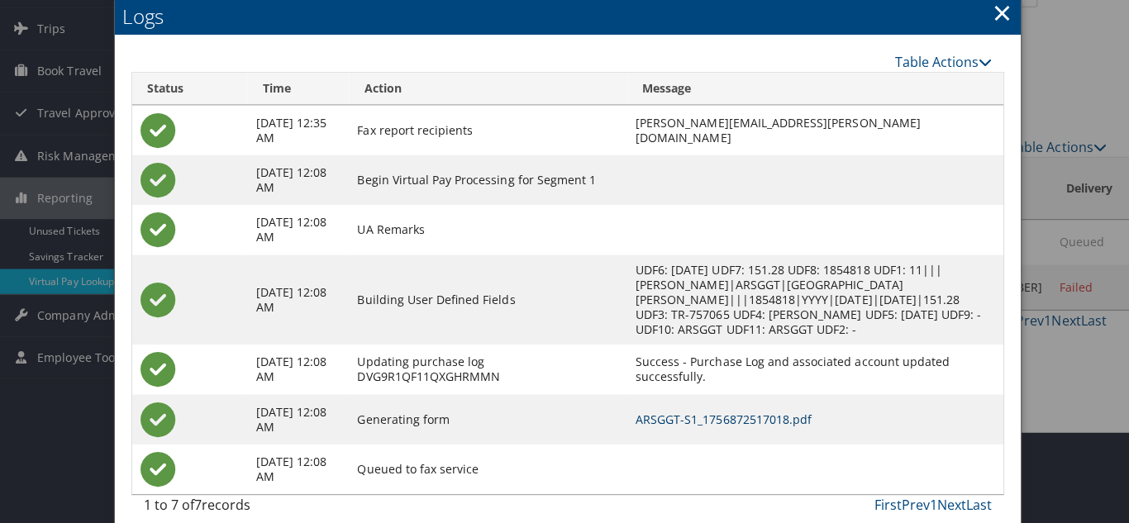
scroll to position [0, 0]
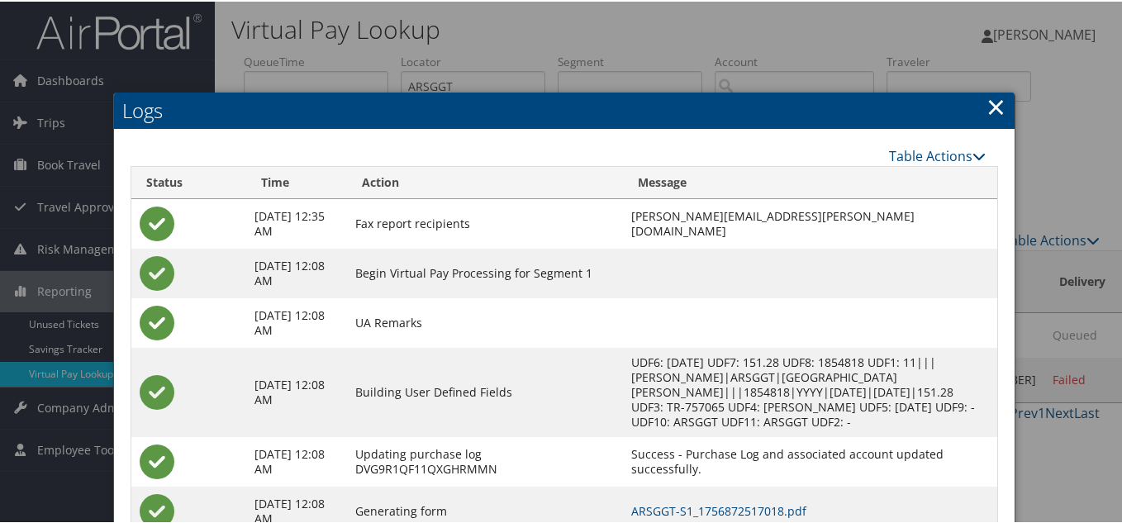
click at [996, 103] on link "×" at bounding box center [995, 104] width 19 height 33
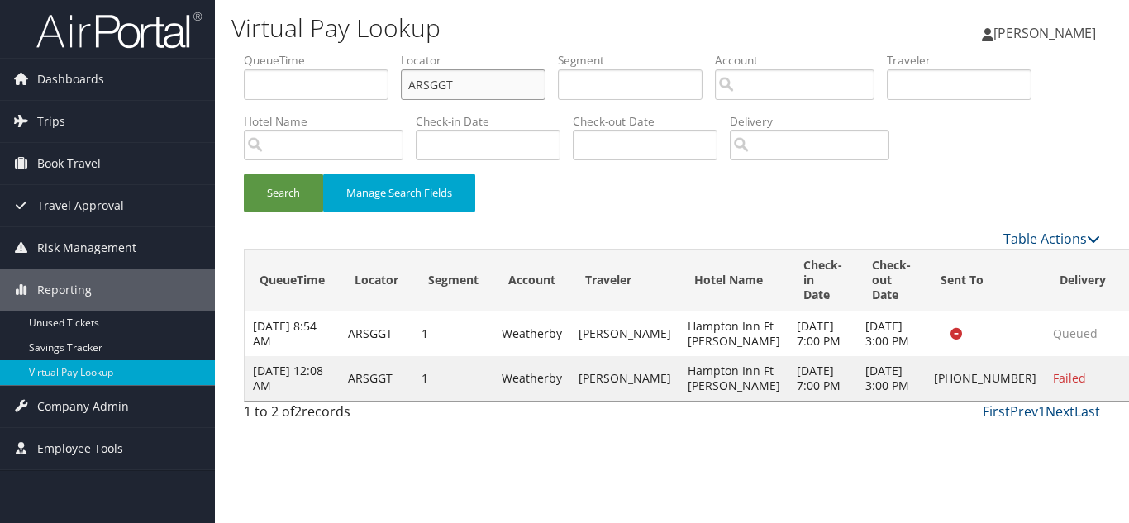
drag, startPoint x: 368, startPoint y: 82, endPoint x: 341, endPoint y: 85, distance: 27.5
click at [350, 52] on ul "QueueTime Locator ARSGGT Segment Account Traveler Hotel Name Check-in Date Chec…" at bounding box center [672, 52] width 856 height 0
paste input "UEIEMW"
click at [244, 173] on button "Search" at bounding box center [283, 192] width 79 height 39
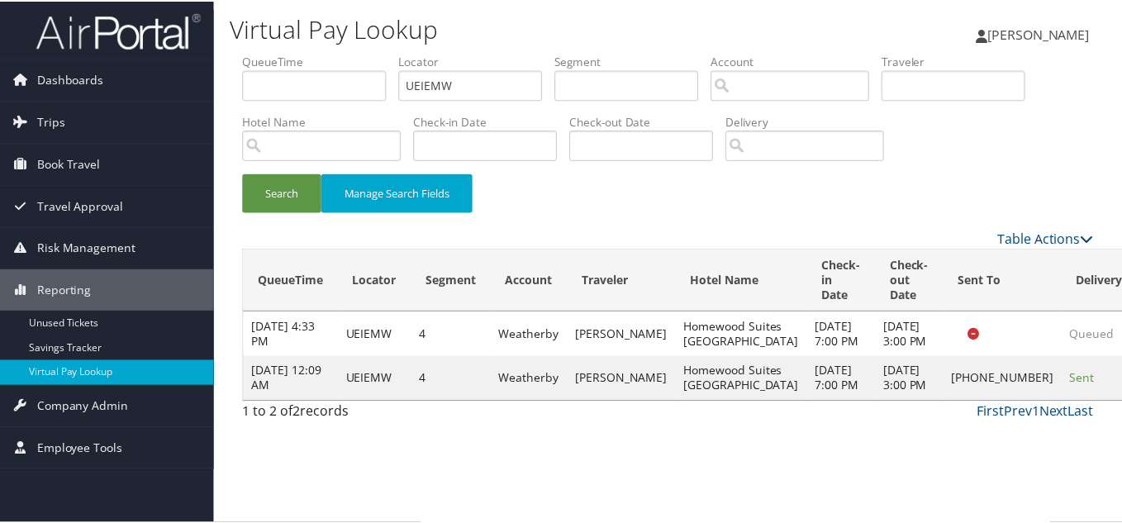
scroll to position [8, 0]
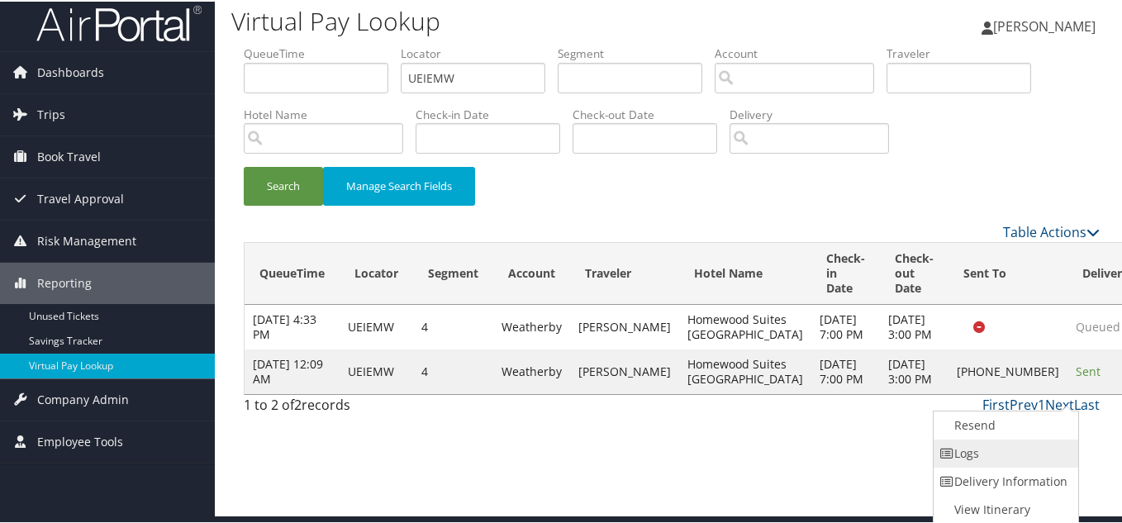
click at [1005, 458] on link "Logs" at bounding box center [1004, 452] width 141 height 28
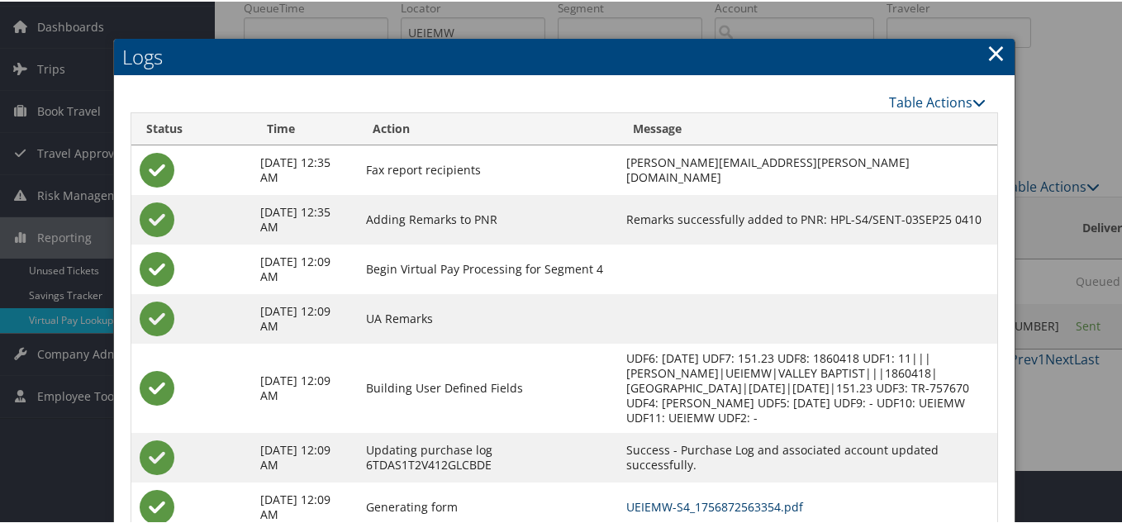
scroll to position [83, 0]
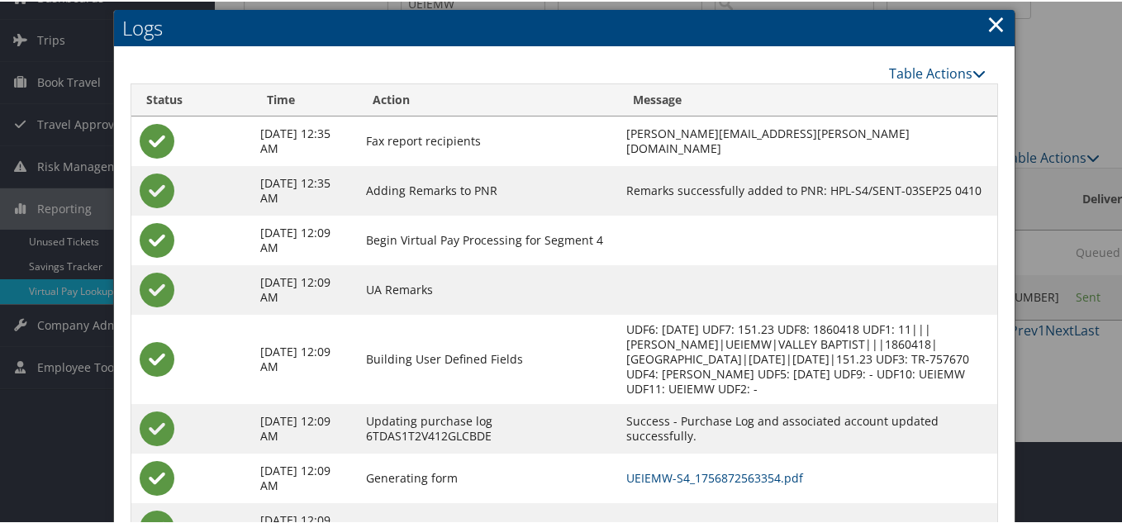
click at [992, 23] on link "×" at bounding box center [995, 22] width 19 height 33
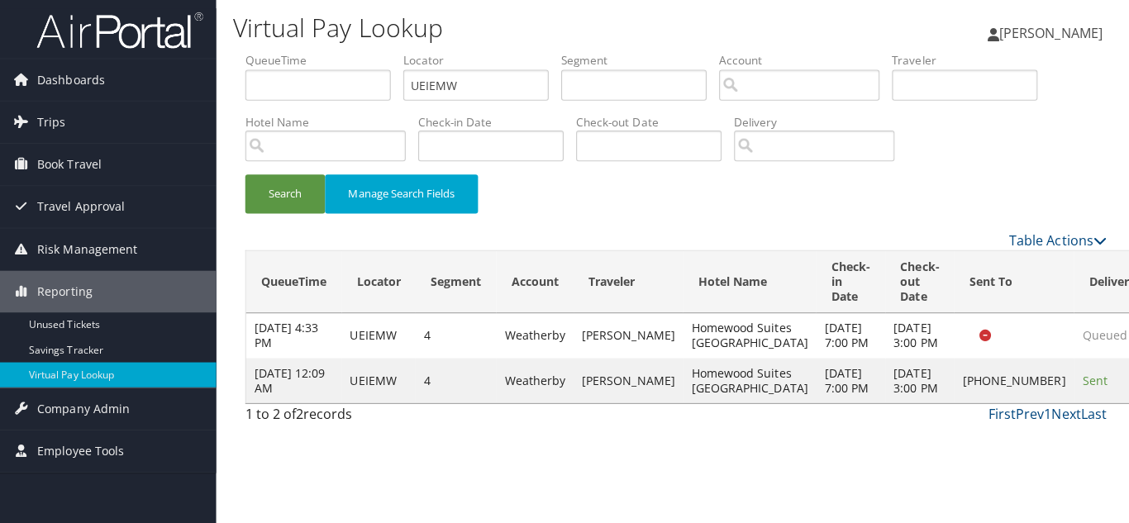
scroll to position [0, 0]
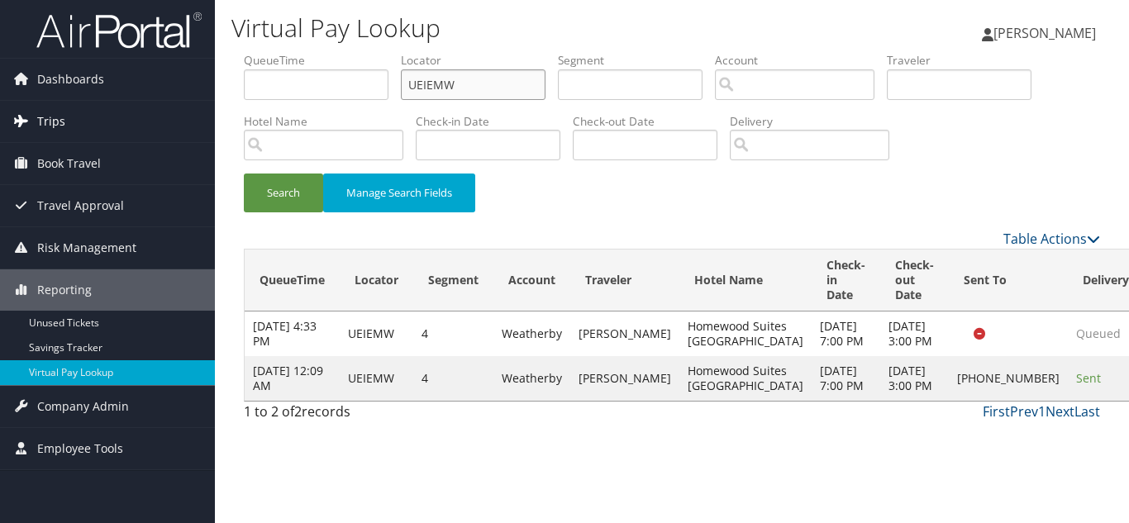
drag, startPoint x: 306, startPoint y: 103, endPoint x: 147, endPoint y: 122, distance: 159.8
click at [147, 122] on div "Dashboards AirPortal 360™ (Manager) My Travel Dashboard Trips Airtinerary® Look…" at bounding box center [564, 261] width 1129 height 523
paste input "ITFLNI"
click at [244, 173] on button "Search" at bounding box center [283, 192] width 79 height 39
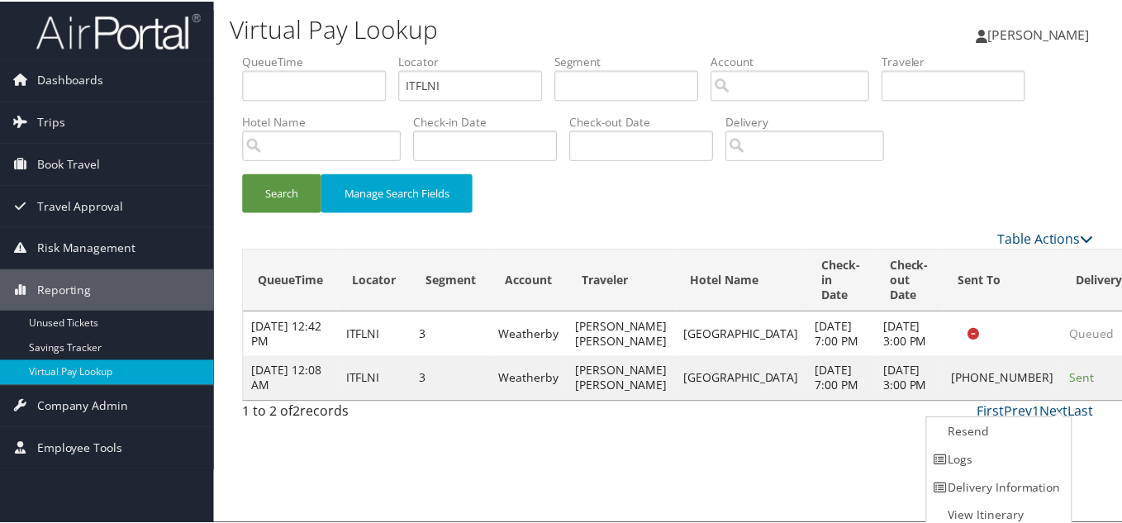
scroll to position [8, 0]
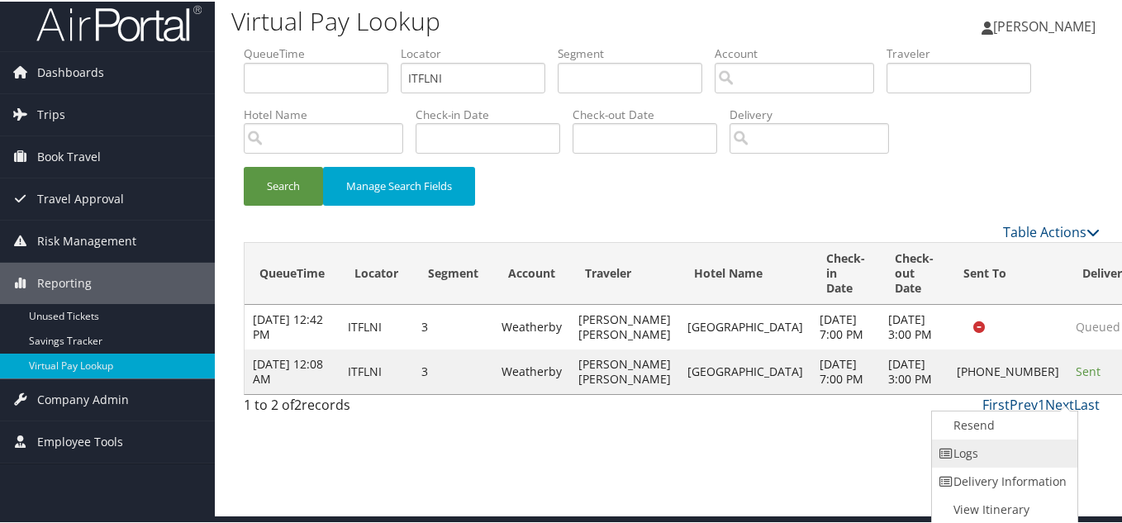
click at [1007, 457] on link "Logs" at bounding box center [1002, 452] width 141 height 28
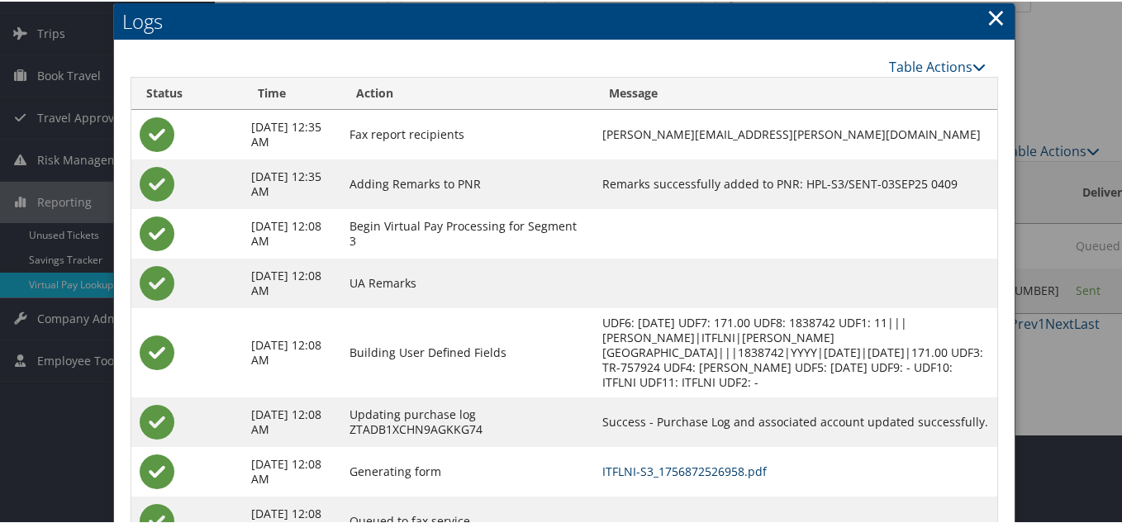
scroll to position [0, 0]
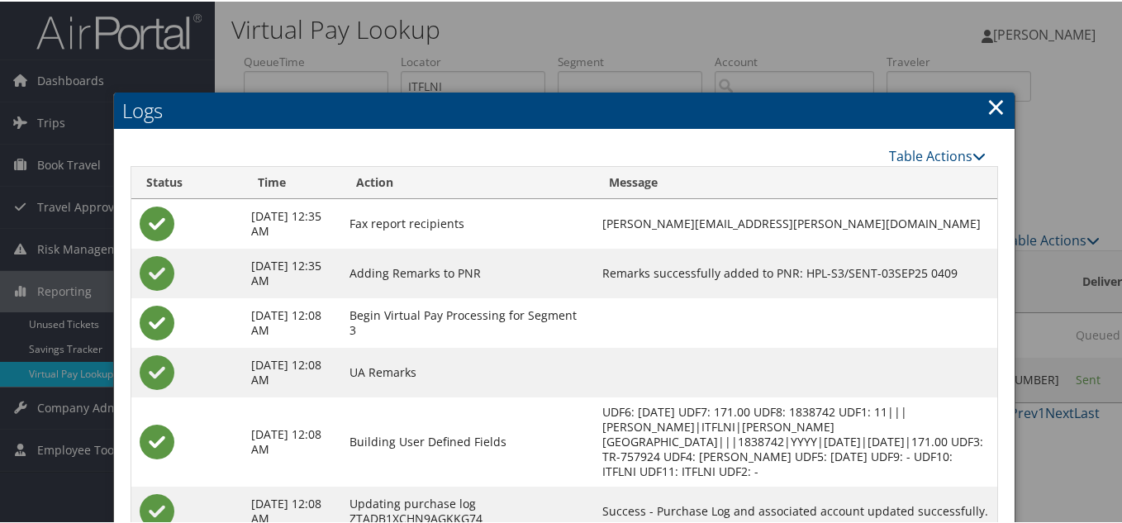
click at [992, 111] on link "×" at bounding box center [995, 104] width 19 height 33
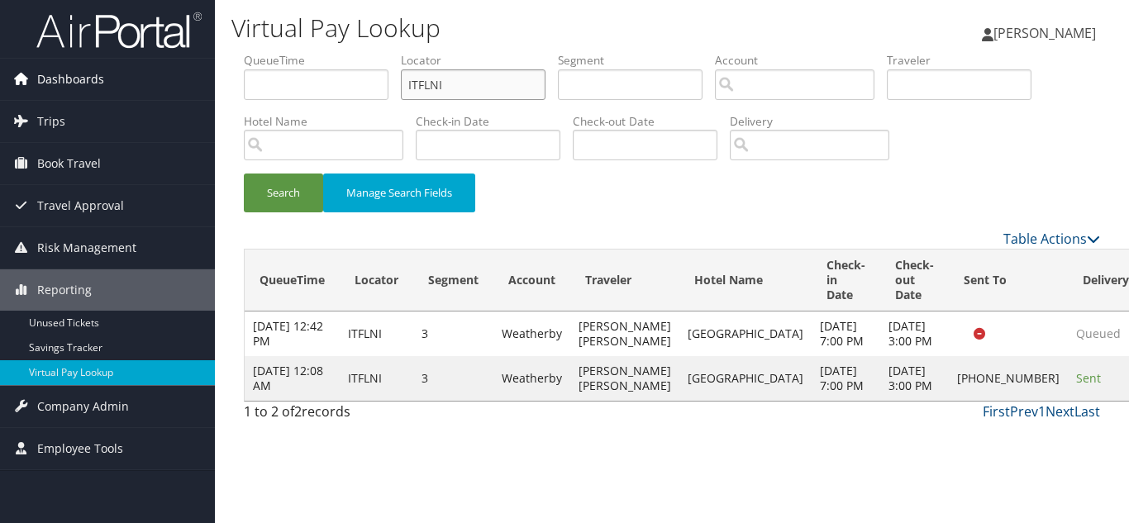
drag, startPoint x: 450, startPoint y: 88, endPoint x: 163, endPoint y: 88, distance: 287.5
click at [163, 88] on div "Dashboards AirPortal 360™ (Manager) My Travel Dashboard Trips Airtinerary® Look…" at bounding box center [564, 261] width 1129 height 523
paste input "GJYABZ"
click at [244, 173] on button "Search" at bounding box center [283, 192] width 79 height 39
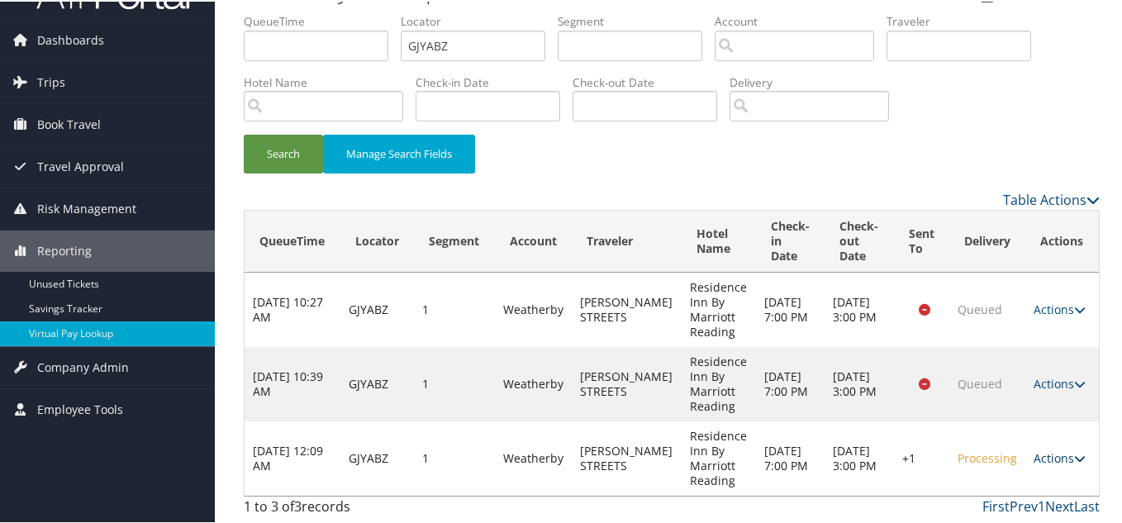
click at [1057, 455] on link "Actions" at bounding box center [1060, 457] width 52 height 16
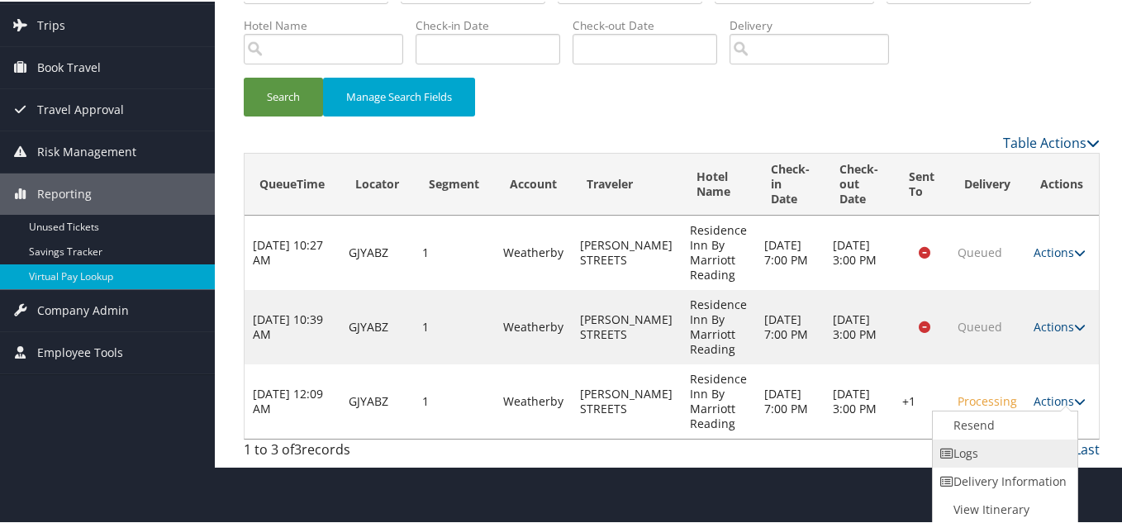
click at [969, 462] on link "Logs" at bounding box center [1003, 452] width 141 height 28
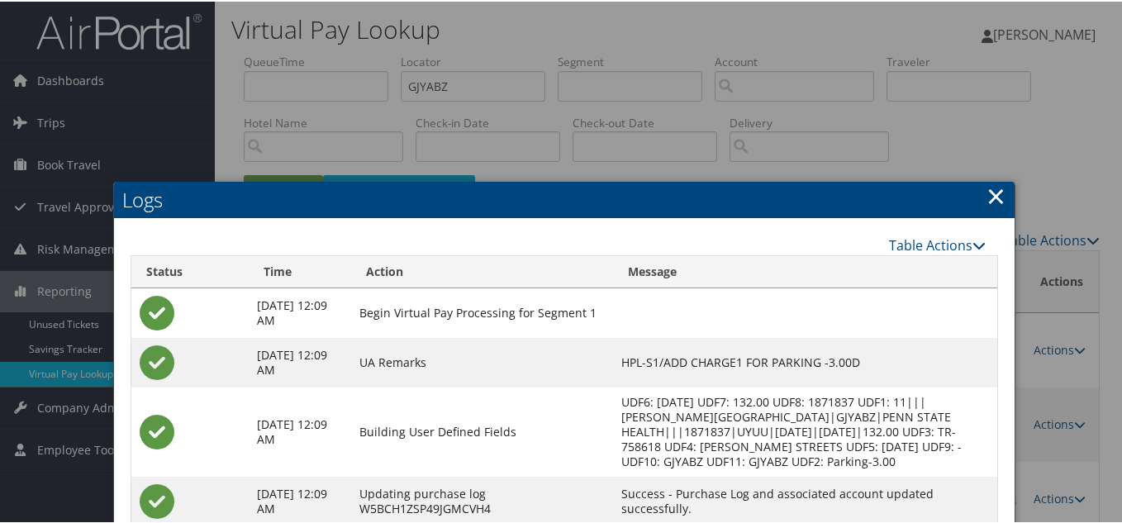
click at [996, 197] on link "×" at bounding box center [995, 194] width 19 height 33
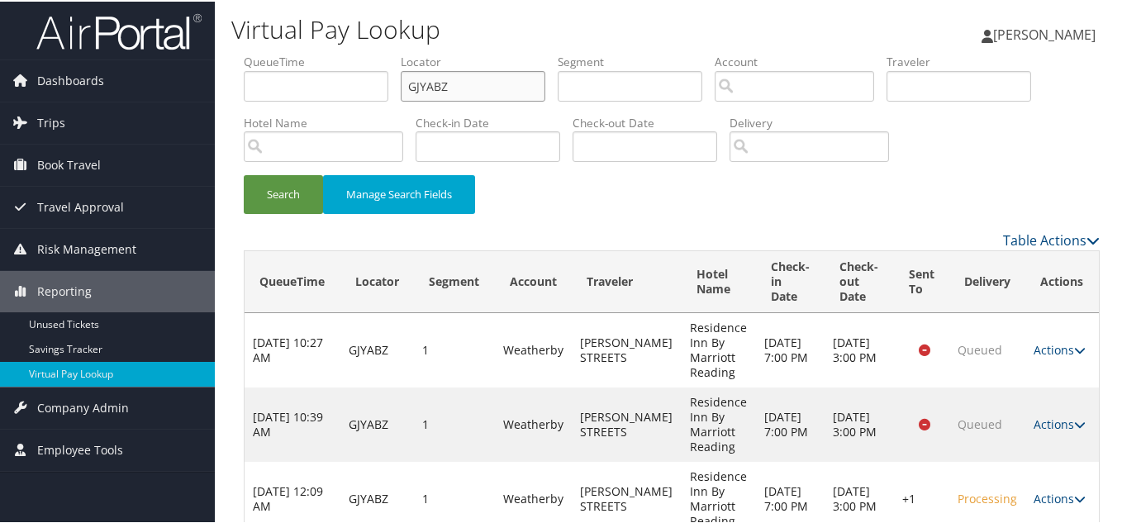
drag, startPoint x: 365, startPoint y: 89, endPoint x: 240, endPoint y: 97, distance: 125.8
click at [273, 52] on ul "QueueTime Locator GJYABZ Segment Account Traveler Hotel Name Check-in Date Chec…" at bounding box center [672, 52] width 856 height 0
paste input "KRLWBT"
type input "KRLWBT"
click at [244, 173] on button "Search" at bounding box center [283, 192] width 79 height 39
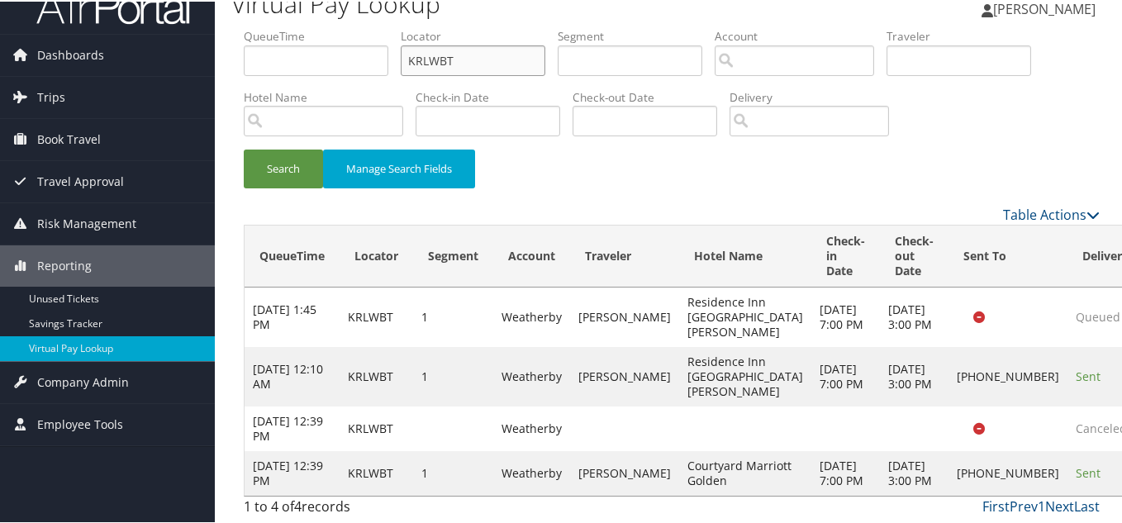
scroll to position [85, 0]
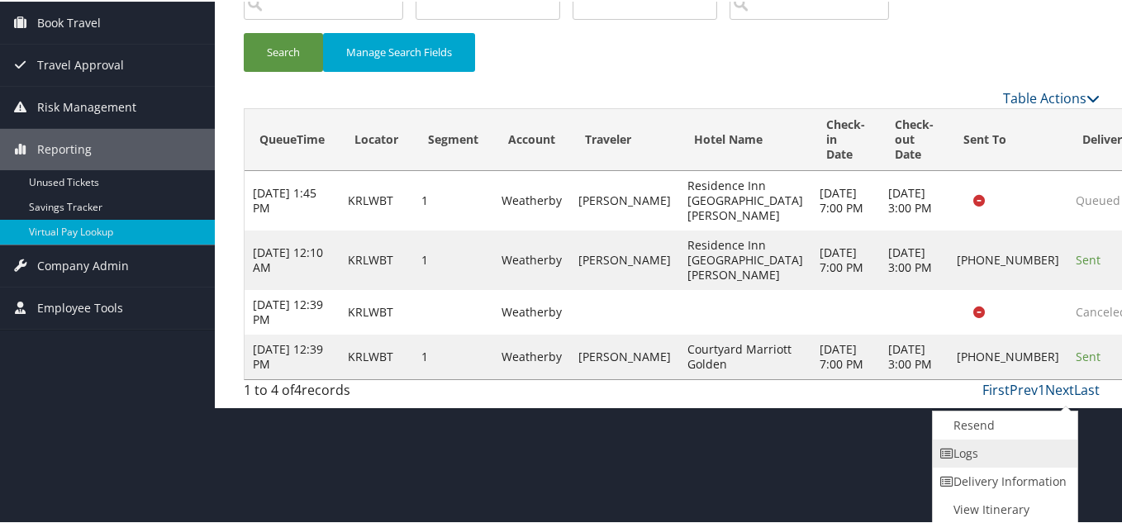
click at [992, 451] on link "Logs" at bounding box center [1003, 452] width 141 height 28
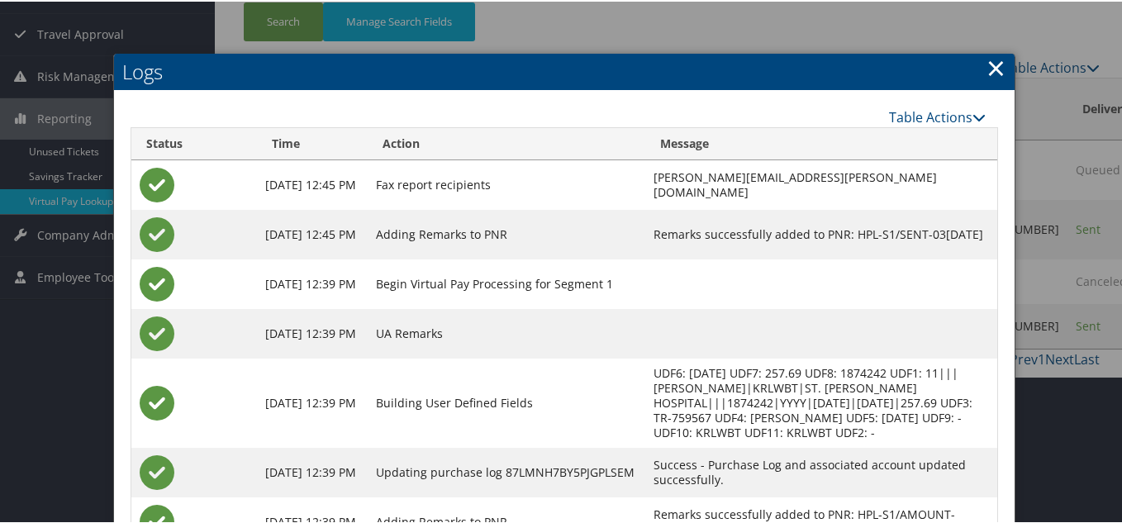
scroll to position [93, 0]
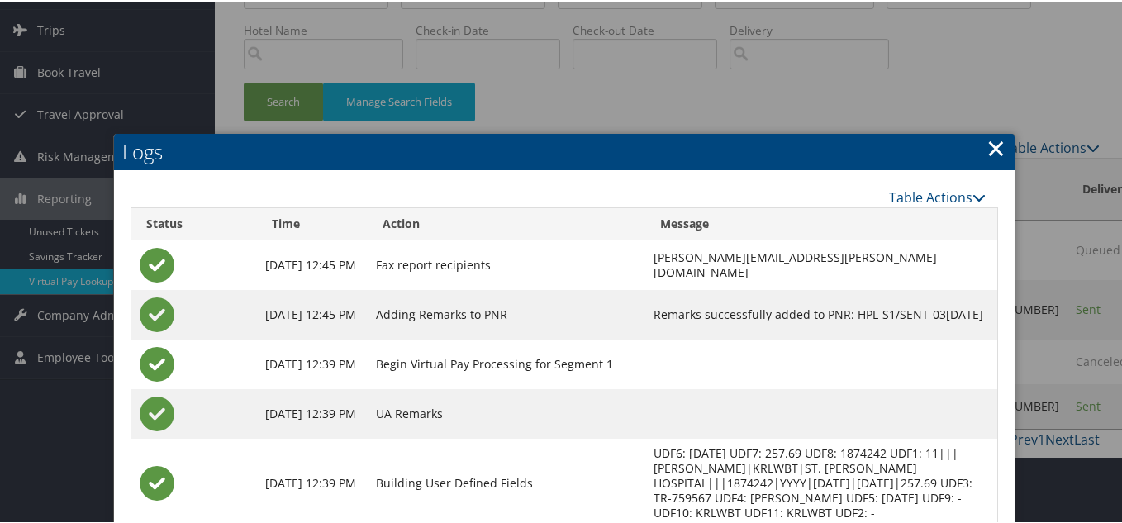
click at [986, 145] on link "×" at bounding box center [995, 146] width 19 height 33
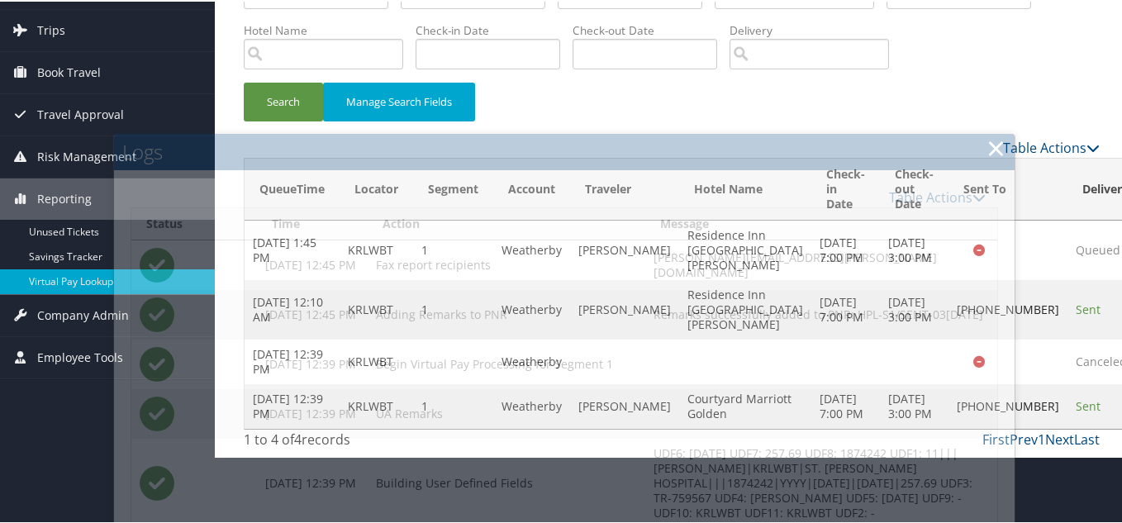
scroll to position [85, 0]
